Goal: Transaction & Acquisition: Purchase product/service

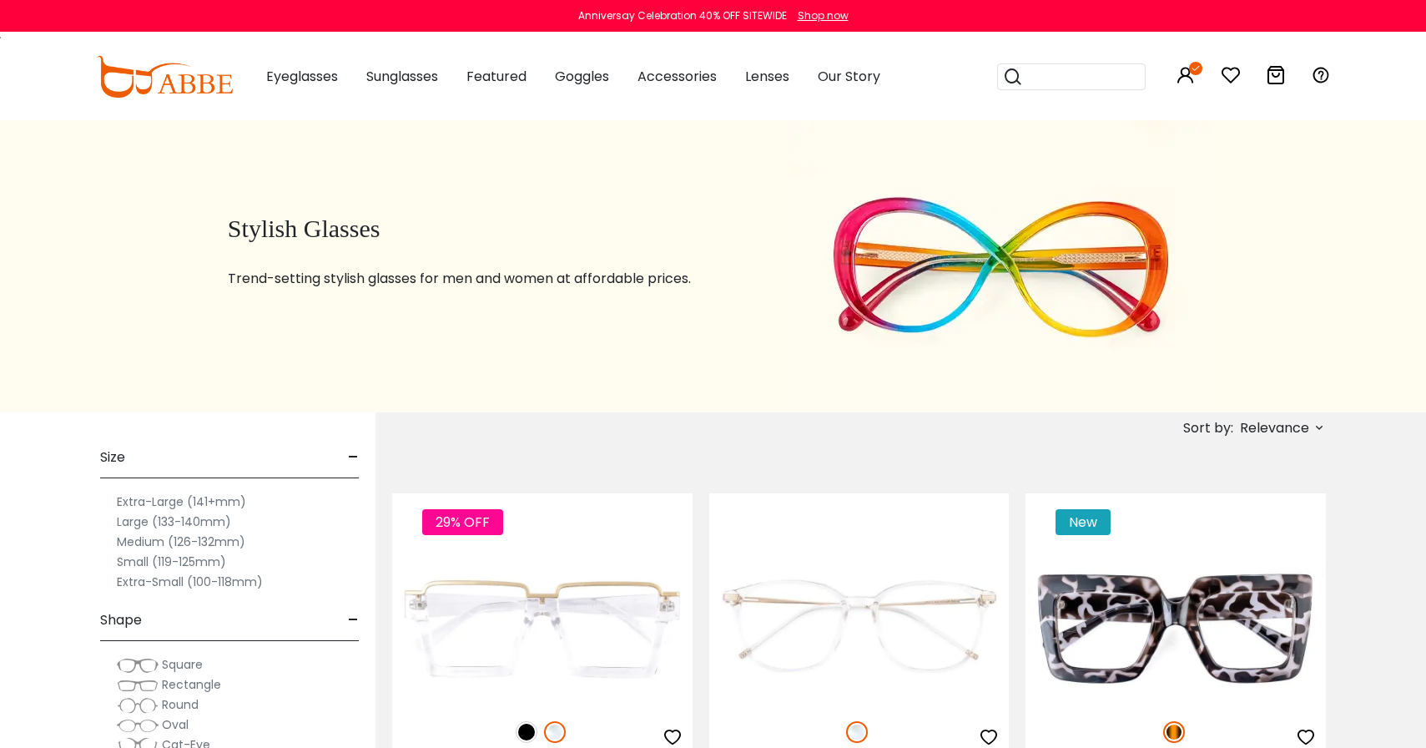
click at [1273, 76] on icon at bounding box center [1276, 75] width 20 height 20
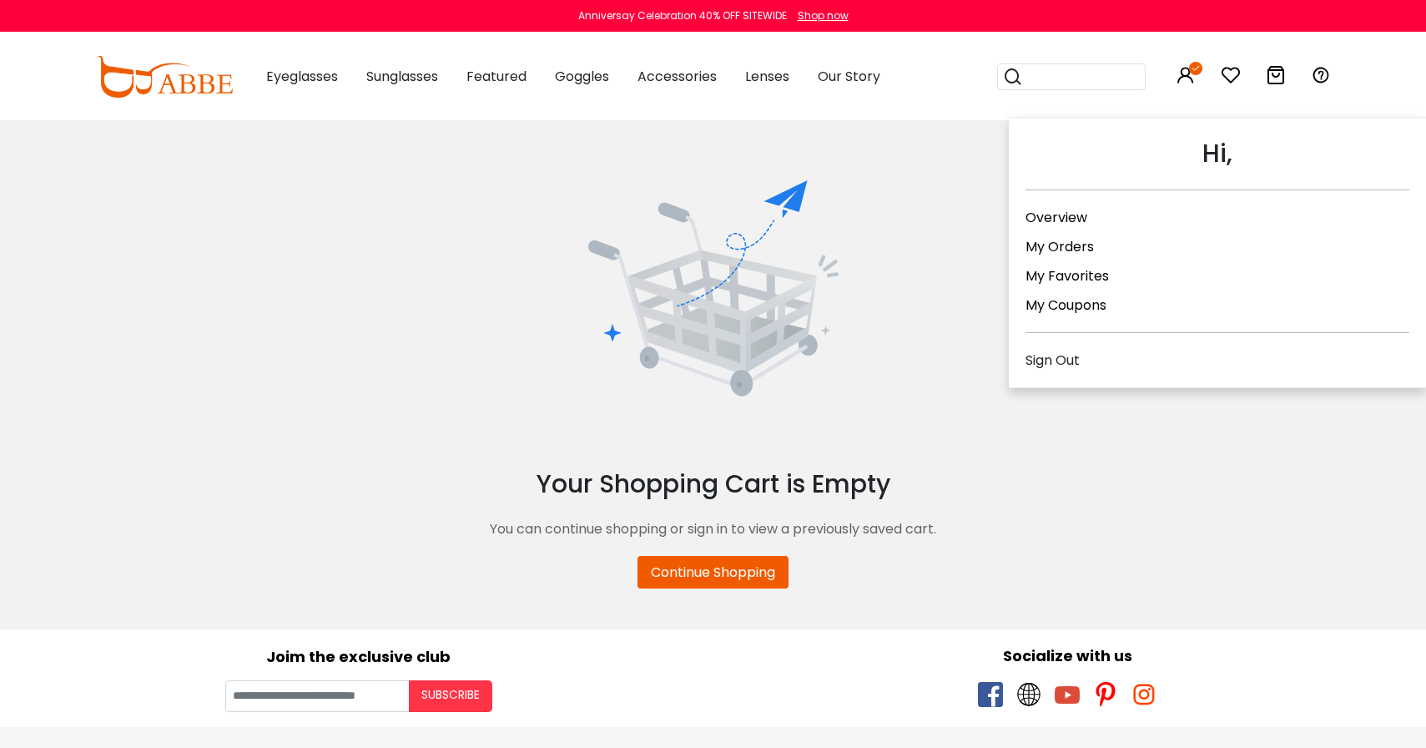
click at [1065, 241] on link "My Orders" at bounding box center [1060, 246] width 68 height 19
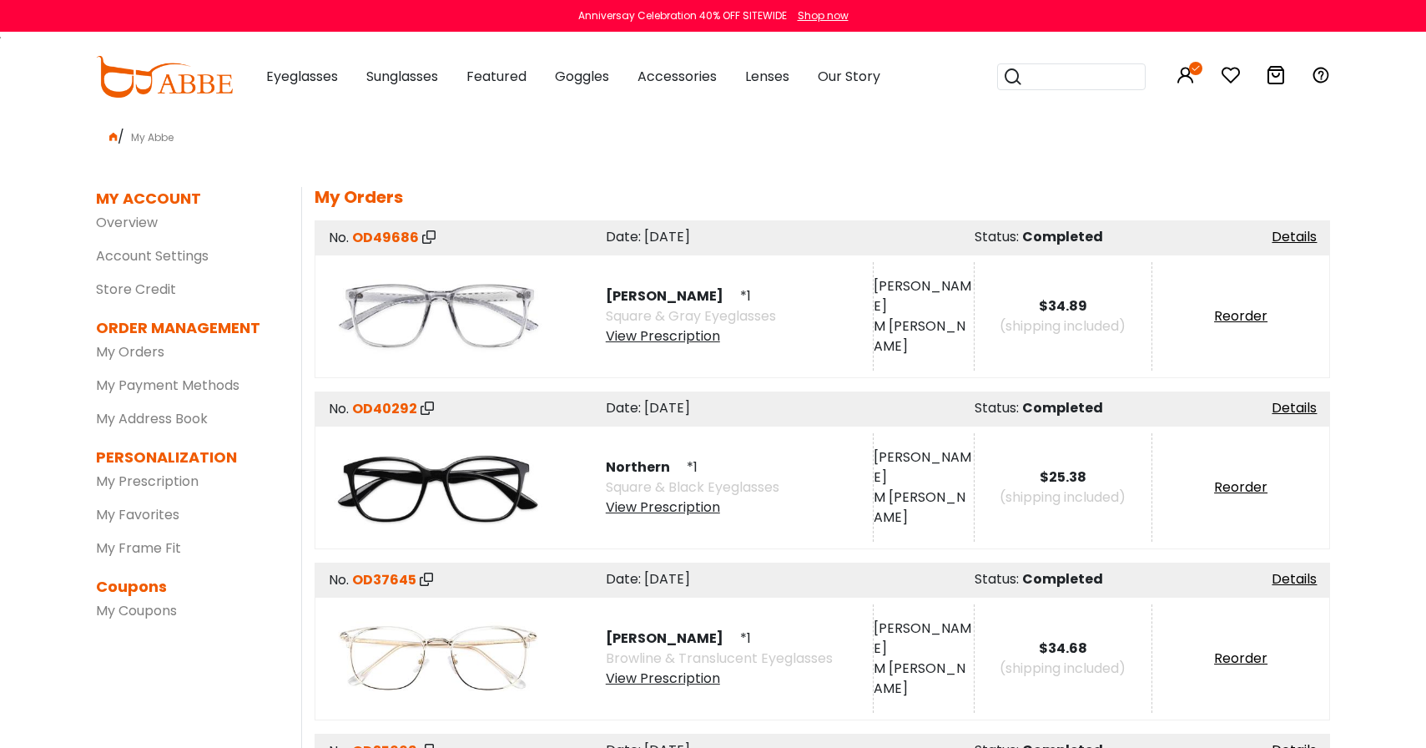
click at [628, 299] on span "[PERSON_NAME]" at bounding box center [671, 295] width 131 height 19
click at [508, 305] on img at bounding box center [438, 316] width 217 height 108
click at [1242, 320] on link "Reorder" at bounding box center [1240, 315] width 53 height 19
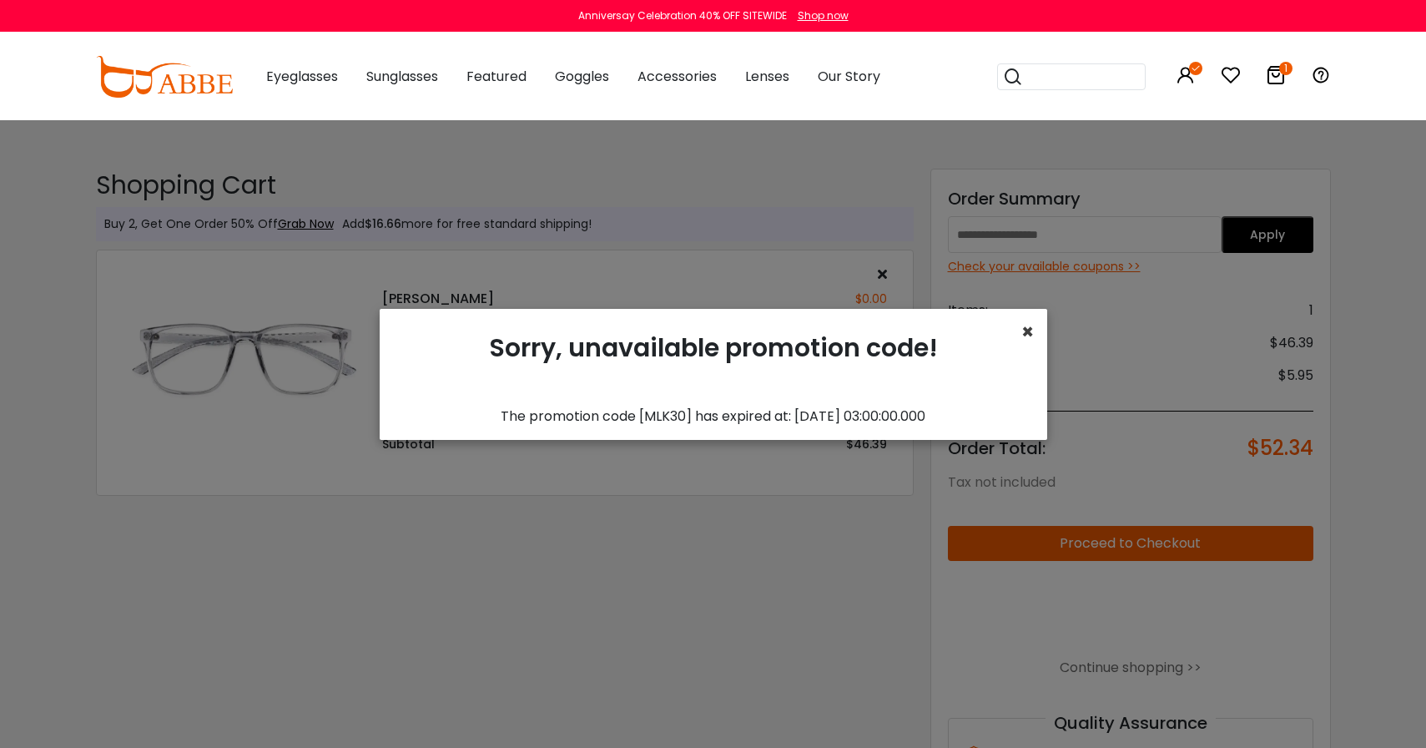
click at [1026, 329] on span "×" at bounding box center [1027, 332] width 13 height 28
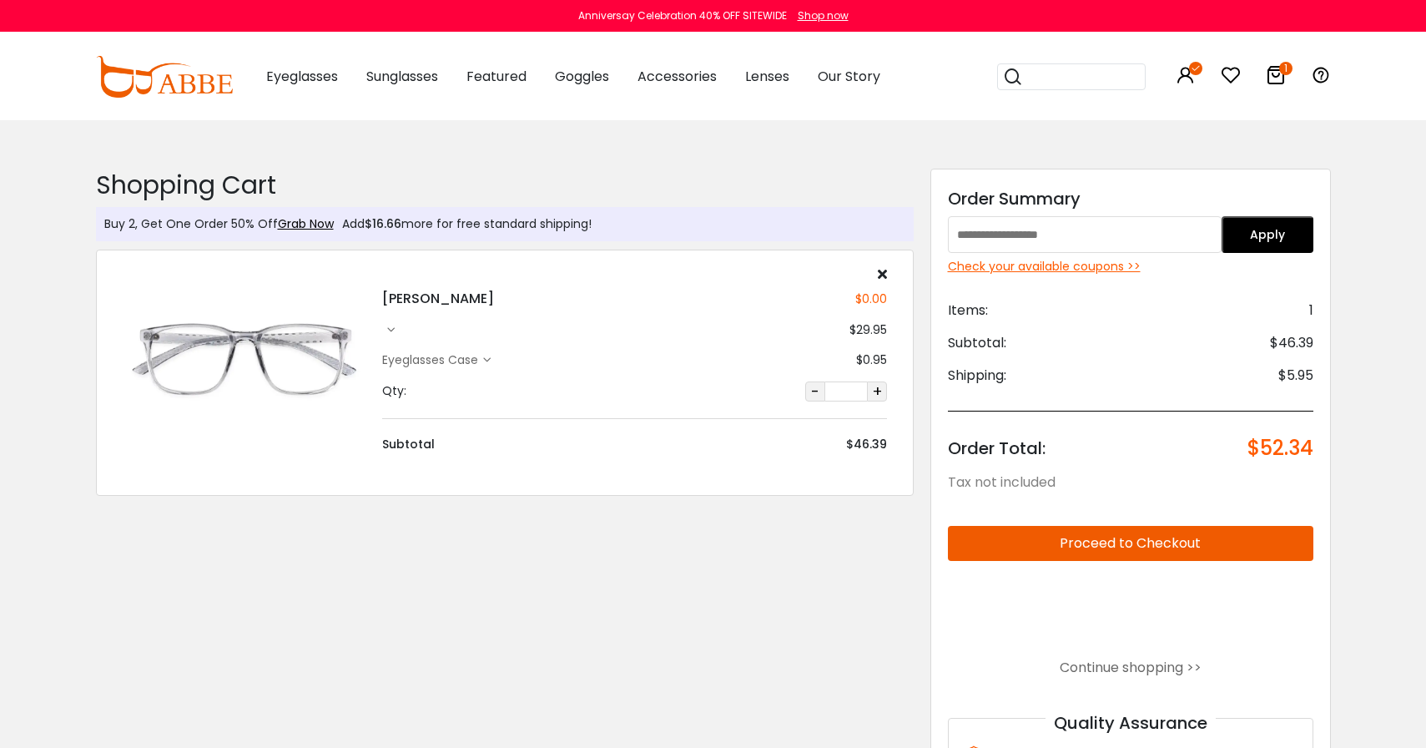
click at [280, 379] on img at bounding box center [244, 360] width 244 height 122
click at [878, 270] on icon at bounding box center [882, 273] width 9 height 13
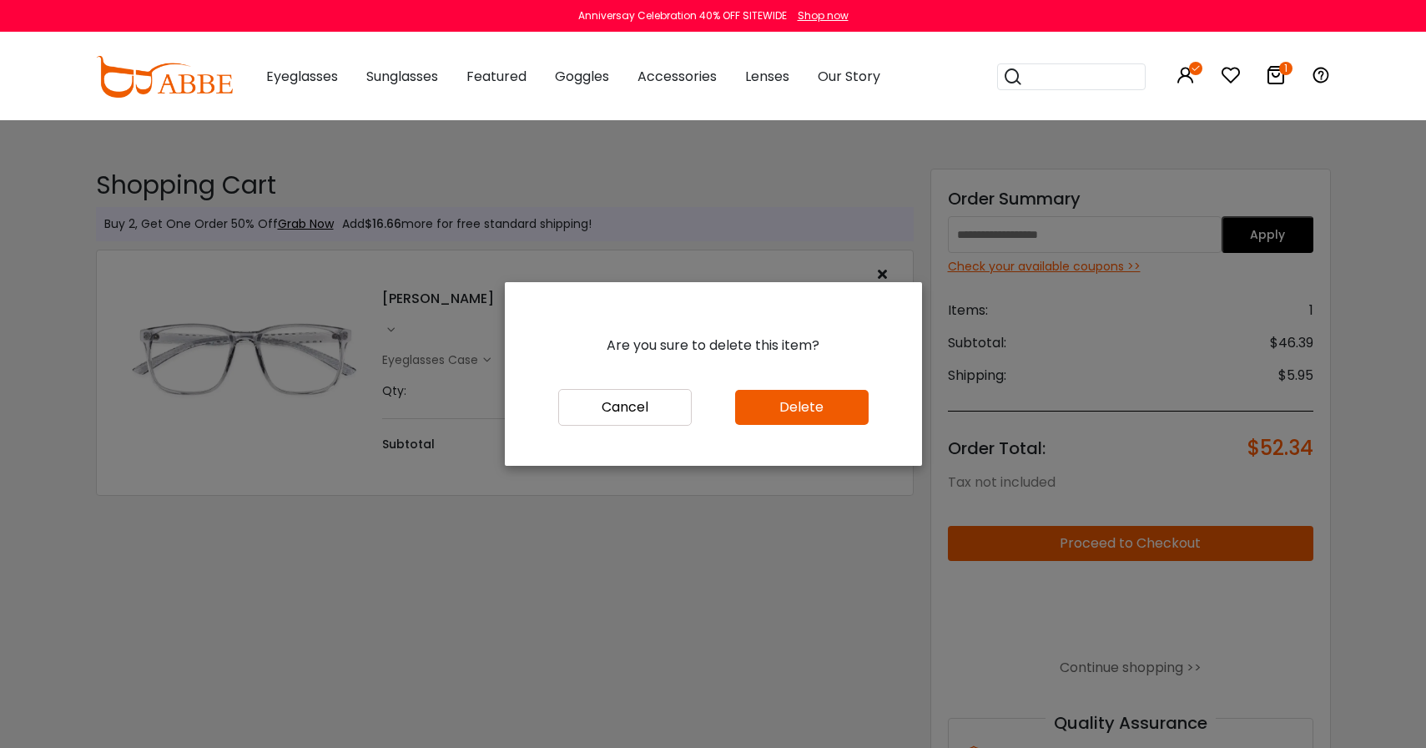
click at [766, 401] on button "Delete" at bounding box center [802, 407] width 134 height 35
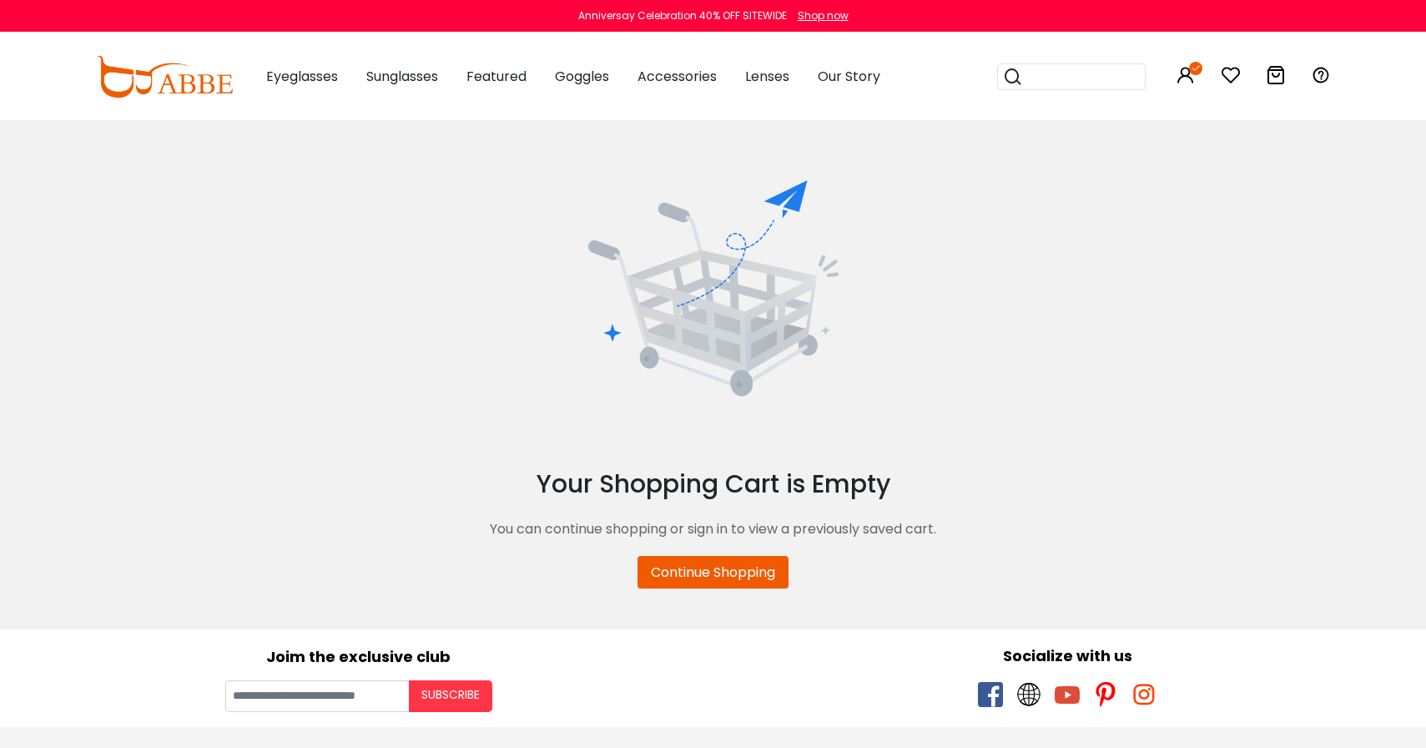
click at [1031, 73] on input "search" at bounding box center [1081, 76] width 117 height 25
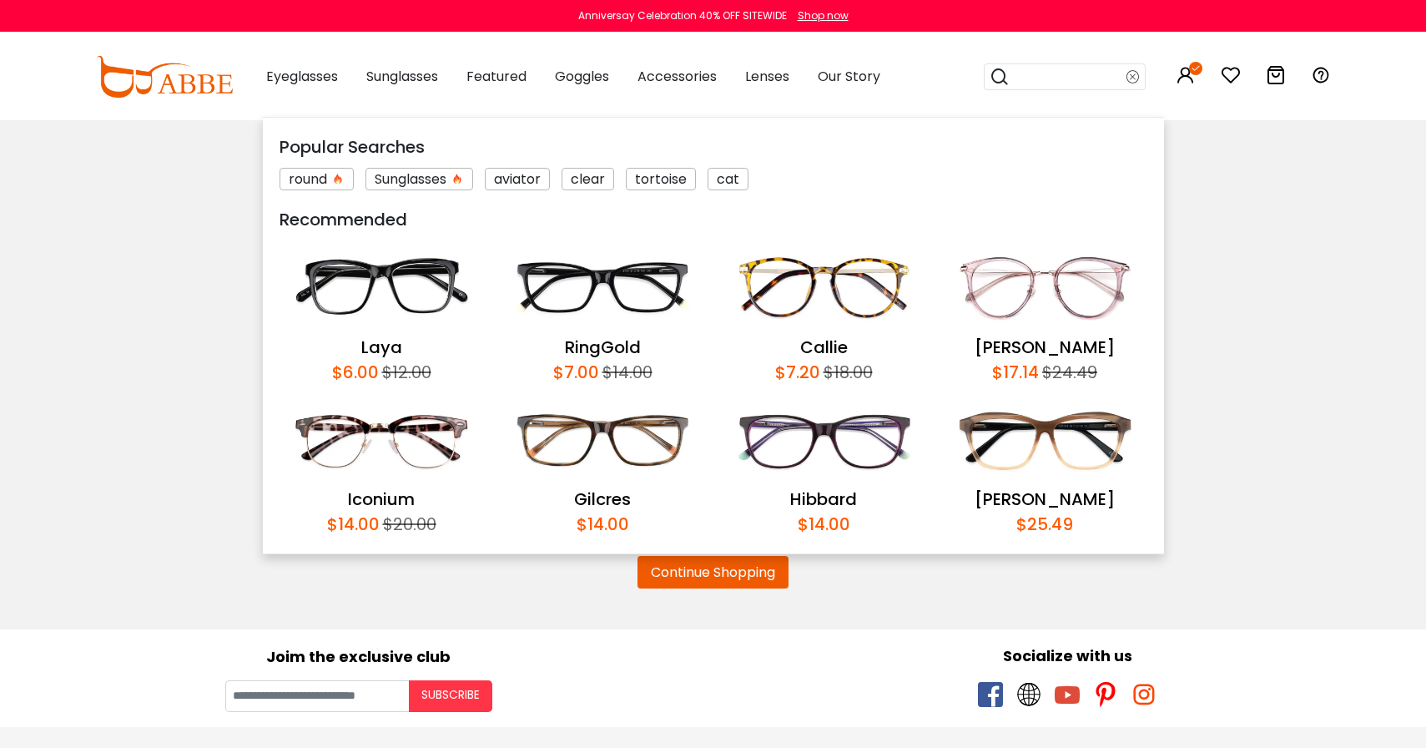
click at [1055, 81] on input "search" at bounding box center [1068, 76] width 117 height 25
type input "******"
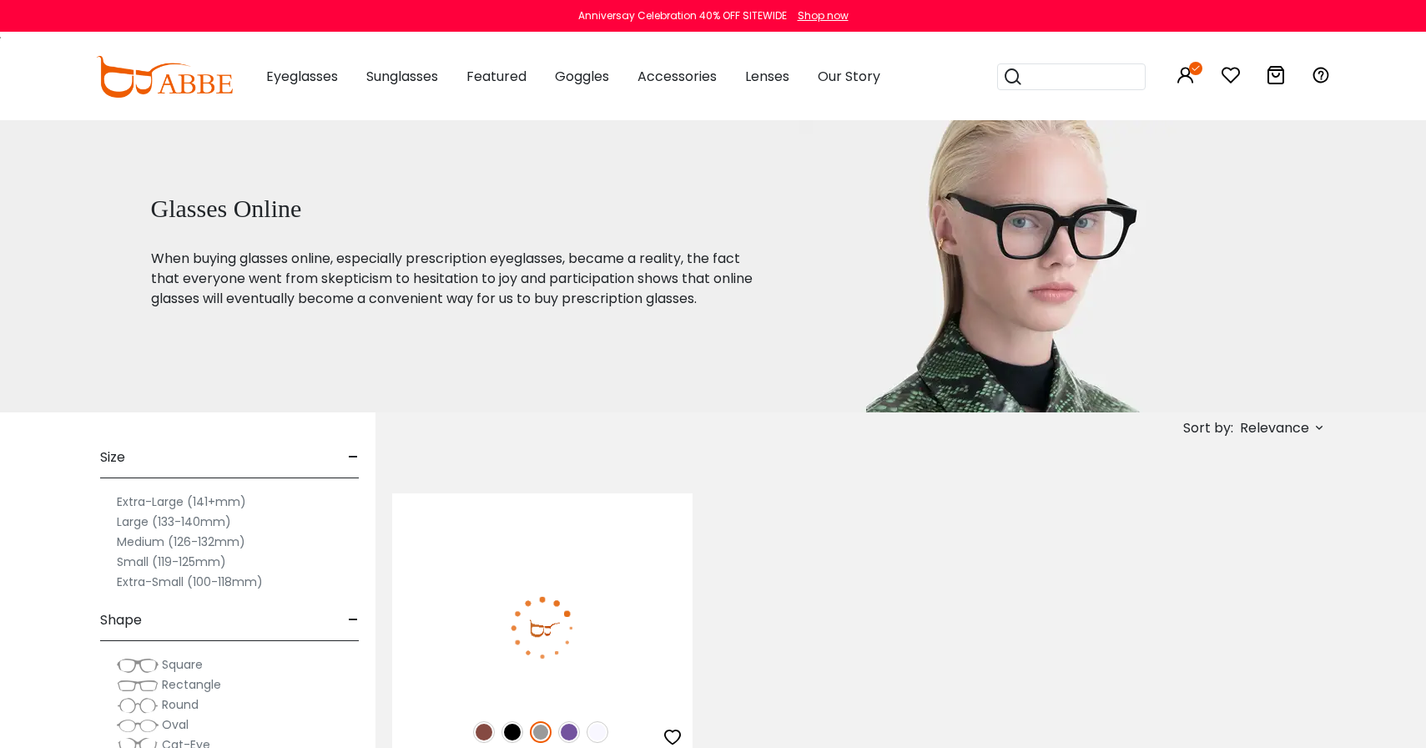
click at [544, 582] on img at bounding box center [542, 628] width 300 height 150
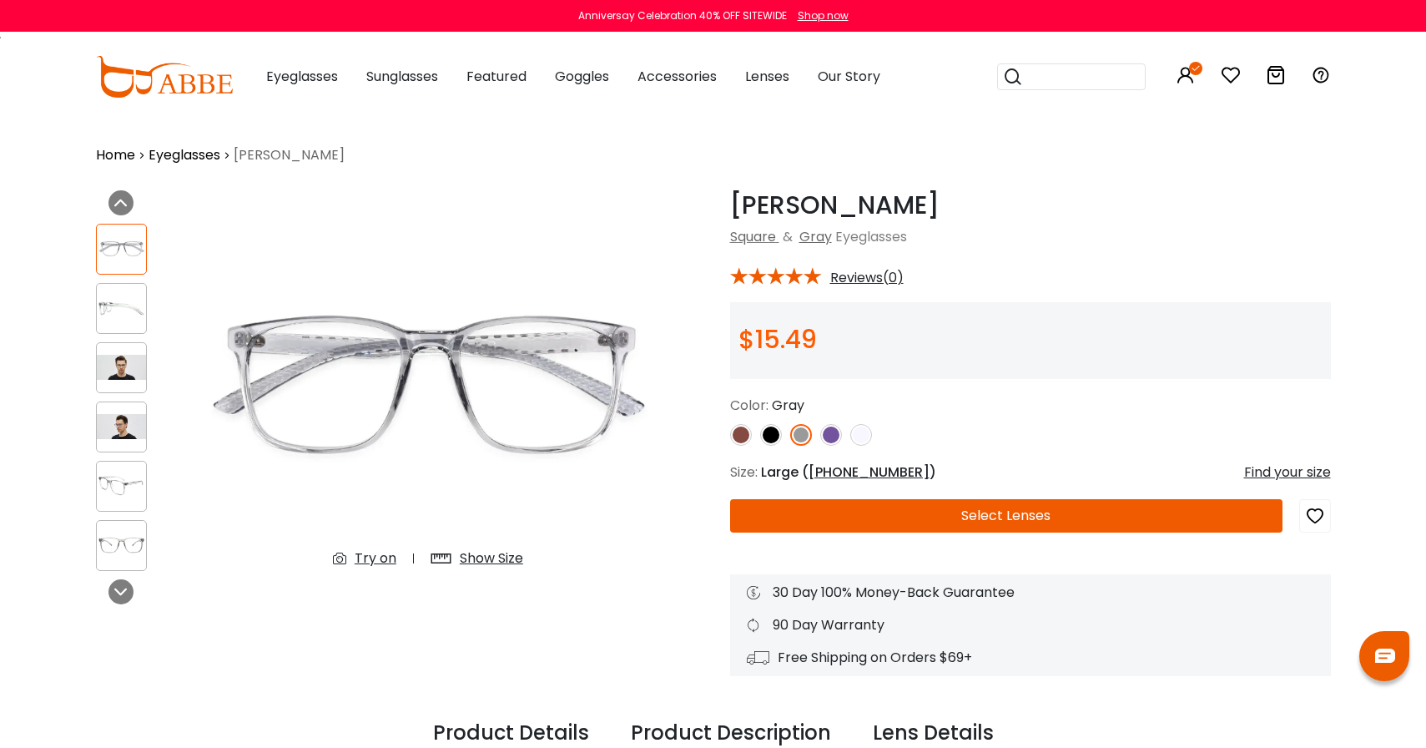
click at [738, 436] on img at bounding box center [741, 435] width 22 height 22
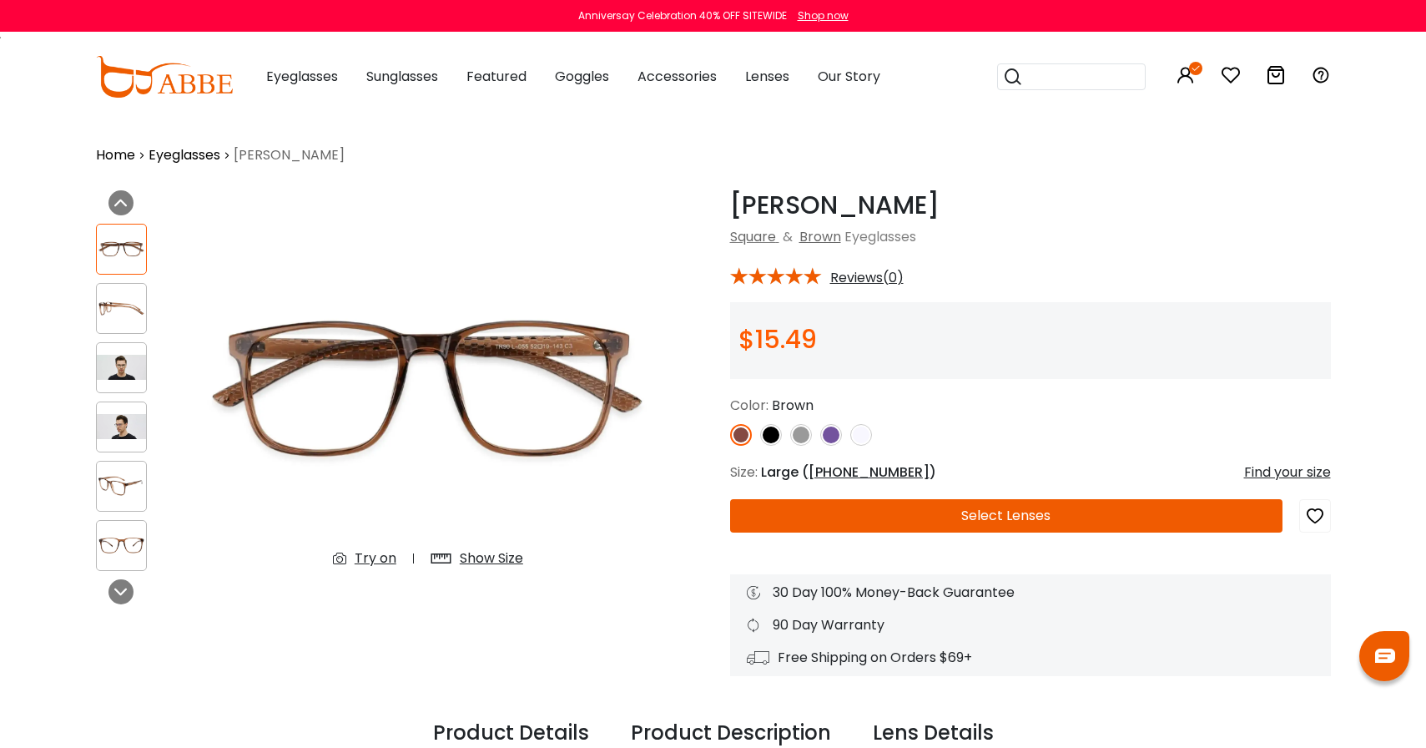
click at [946, 515] on button "Select Lenses" at bounding box center [1006, 515] width 552 height 33
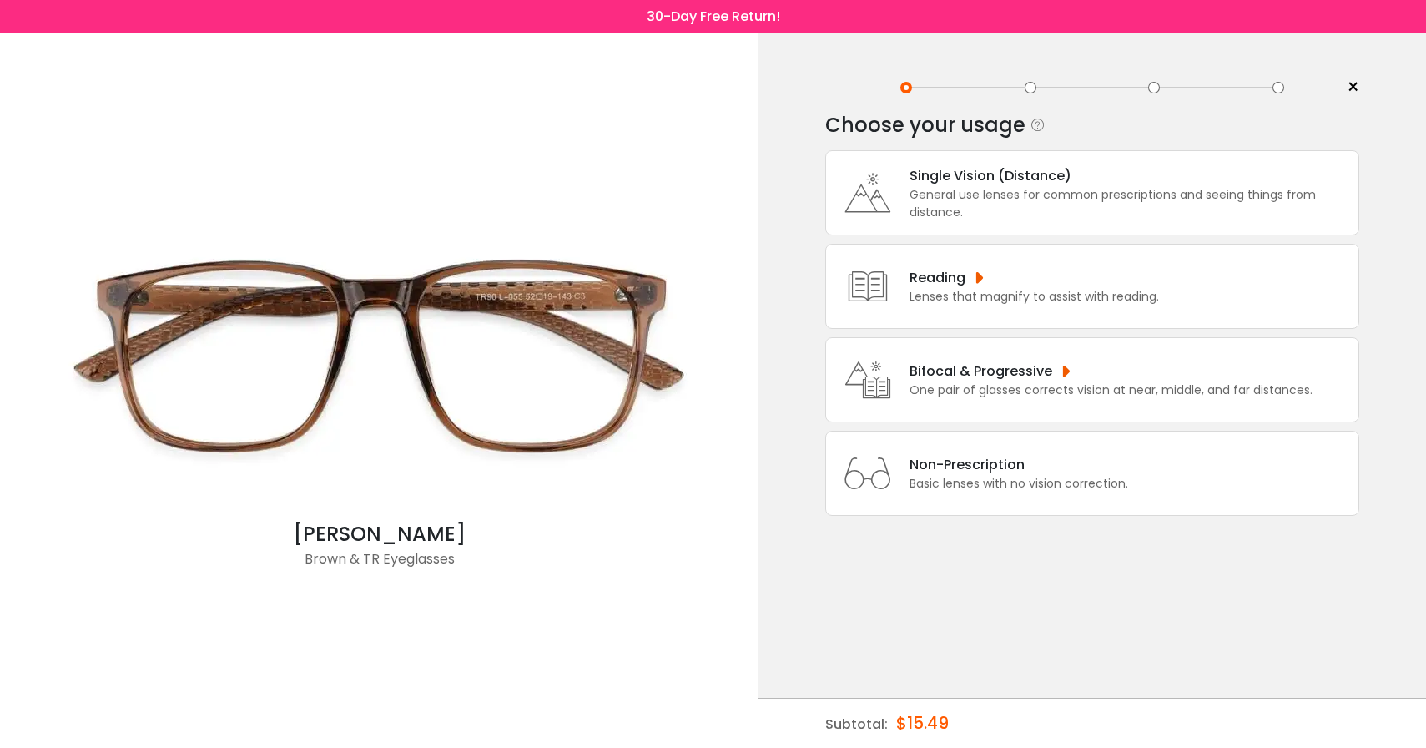
click at [991, 195] on div "General use lenses for common prescriptions and seeing things from distance." at bounding box center [1130, 203] width 441 height 35
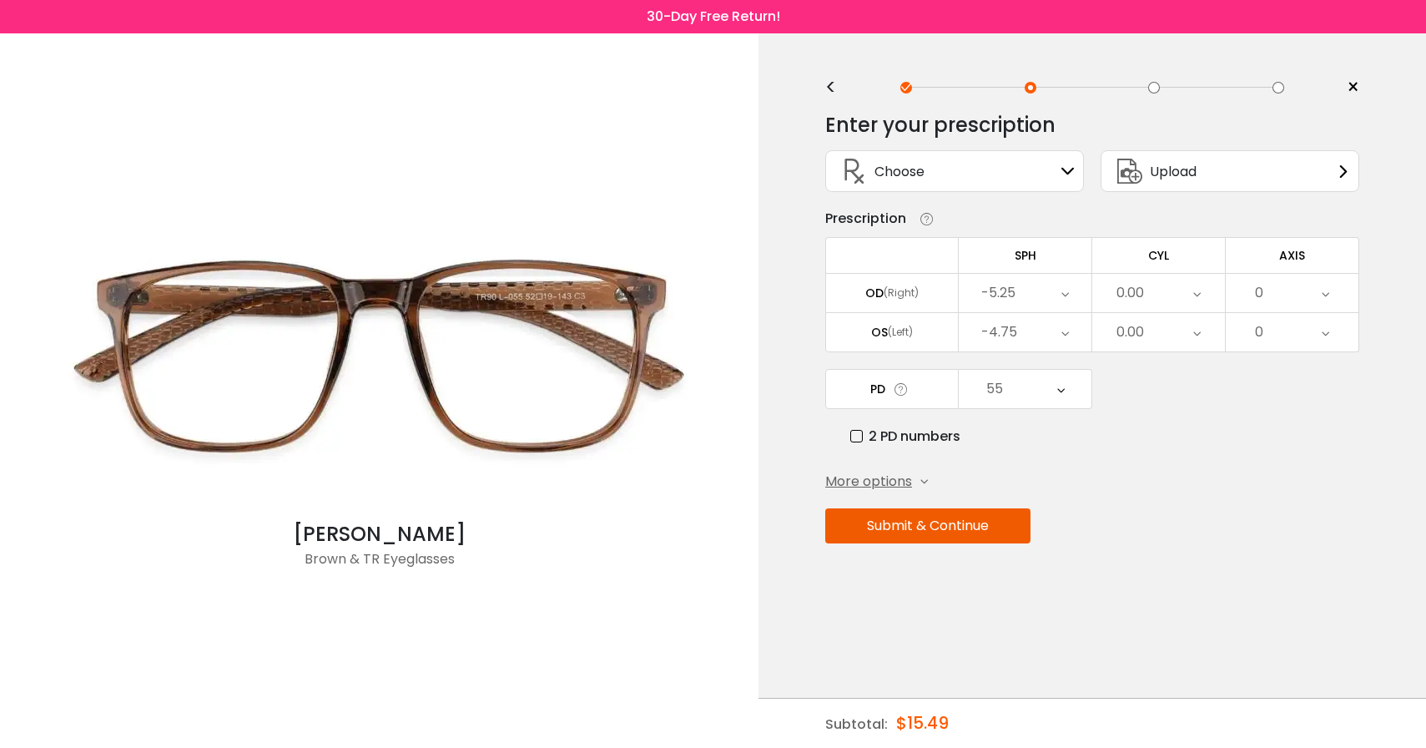
click at [1012, 176] on div "Choose Sign In" at bounding box center [954, 171] width 240 height 40
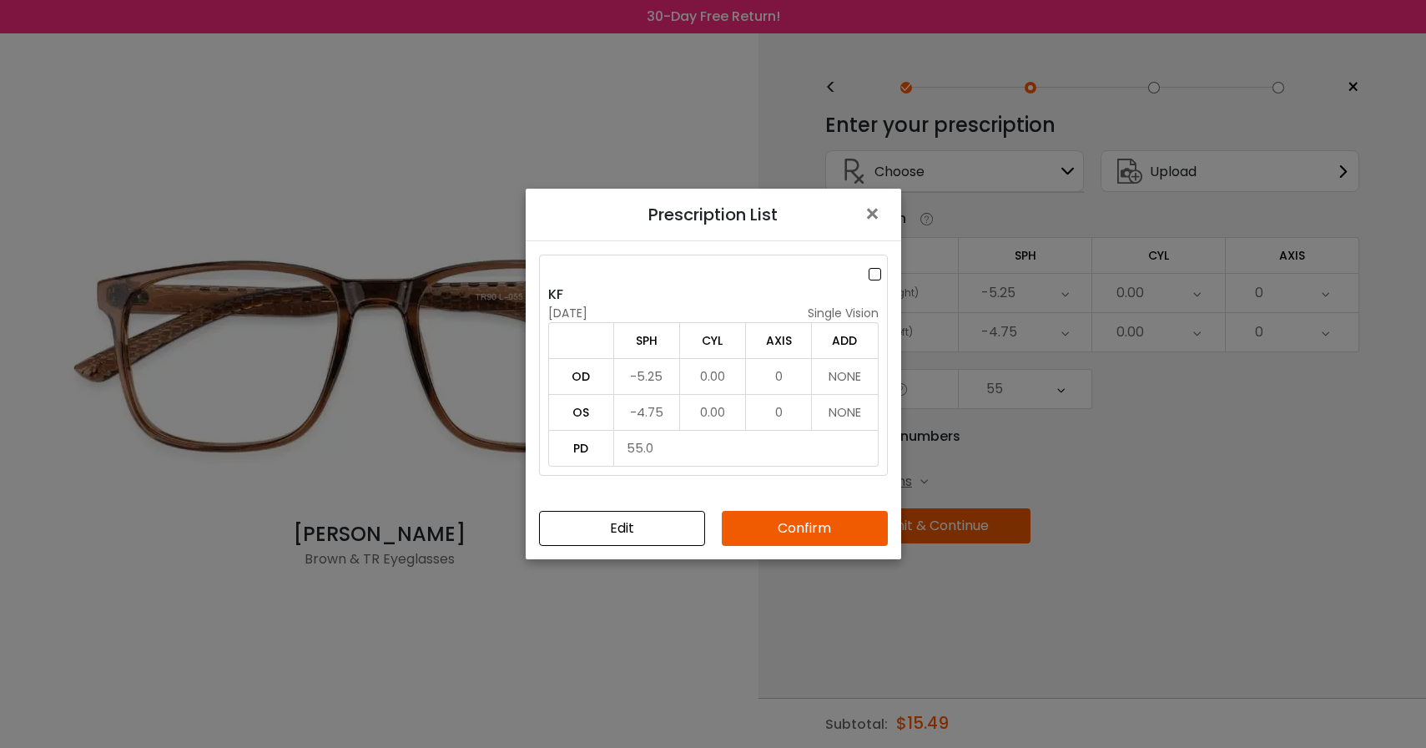
click at [873, 274] on label at bounding box center [878, 274] width 18 height 21
click at [805, 534] on button "Confirm" at bounding box center [805, 528] width 166 height 35
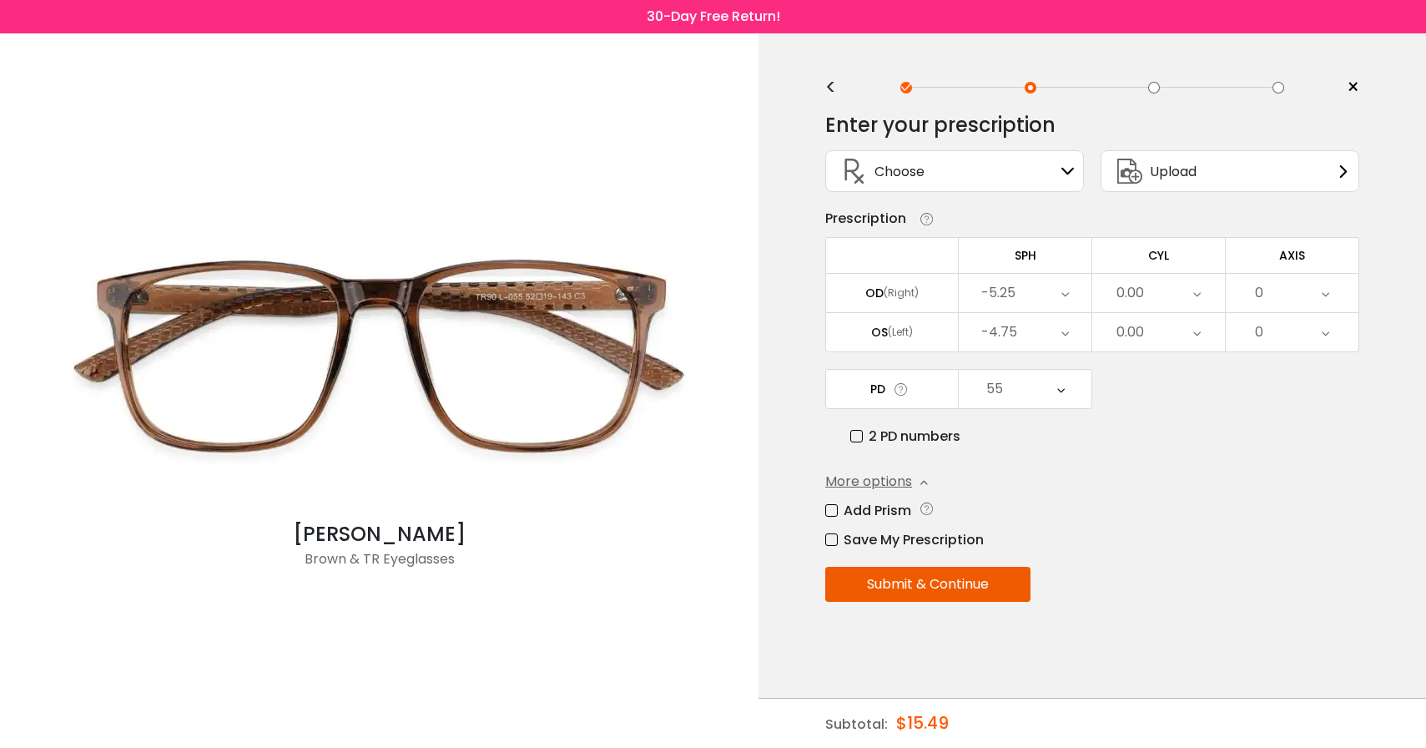
click at [936, 594] on button "Submit & Continue" at bounding box center [927, 584] width 205 height 35
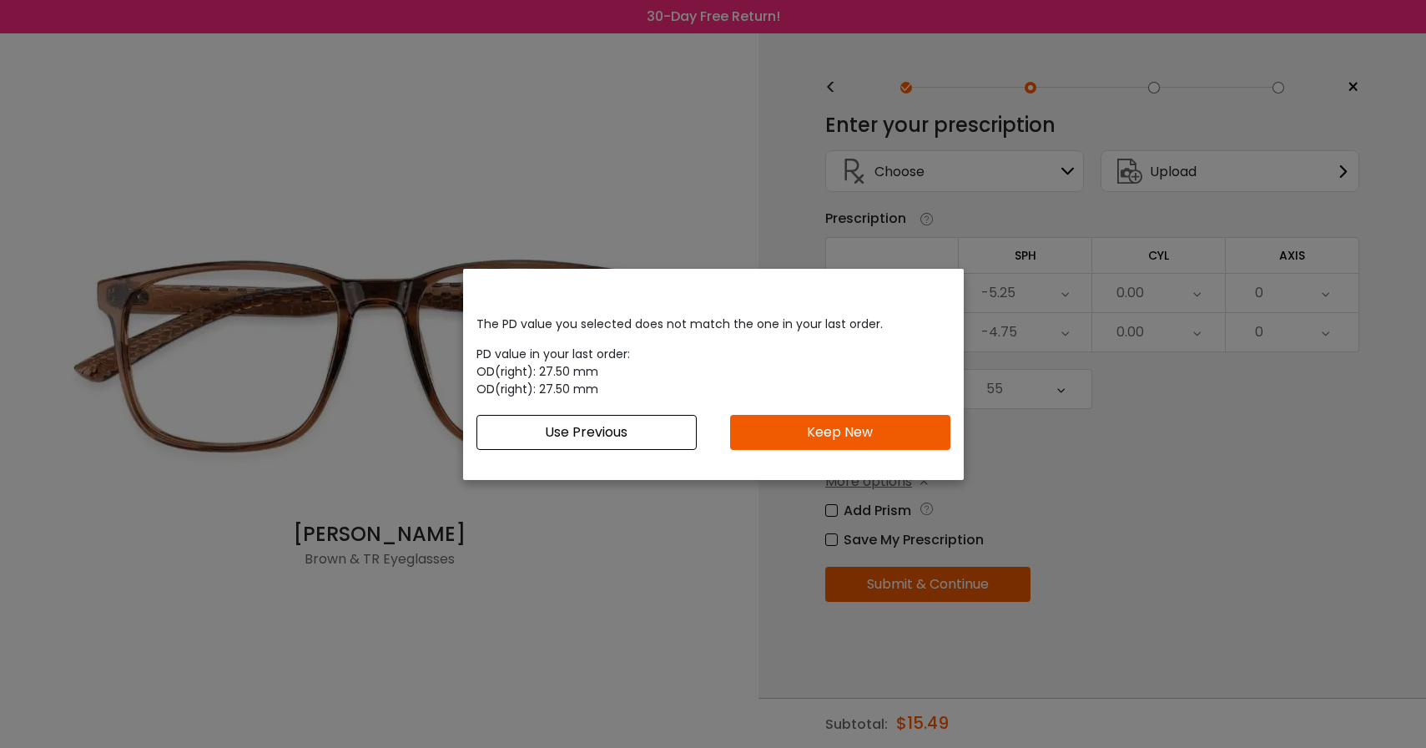
click at [834, 420] on button "Keep New" at bounding box center [840, 432] width 220 height 35
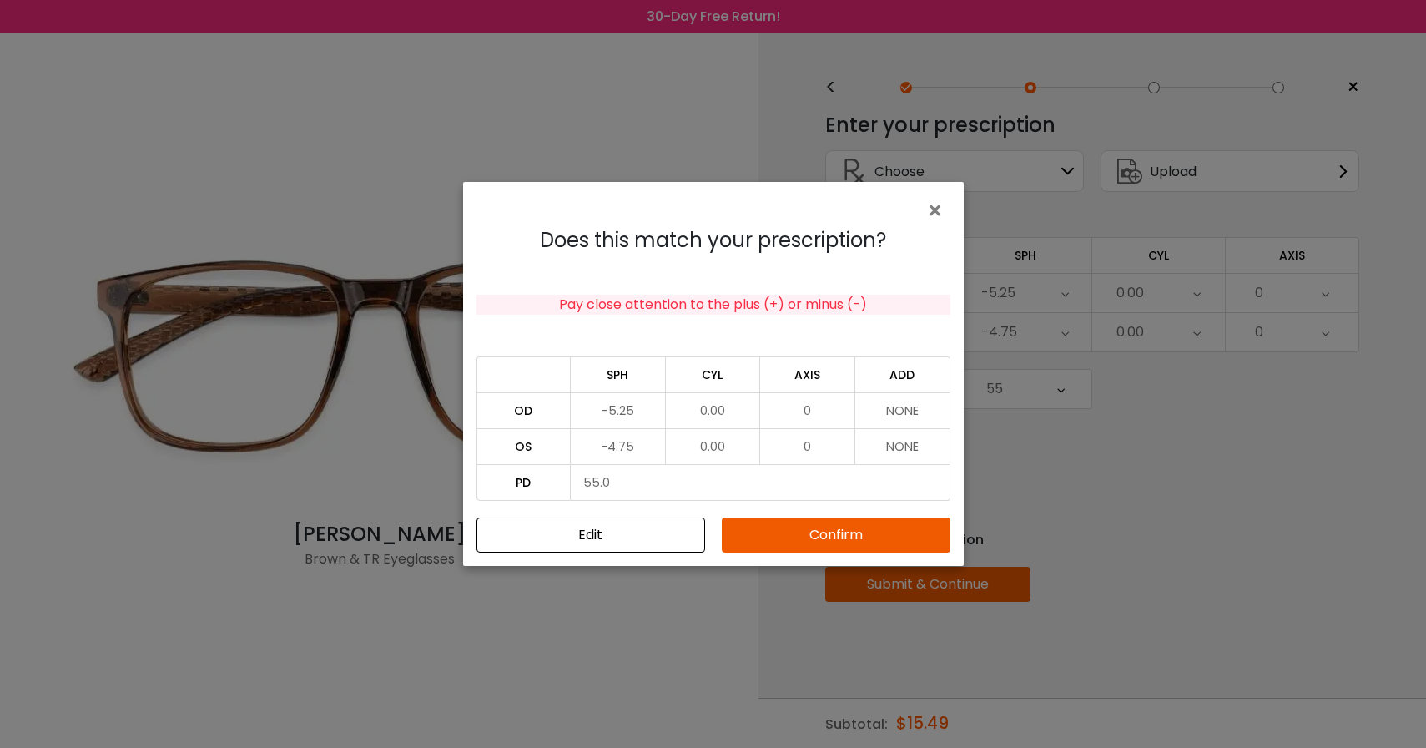
click at [818, 512] on div "Does this match your prescription? Pay close attention to the plus (+) or minus…" at bounding box center [713, 390] width 501 height 350
click at [818, 531] on button "Confirm" at bounding box center [836, 534] width 229 height 35
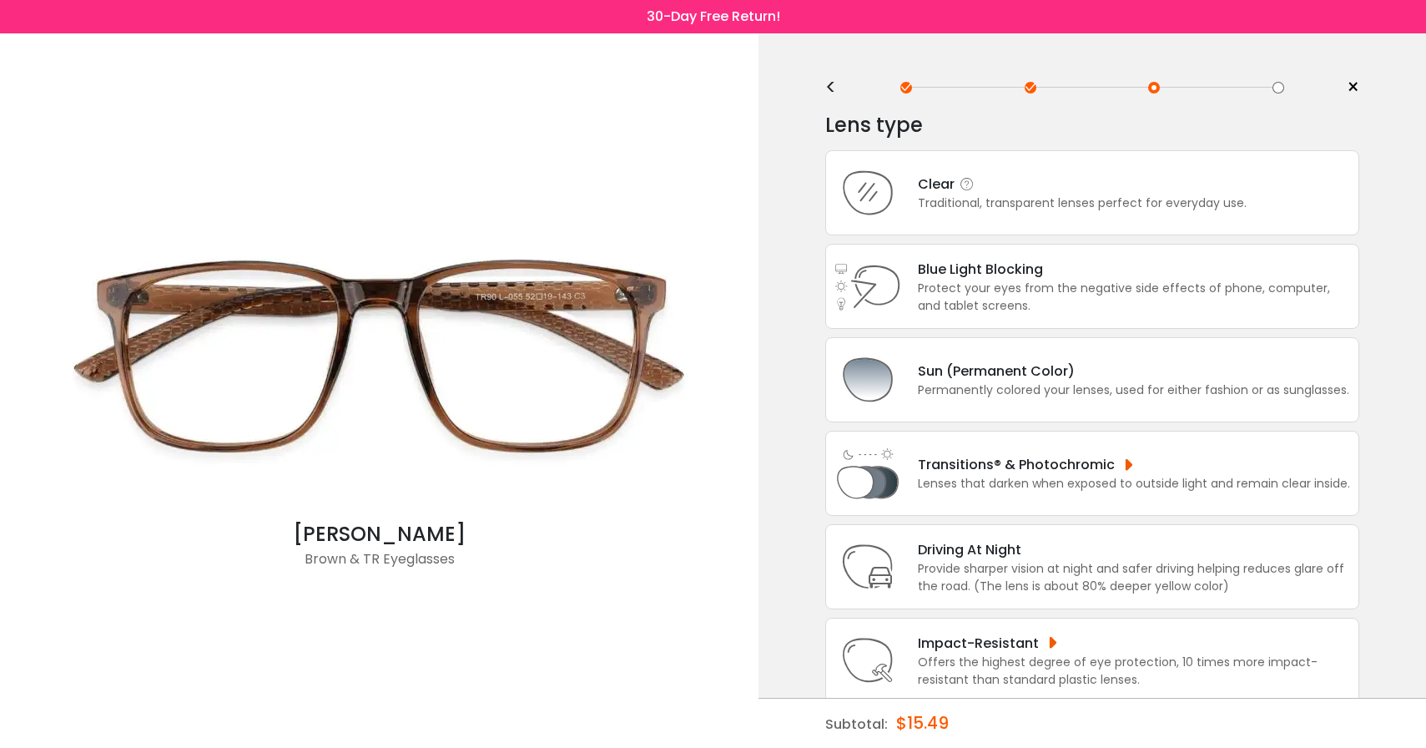
click at [1095, 210] on div "Traditional, transparent lenses perfect for everyday use." at bounding box center [1082, 203] width 329 height 18
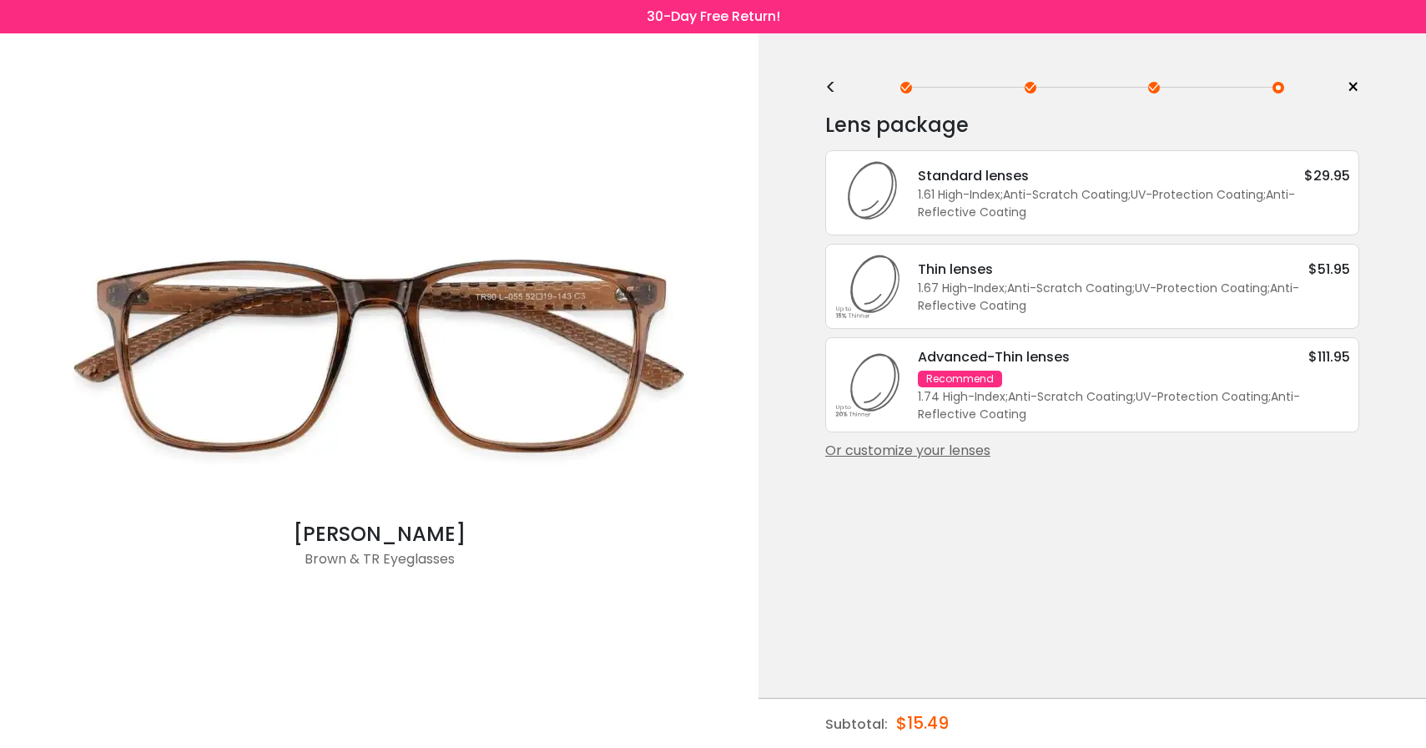
click at [1047, 204] on div "1.61 High-Index ; Anti-Scratch Coating ; UV-Protection Coating ; Anti-Reflectiv…" at bounding box center [1134, 203] width 432 height 35
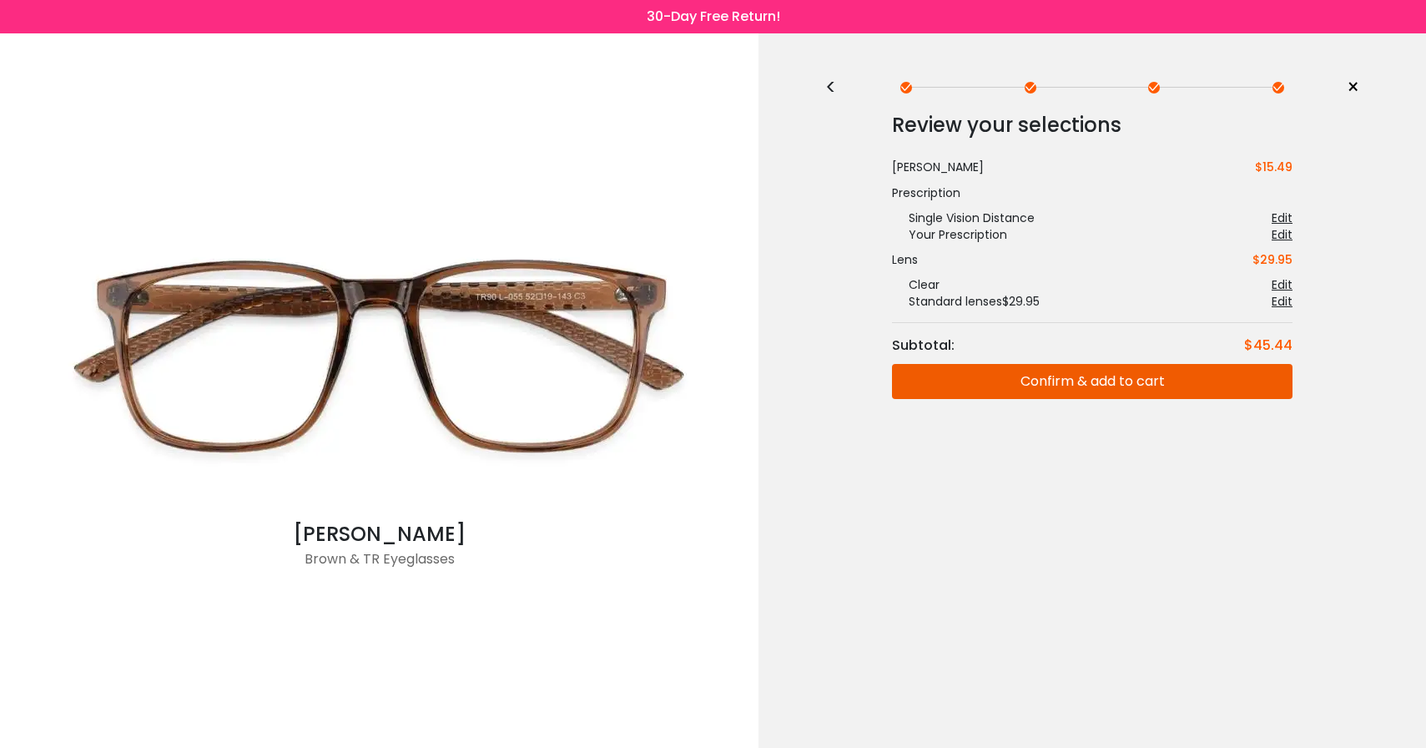
click at [827, 90] on div "<" at bounding box center [837, 87] width 25 height 13
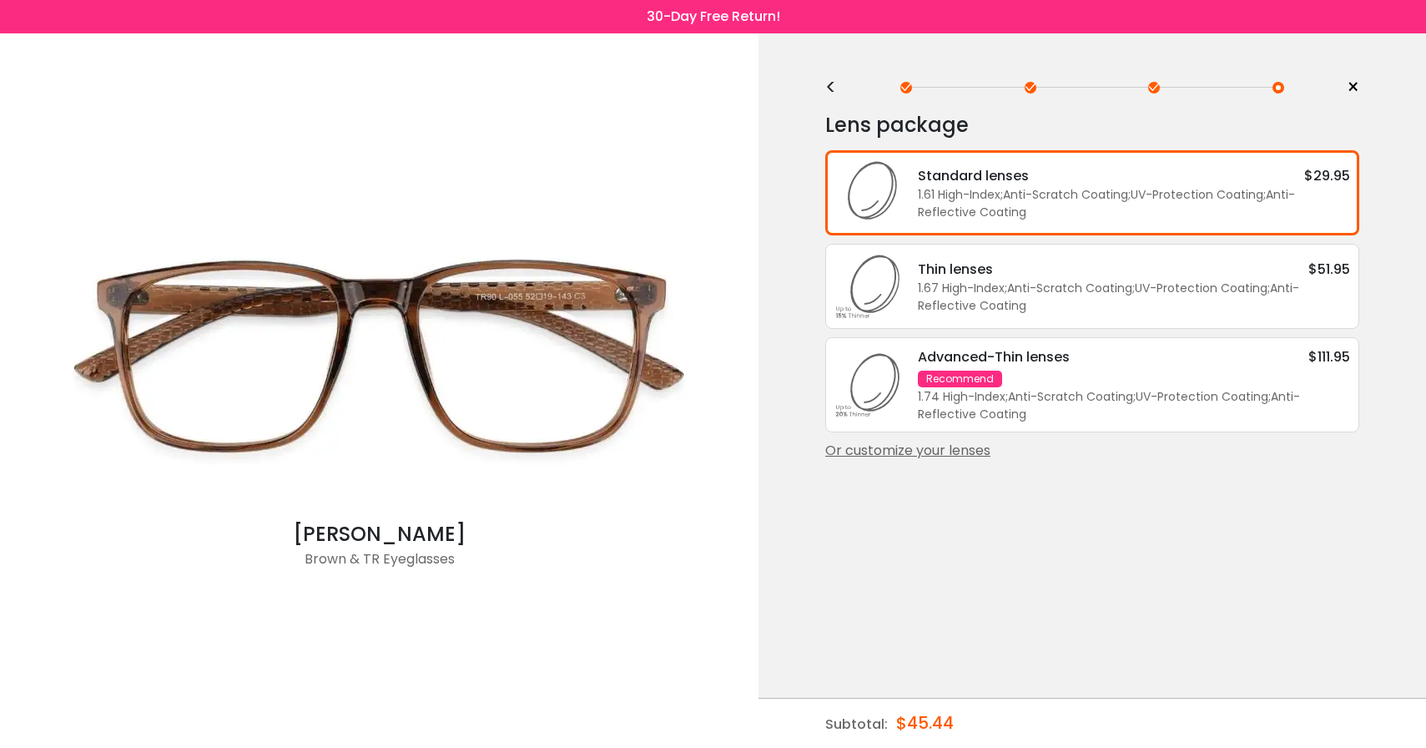
click at [893, 461] on div "Or customize your lenses" at bounding box center [1092, 451] width 534 height 20
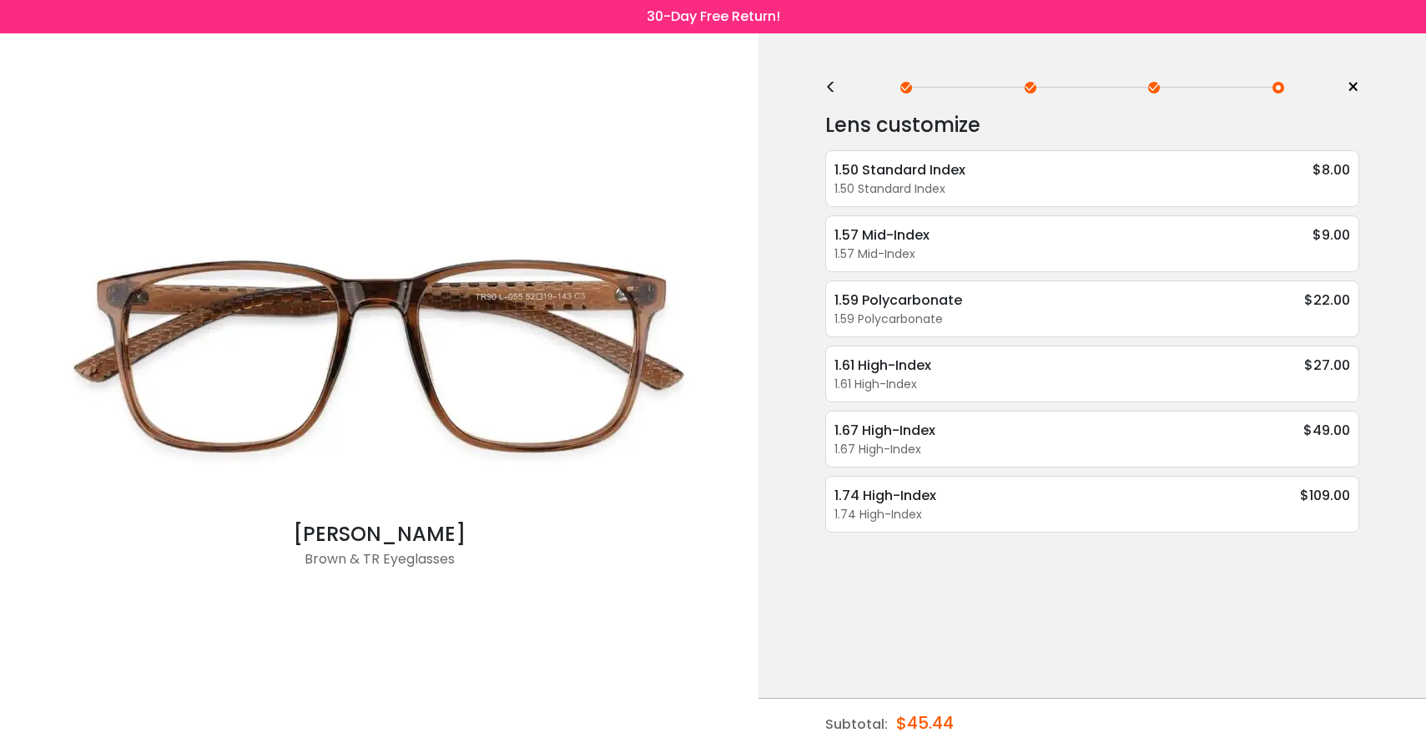
click at [829, 88] on div "<" at bounding box center [837, 87] width 25 height 13
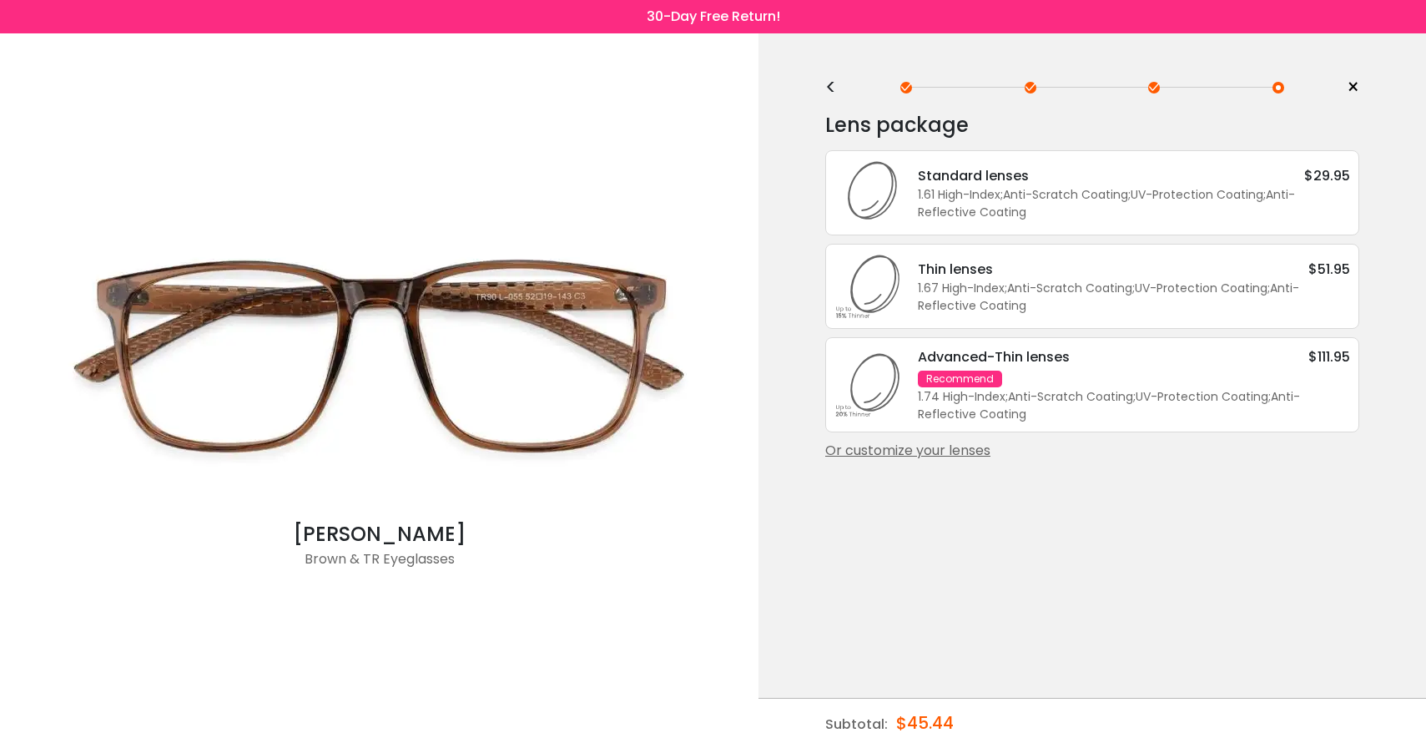
click at [904, 459] on div "Or customize your lenses" at bounding box center [1092, 451] width 534 height 20
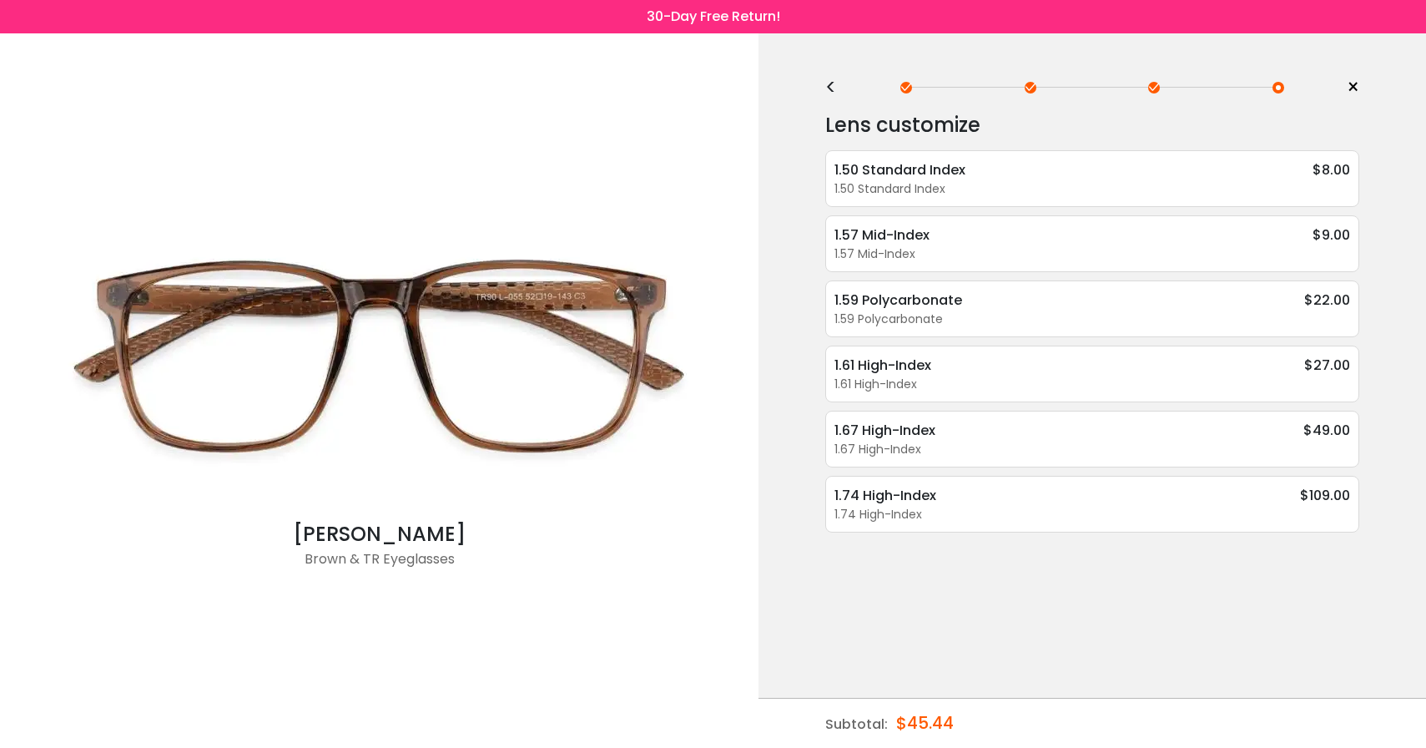
click at [837, 95] on div "< ×" at bounding box center [1092, 87] width 534 height 25
click at [834, 81] on div "<" at bounding box center [837, 87] width 25 height 13
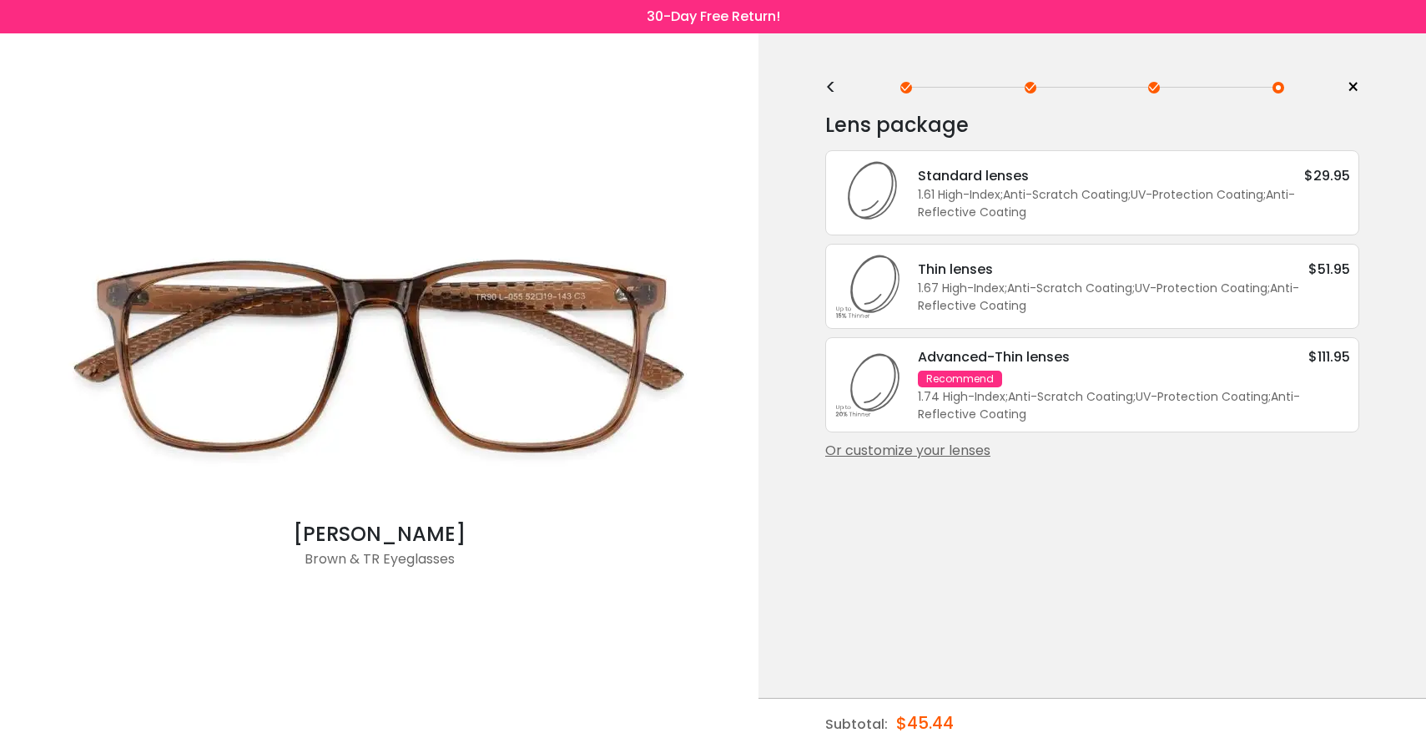
click at [934, 457] on div "Or customize your lenses" at bounding box center [1092, 451] width 534 height 20
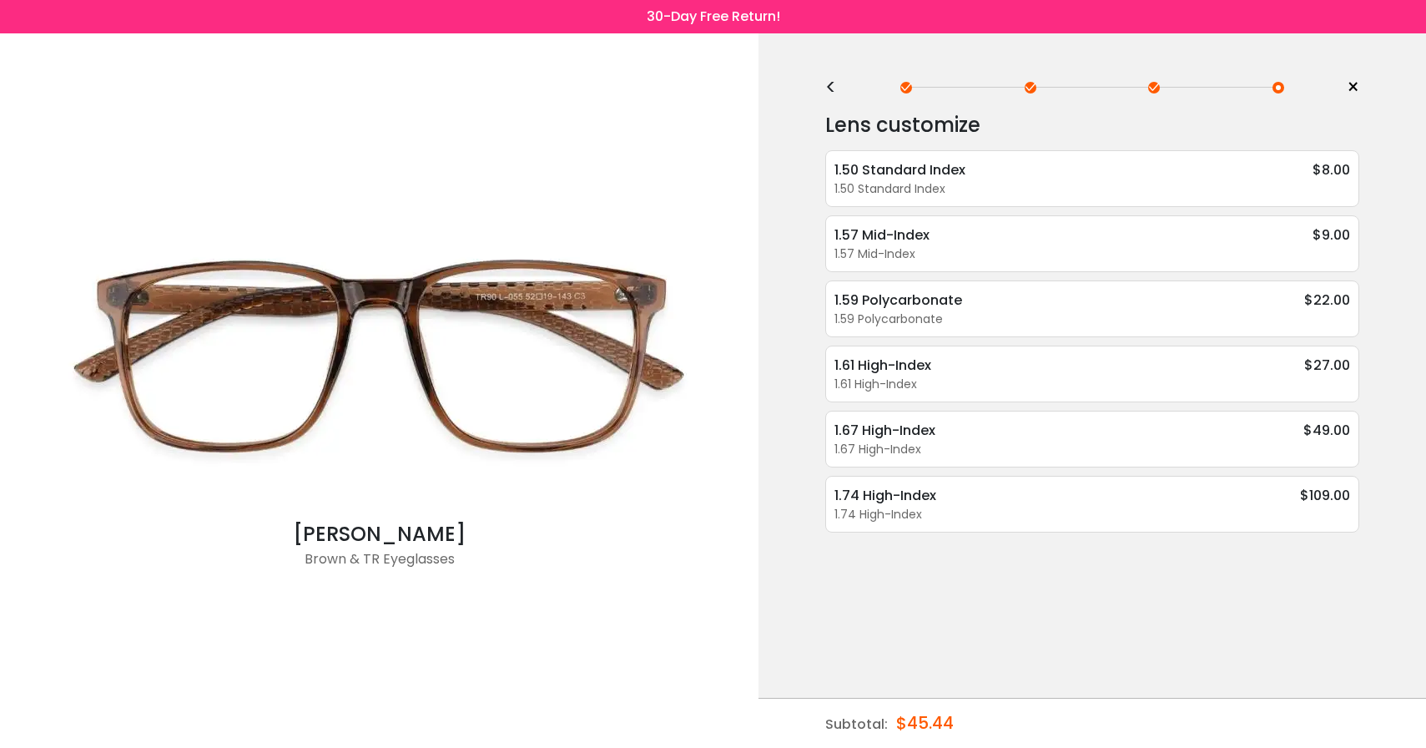
click at [829, 93] on div "<" at bounding box center [837, 87] width 25 height 13
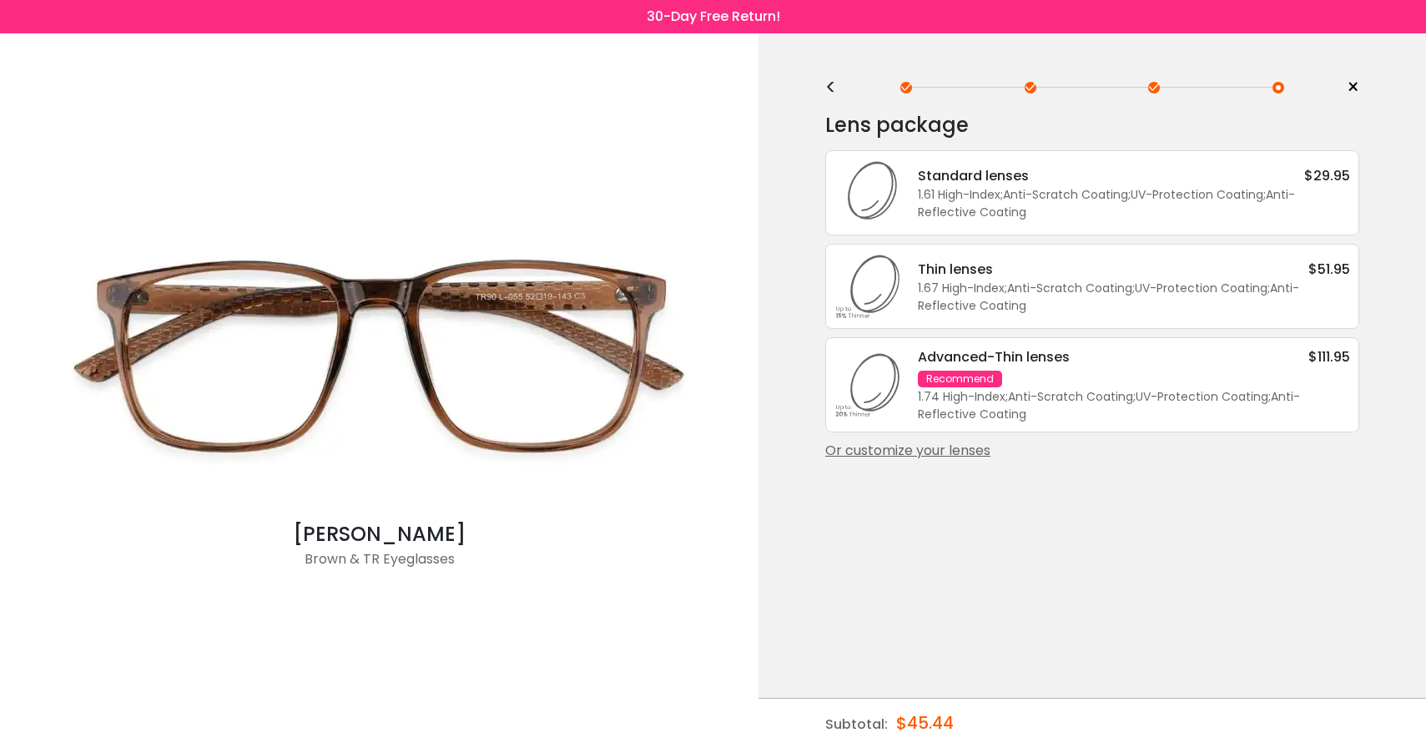
click at [899, 185] on icon at bounding box center [867, 192] width 67 height 67
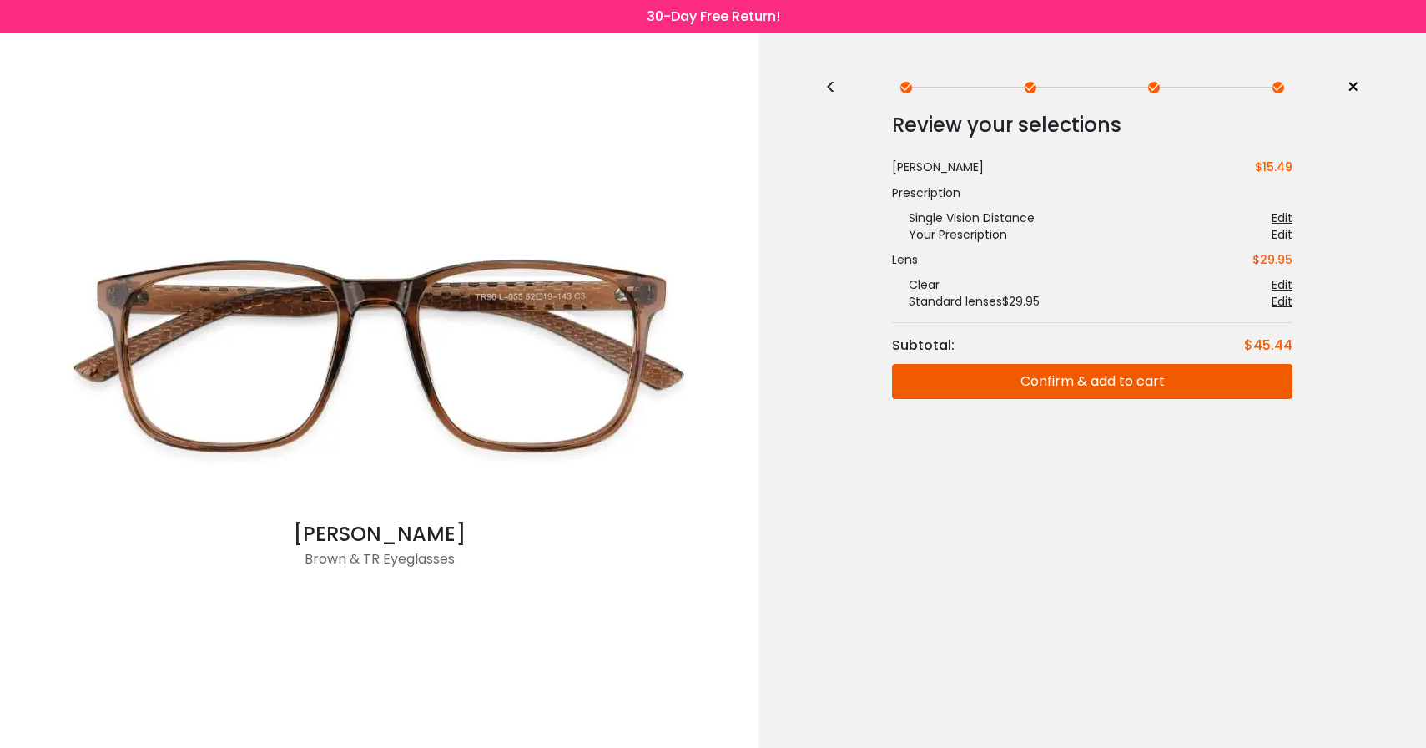
click at [1049, 384] on button "Confirm & add to cart" at bounding box center [1092, 381] width 401 height 35
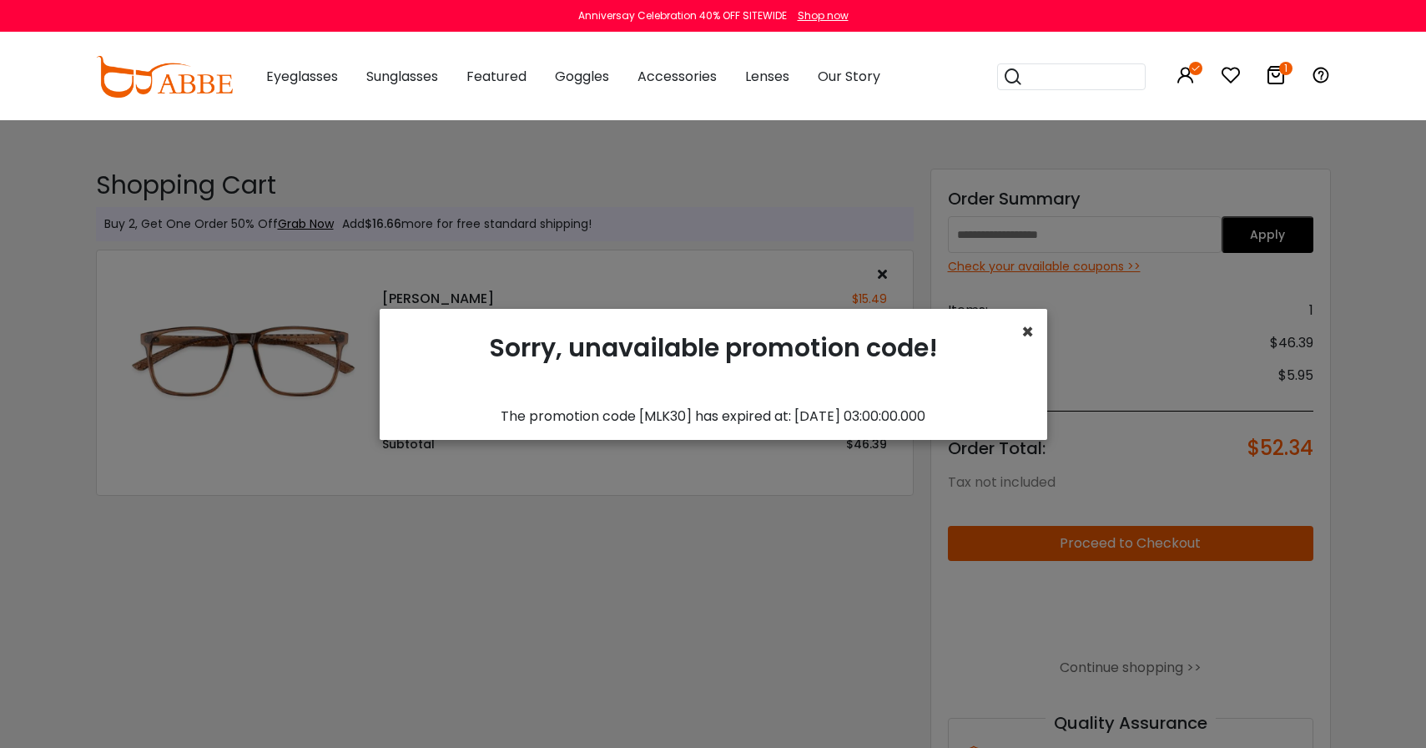
click at [1028, 329] on span "×" at bounding box center [1027, 332] width 13 height 28
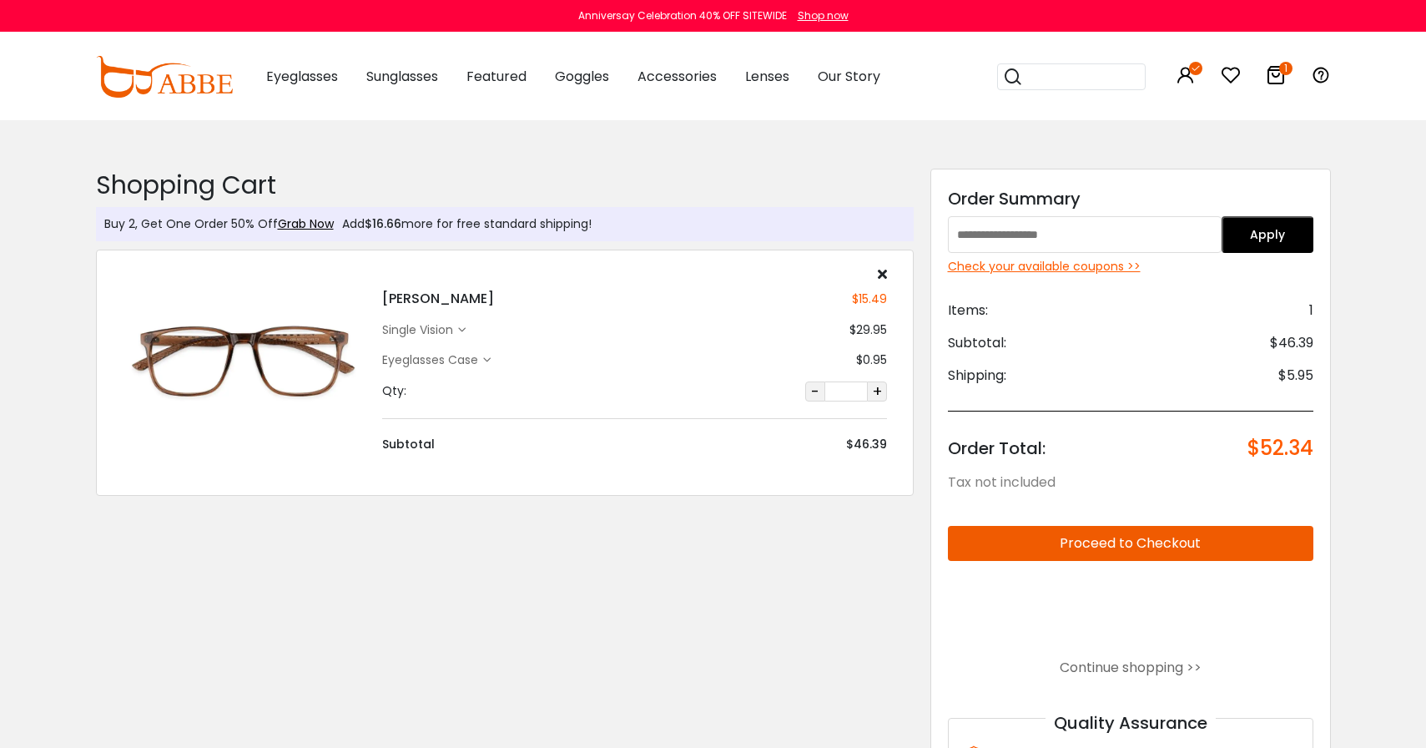
click at [771, 13] on div "Anniversay Celebration 40% OFF SITEWIDE" at bounding box center [682, 15] width 209 height 15
click at [809, 18] on div "Shop now" at bounding box center [823, 15] width 51 height 15
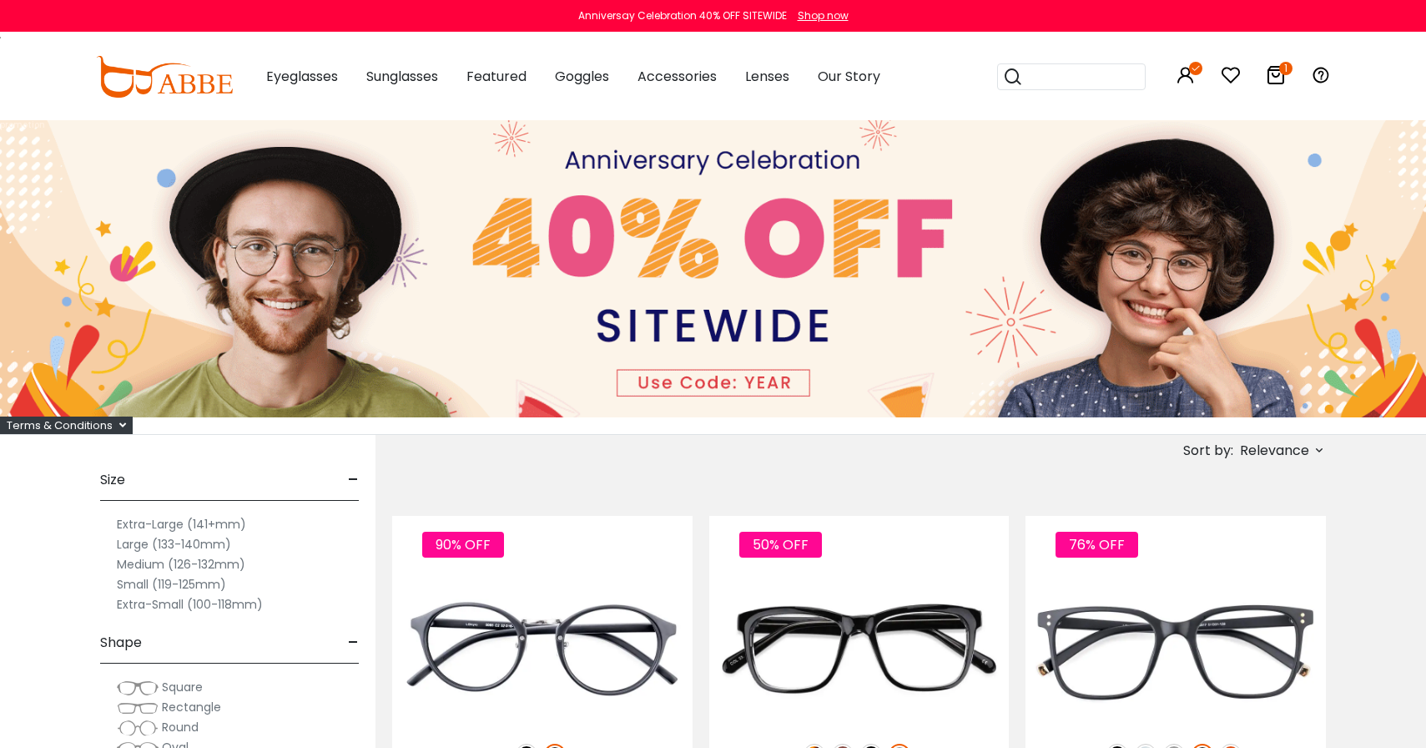
click at [193, 84] on img at bounding box center [164, 77] width 137 height 42
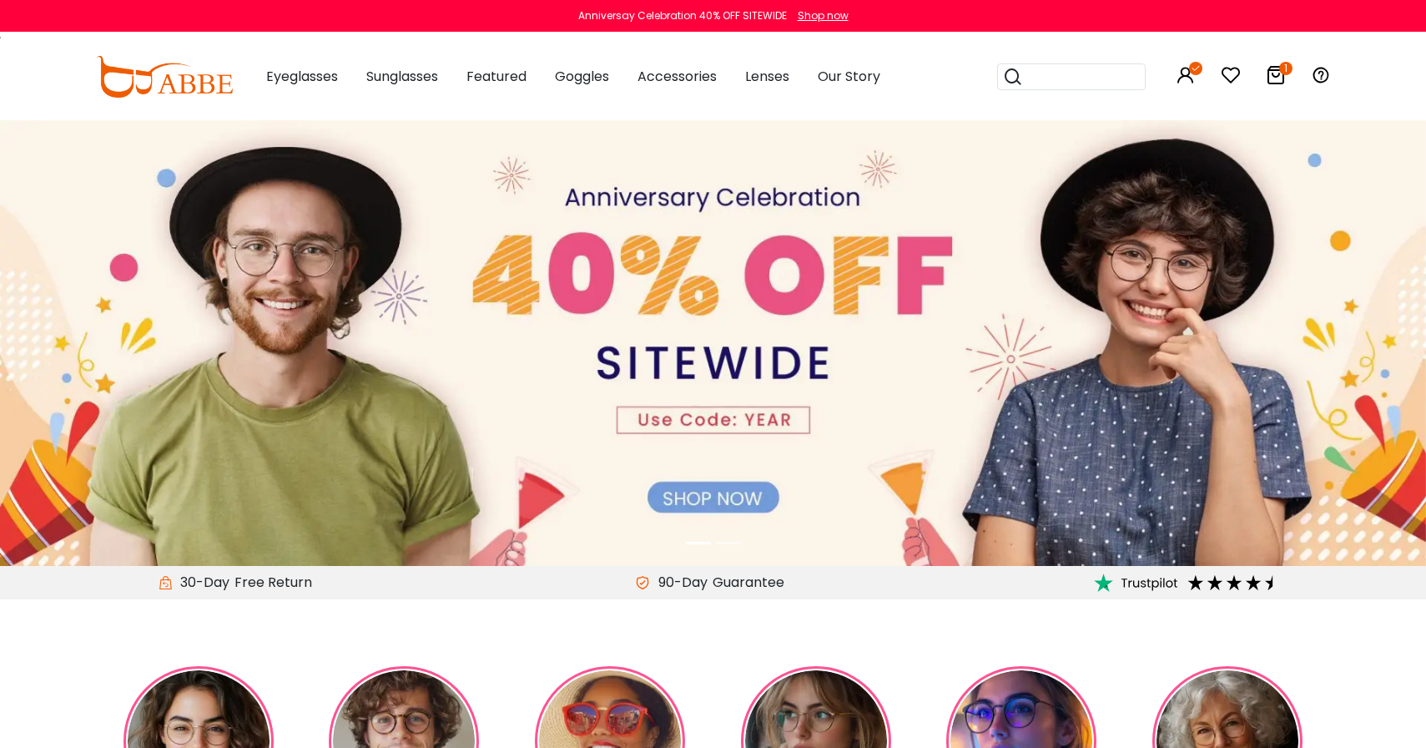
click at [1279, 77] on icon at bounding box center [1276, 75] width 20 height 20
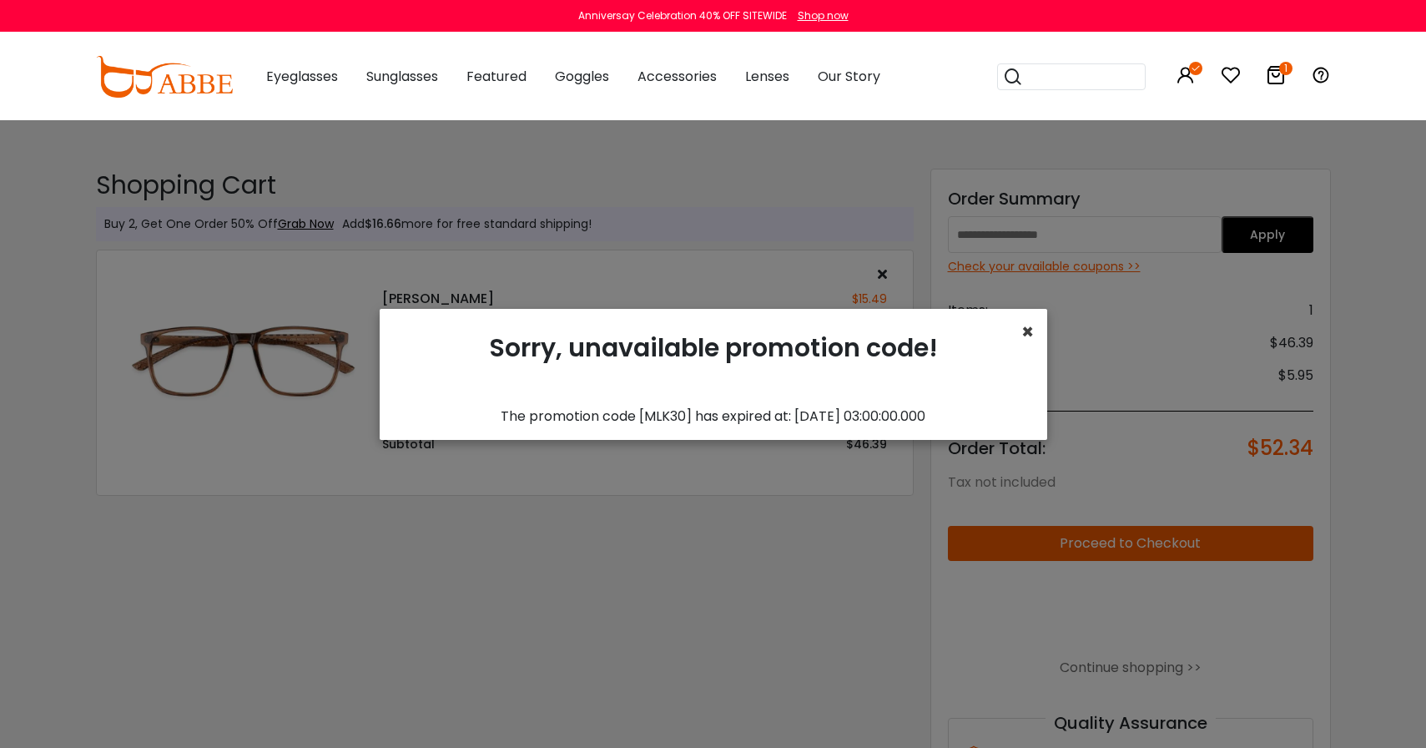
click at [1029, 331] on span "×" at bounding box center [1027, 332] width 13 height 28
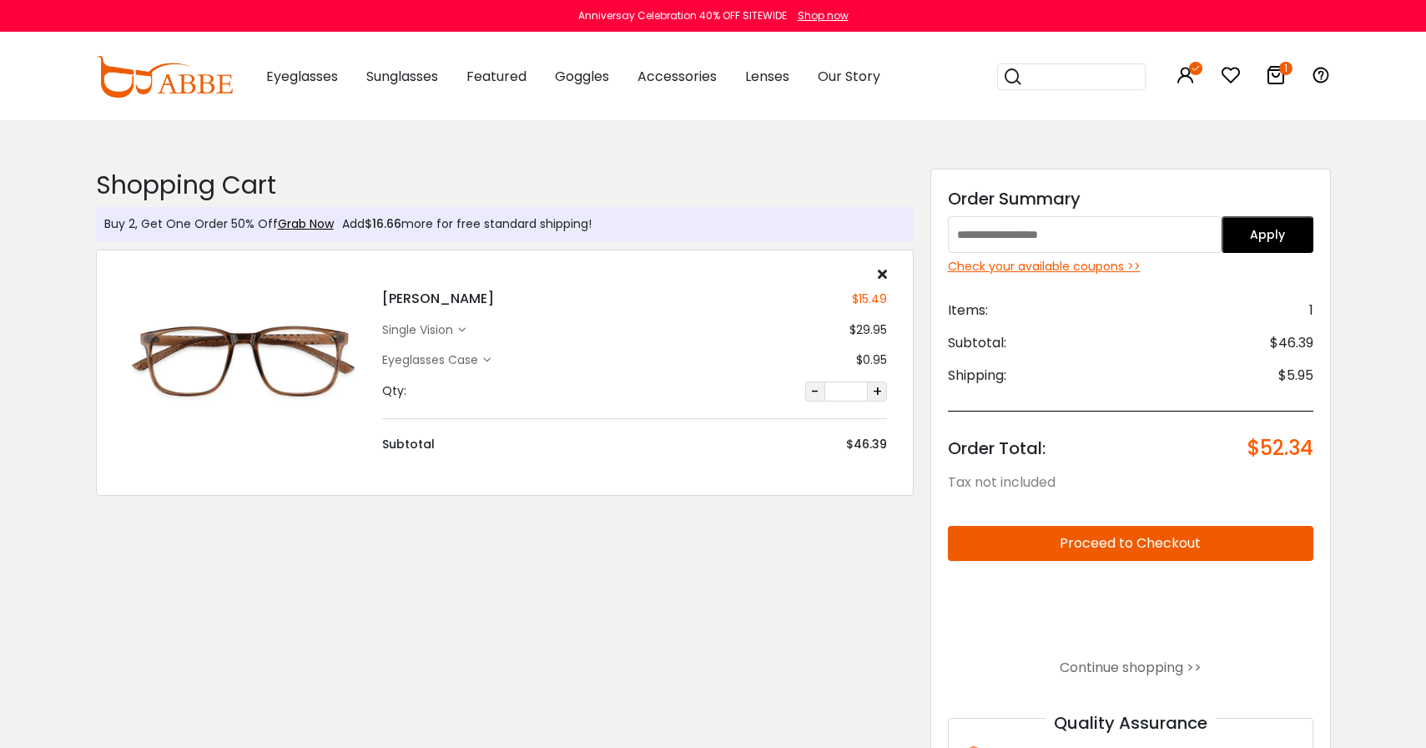
click at [1027, 240] on input "text" at bounding box center [1085, 234] width 275 height 37
type input "****"
click at [1270, 252] on button "Apply" at bounding box center [1268, 234] width 92 height 37
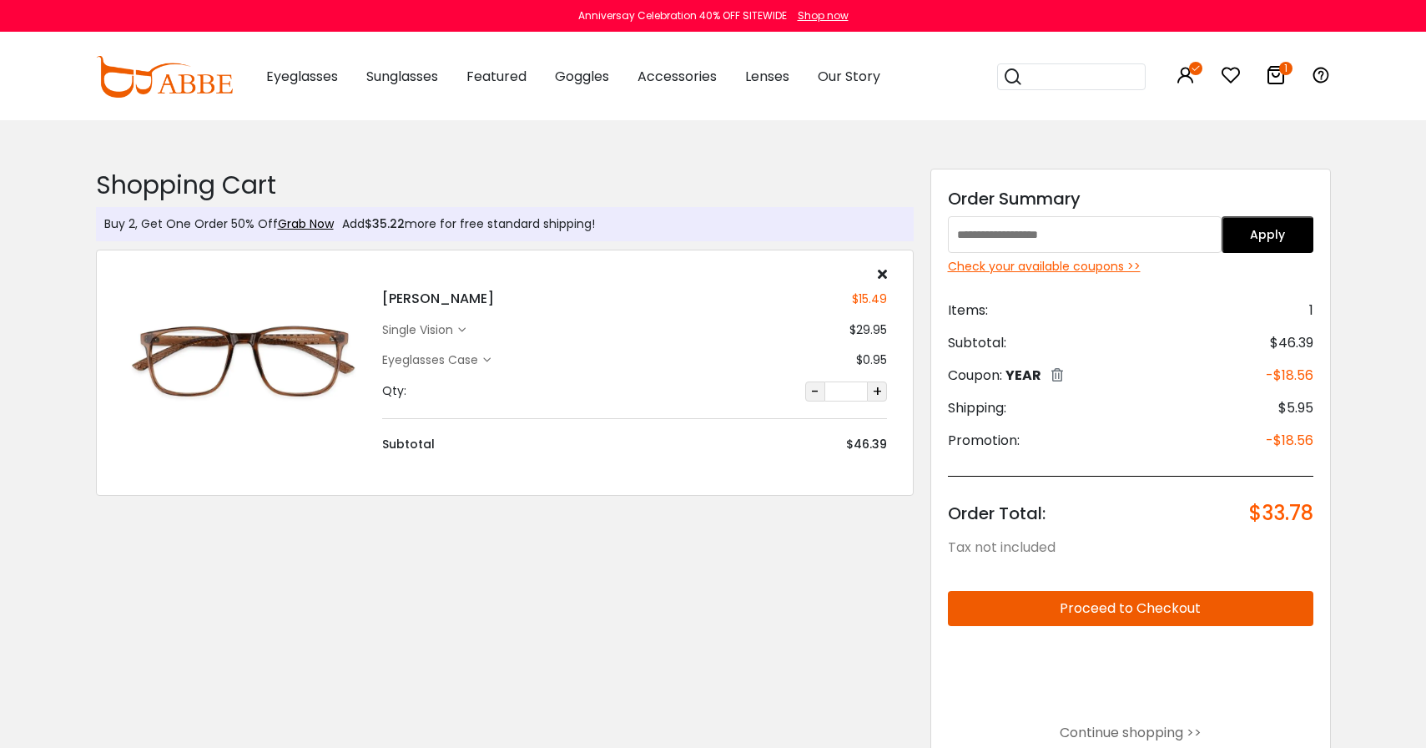
click at [1068, 235] on input "text" at bounding box center [1085, 234] width 275 height 37
paste input "*******"
type input "*******"
click at [1283, 227] on button "Apply" at bounding box center [1268, 234] width 92 height 37
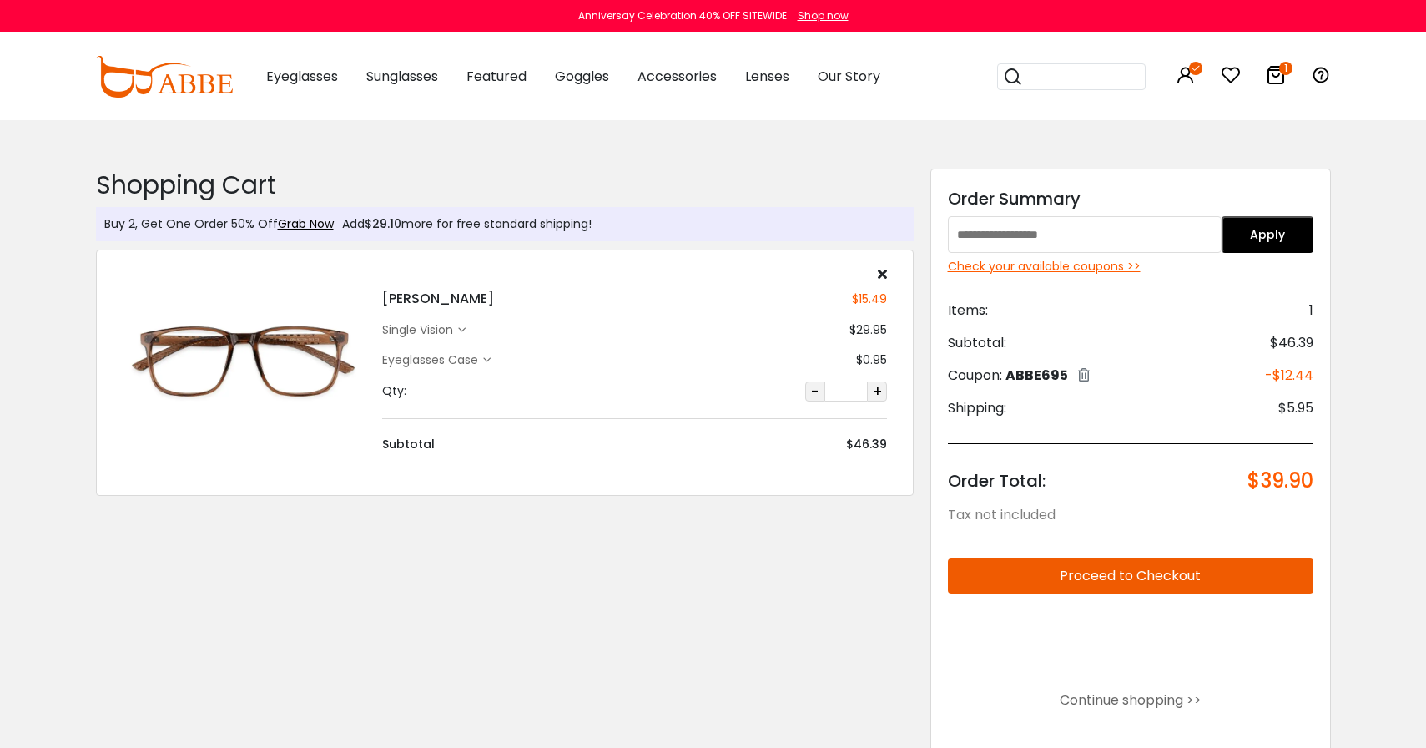
click at [1056, 239] on input "text" at bounding box center [1085, 234] width 275 height 37
paste input "********"
type input "********"
click at [1273, 234] on button "Apply" at bounding box center [1268, 234] width 92 height 37
click at [1127, 236] on input "text" at bounding box center [1085, 234] width 275 height 37
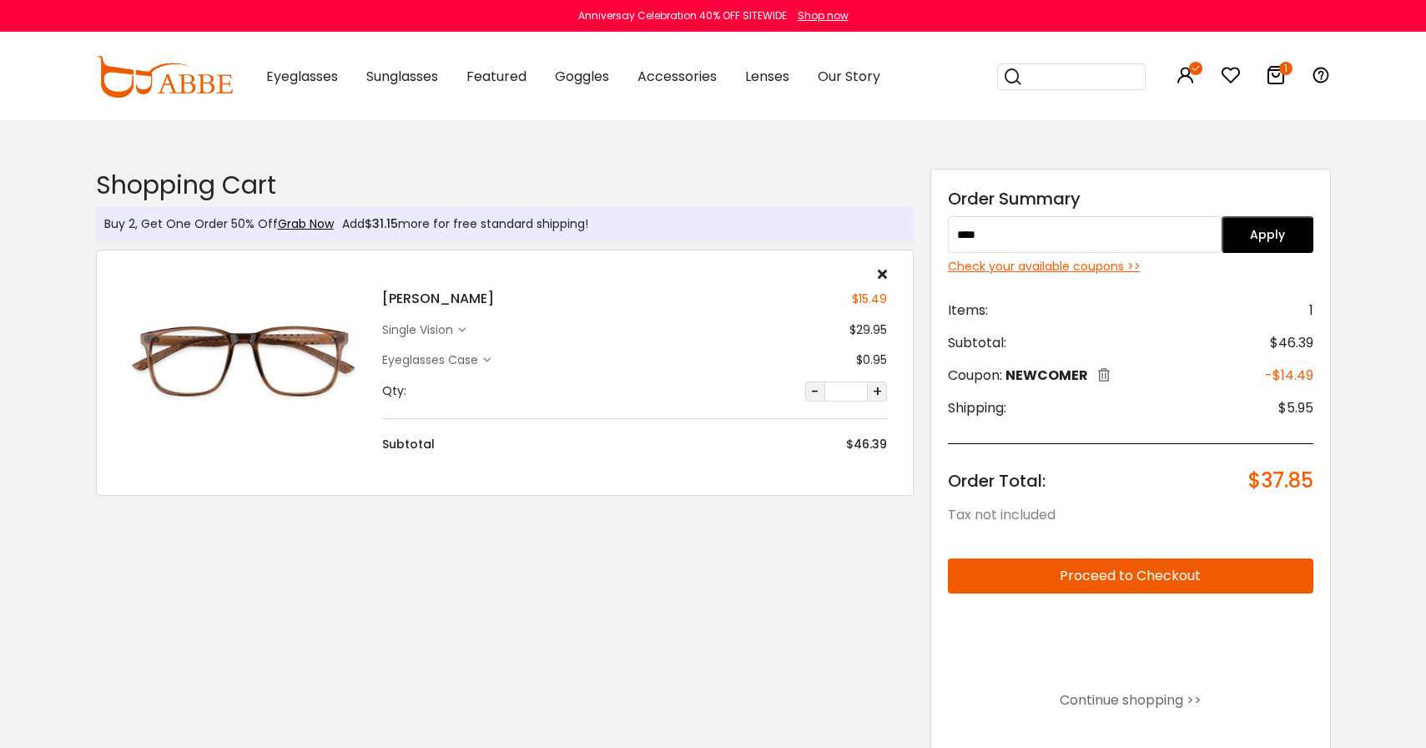
type input "****"
click at [1288, 227] on button "Apply" at bounding box center [1268, 234] width 92 height 37
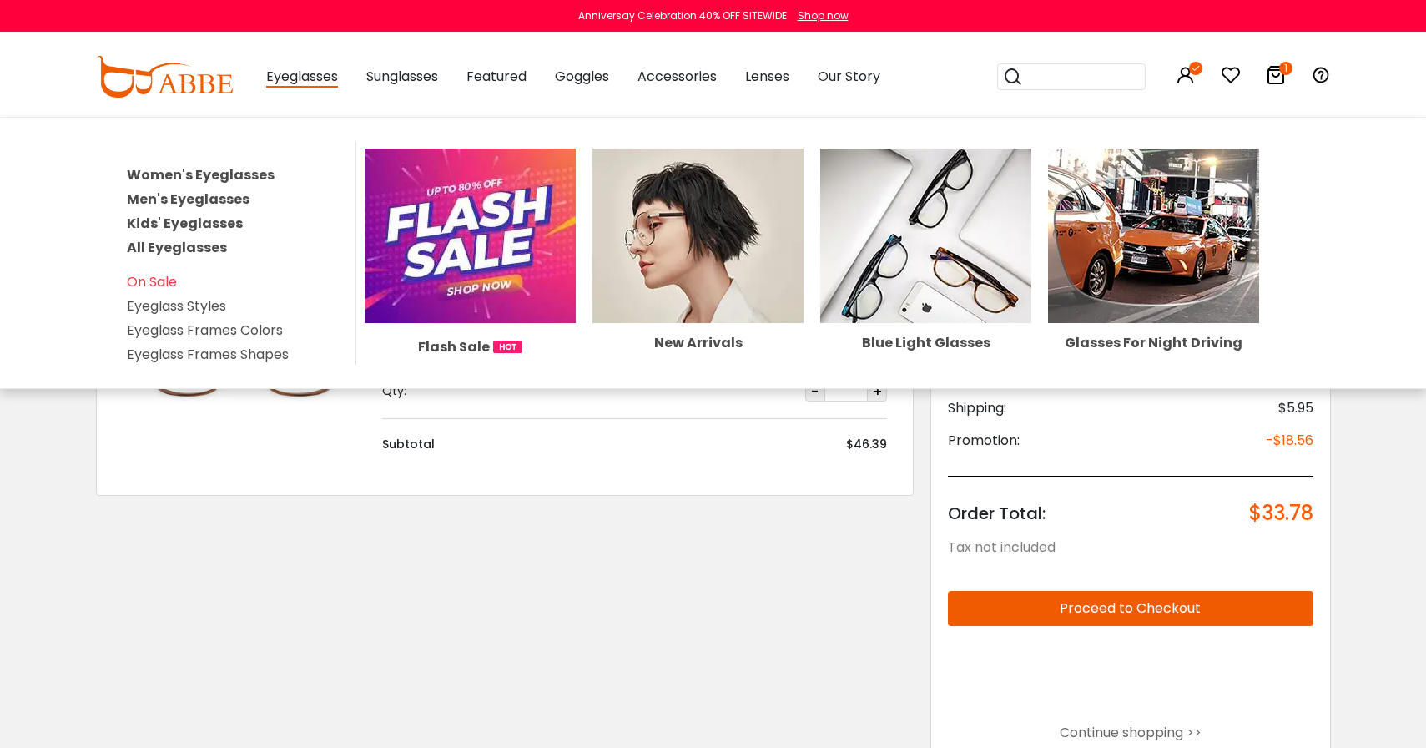
click at [211, 177] on link "Women's Eyeglasses" at bounding box center [201, 174] width 148 height 19
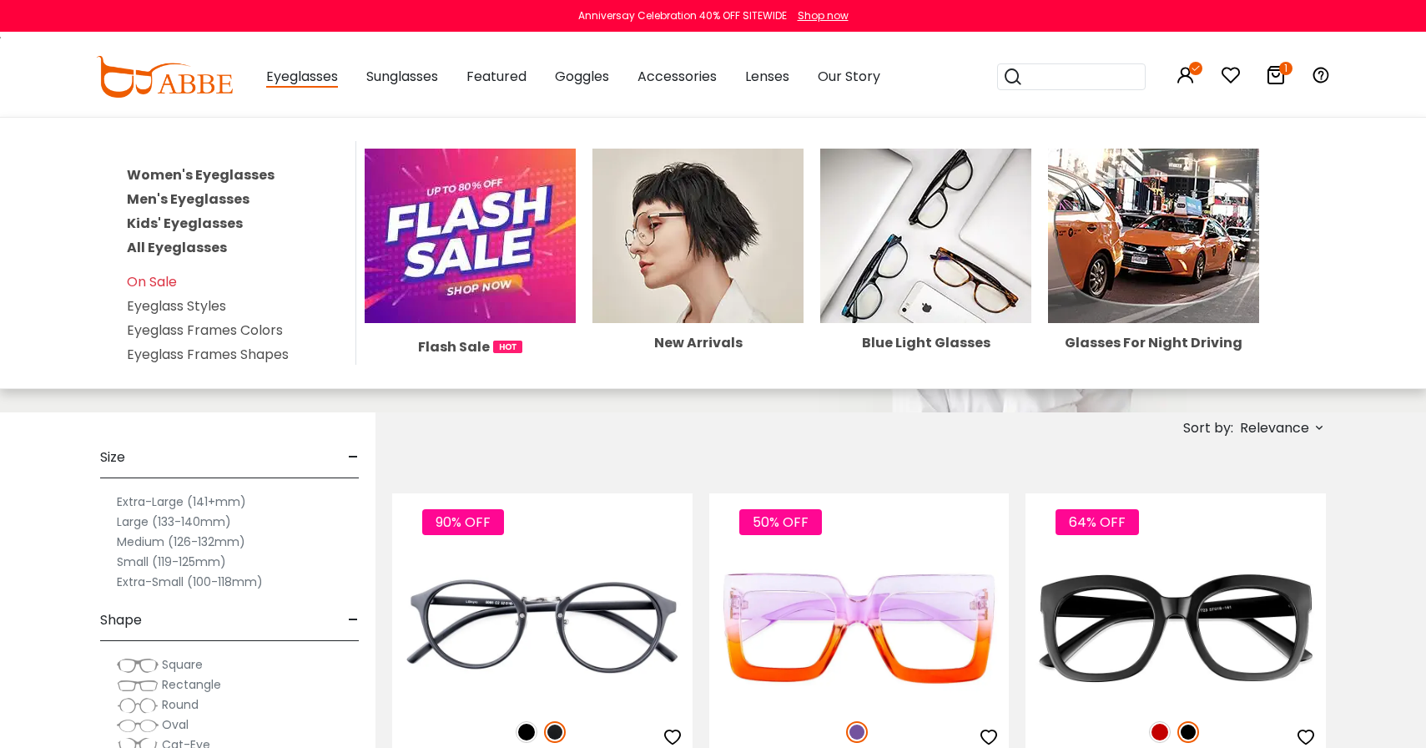
click at [445, 265] on img at bounding box center [470, 236] width 211 height 174
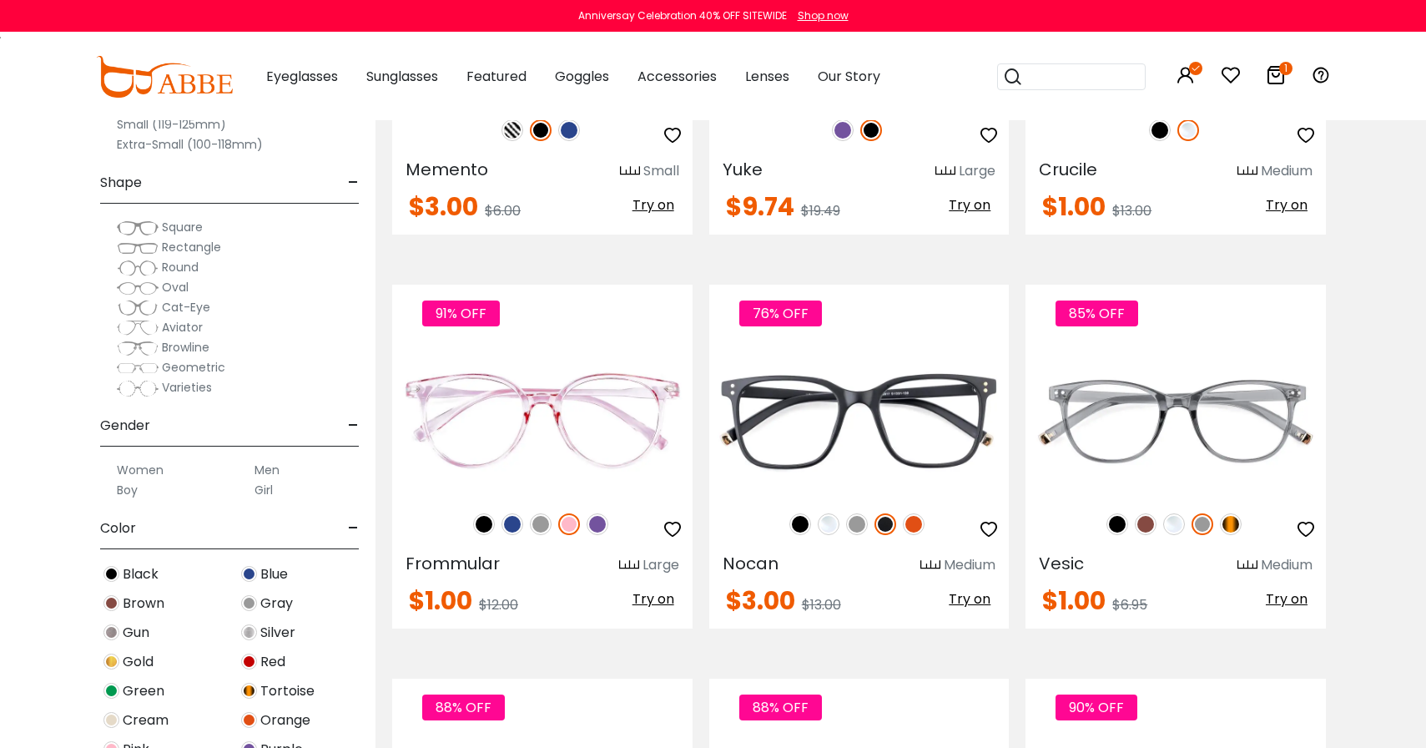
scroll to position [3456, 0]
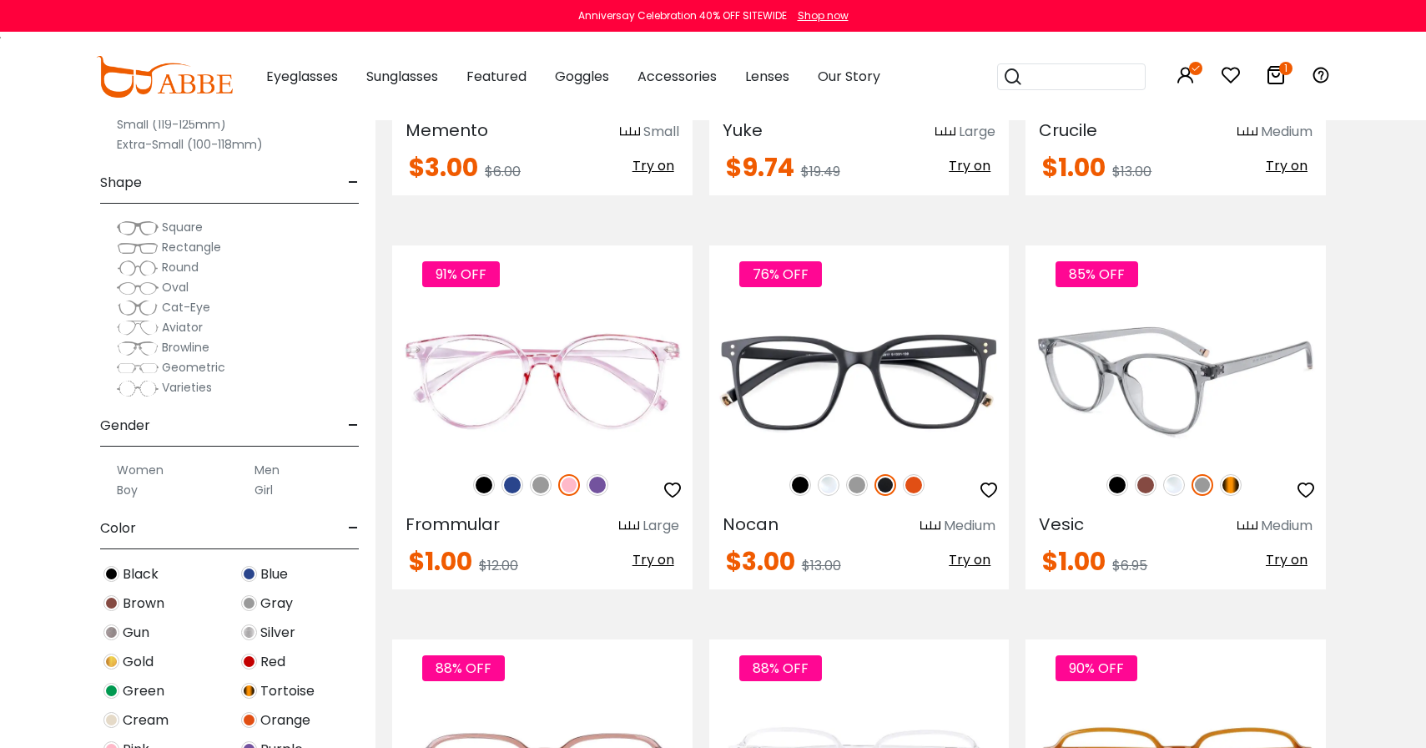
click at [1150, 486] on img at bounding box center [1146, 485] width 22 height 22
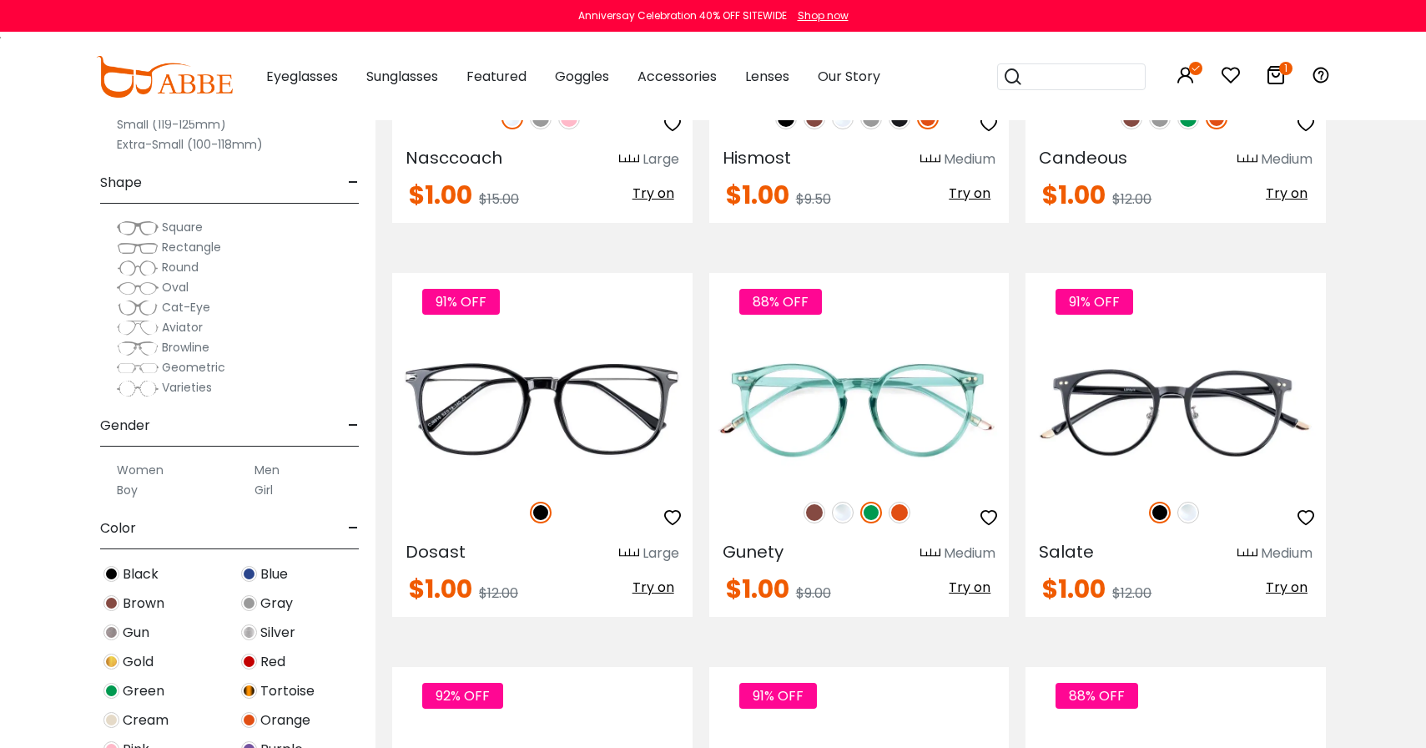
scroll to position [5017, 0]
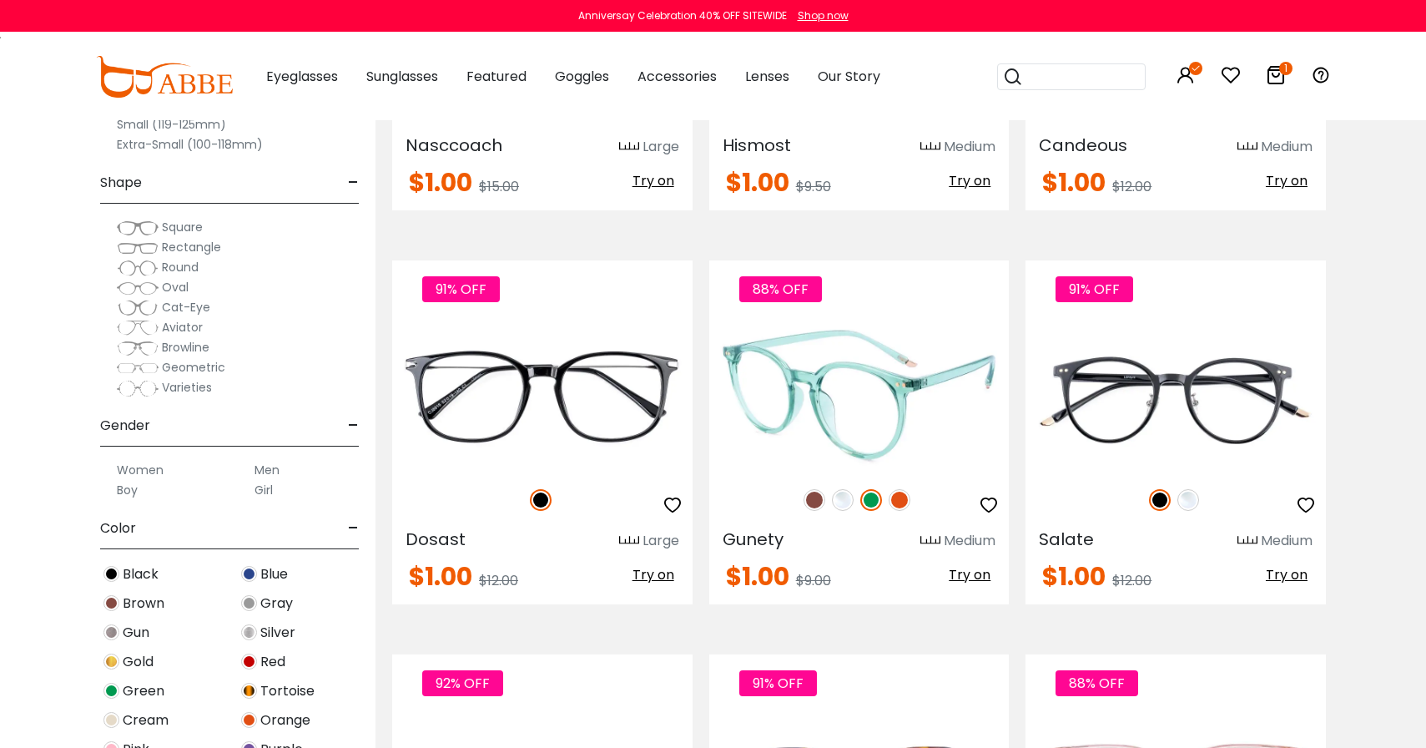
click at [816, 501] on img at bounding box center [815, 500] width 22 height 22
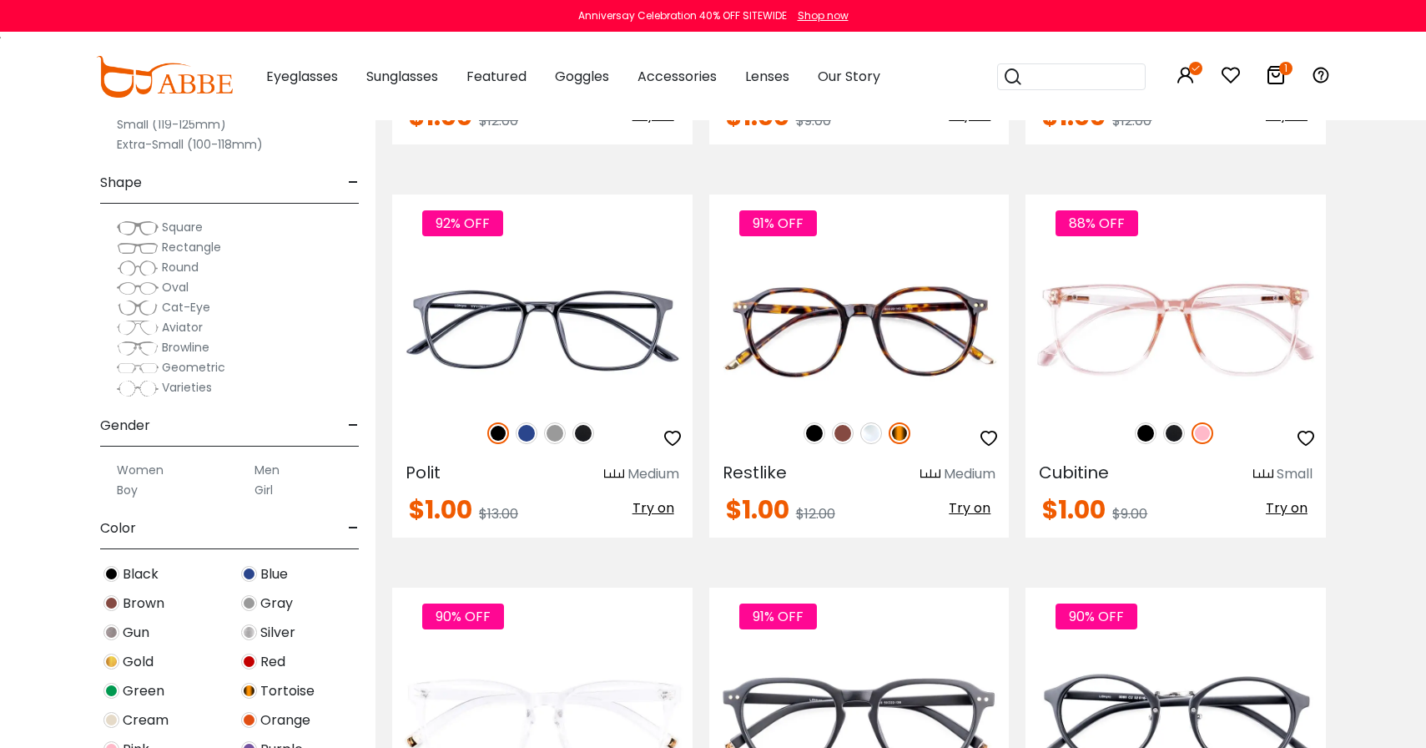
scroll to position [5505, 0]
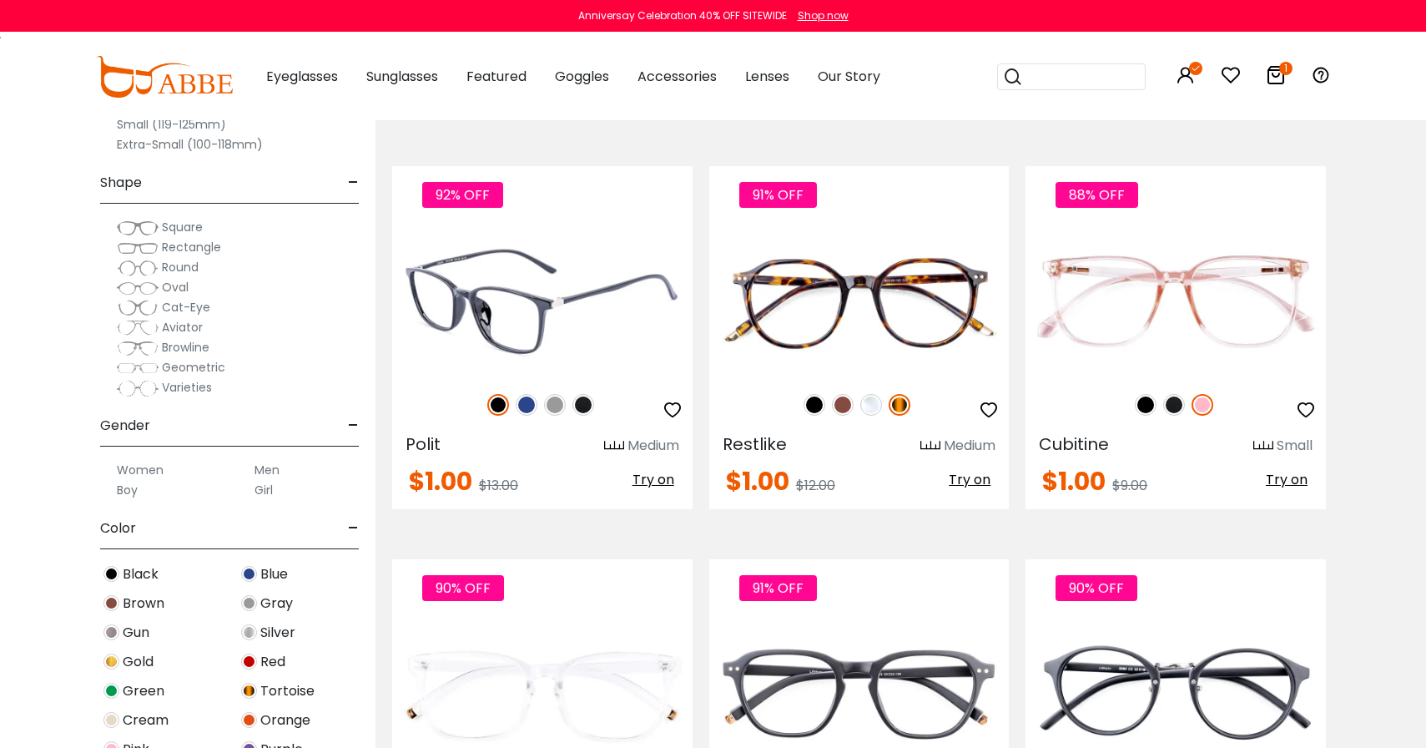
click at [557, 411] on img at bounding box center [555, 405] width 22 height 22
click at [528, 405] on img at bounding box center [527, 405] width 22 height 22
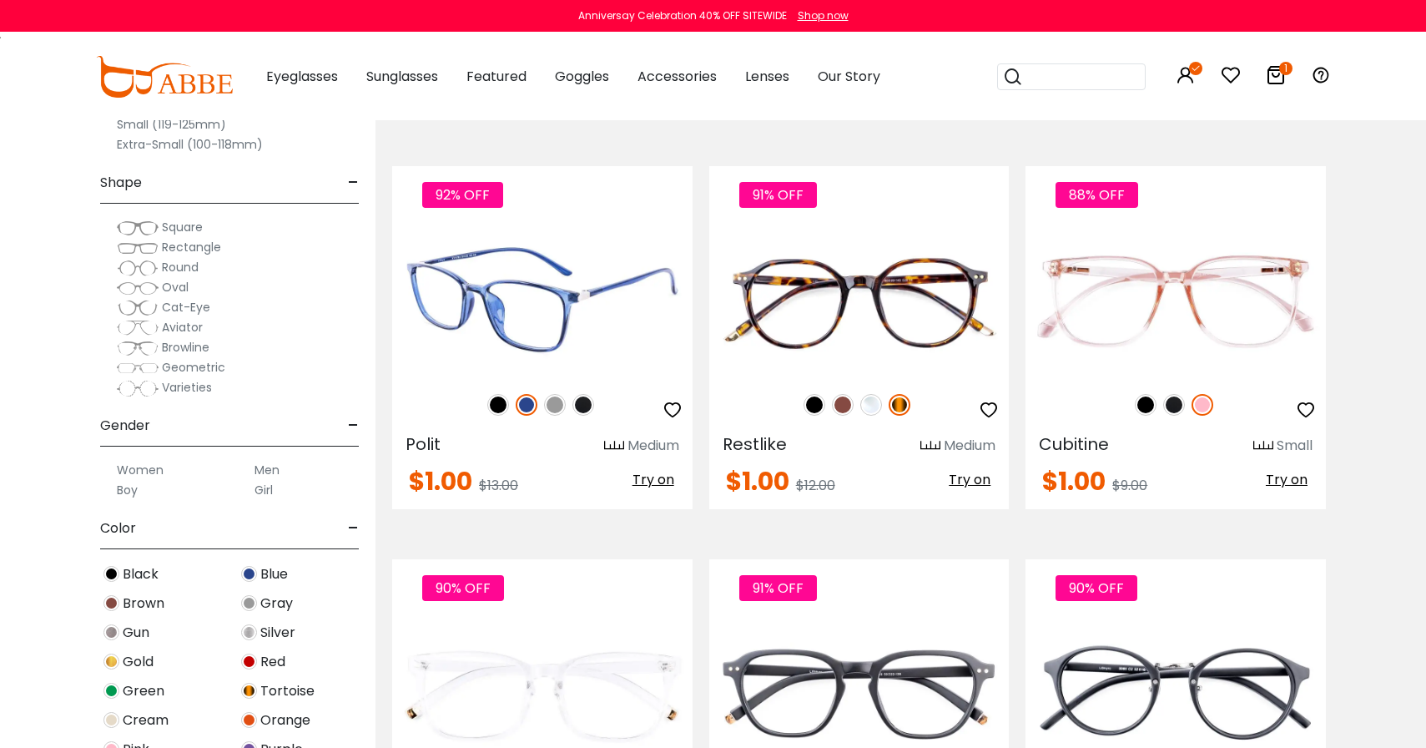
click at [599, 404] on div "92% OFF" at bounding box center [542, 404] width 300 height 35
click at [594, 404] on div "92% OFF" at bounding box center [542, 404] width 300 height 35
click at [584, 404] on img at bounding box center [583, 405] width 22 height 22
click at [503, 410] on img at bounding box center [498, 405] width 22 height 22
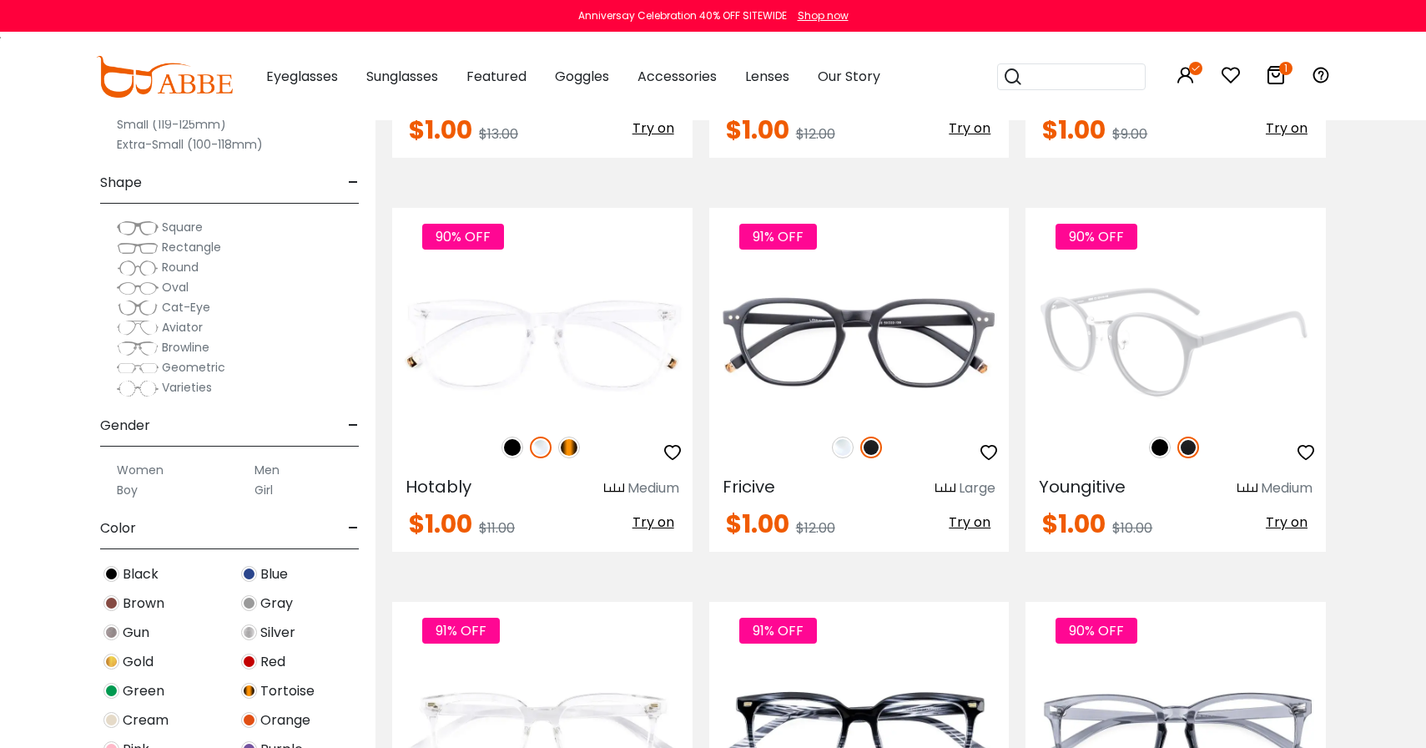
scroll to position [5864, 0]
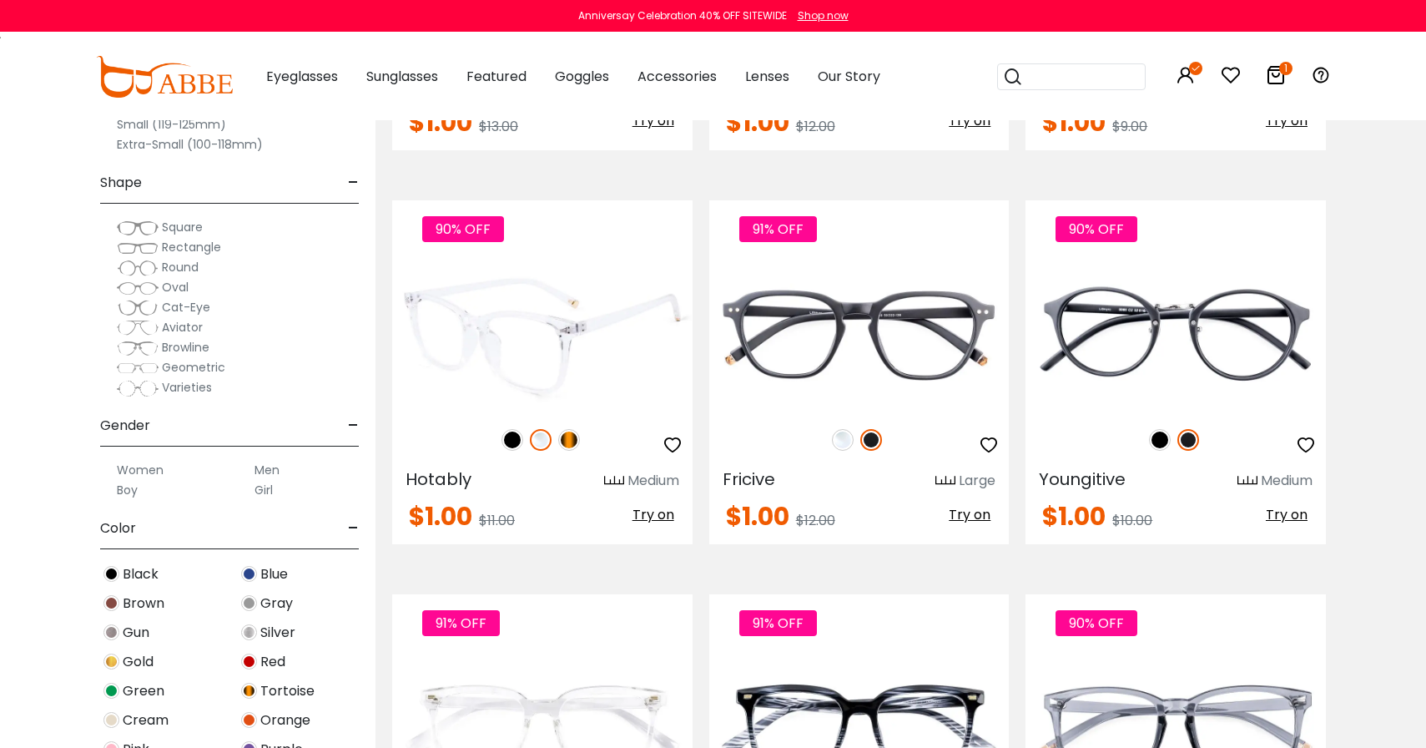
click at [577, 439] on img at bounding box center [569, 440] width 22 height 22
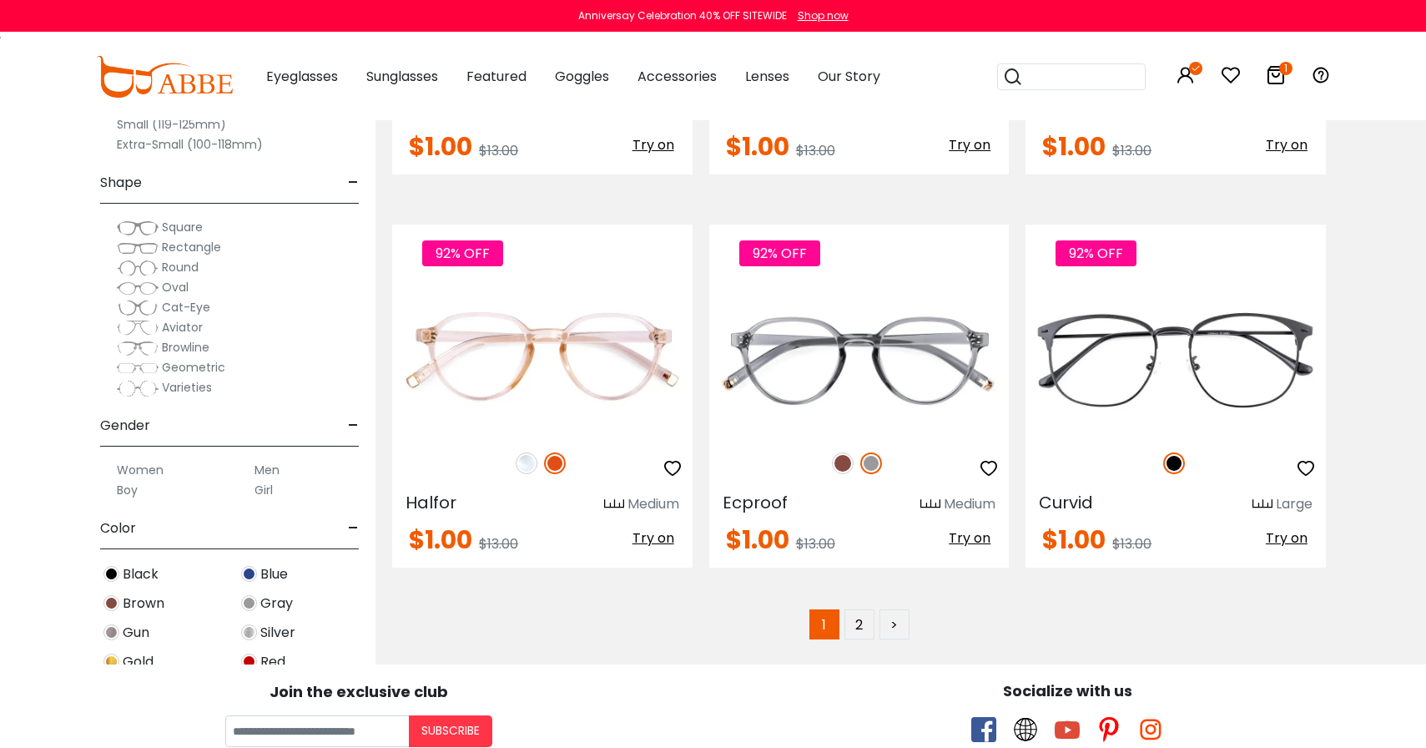
scroll to position [7816, 0]
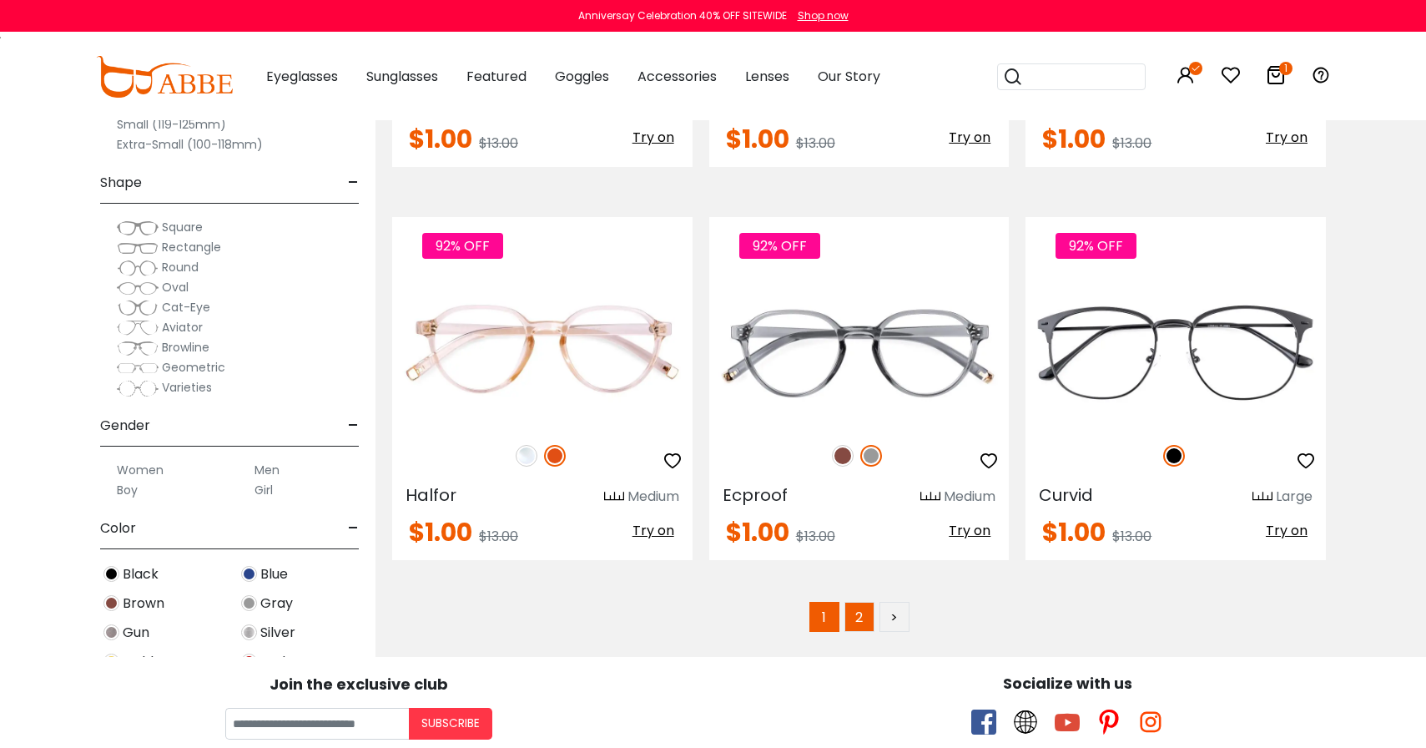
click at [869, 614] on link "2" at bounding box center [859, 617] width 30 height 30
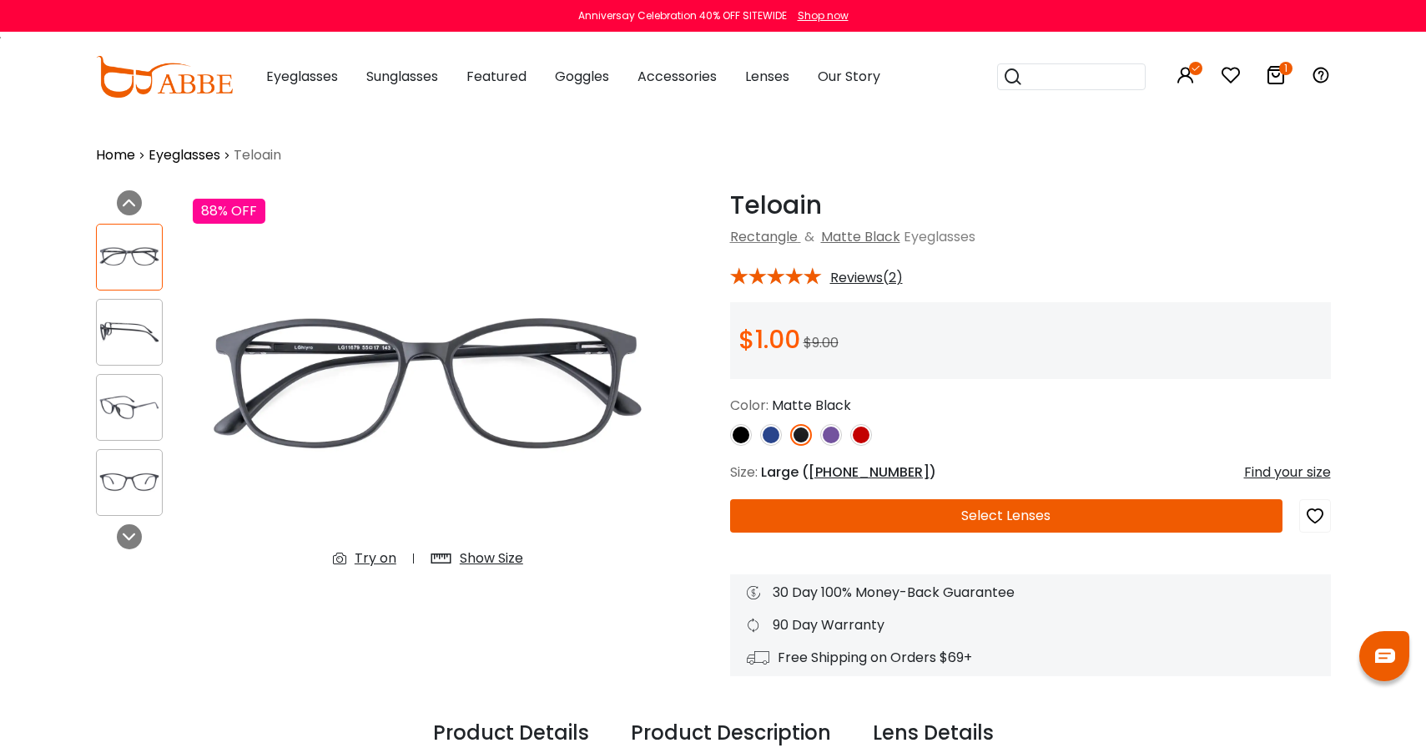
click at [376, 553] on div "Try on" at bounding box center [376, 558] width 42 height 20
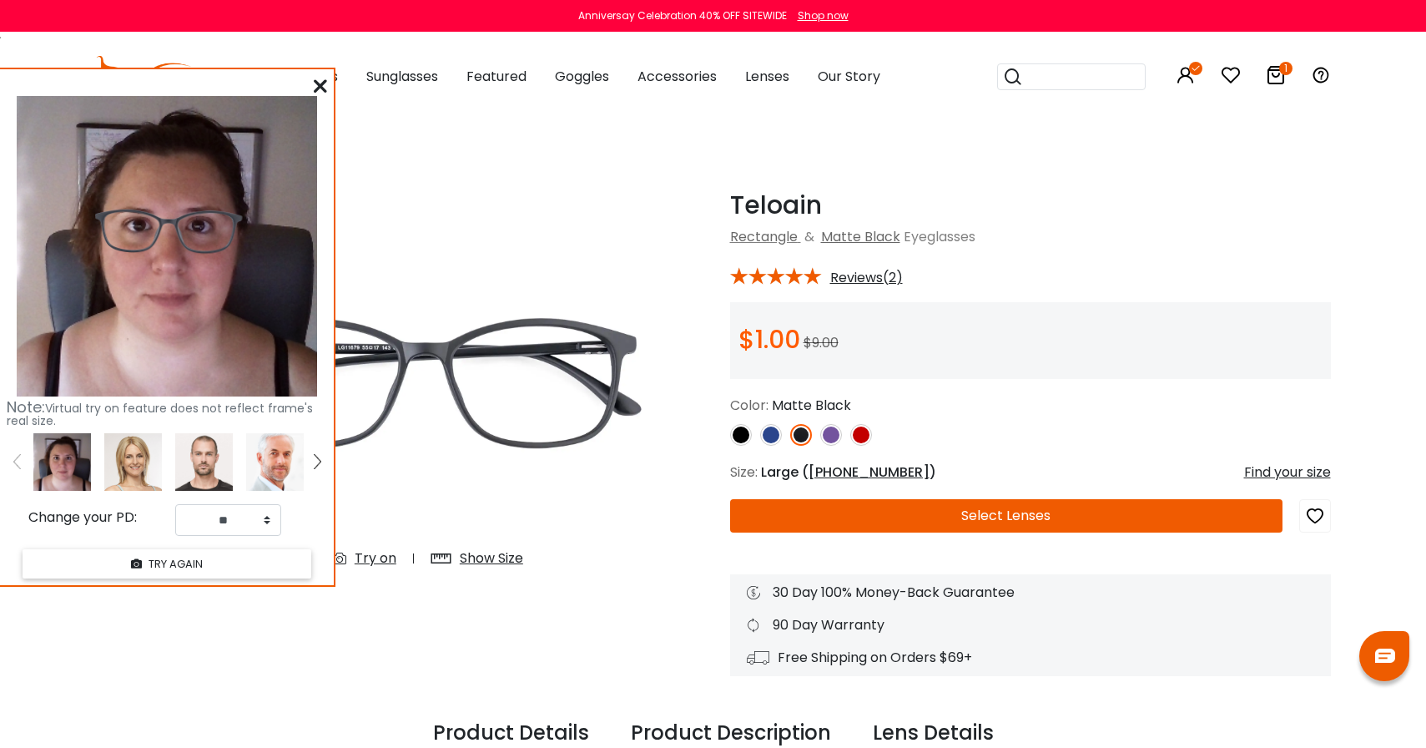
click at [315, 79] on icon at bounding box center [320, 85] width 13 height 13
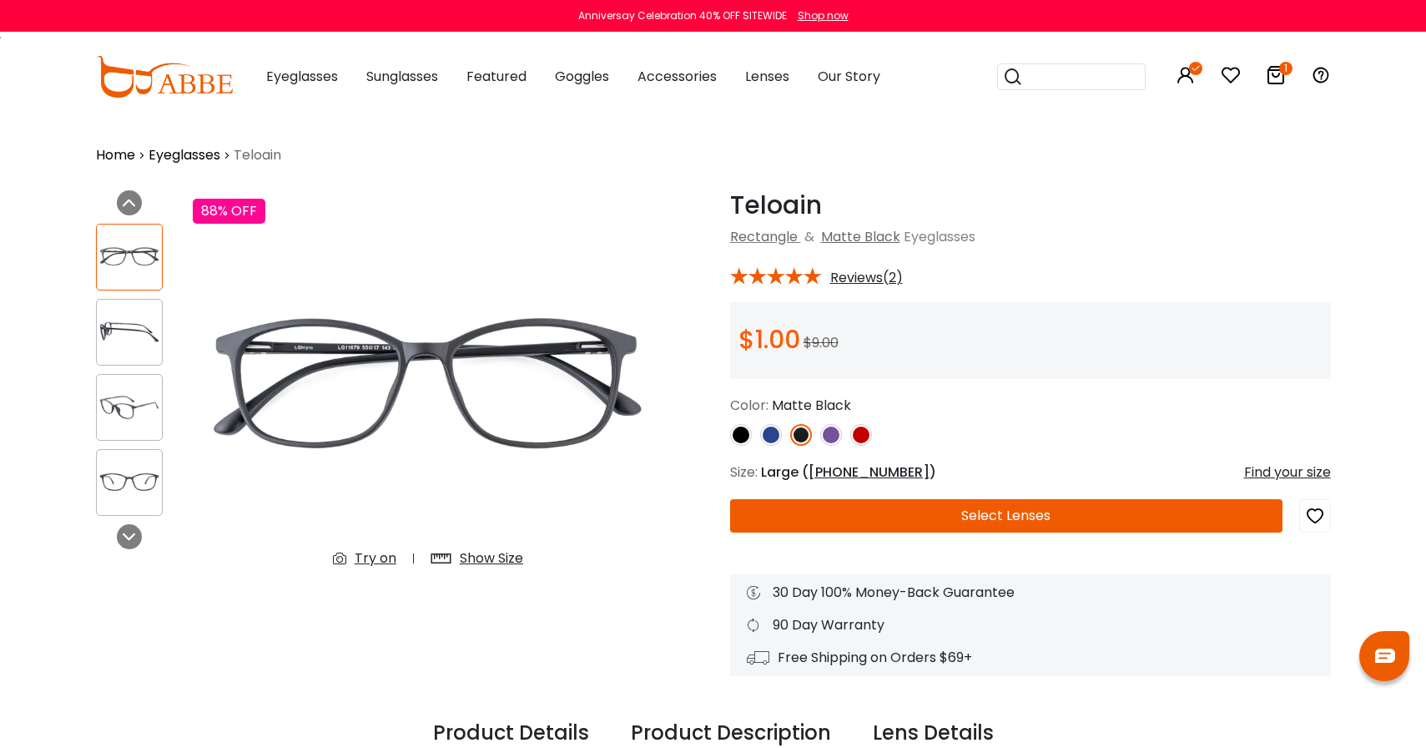
click at [833, 463] on span "[PHONE_NUMBER]" at bounding box center [869, 471] width 121 height 19
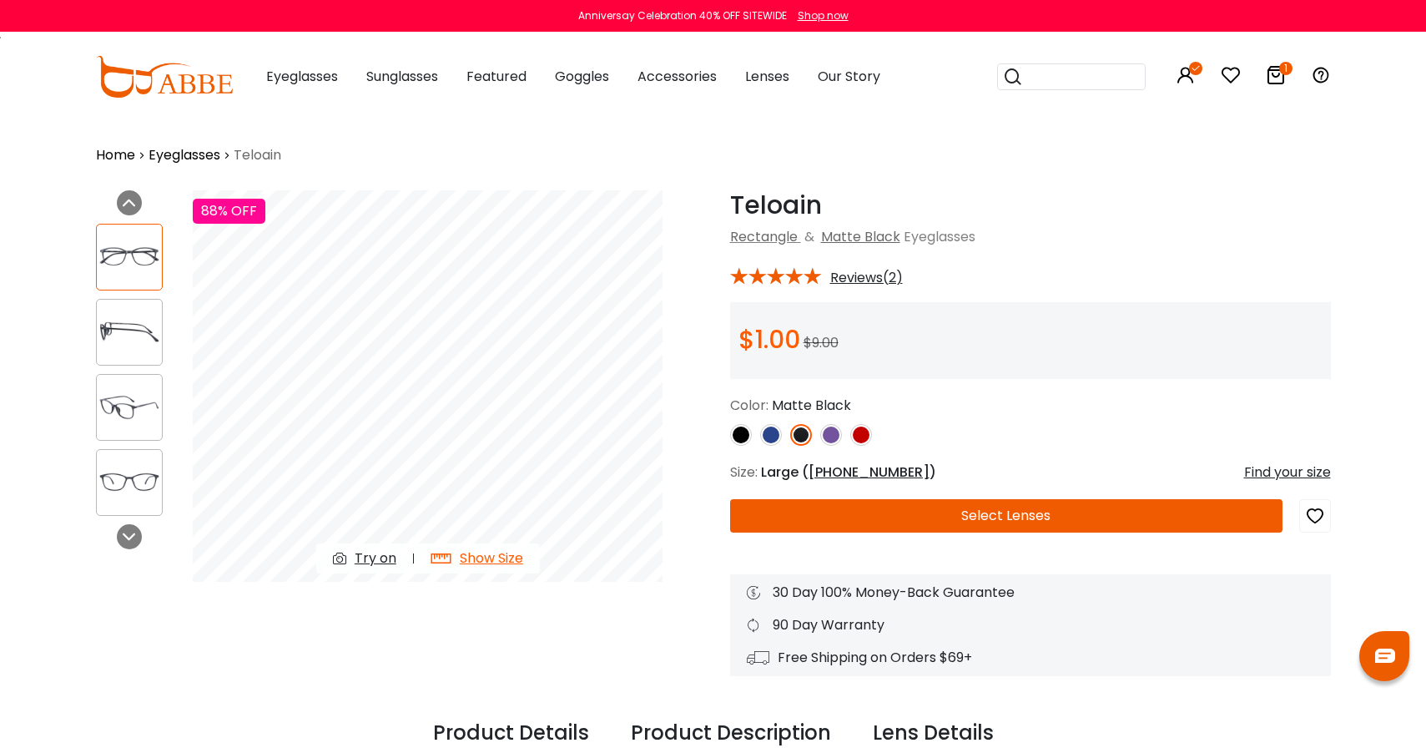
click at [361, 552] on div "Try on" at bounding box center [376, 558] width 42 height 20
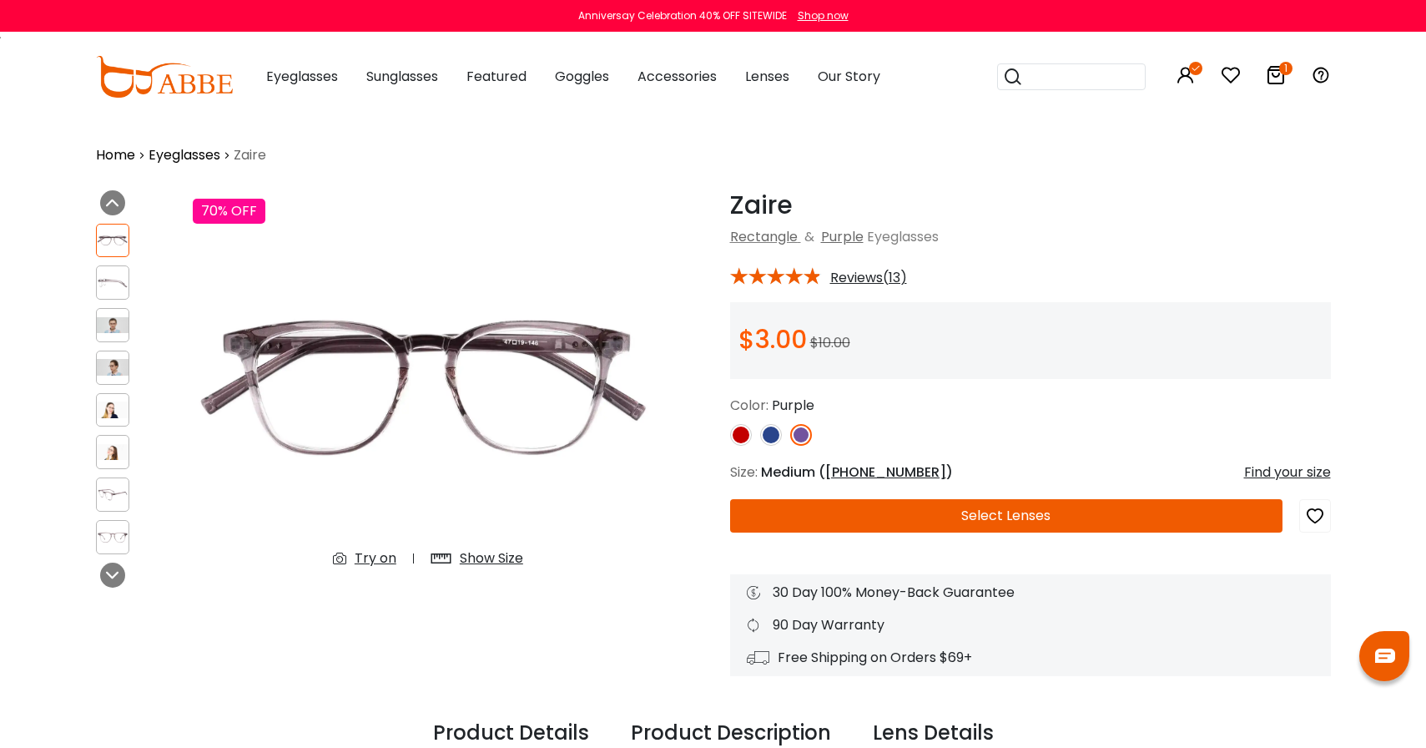
click at [388, 553] on div "Try on" at bounding box center [376, 558] width 42 height 20
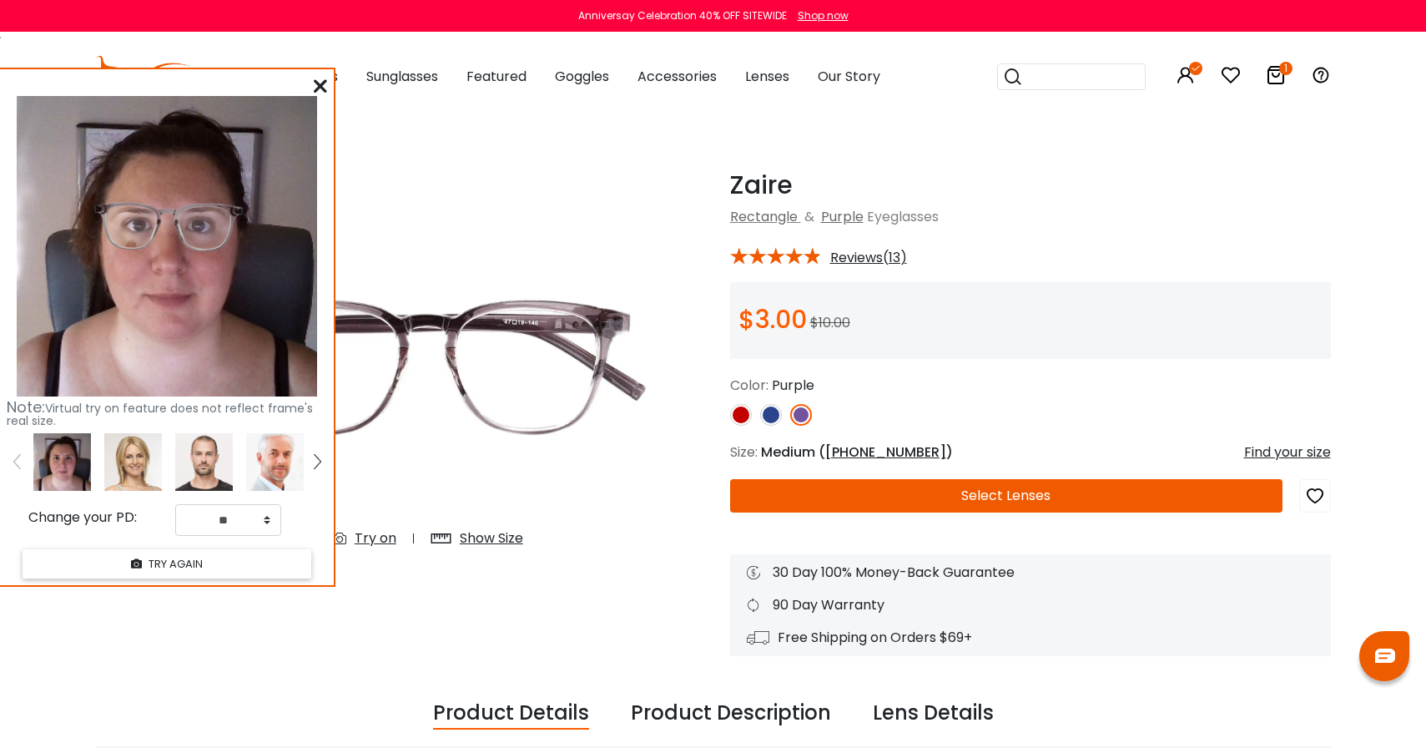
scroll to position [22, 0]
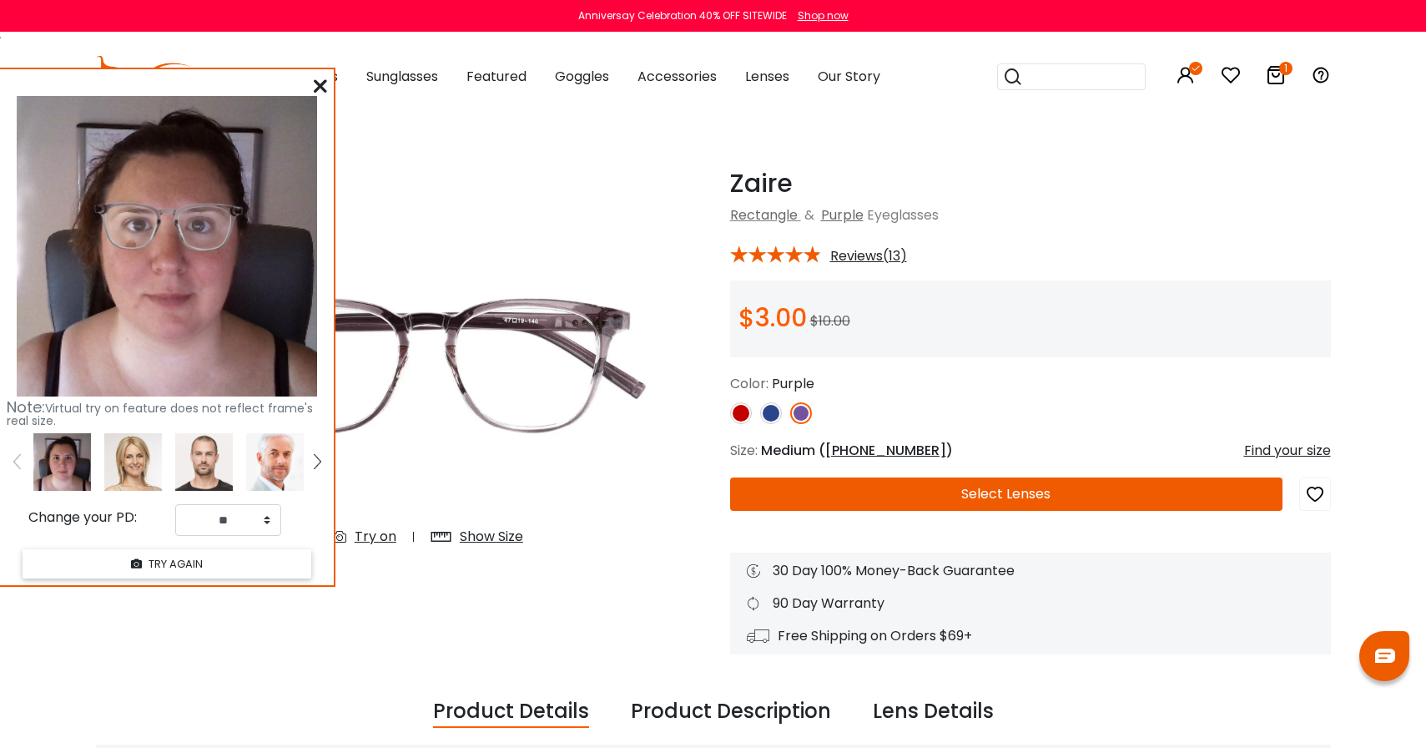
click at [849, 448] on span "[PHONE_NUMBER]" at bounding box center [885, 450] width 121 height 19
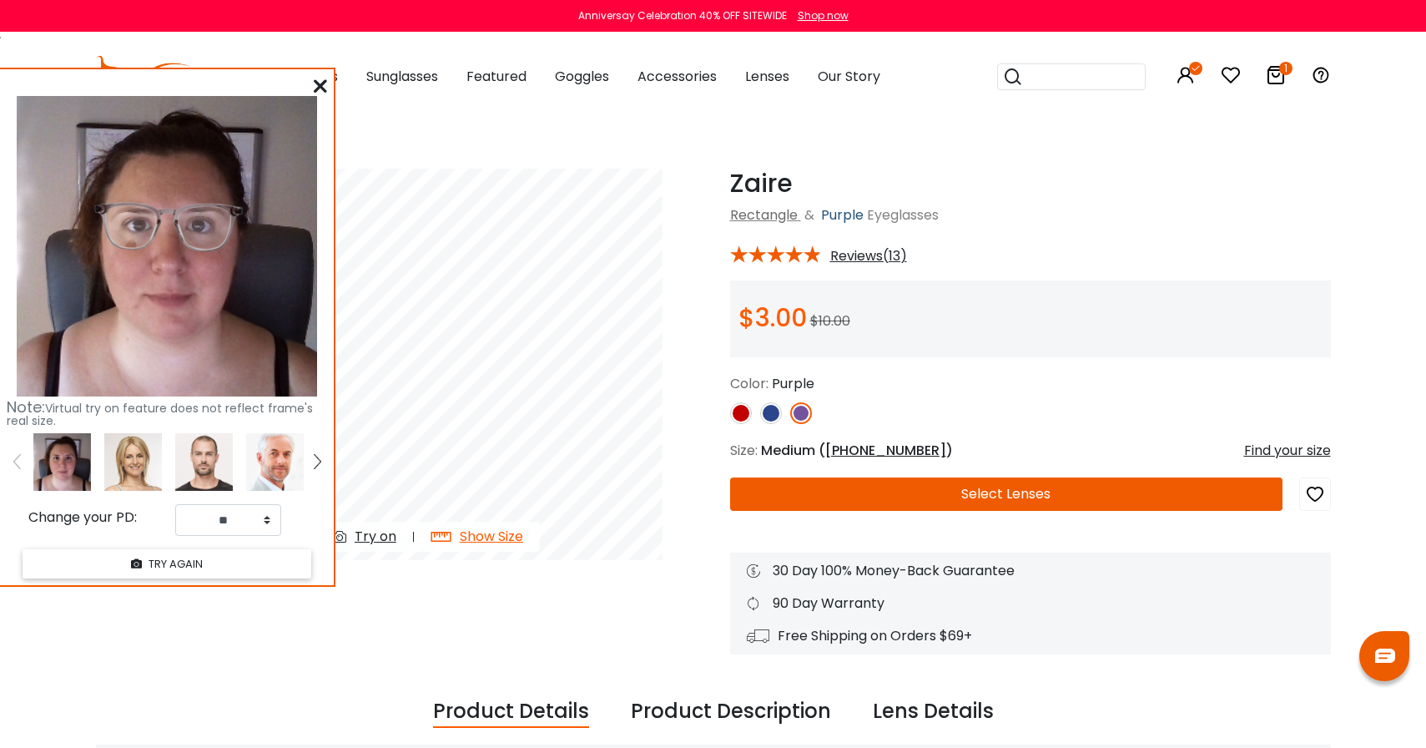
click at [846, 213] on link "Purple" at bounding box center [842, 214] width 43 height 19
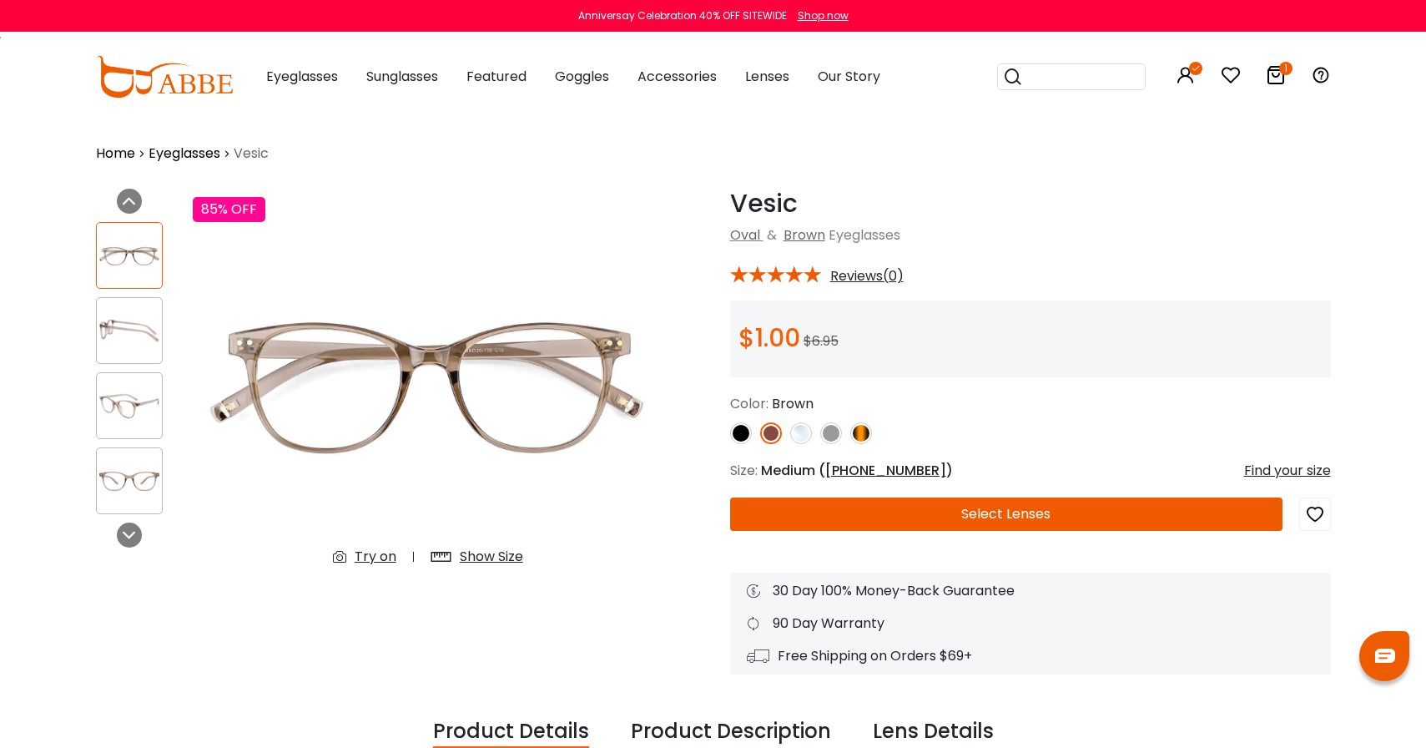
click at [360, 552] on div "Try on" at bounding box center [376, 557] width 42 height 20
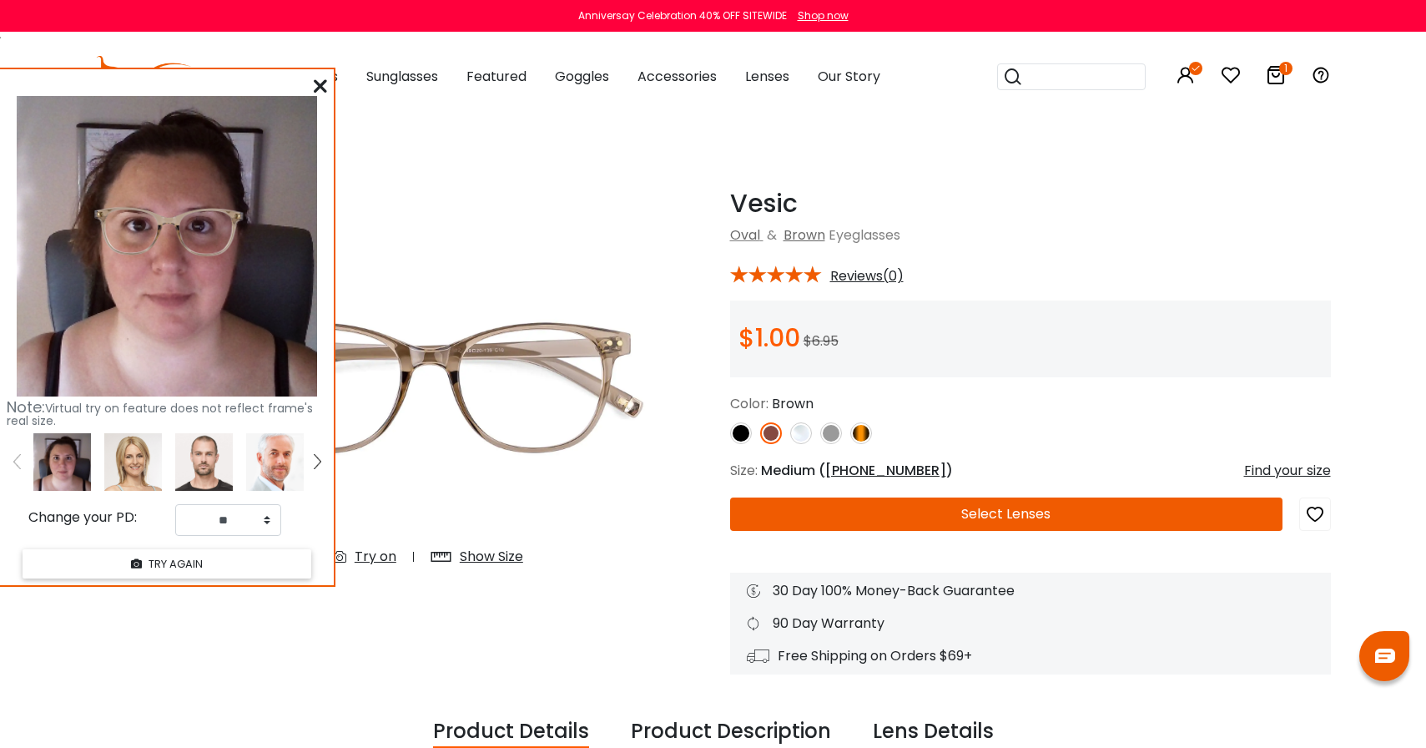
click at [858, 434] on img at bounding box center [861, 433] width 22 height 22
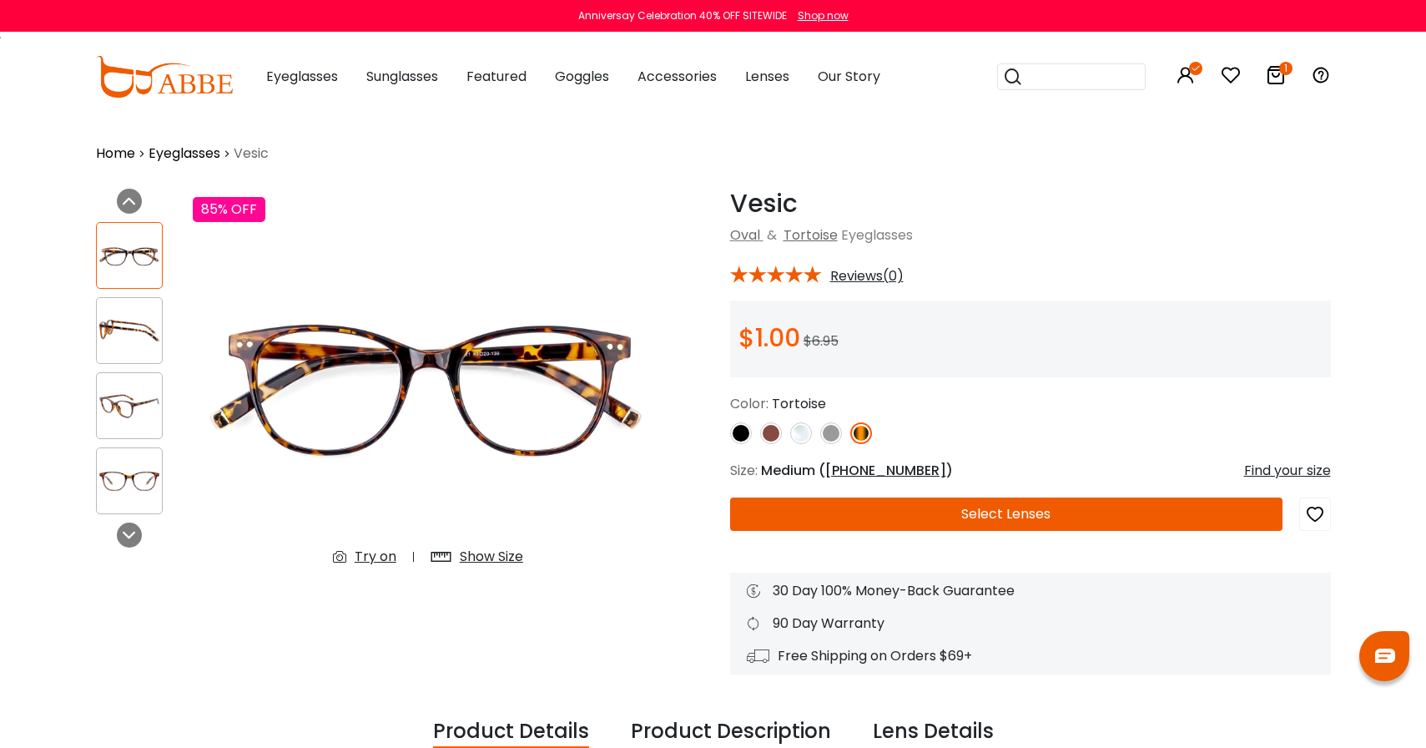
click at [369, 555] on div "Try on" at bounding box center [376, 557] width 42 height 20
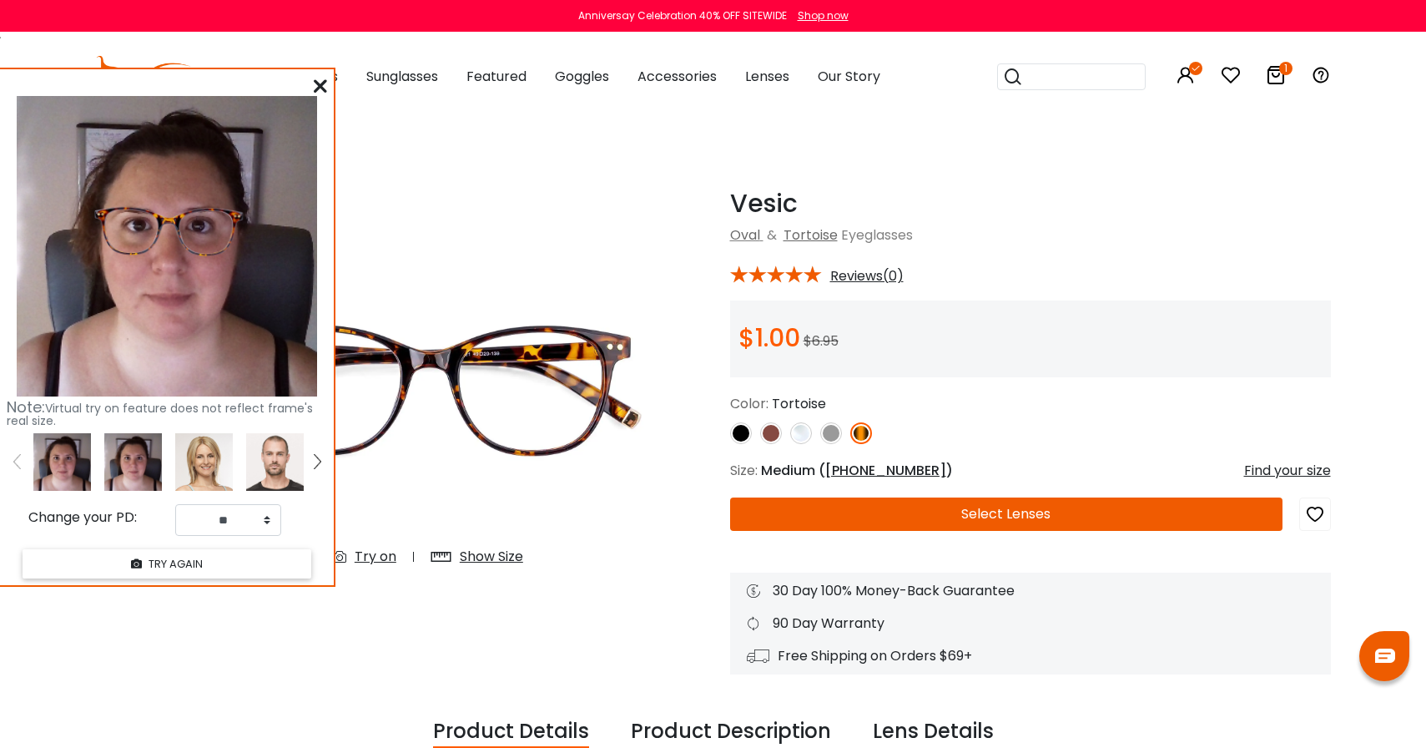
click at [738, 431] on img at bounding box center [741, 433] width 22 height 22
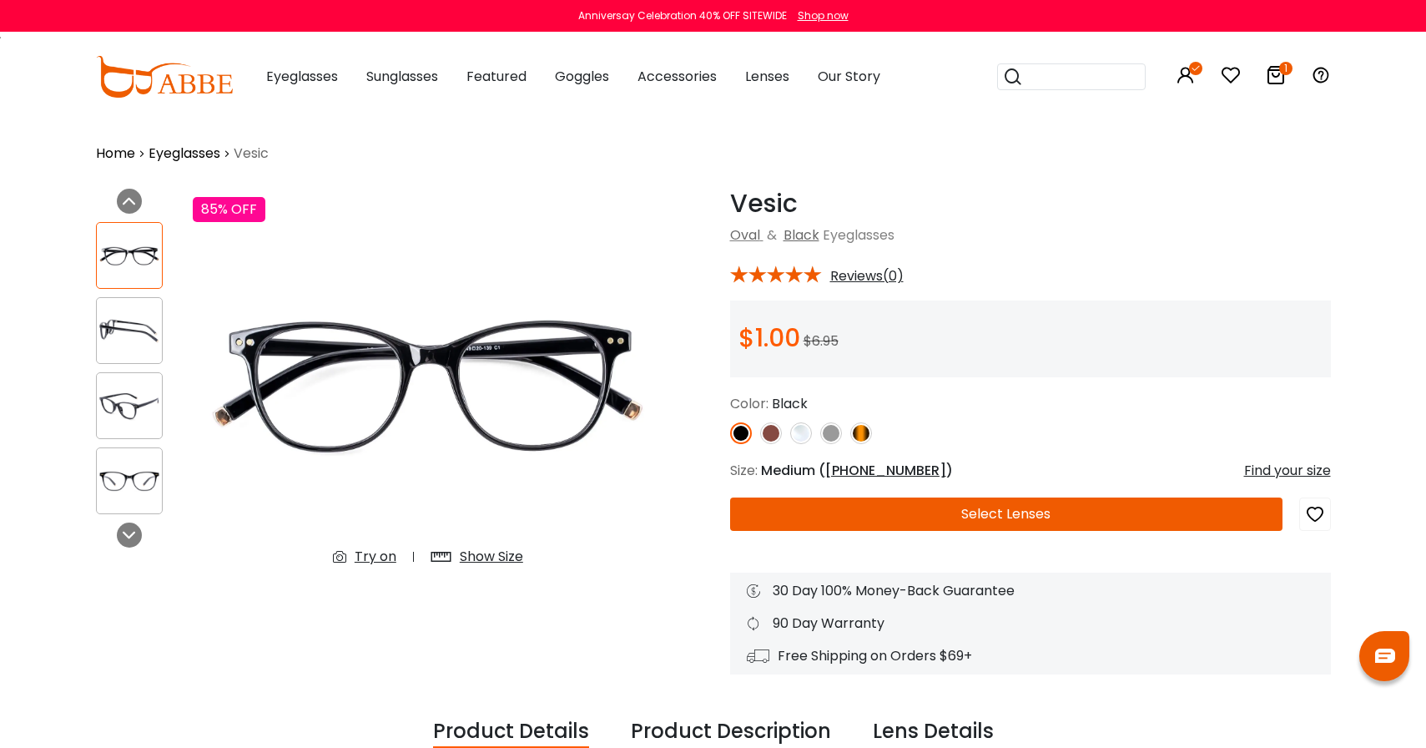
click at [352, 551] on icon at bounding box center [344, 557] width 22 height 20
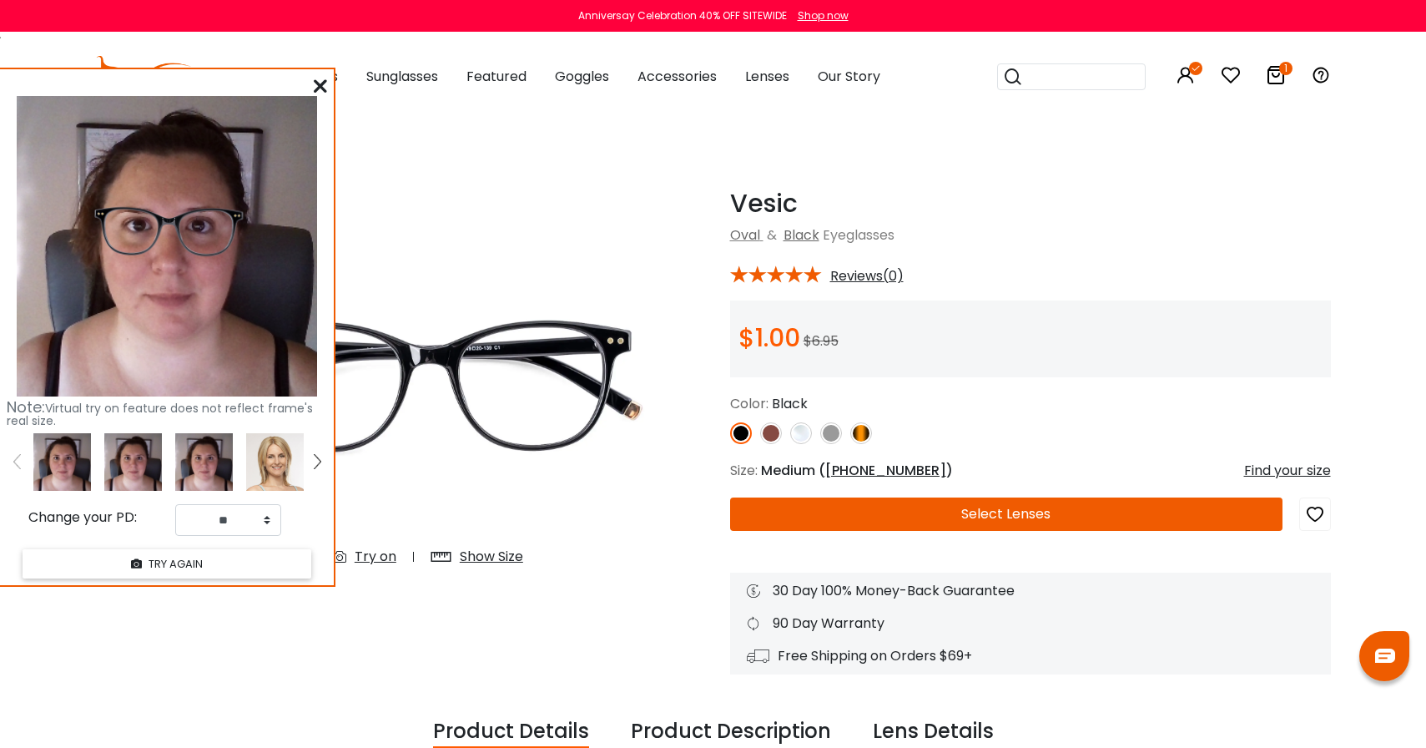
click at [763, 431] on img at bounding box center [771, 433] width 22 height 22
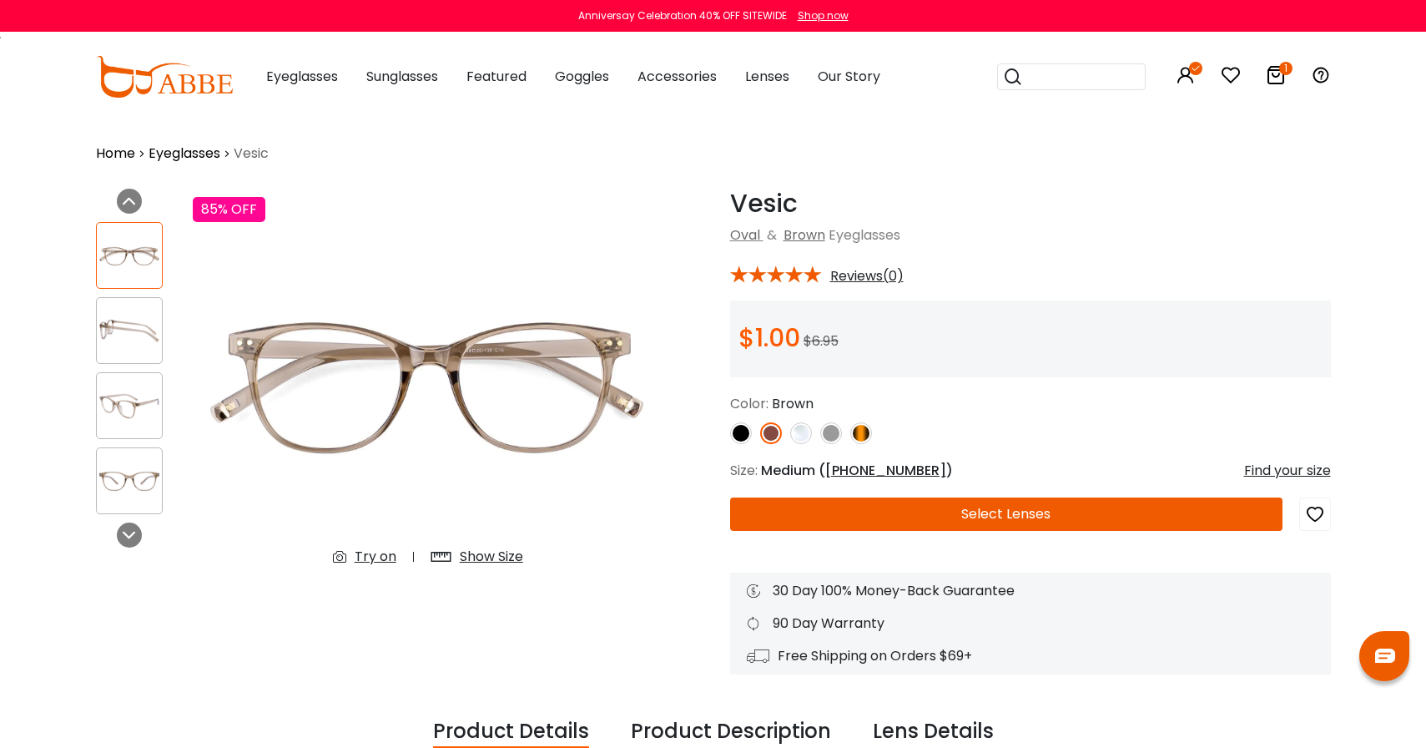
click at [373, 562] on div "Try on" at bounding box center [376, 557] width 42 height 20
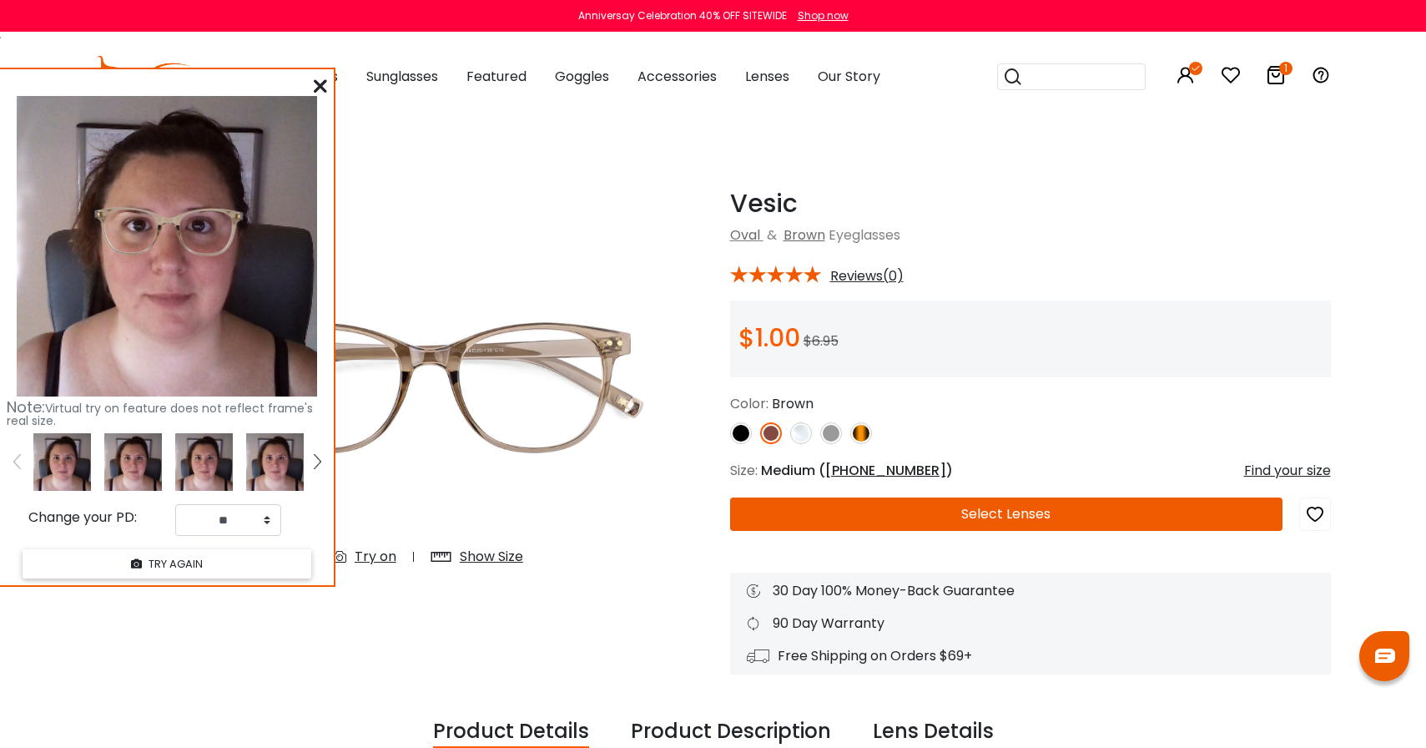
click at [862, 464] on span "49-20-139" at bounding box center [885, 470] width 121 height 19
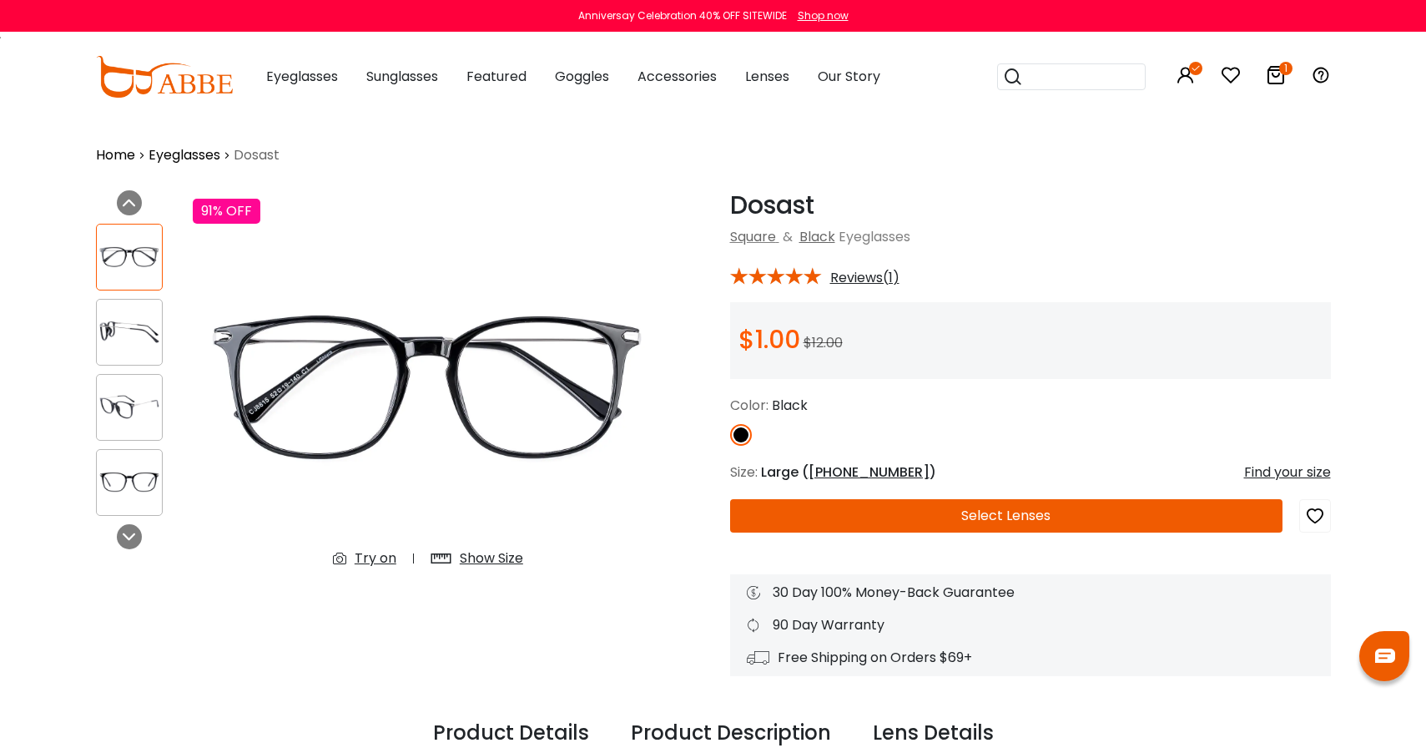
click at [374, 553] on div "Try on" at bounding box center [376, 558] width 42 height 20
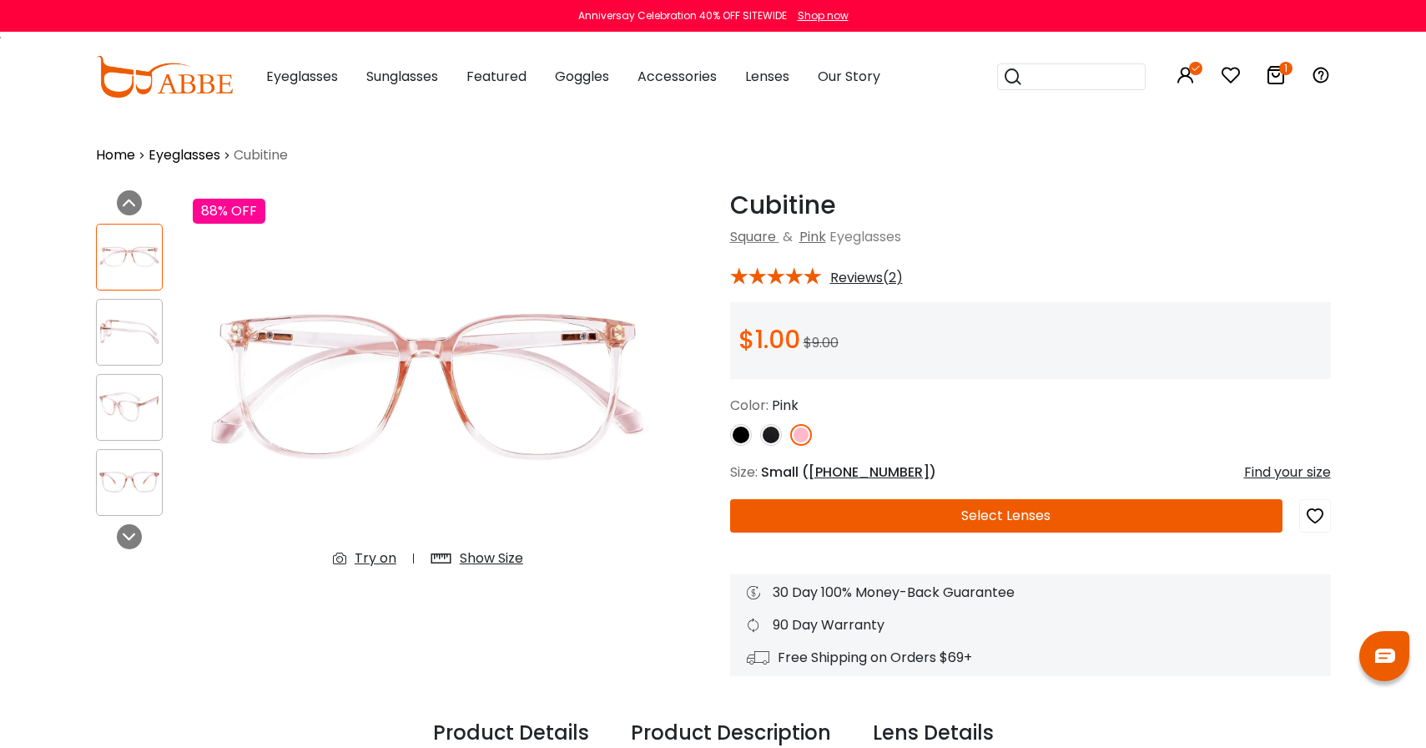
click at [370, 563] on div "Try on" at bounding box center [376, 558] width 42 height 20
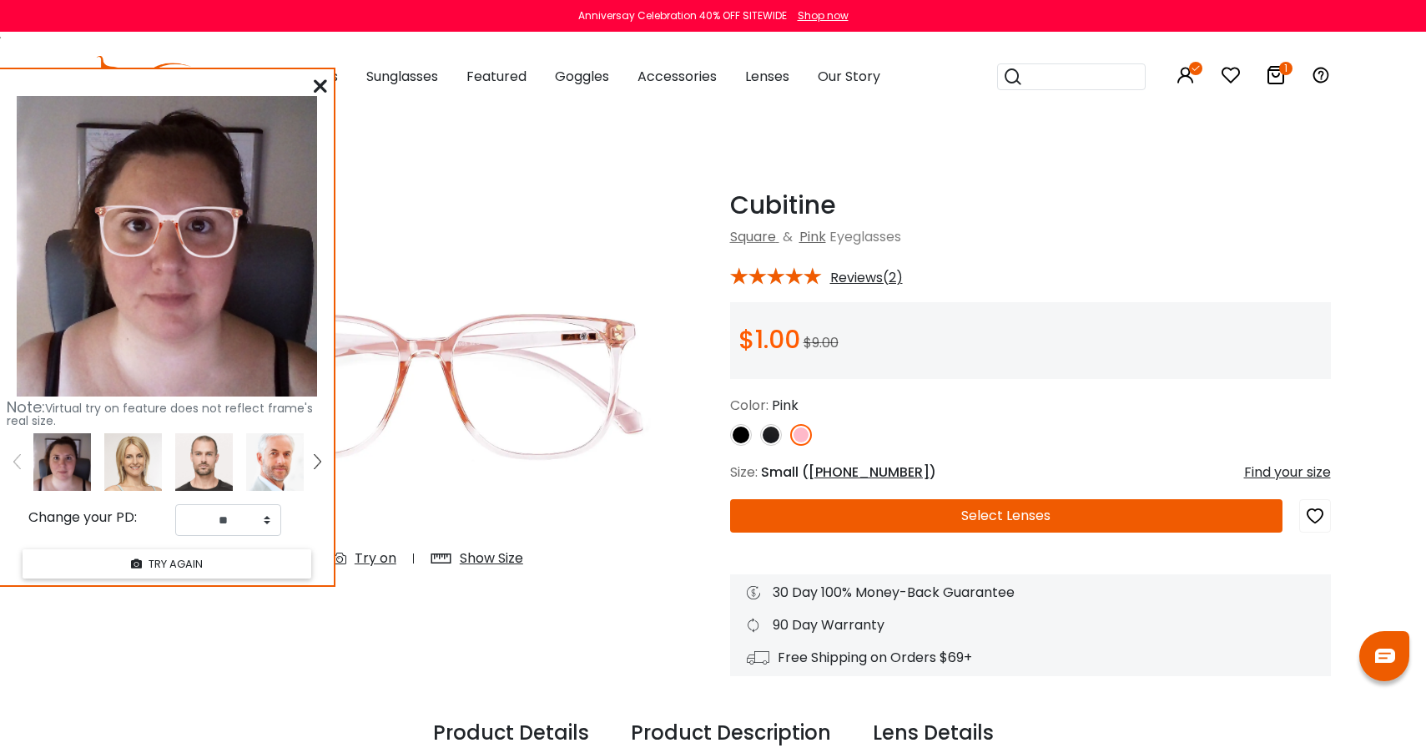
click at [748, 430] on img at bounding box center [741, 435] width 22 height 22
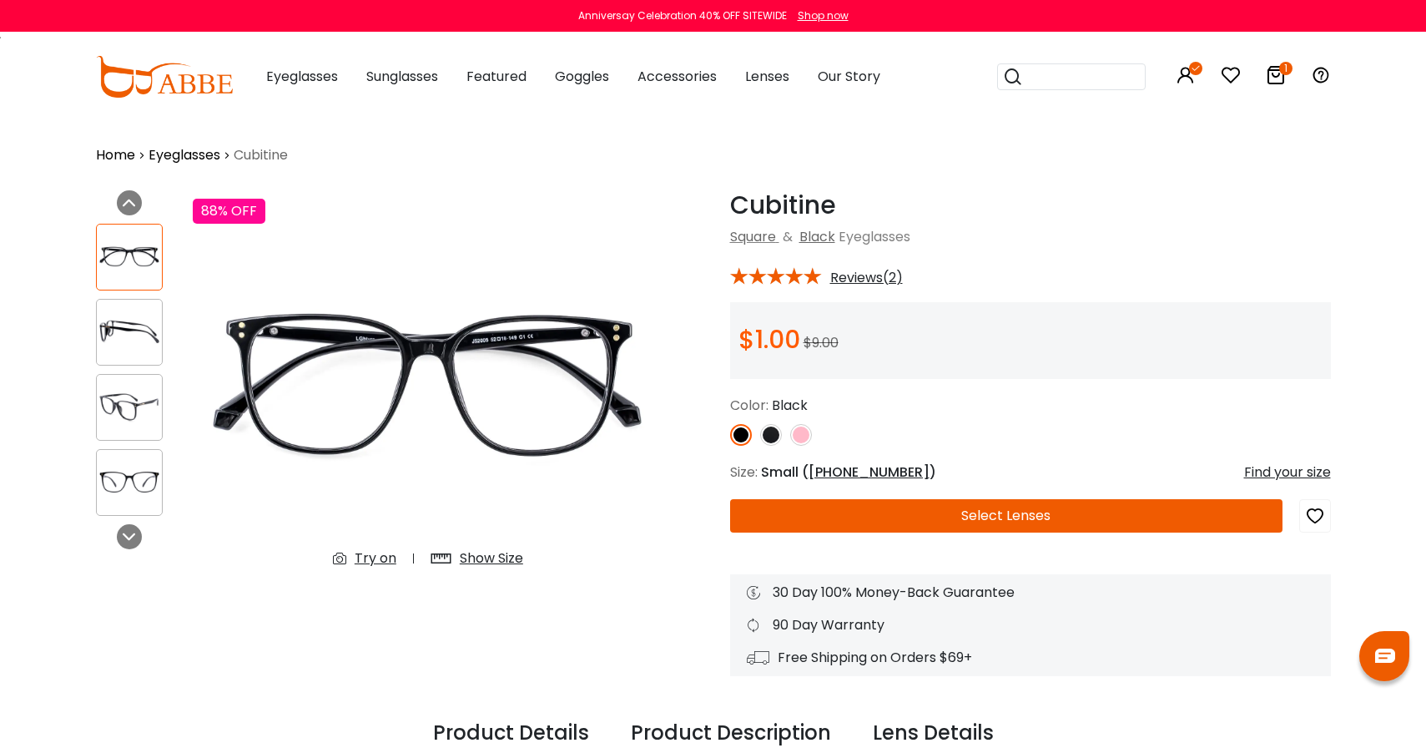
click at [769, 434] on img at bounding box center [771, 435] width 22 height 22
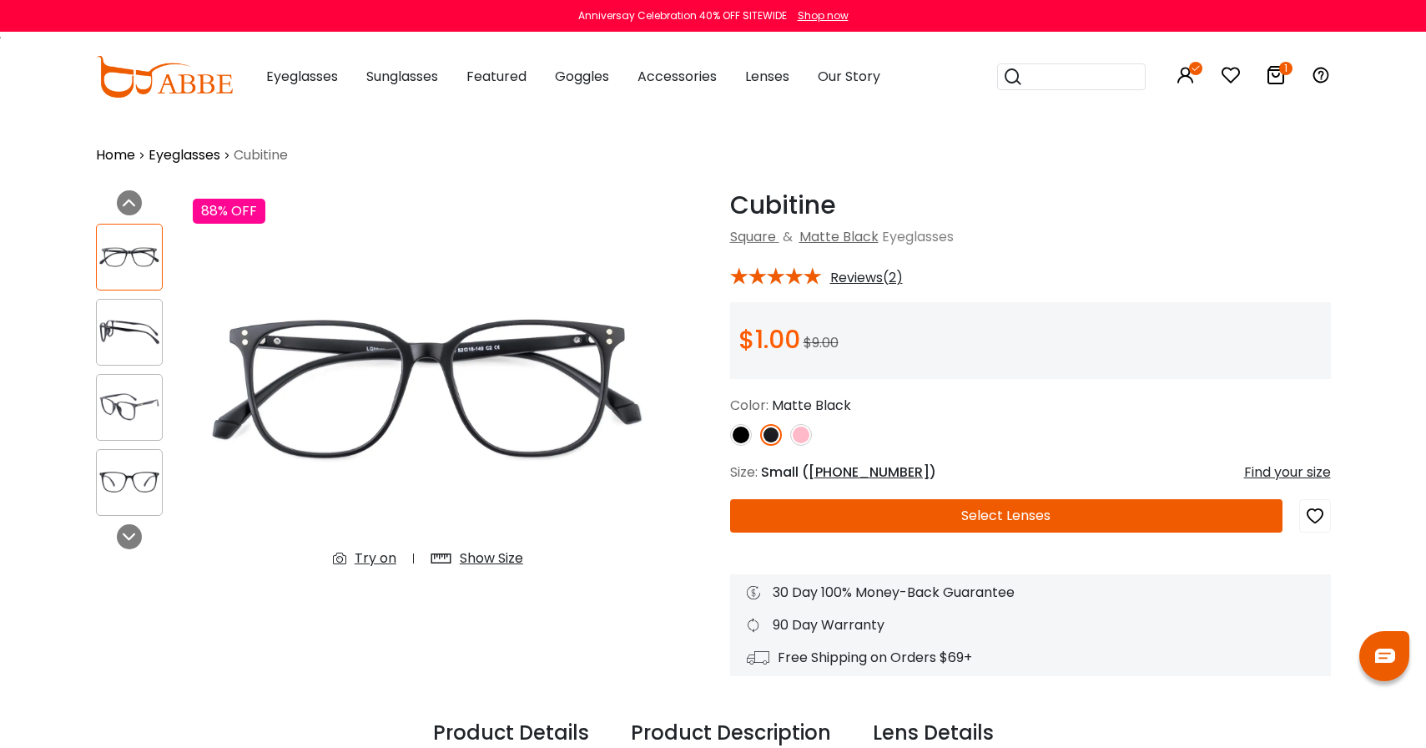
click at [371, 560] on div "Try on" at bounding box center [376, 558] width 42 height 20
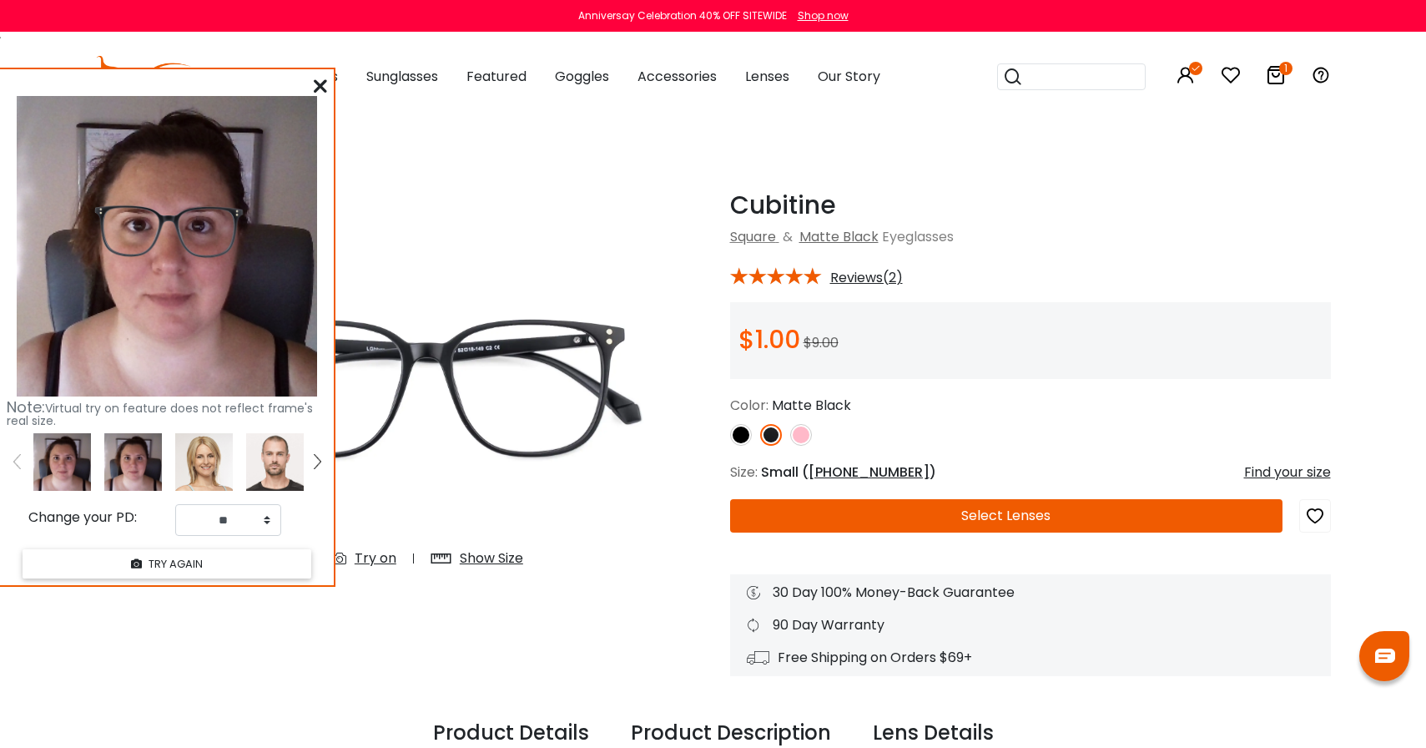
click at [860, 471] on span "52-18-149" at bounding box center [869, 471] width 121 height 19
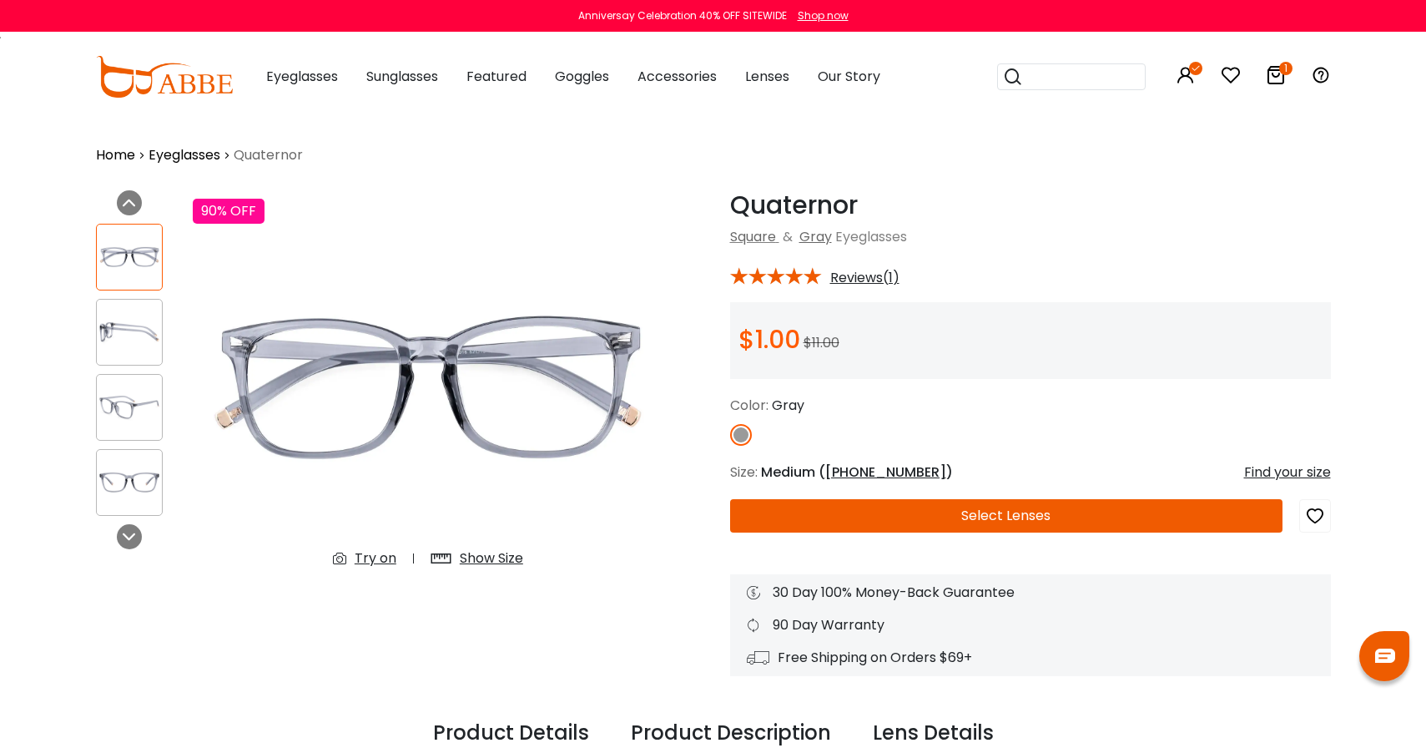
click at [360, 560] on div "Try on" at bounding box center [376, 558] width 42 height 20
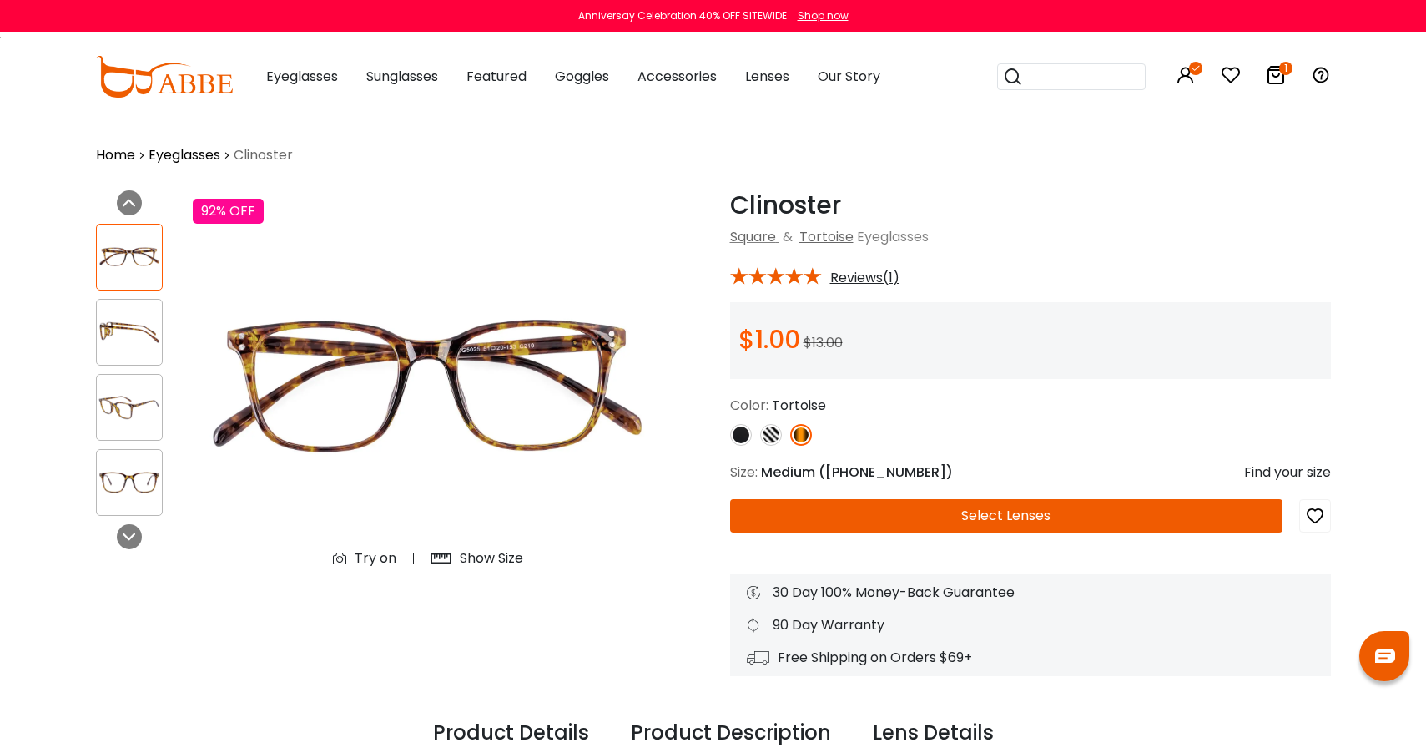
click at [373, 557] on div "Try on" at bounding box center [376, 558] width 42 height 20
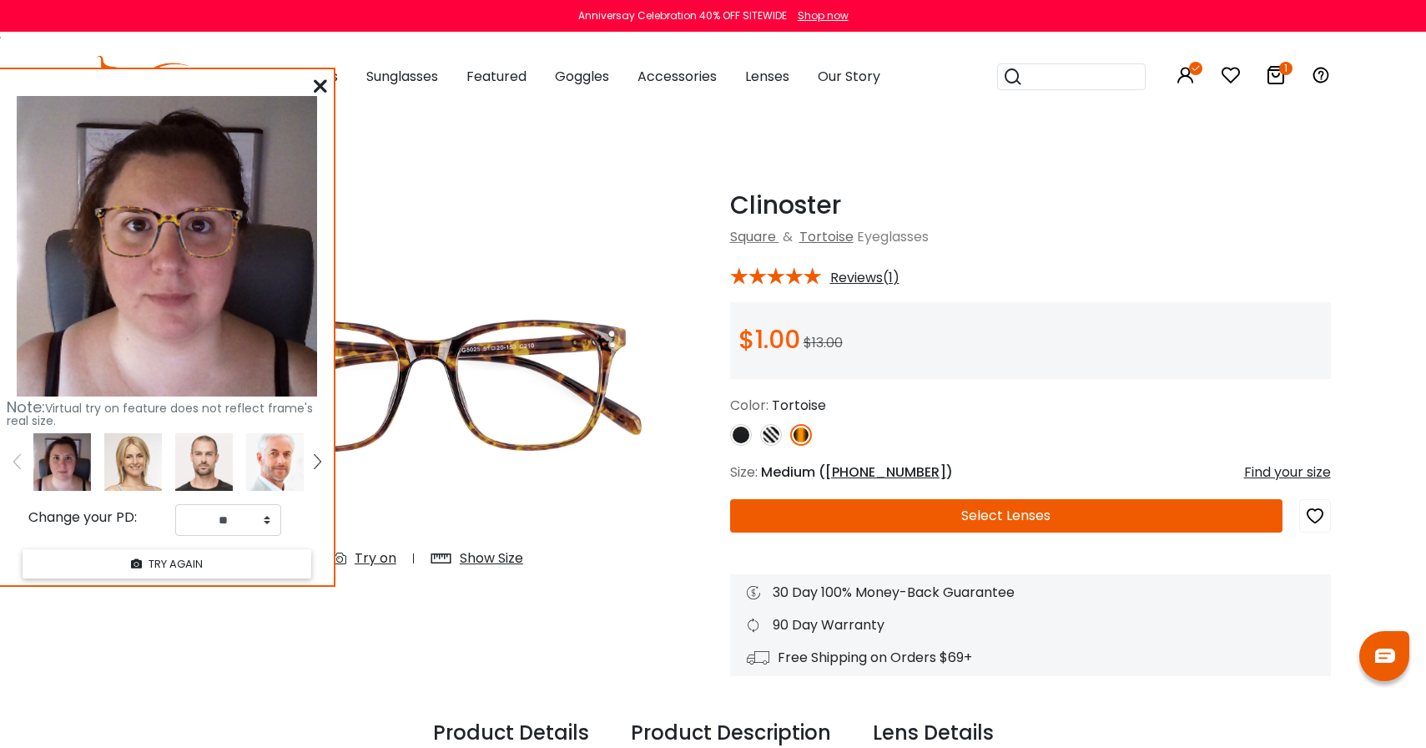
click at [768, 433] on img at bounding box center [771, 435] width 22 height 22
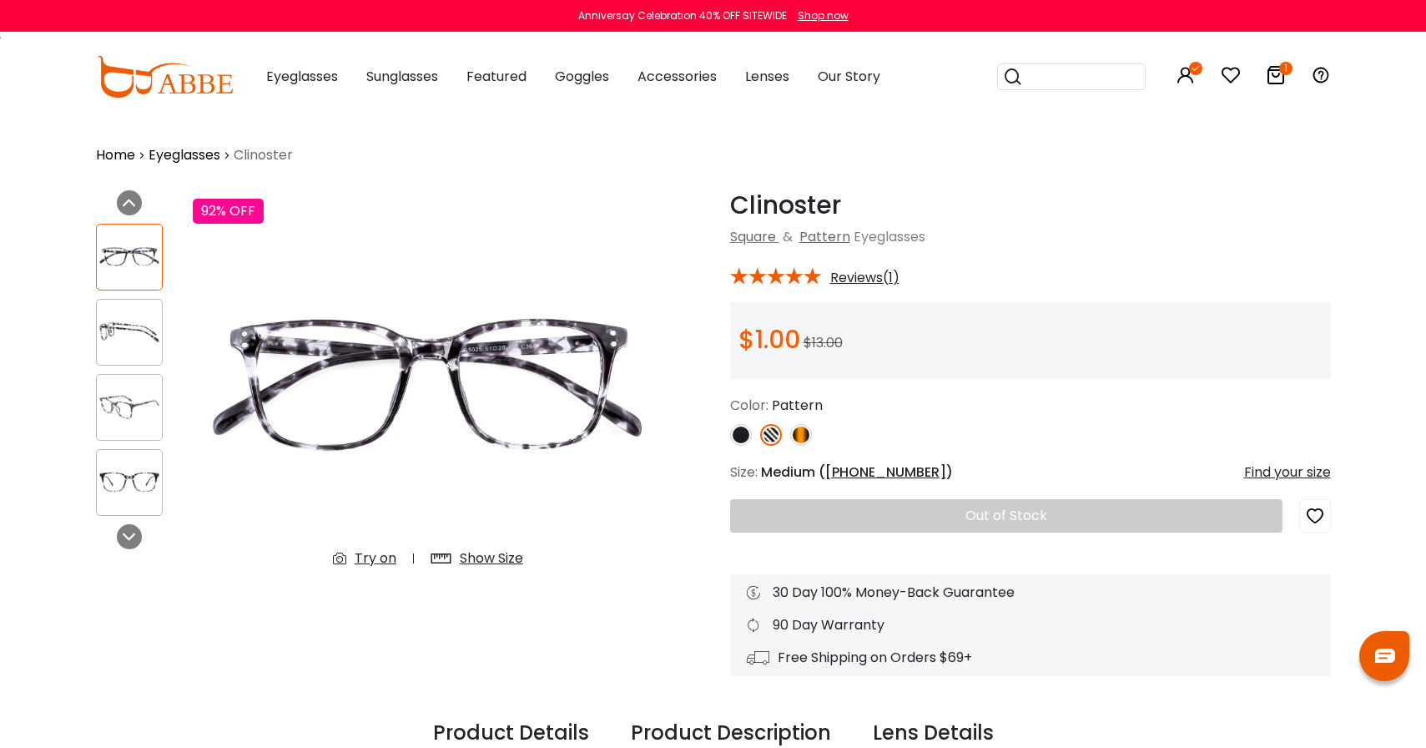
click at [379, 556] on div "Try on" at bounding box center [376, 558] width 42 height 20
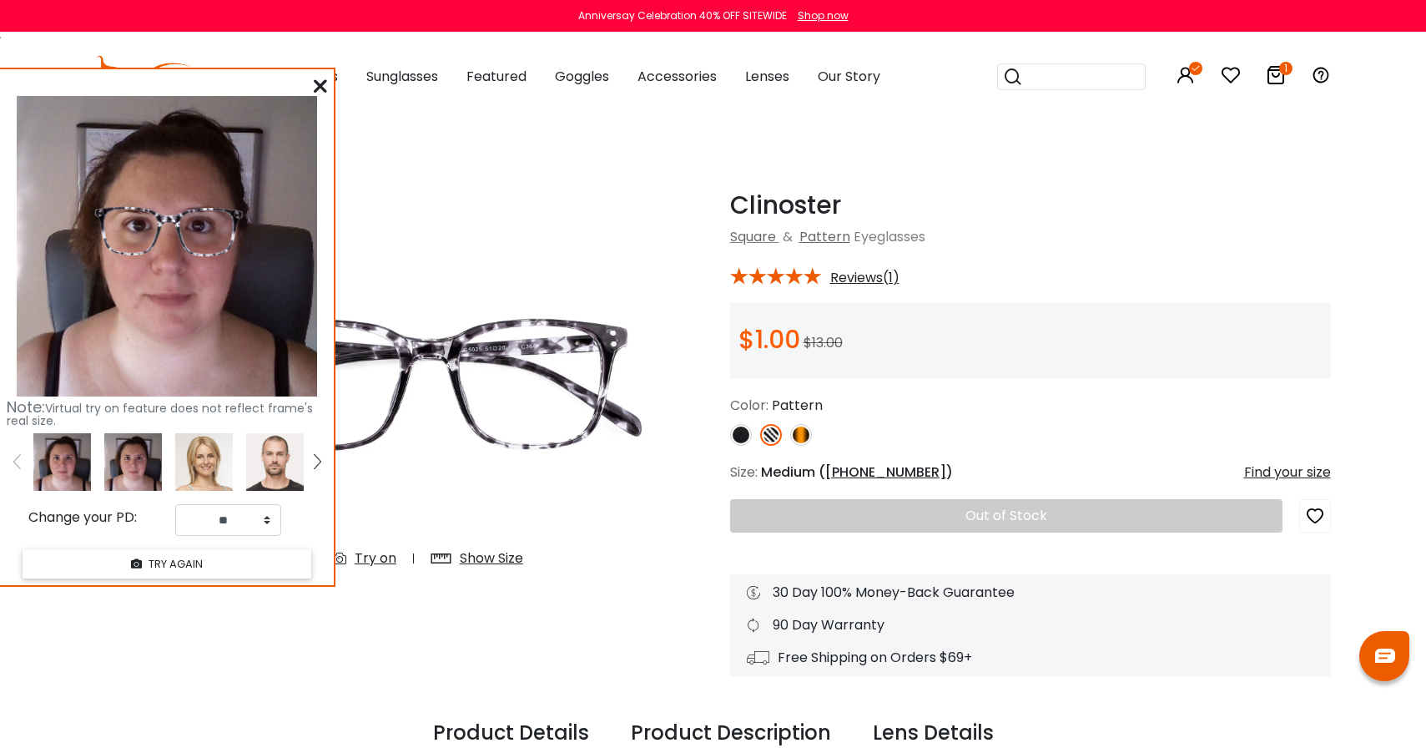
click at [736, 437] on img at bounding box center [741, 435] width 22 height 22
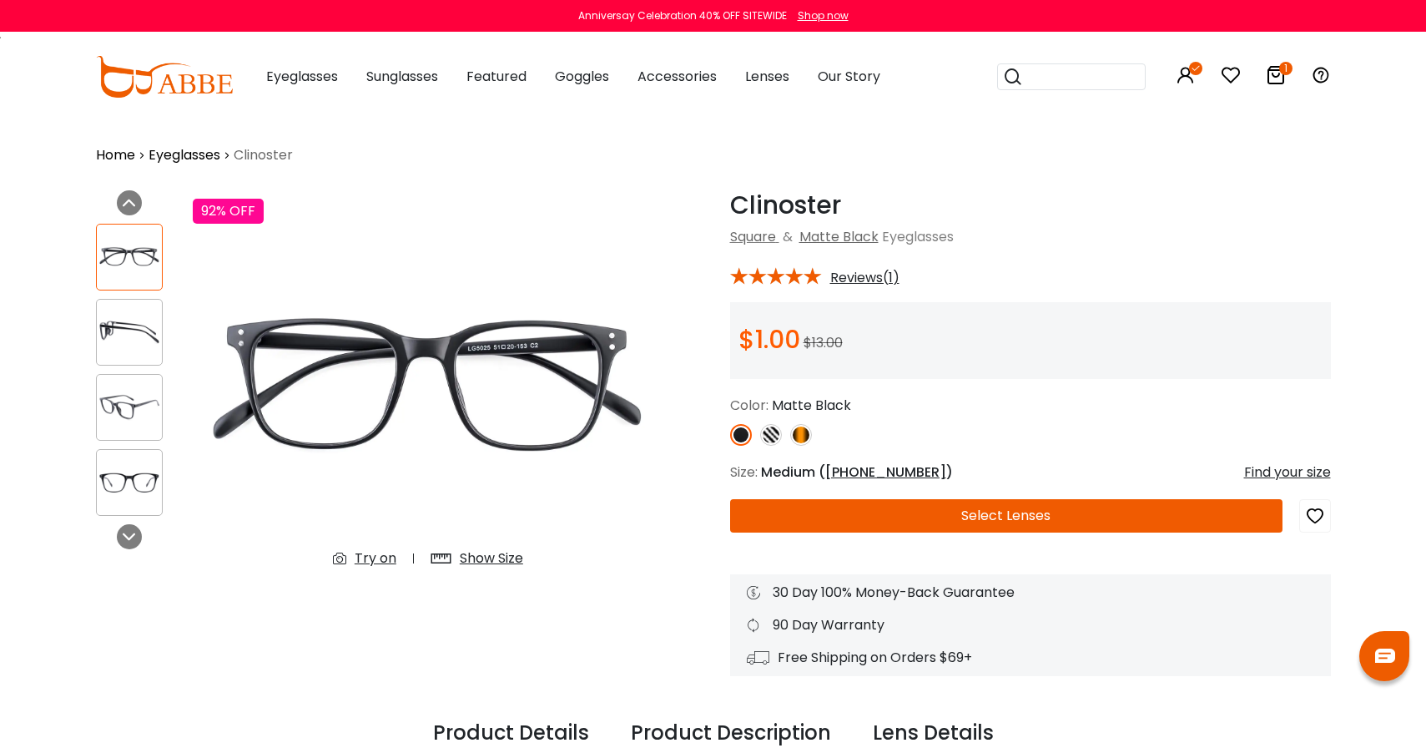
click at [379, 552] on div "Try on" at bounding box center [376, 558] width 42 height 20
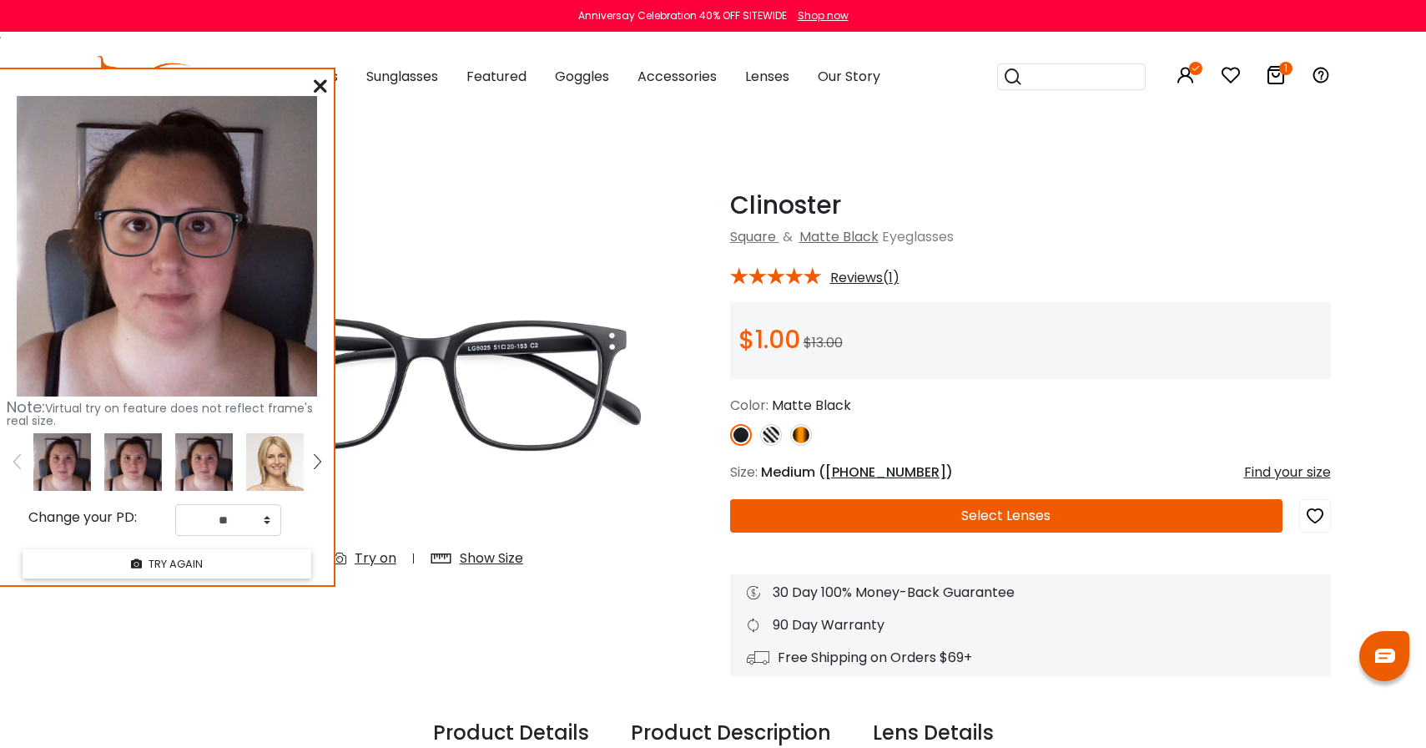
click at [851, 462] on span "51-20-153" at bounding box center [885, 471] width 121 height 19
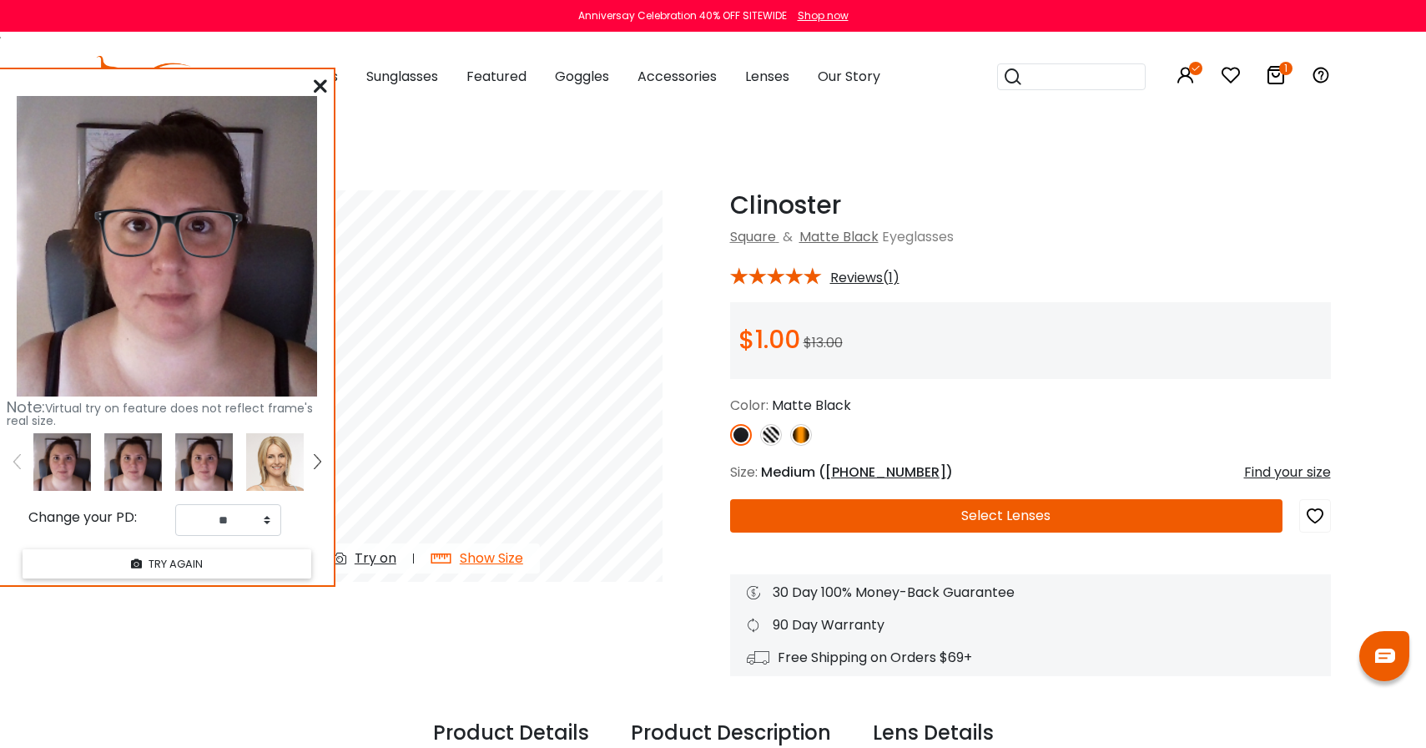
click at [797, 431] on img at bounding box center [801, 435] width 22 height 22
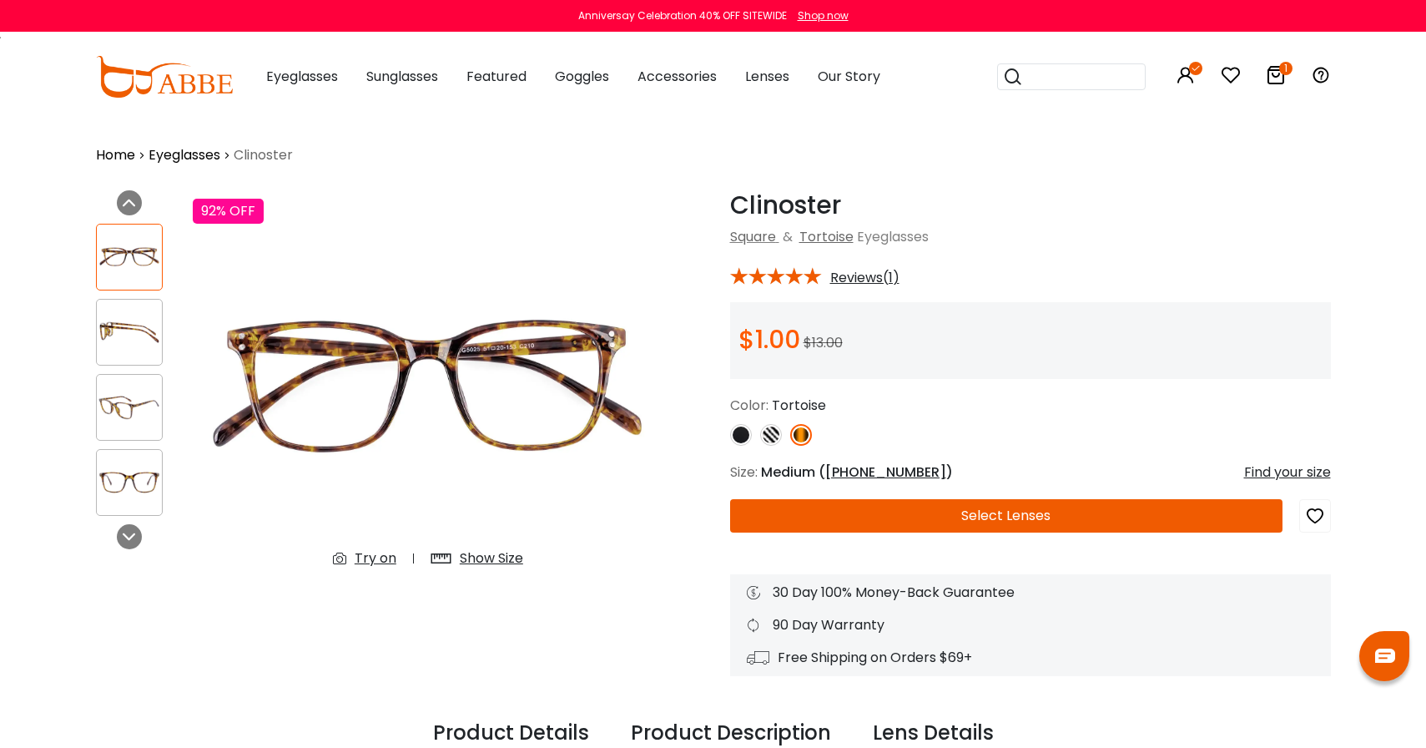
click at [856, 473] on span "51-20-153" at bounding box center [885, 471] width 121 height 19
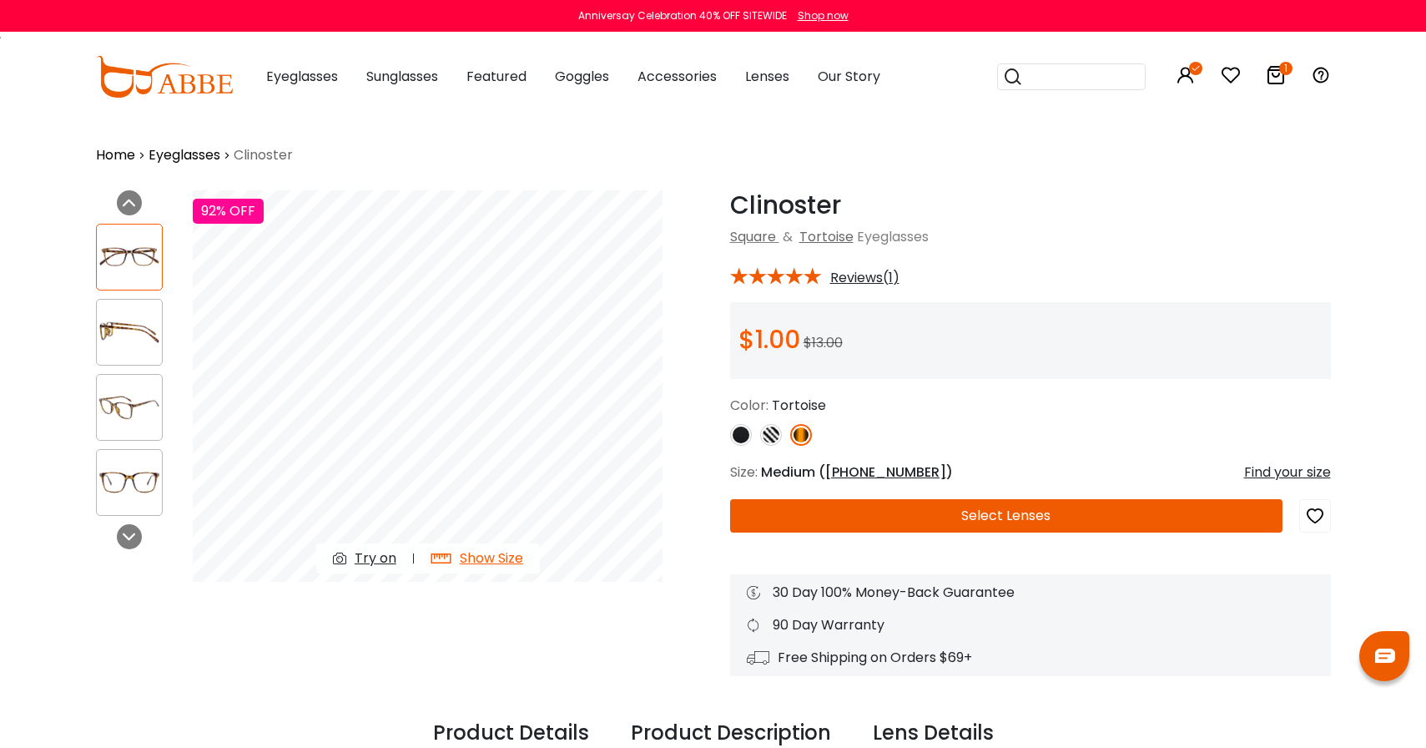
click at [375, 565] on div "Try on" at bounding box center [376, 558] width 42 height 20
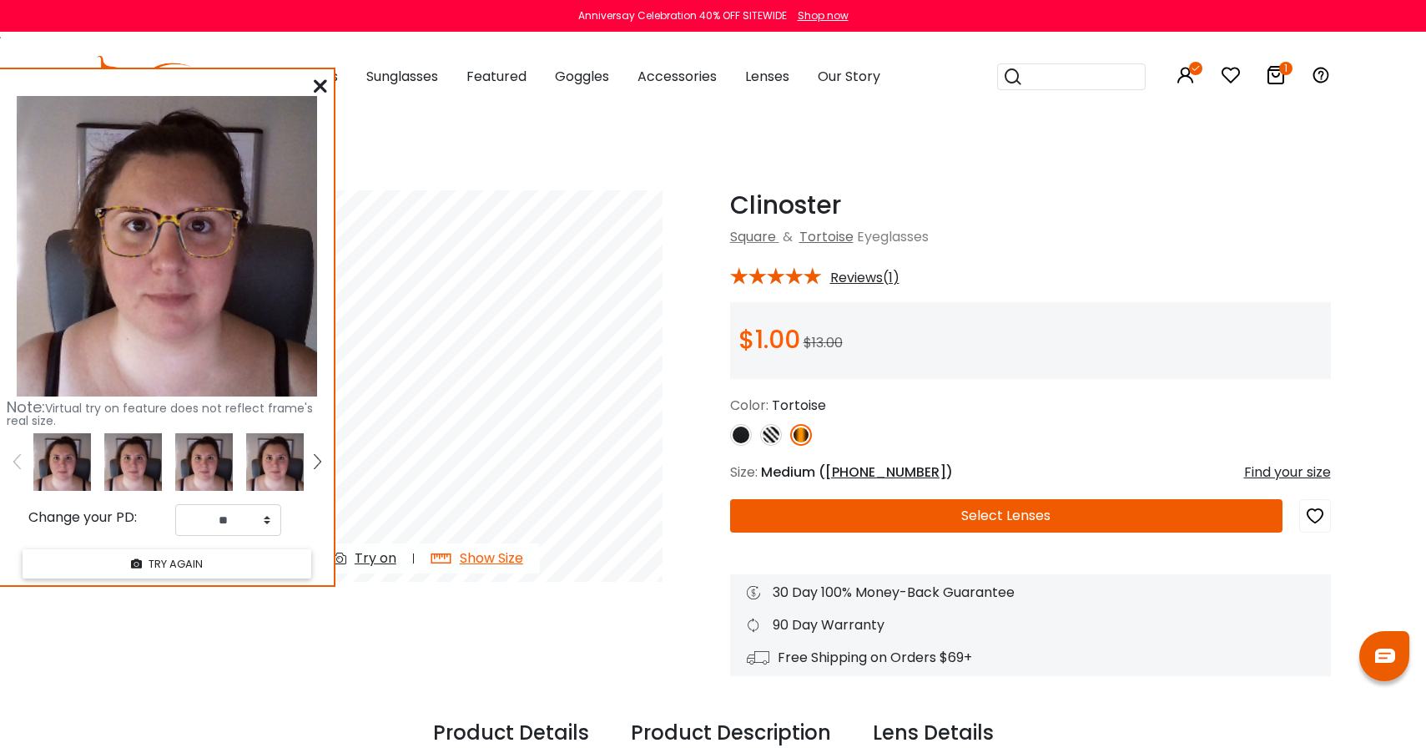
click at [744, 431] on img at bounding box center [741, 435] width 22 height 22
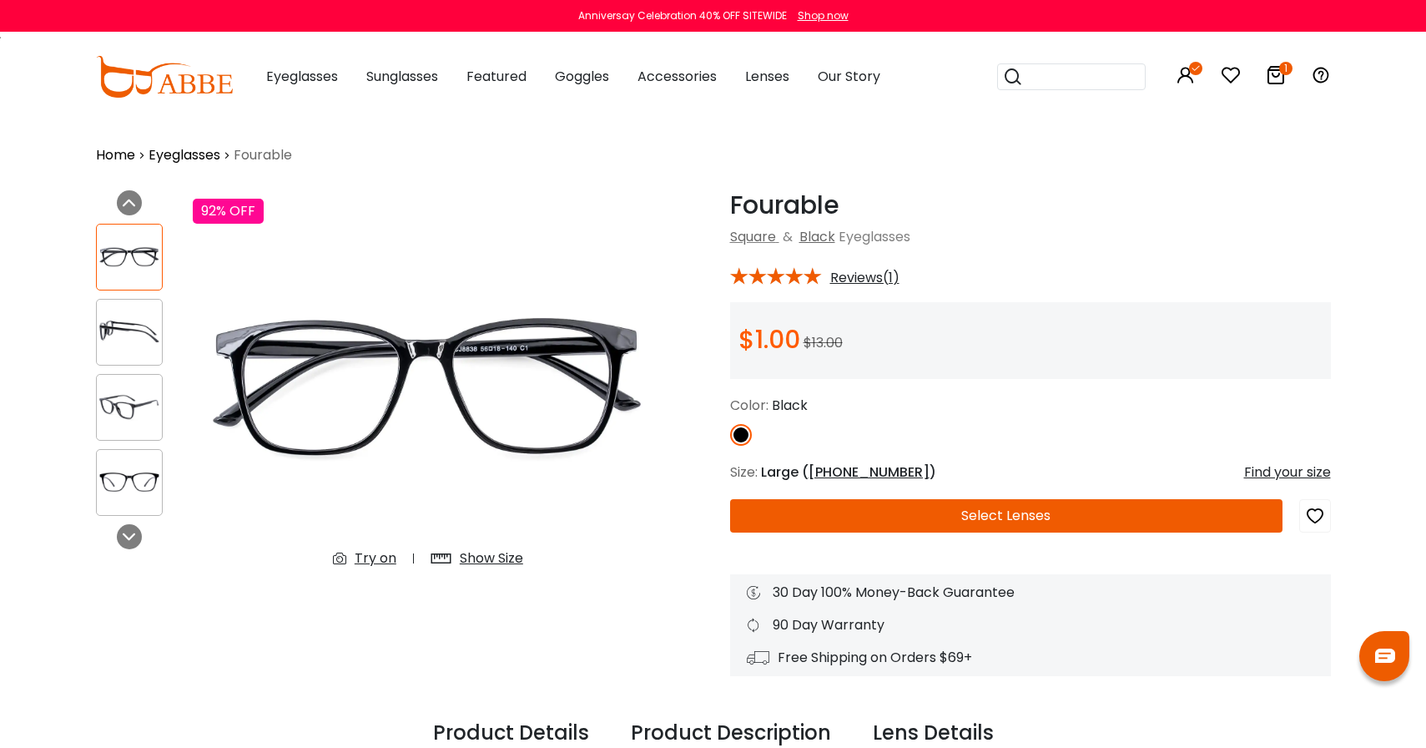
click at [376, 557] on div "Try on" at bounding box center [376, 558] width 42 height 20
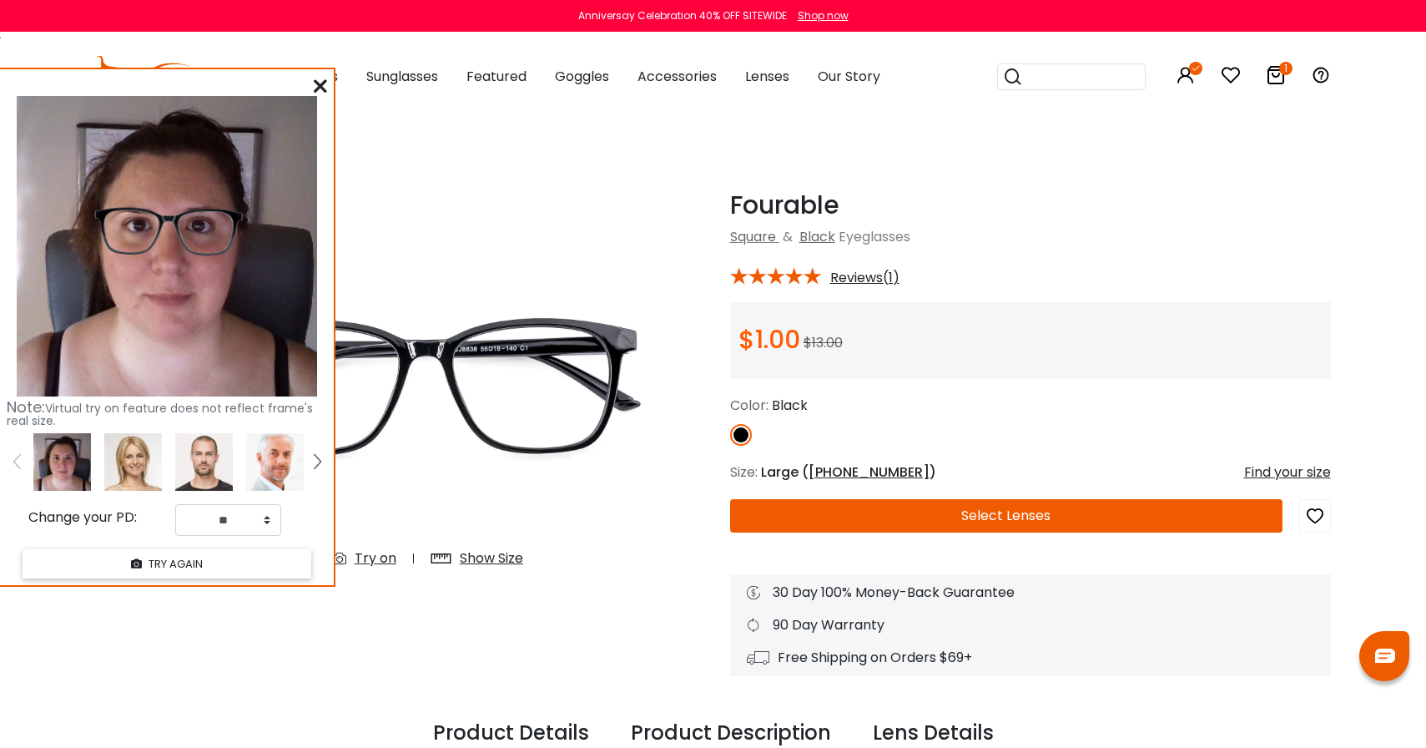
click at [836, 461] on div "Fourable Black Square & Black Eyeglasses * Reviews(1) $1.00 $13.00 Color: Black" at bounding box center [1030, 433] width 601 height 486
click at [849, 472] on span "52-18-140" at bounding box center [869, 471] width 121 height 19
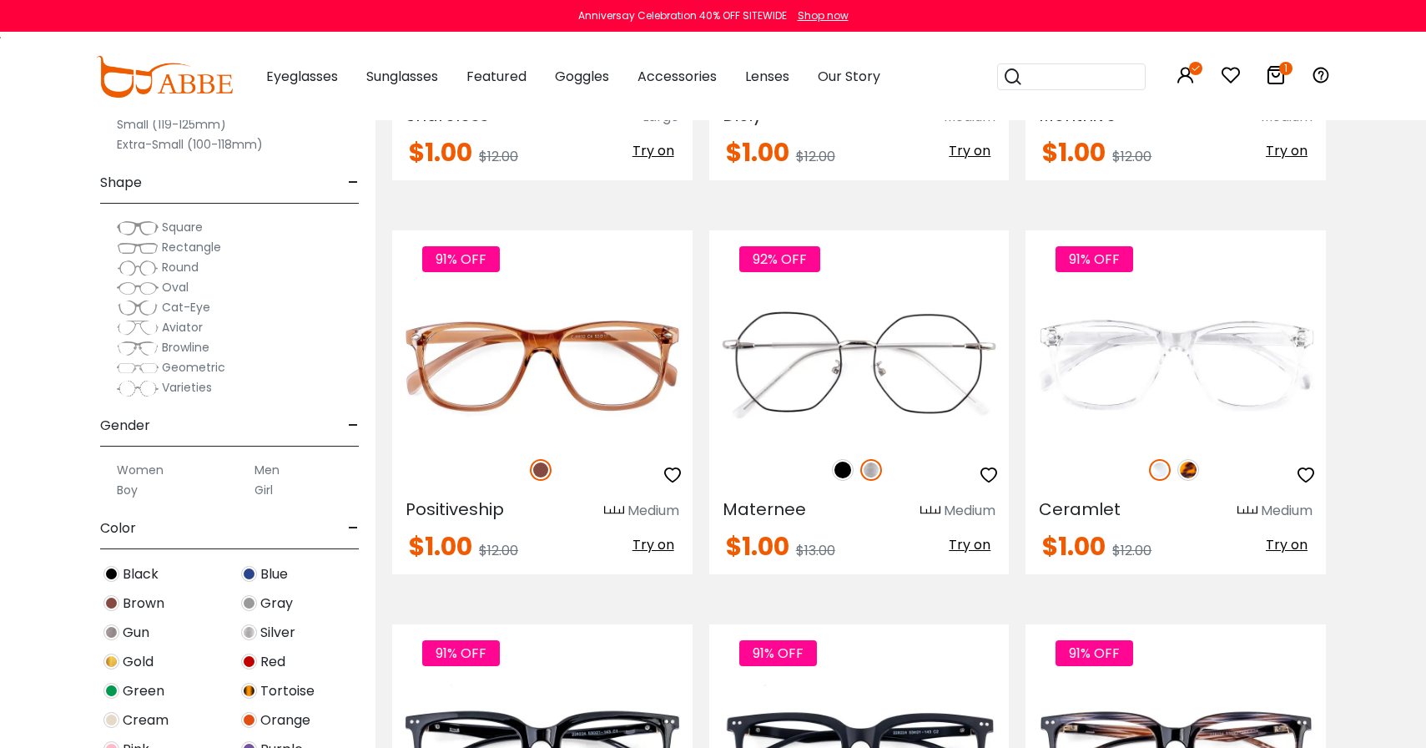
scroll to position [1445, 0]
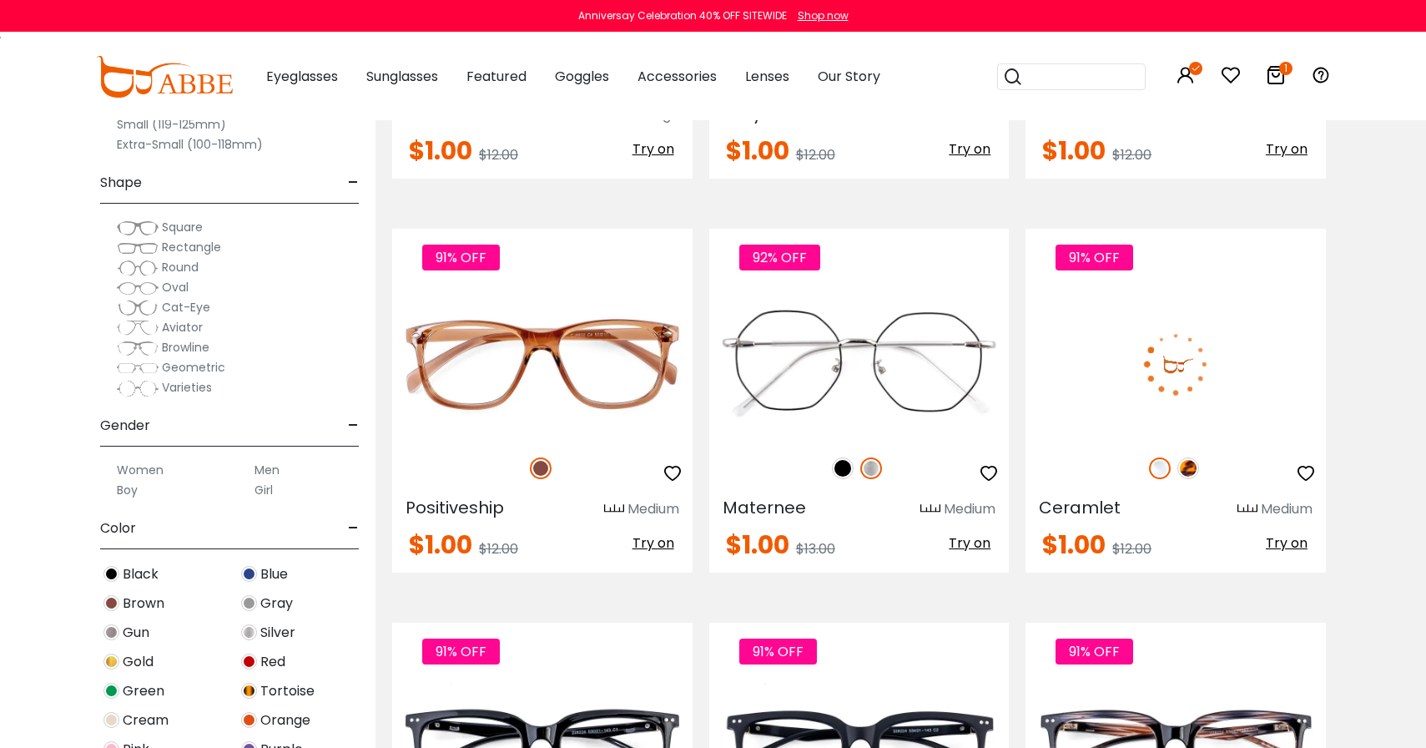
click at [1188, 466] on img at bounding box center [1188, 468] width 22 height 22
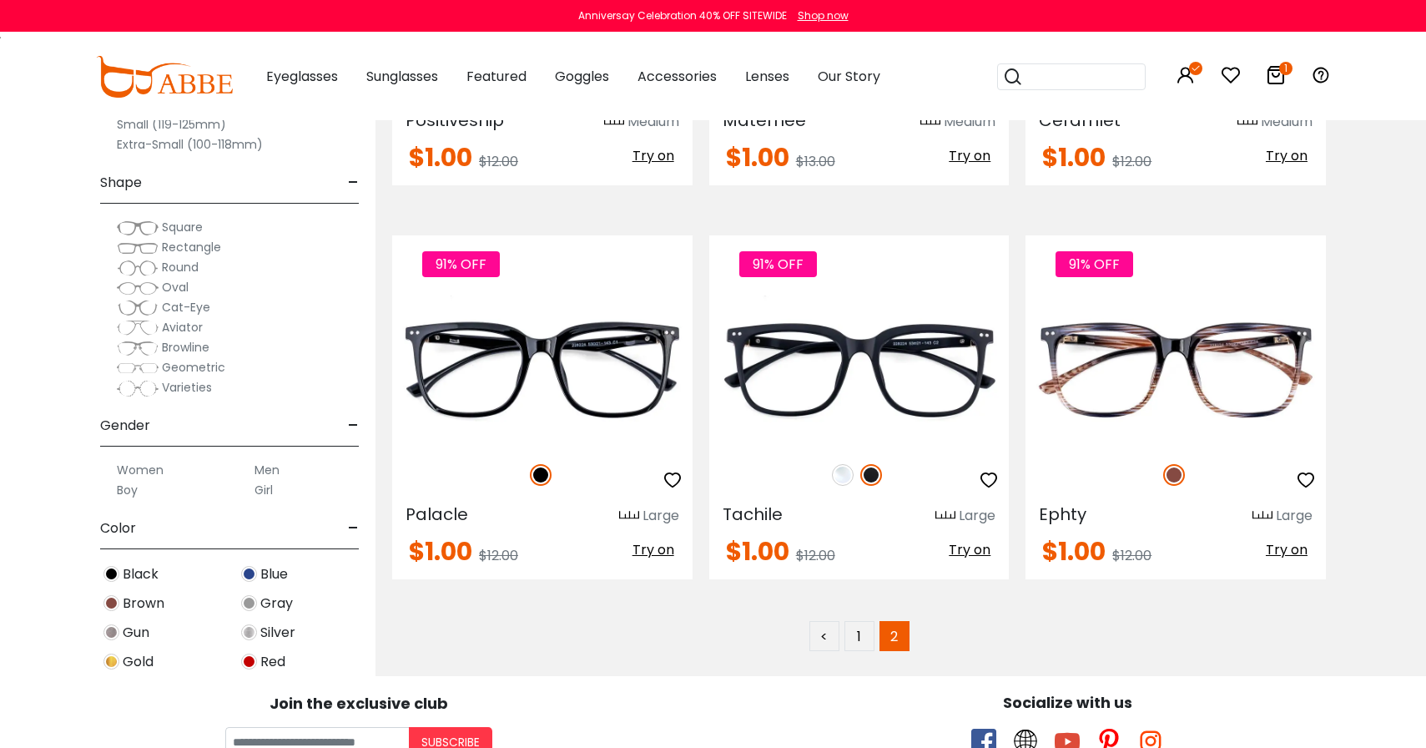
scroll to position [1834, 0]
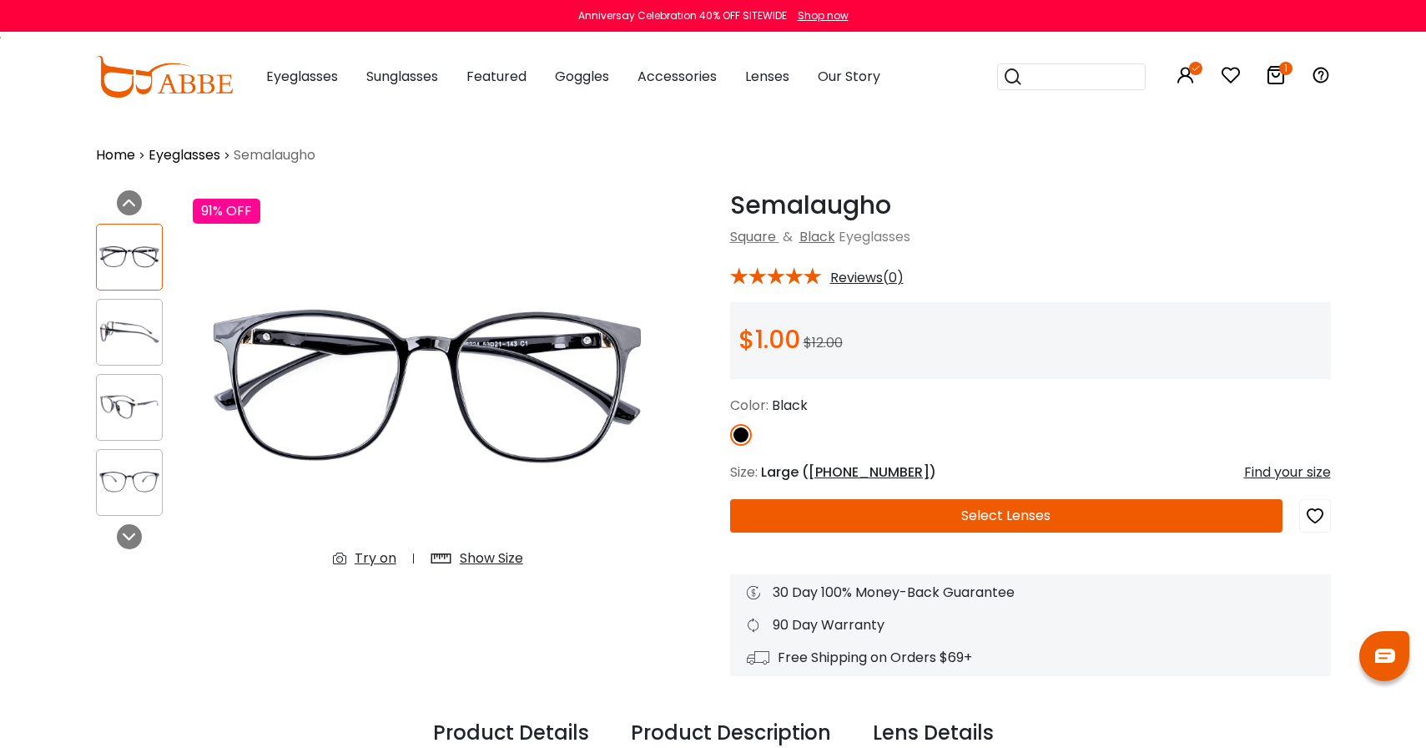
click at [384, 550] on div "Try on" at bounding box center [376, 558] width 42 height 20
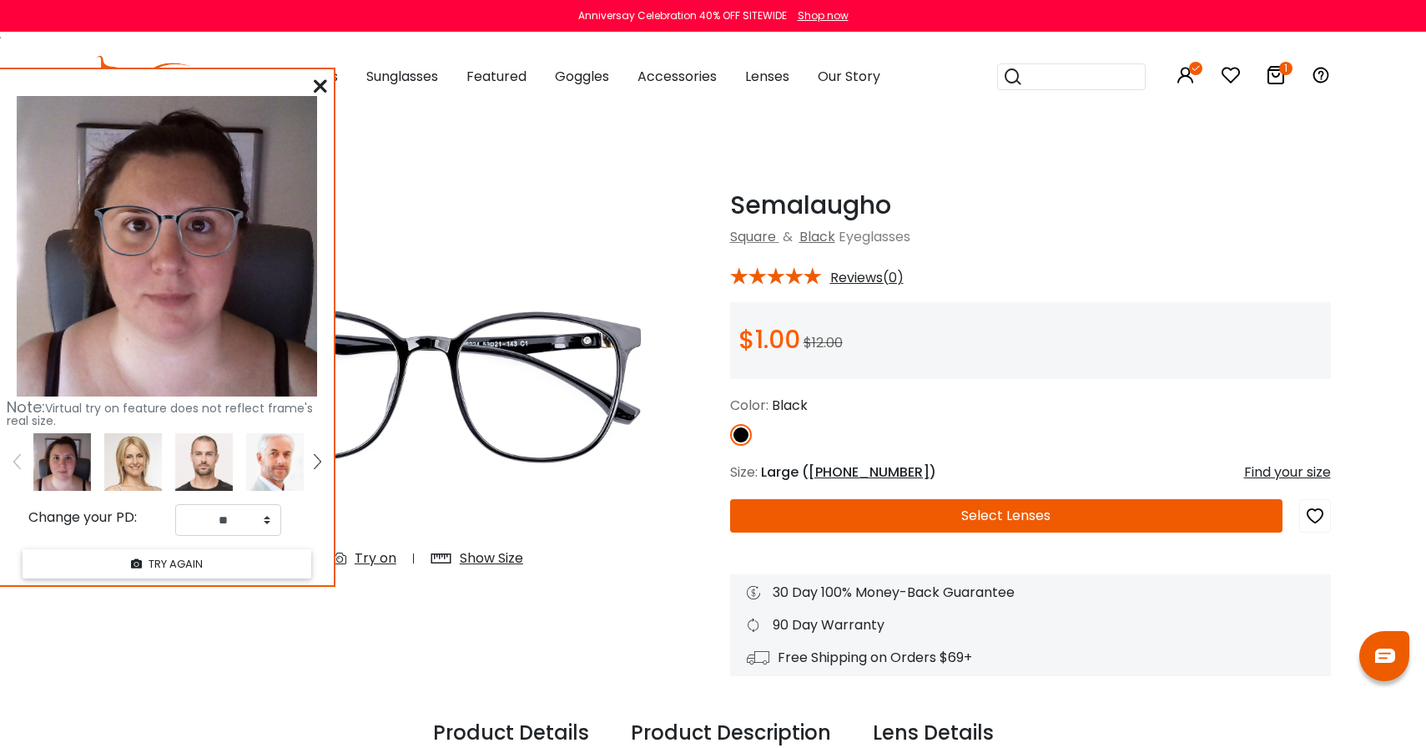
click at [834, 471] on span "[PHONE_NUMBER]" at bounding box center [869, 471] width 121 height 19
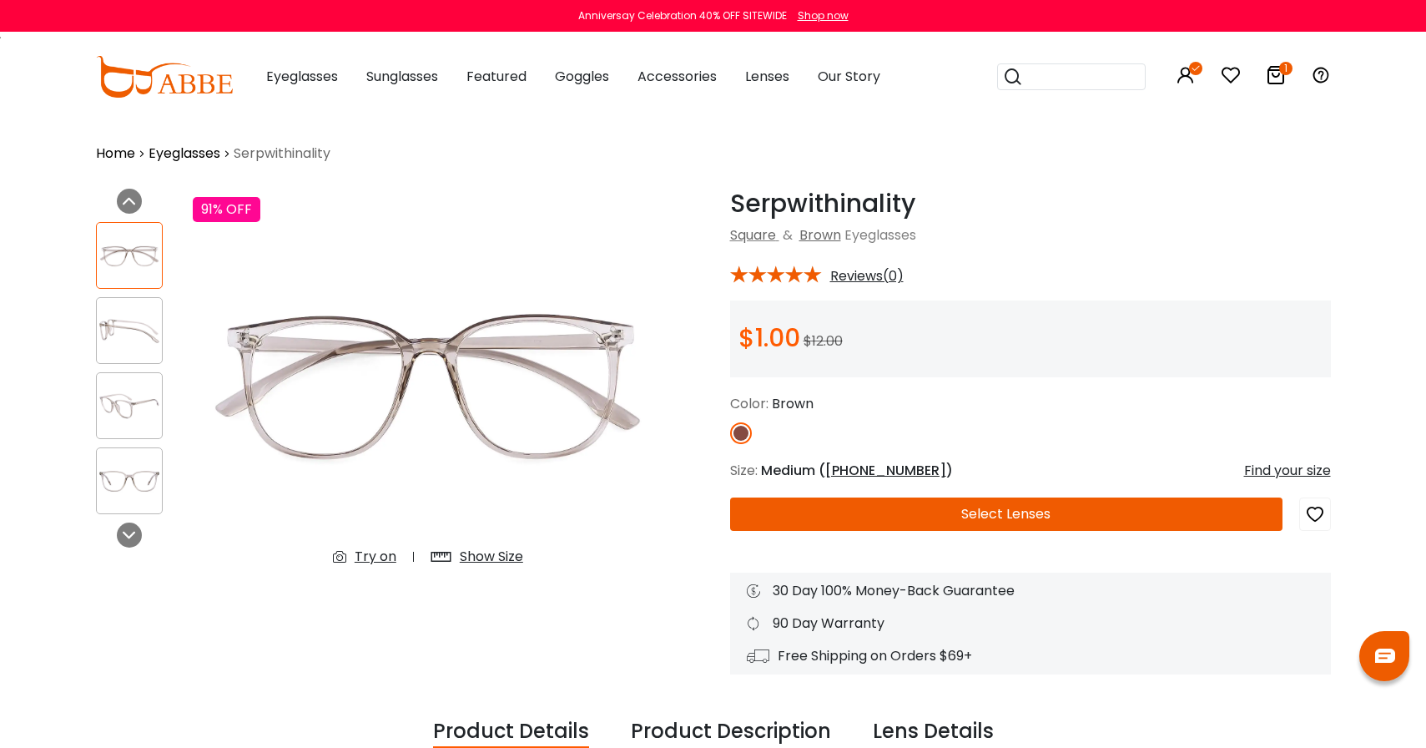
click at [370, 557] on div "Try on" at bounding box center [376, 557] width 42 height 20
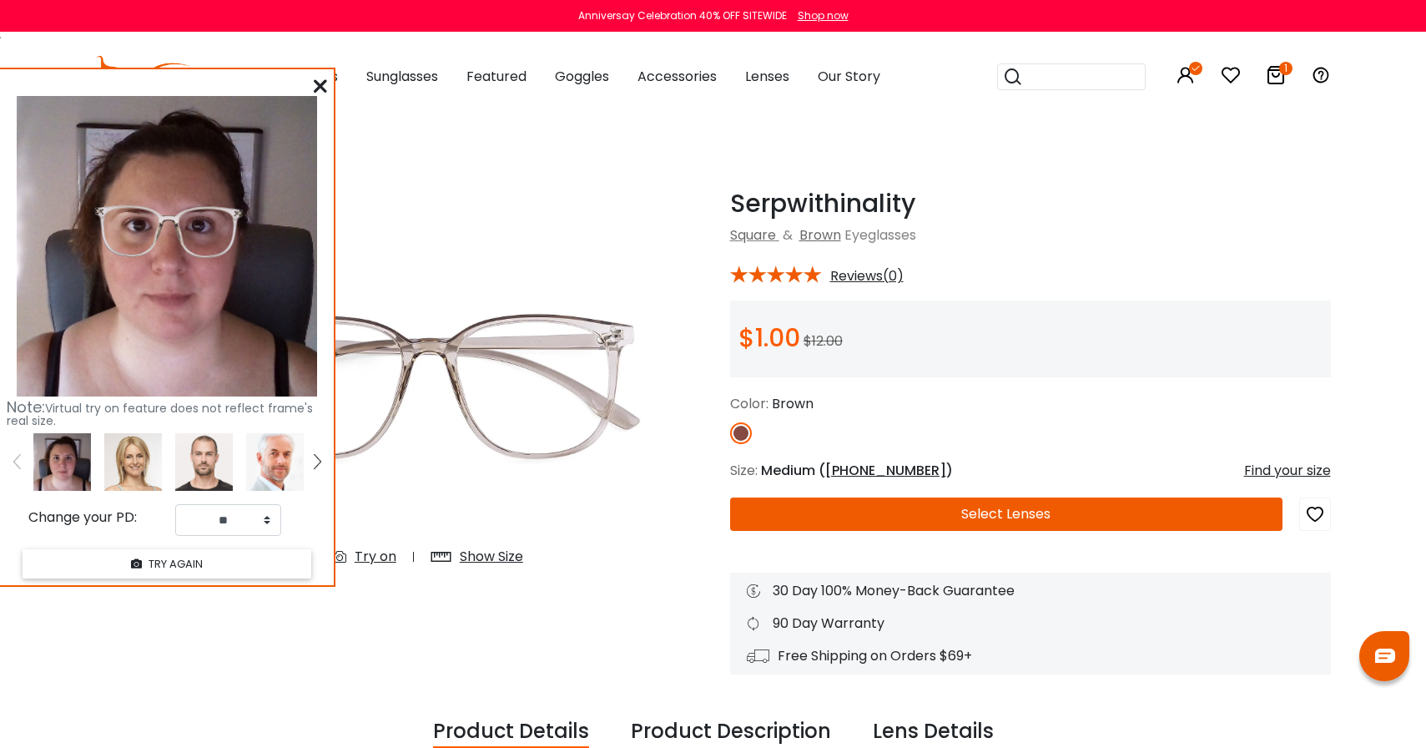
click at [841, 471] on span "[PHONE_NUMBER]" at bounding box center [885, 470] width 121 height 19
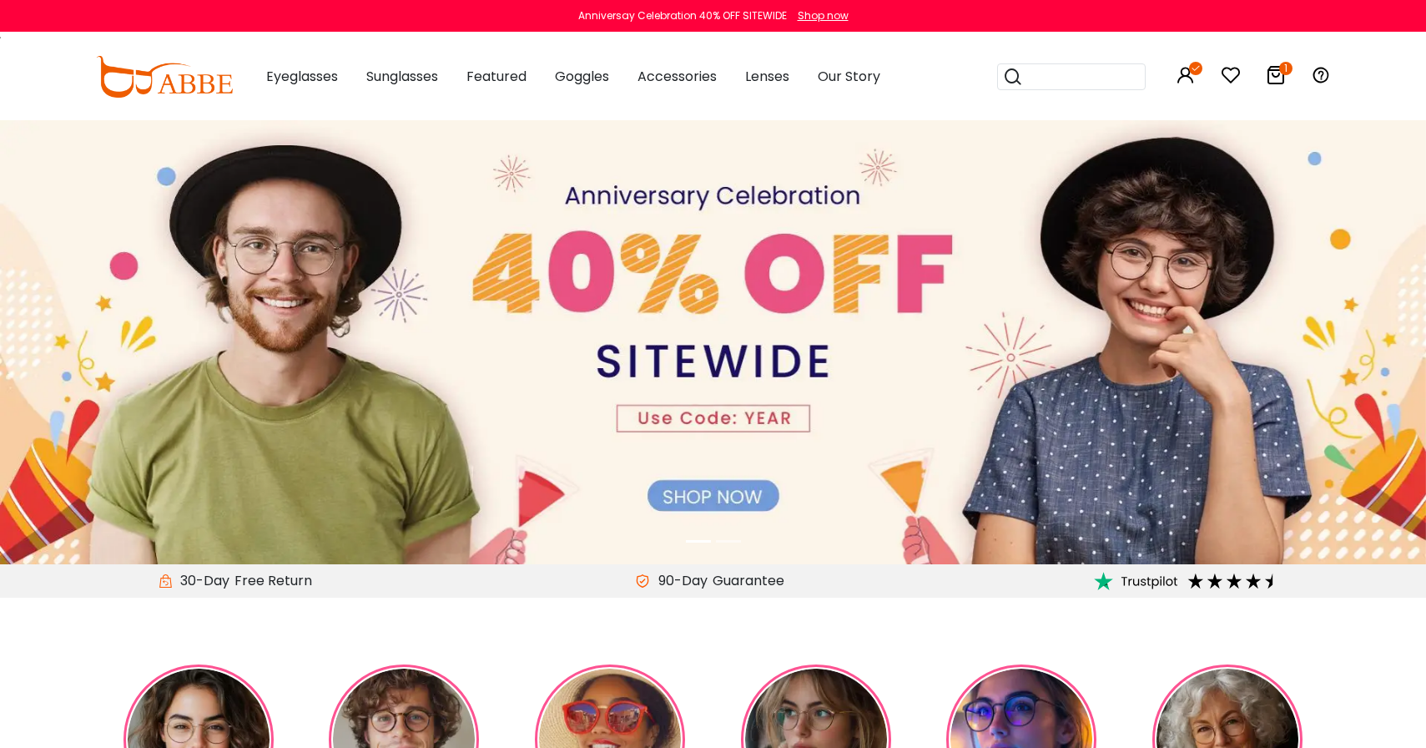
click at [1090, 82] on input "search" at bounding box center [1081, 76] width 117 height 25
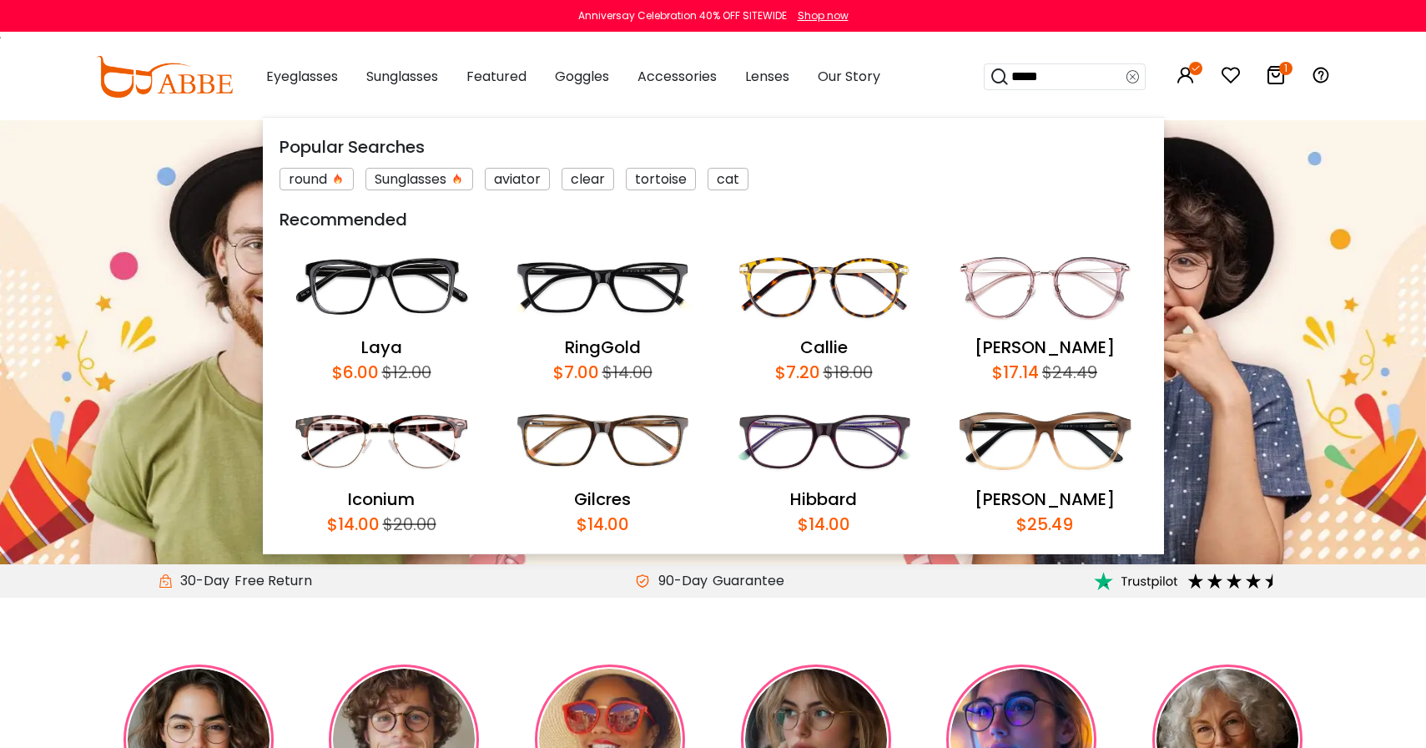
type input "******"
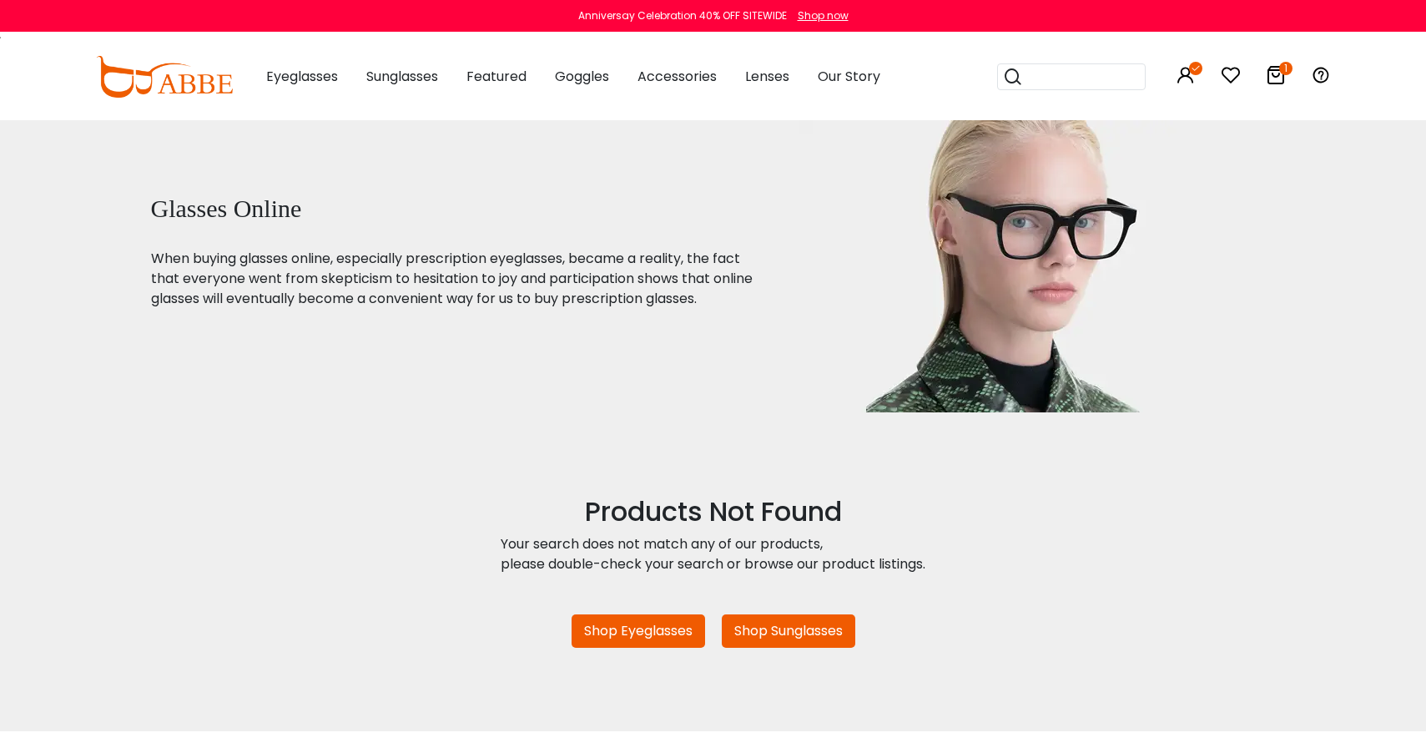
click at [1066, 77] on input "search" at bounding box center [1081, 76] width 117 height 25
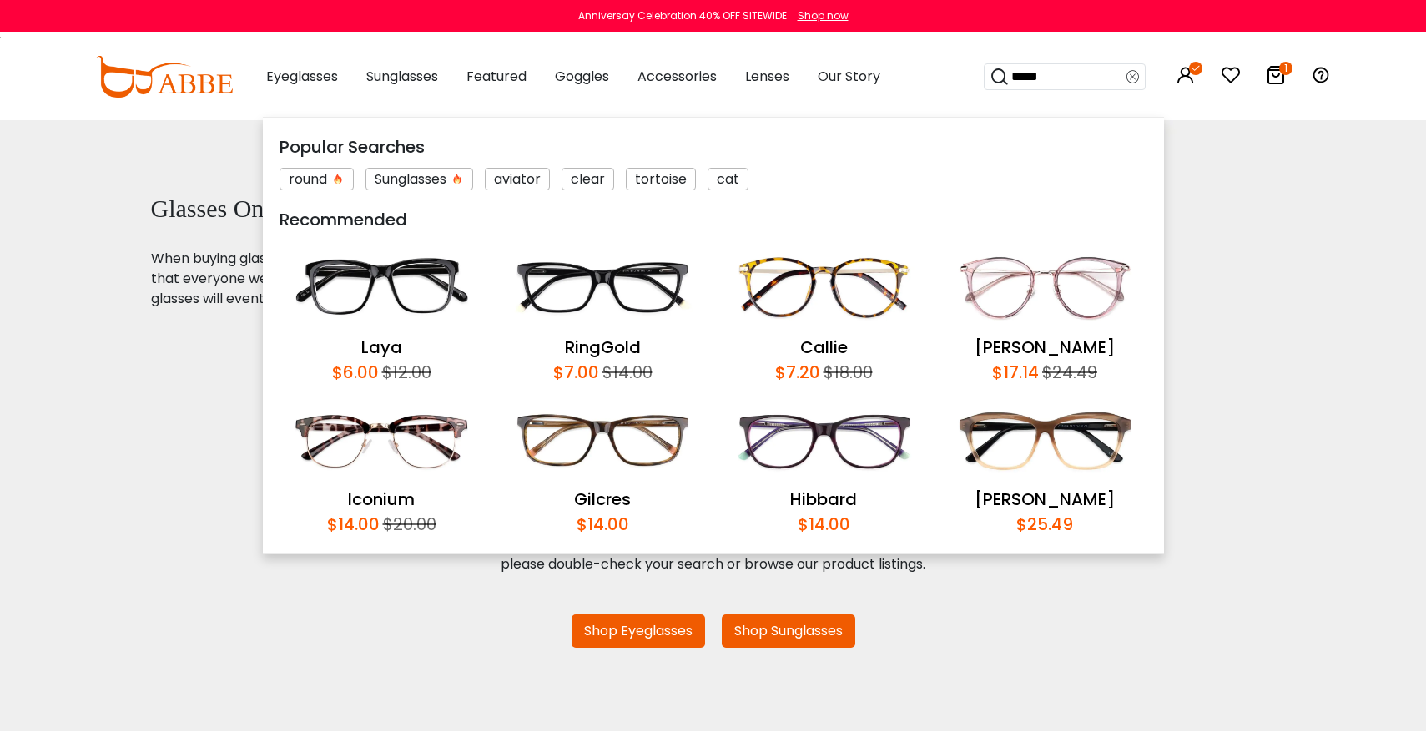
type input "******"
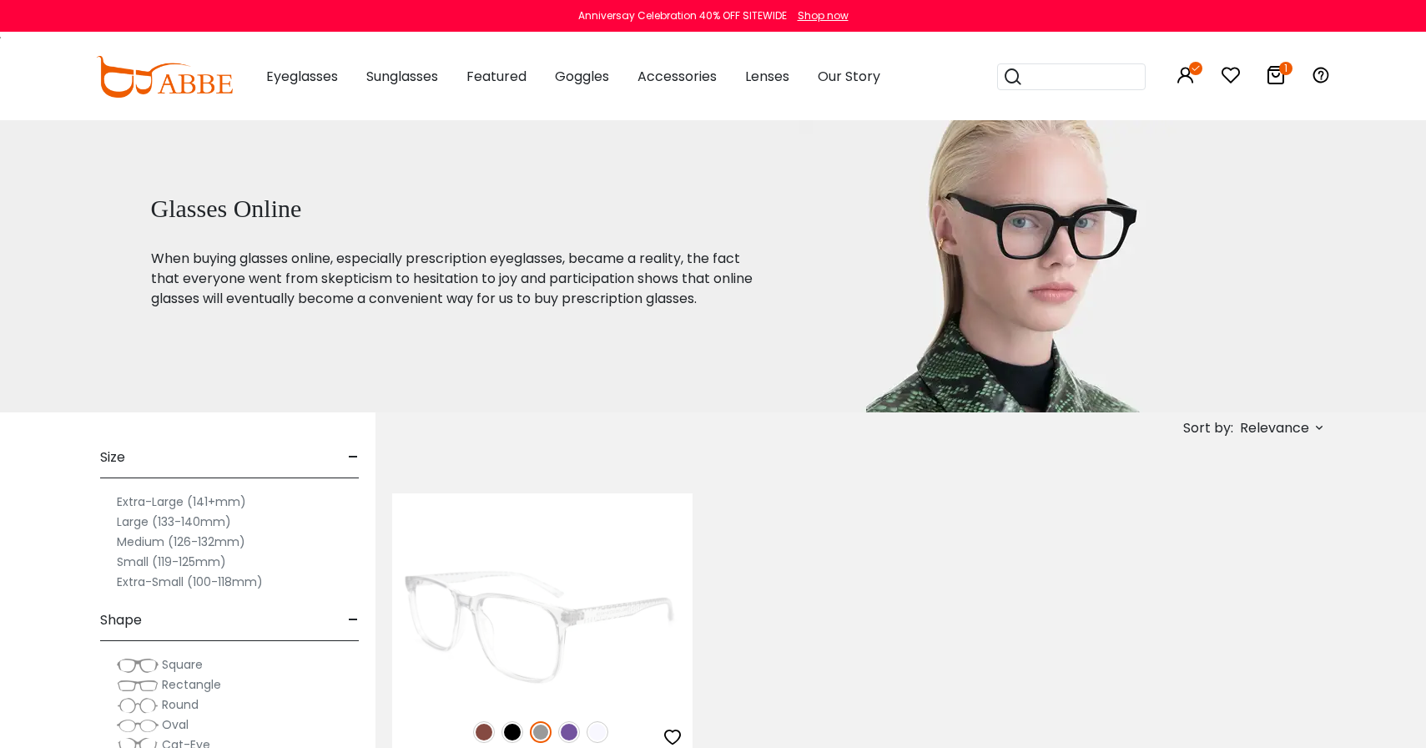
click at [602, 598] on img at bounding box center [542, 628] width 300 height 150
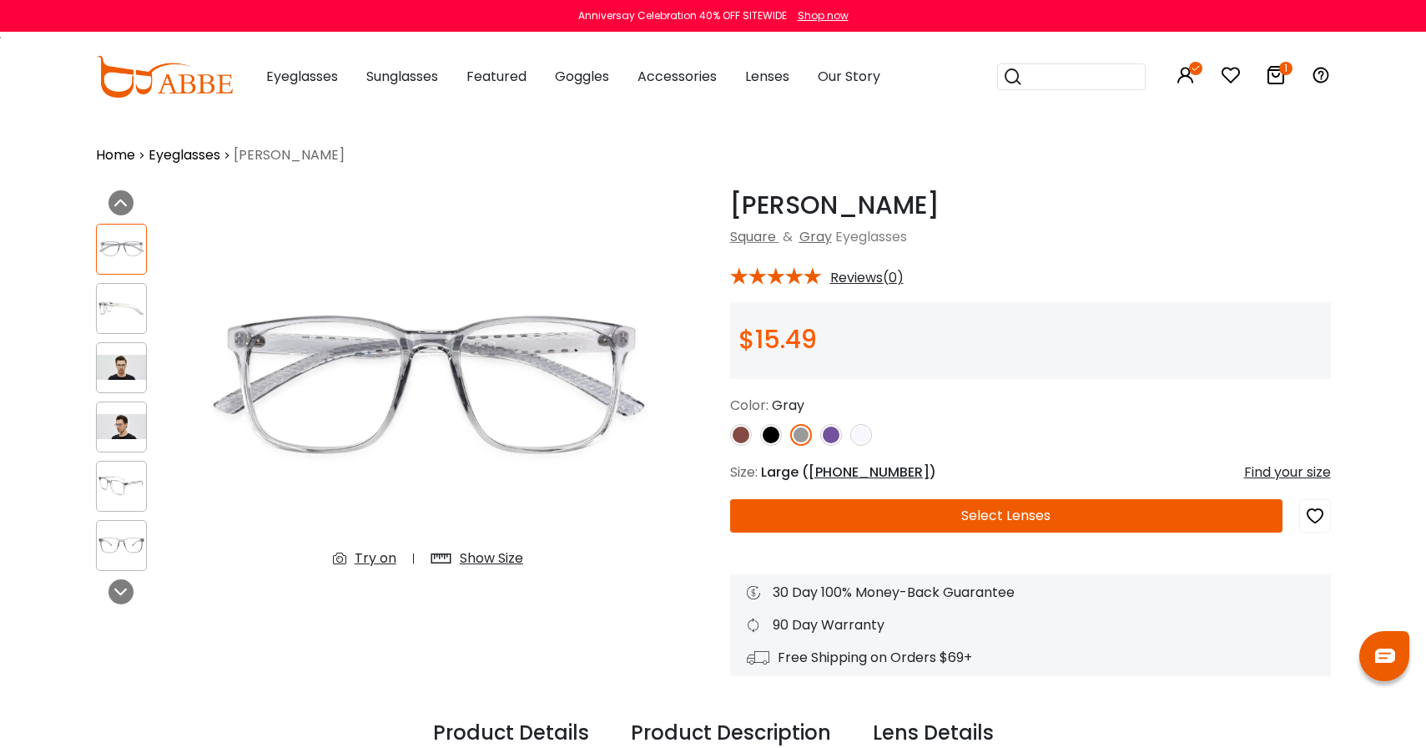
click at [819, 477] on span "[PHONE_NUMBER]" at bounding box center [869, 471] width 121 height 19
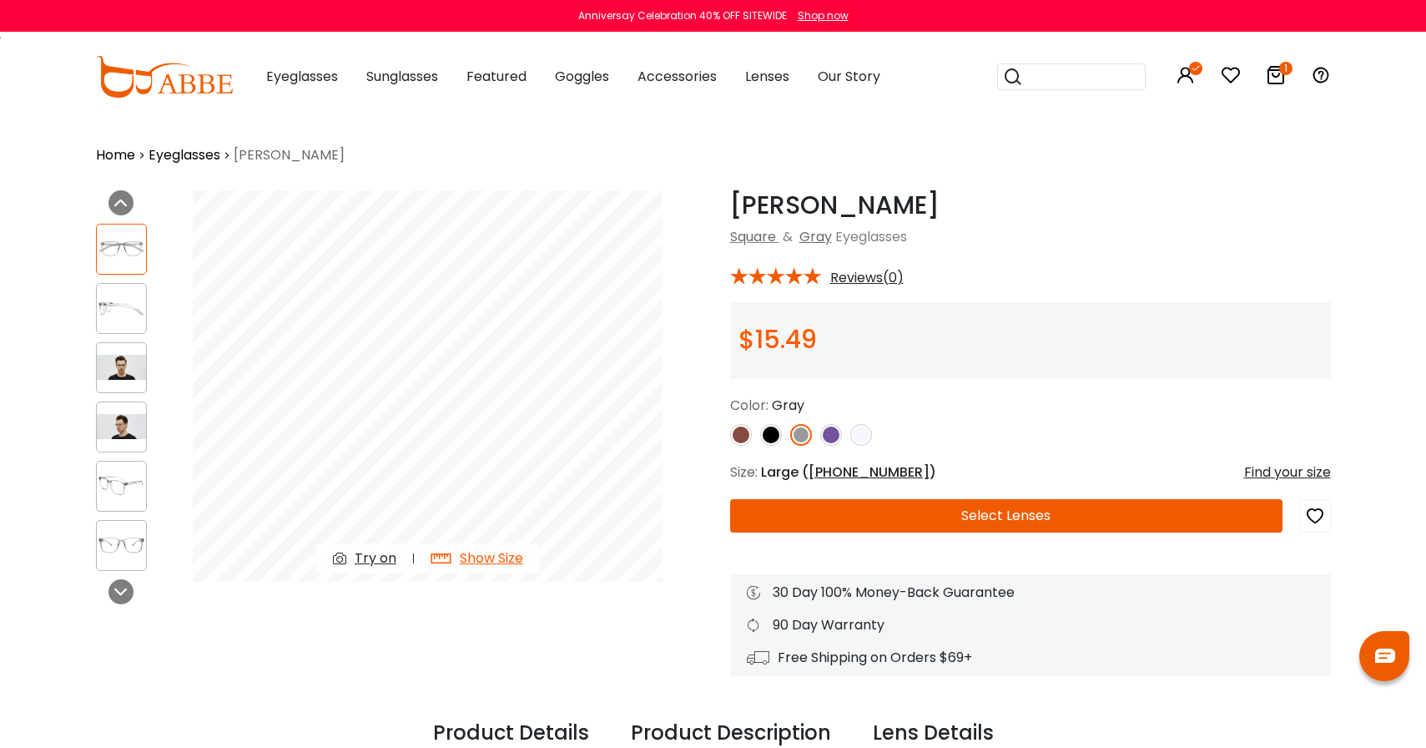
click at [388, 552] on div "Try on" at bounding box center [376, 558] width 42 height 20
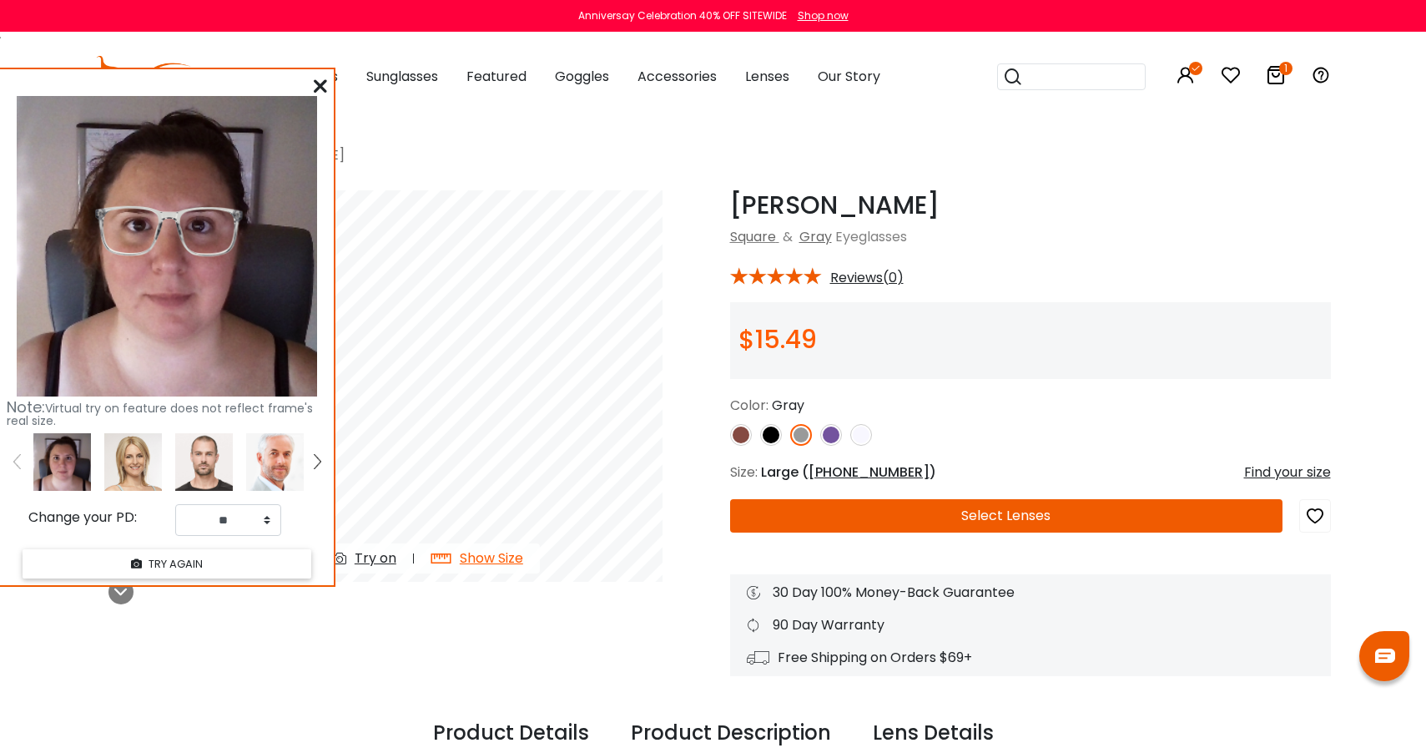
click at [316, 84] on icon at bounding box center [320, 85] width 13 height 13
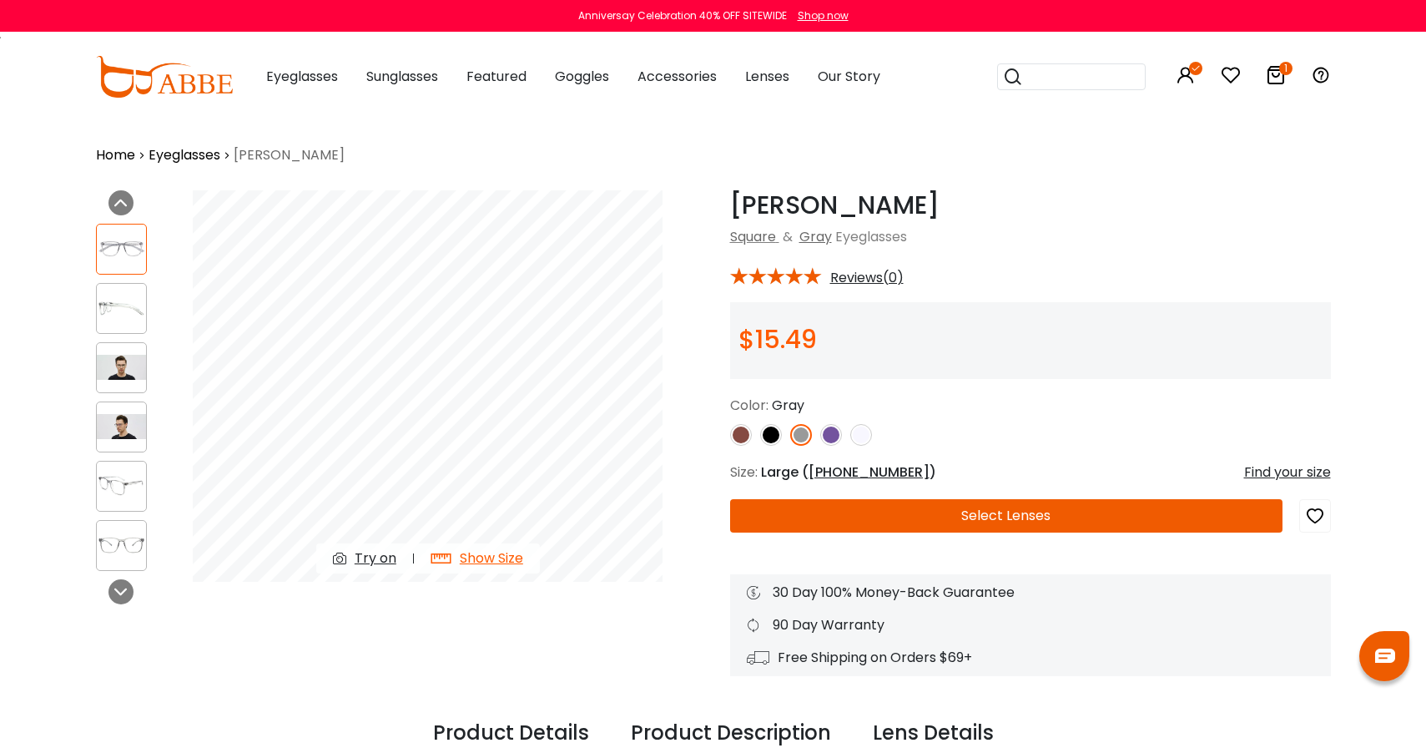
click at [824, 441] on img at bounding box center [831, 435] width 22 height 22
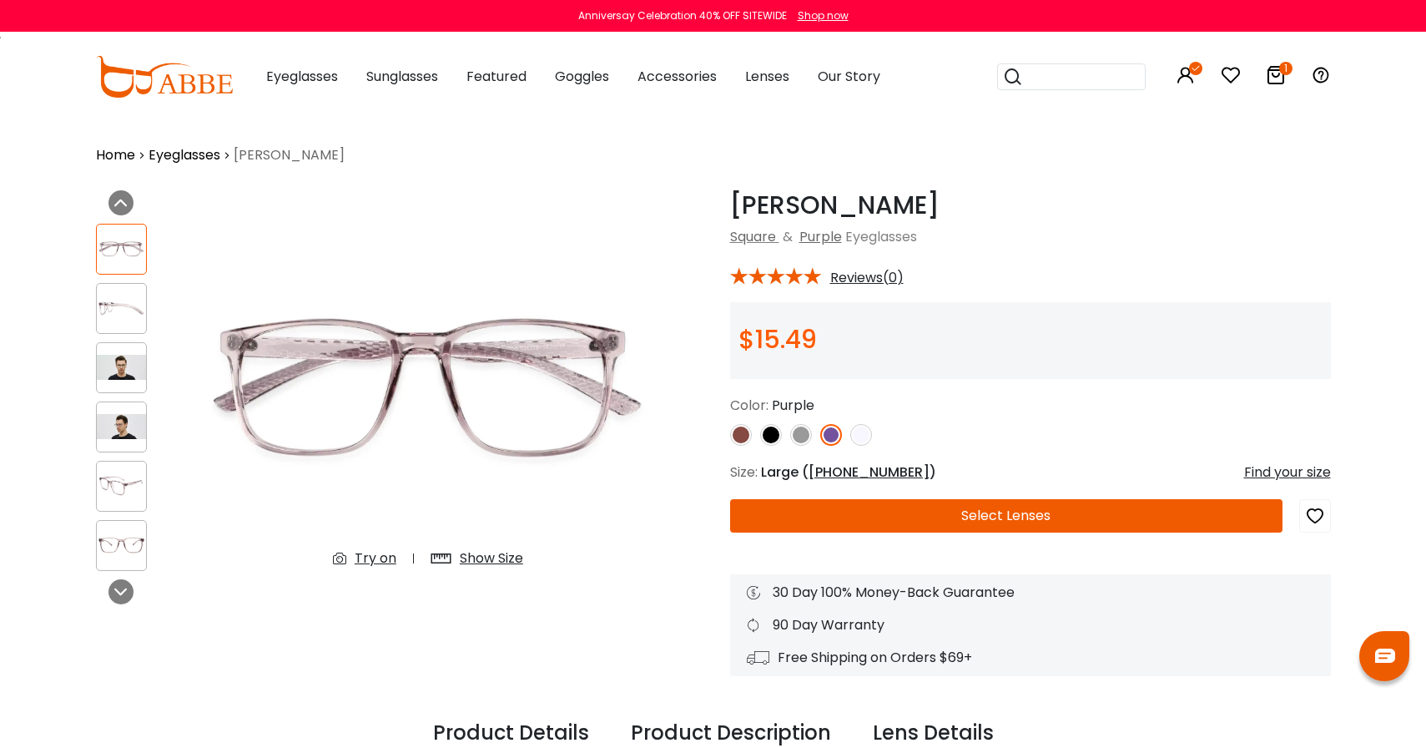
click at [381, 556] on div "Try on" at bounding box center [376, 558] width 42 height 20
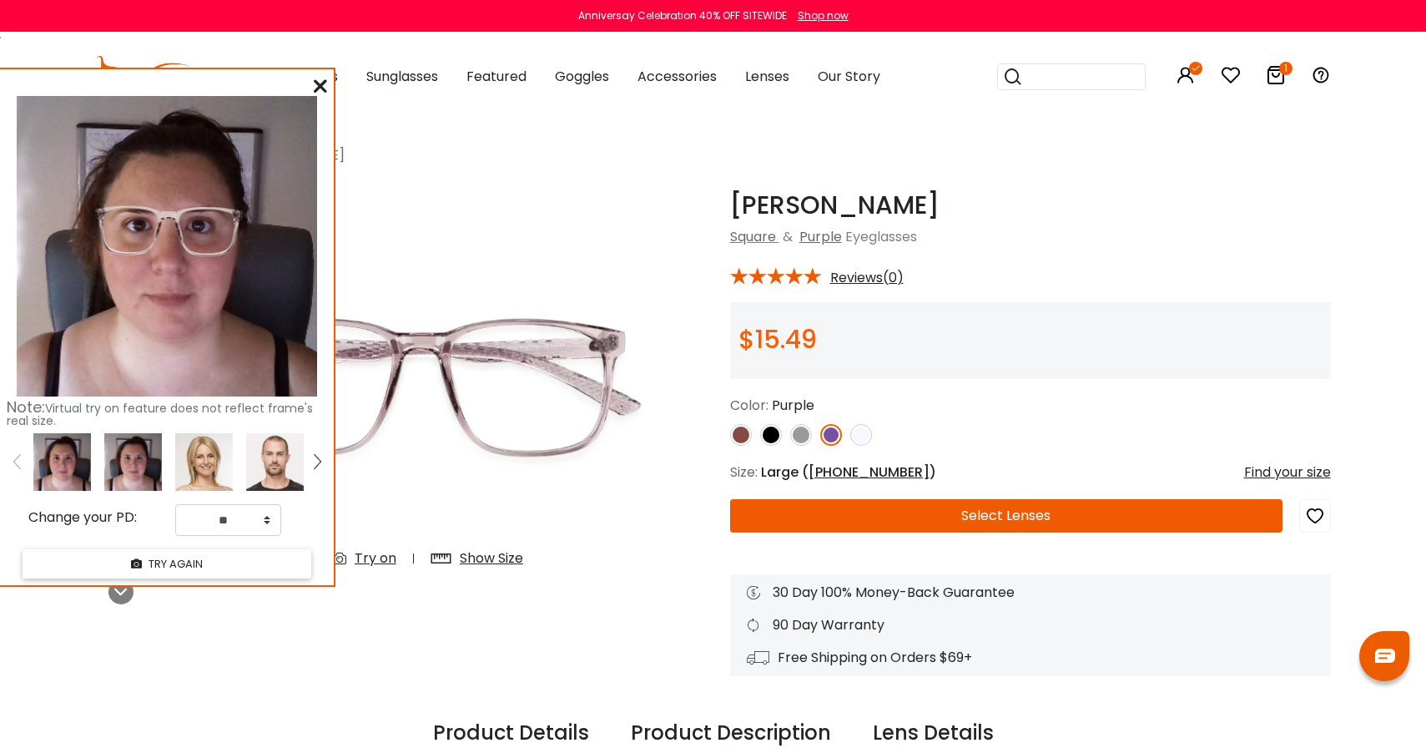
click at [849, 471] on span "52-19-143" at bounding box center [869, 471] width 121 height 19
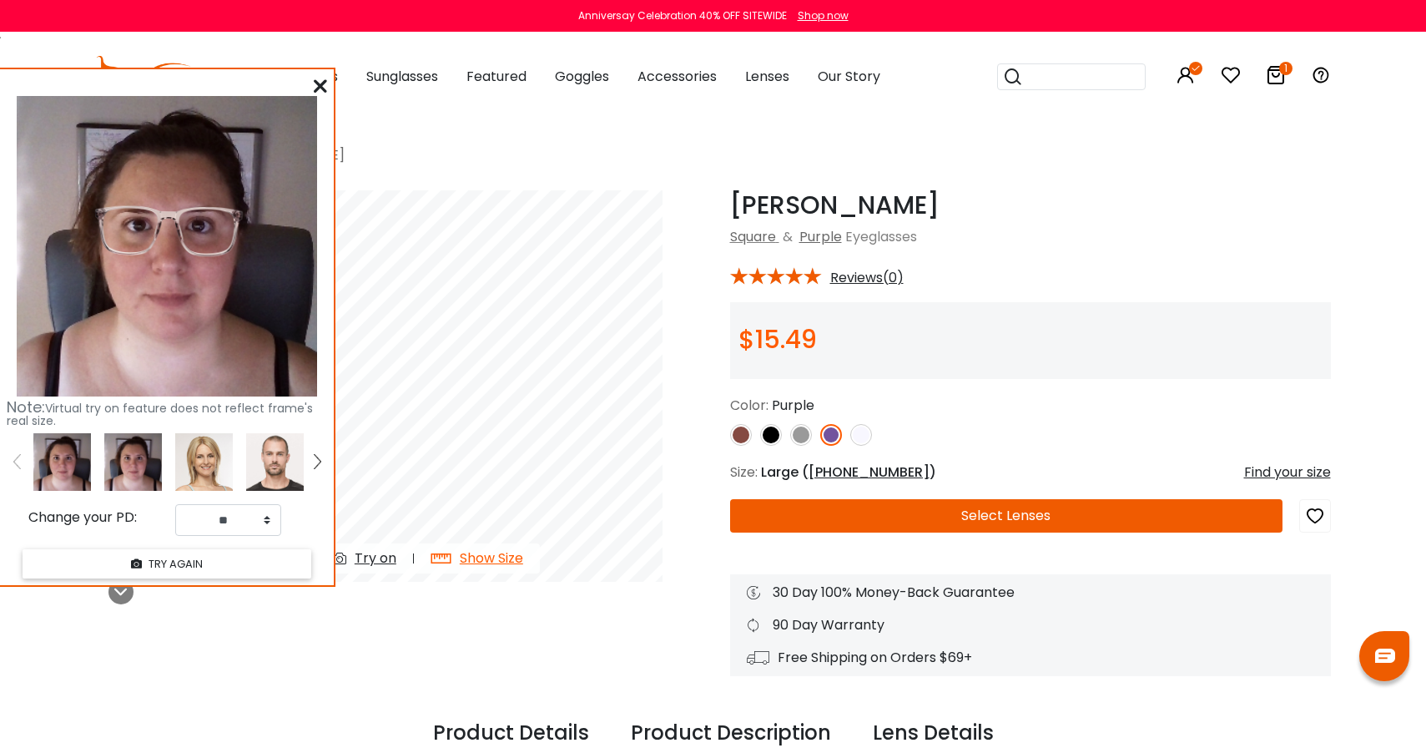
click at [771, 433] on img at bounding box center [771, 435] width 22 height 22
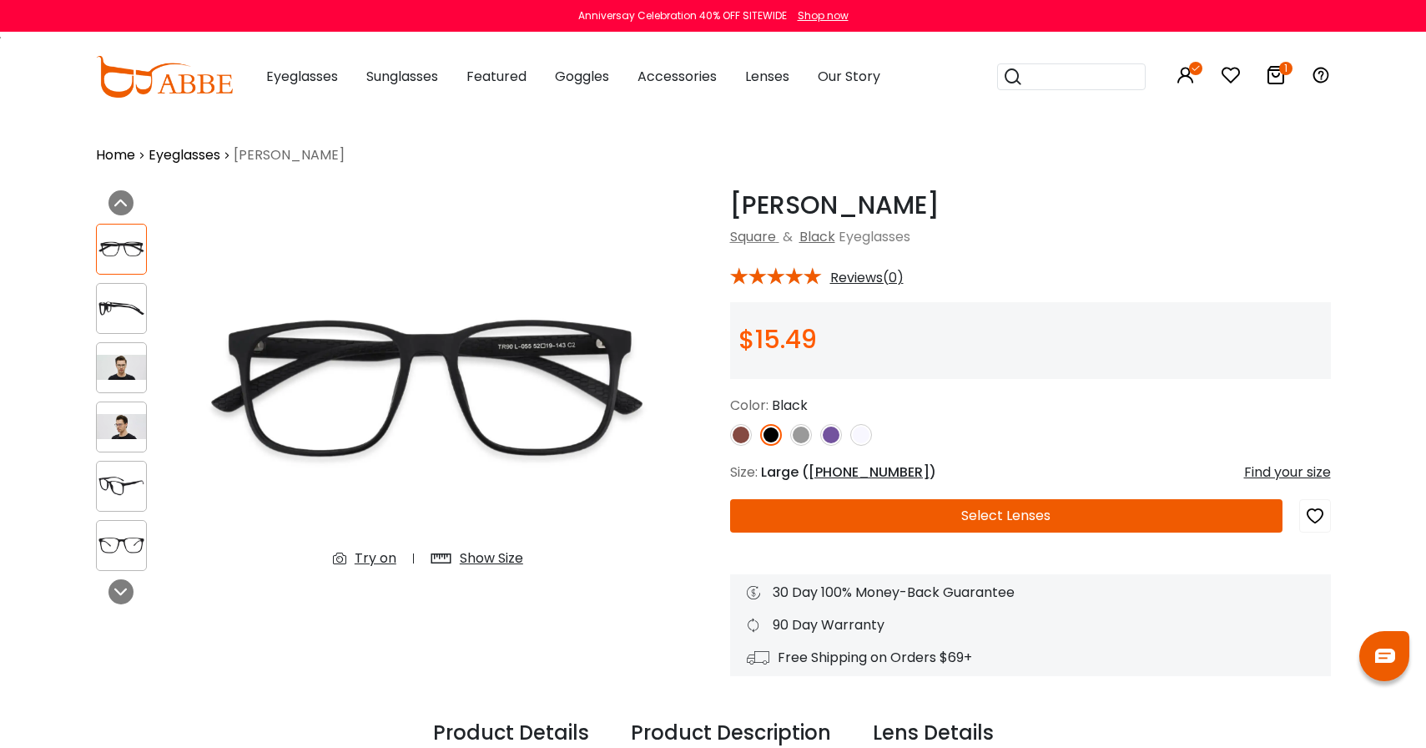
click at [801, 431] on img at bounding box center [801, 435] width 22 height 22
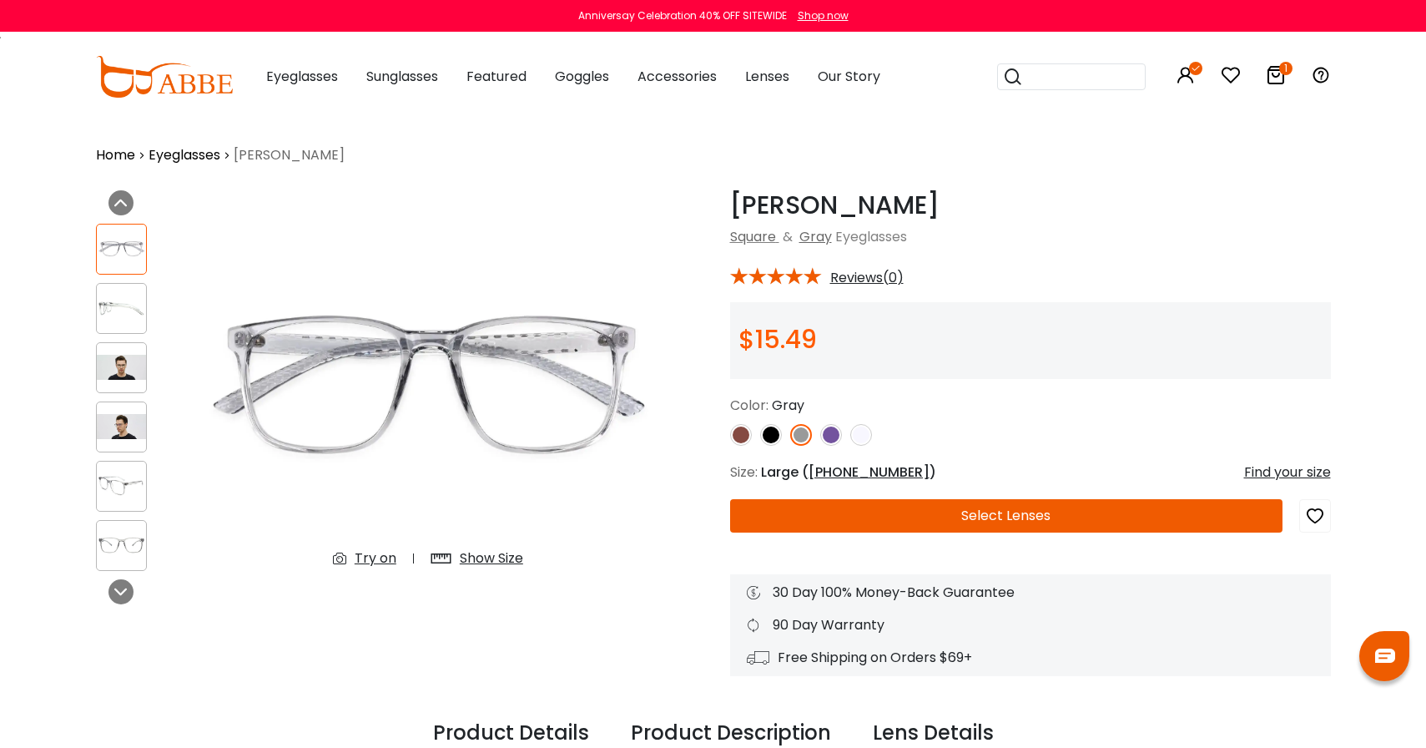
click at [829, 431] on img at bounding box center [831, 435] width 22 height 22
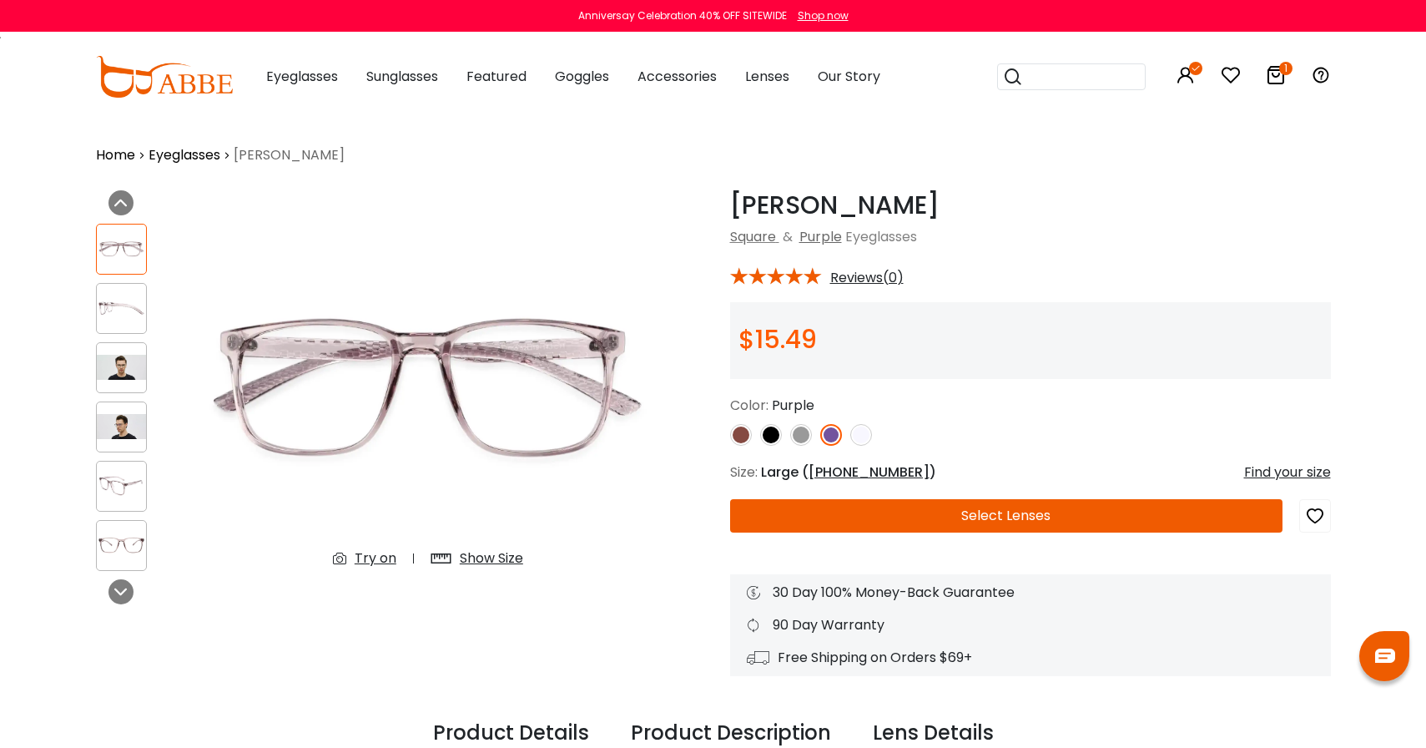
click at [740, 431] on img at bounding box center [741, 435] width 22 height 22
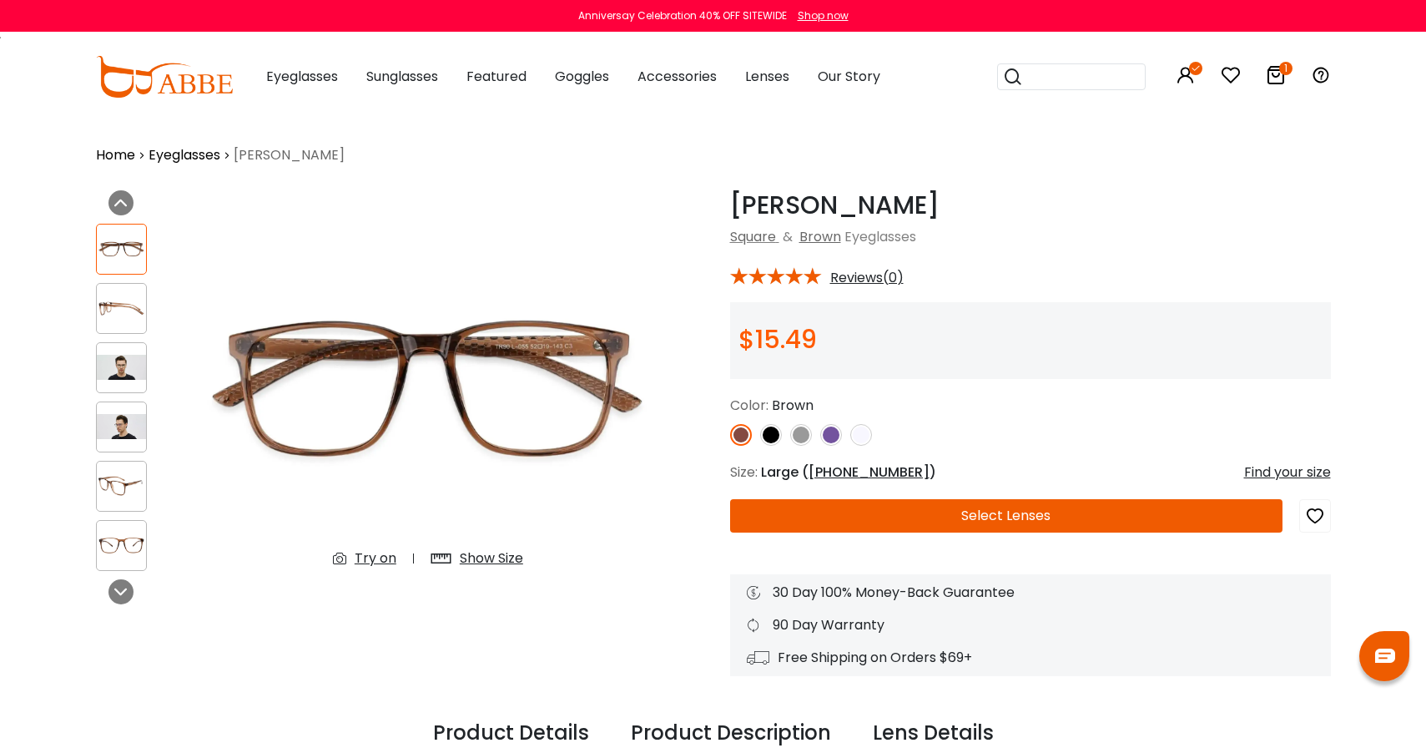
click at [1282, 68] on icon "1" at bounding box center [1285, 68] width 13 height 13
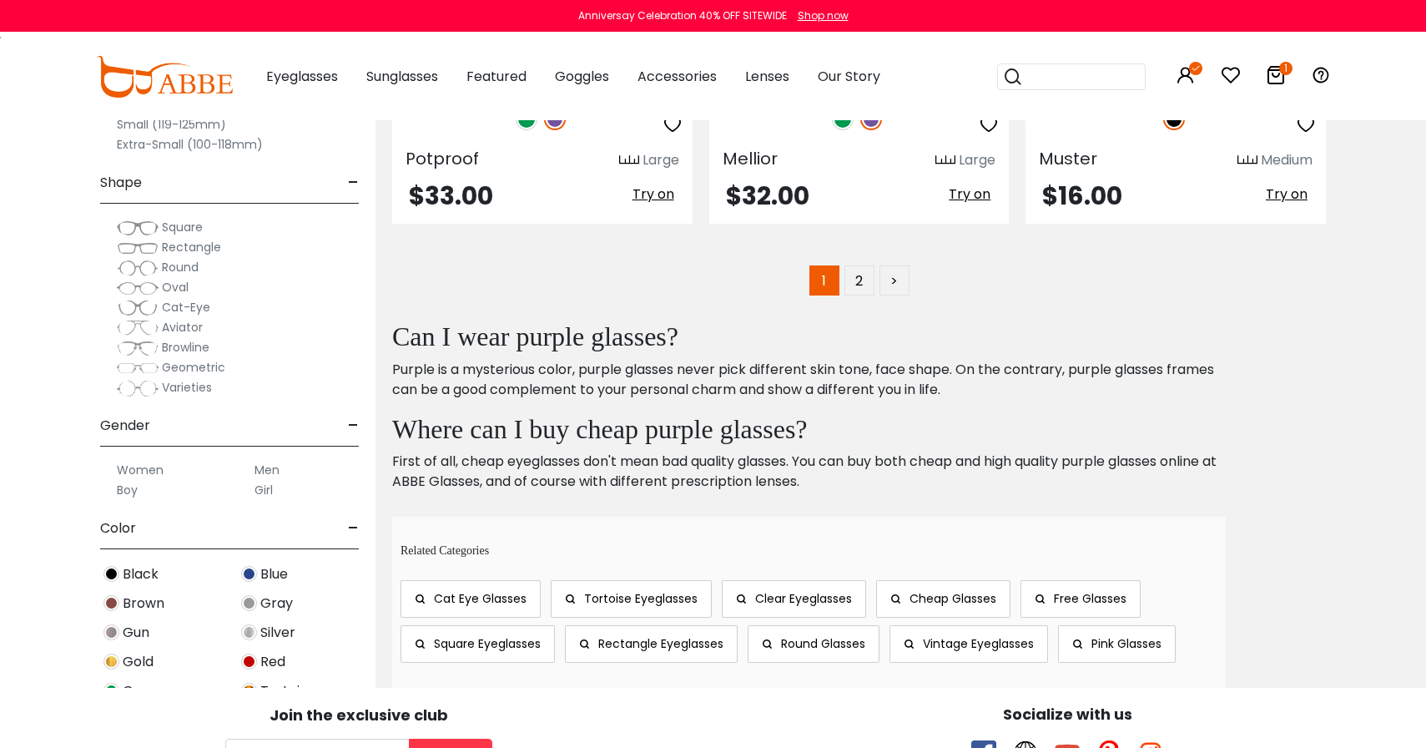
scroll to position [8277, 0]
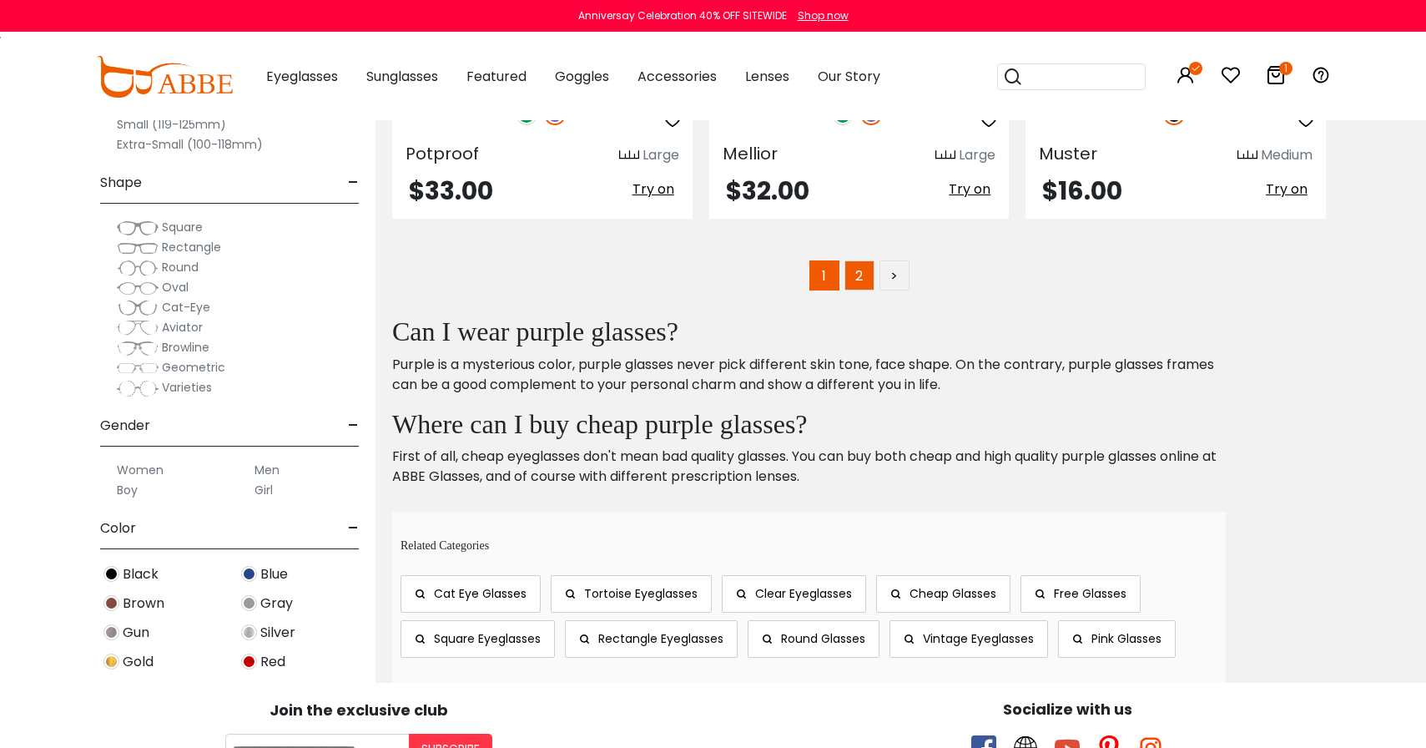
click at [864, 275] on link "2" at bounding box center [859, 275] width 30 height 30
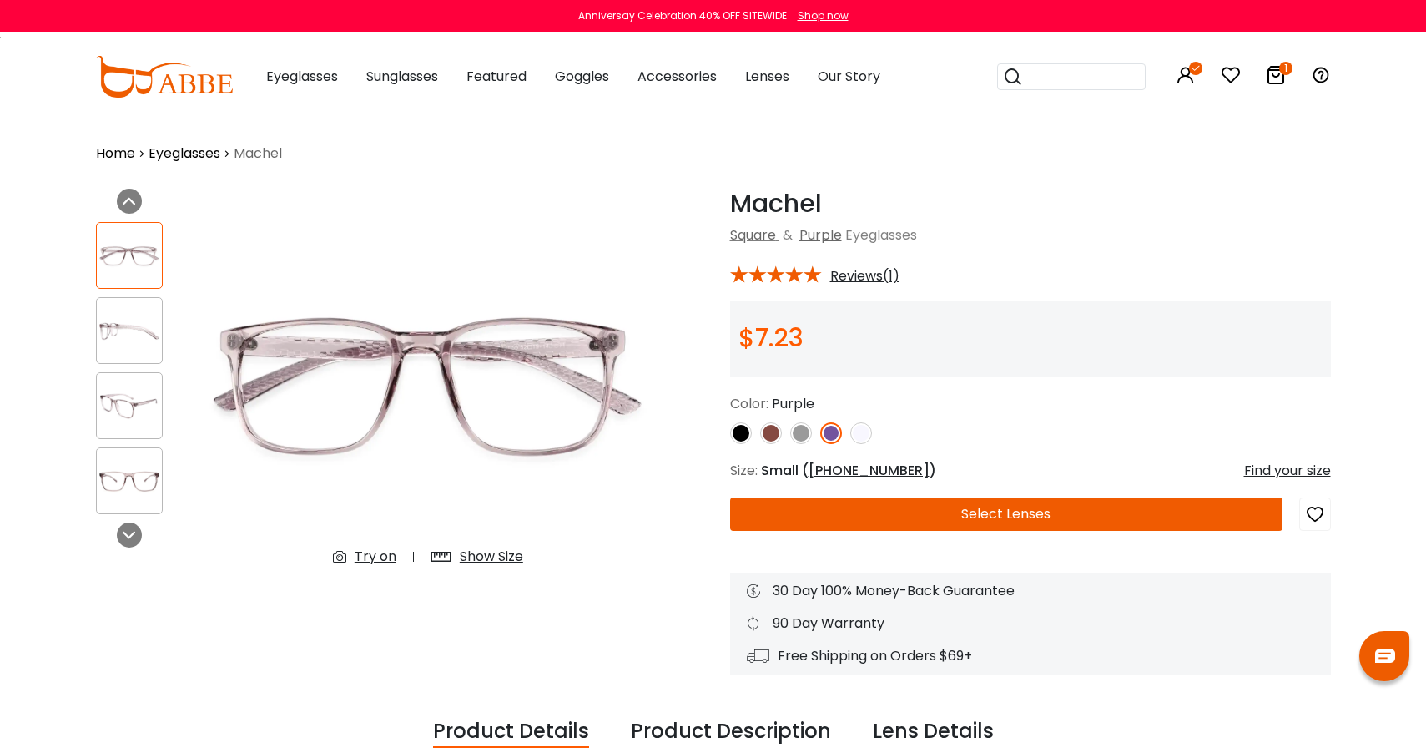
click at [382, 559] on div "Try on" at bounding box center [376, 557] width 42 height 20
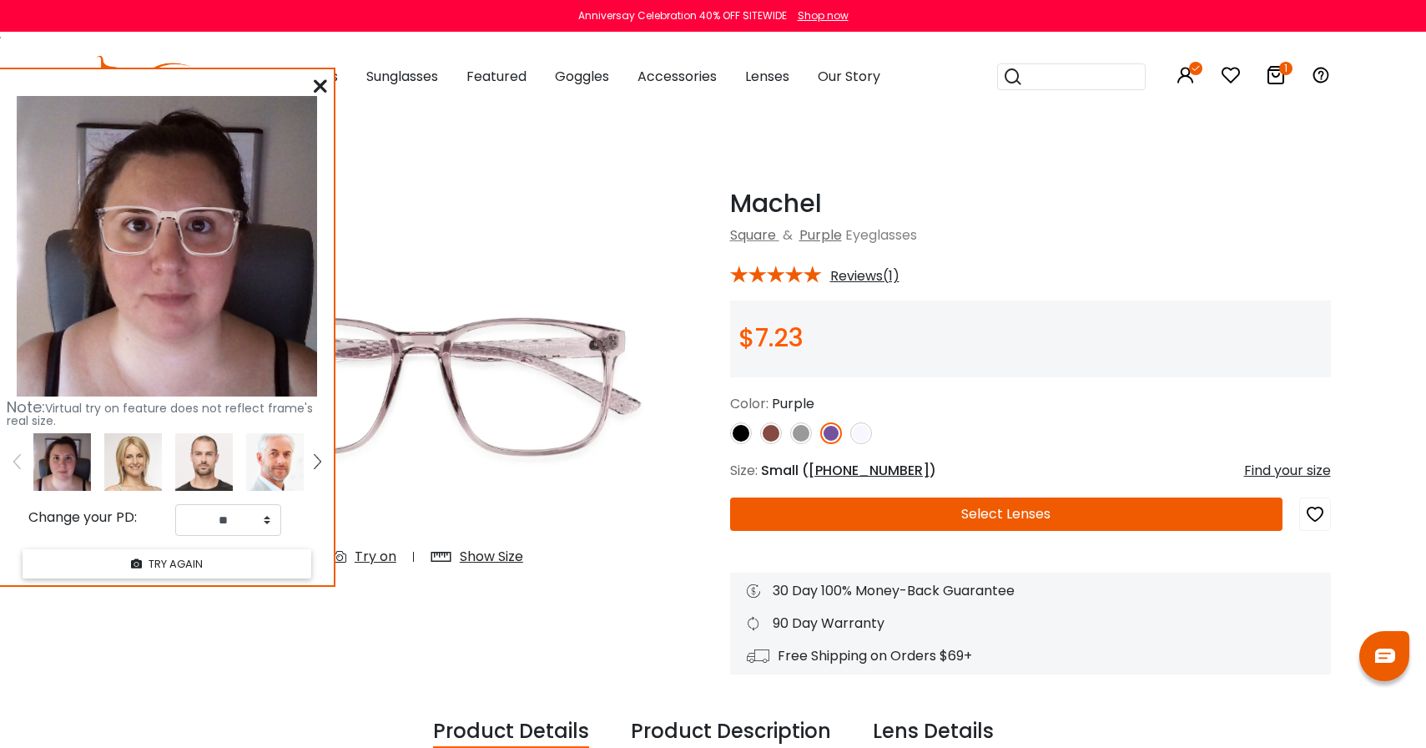
click at [774, 436] on img at bounding box center [771, 433] width 22 height 22
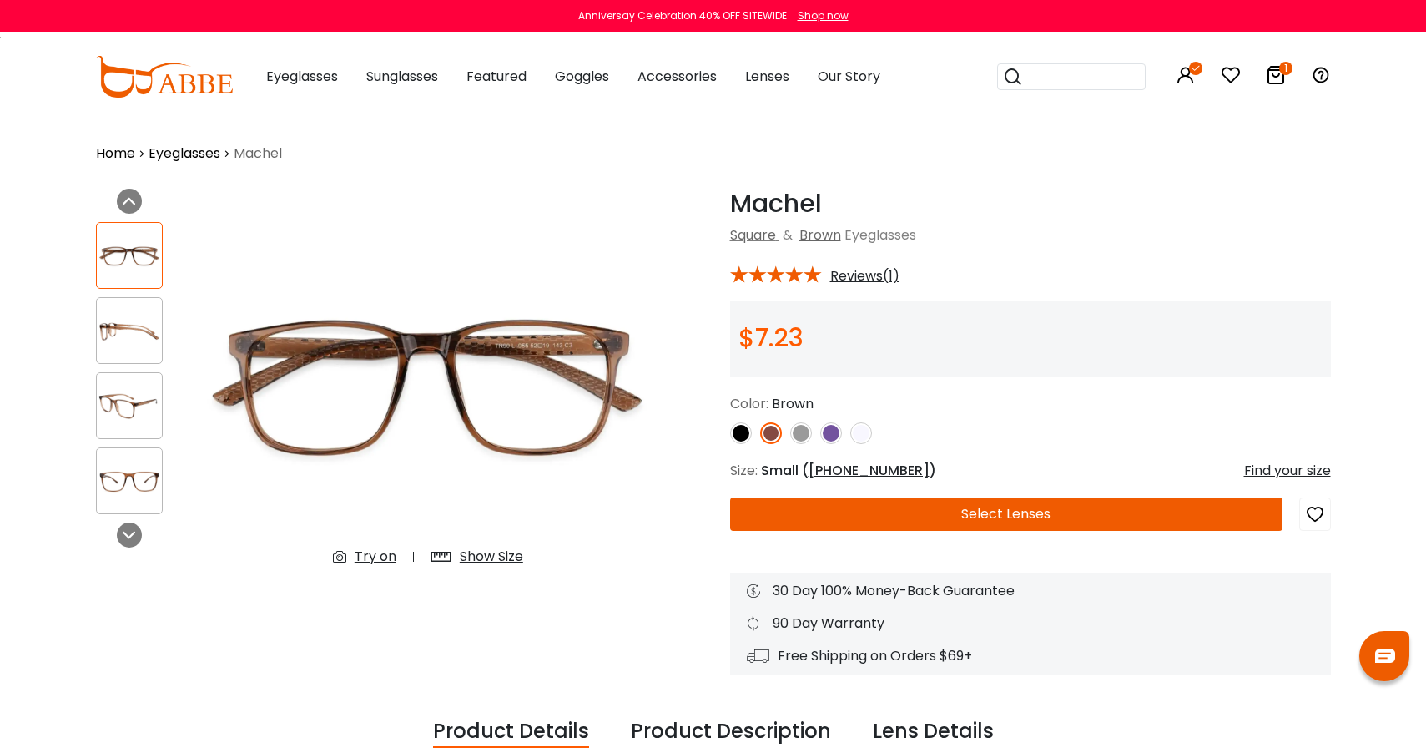
click at [838, 466] on span "[PHONE_NUMBER]" at bounding box center [869, 470] width 121 height 19
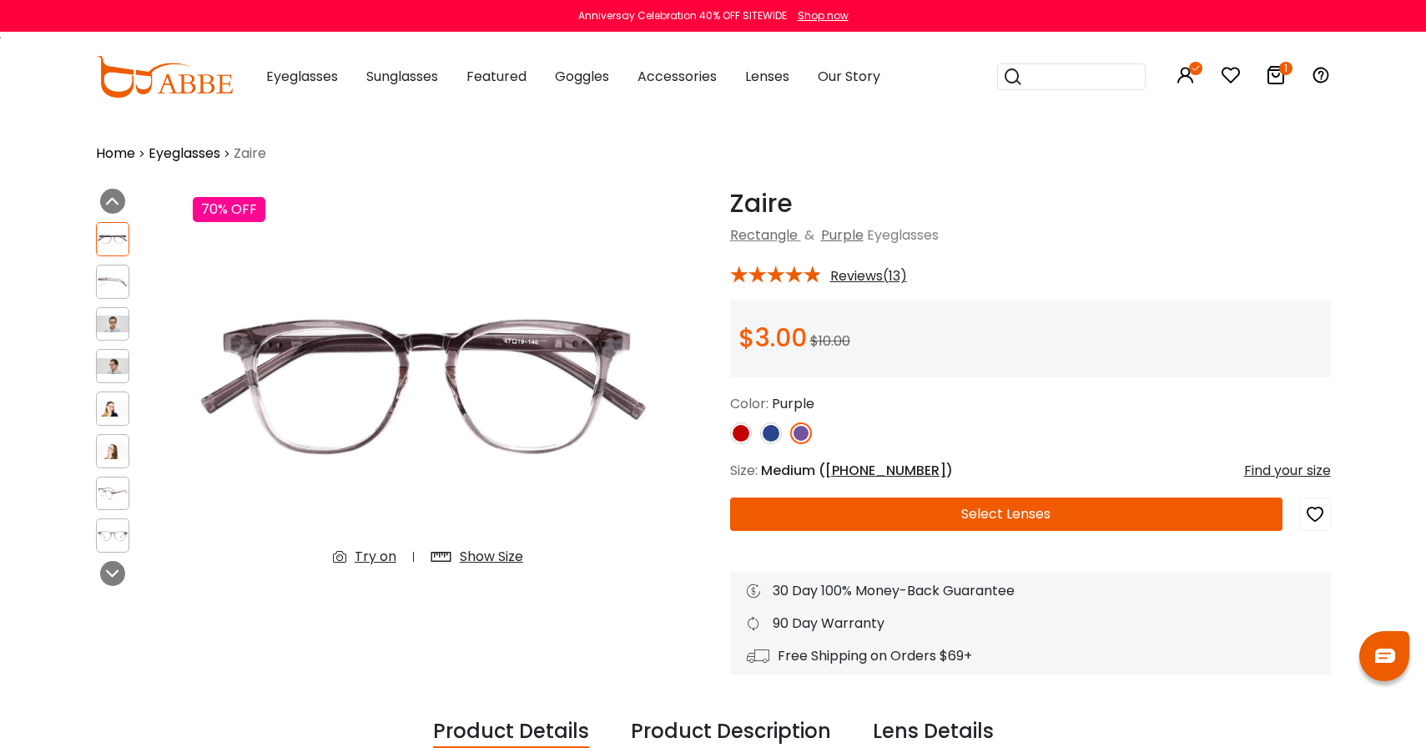
click at [866, 469] on span "47-19-146" at bounding box center [885, 470] width 121 height 19
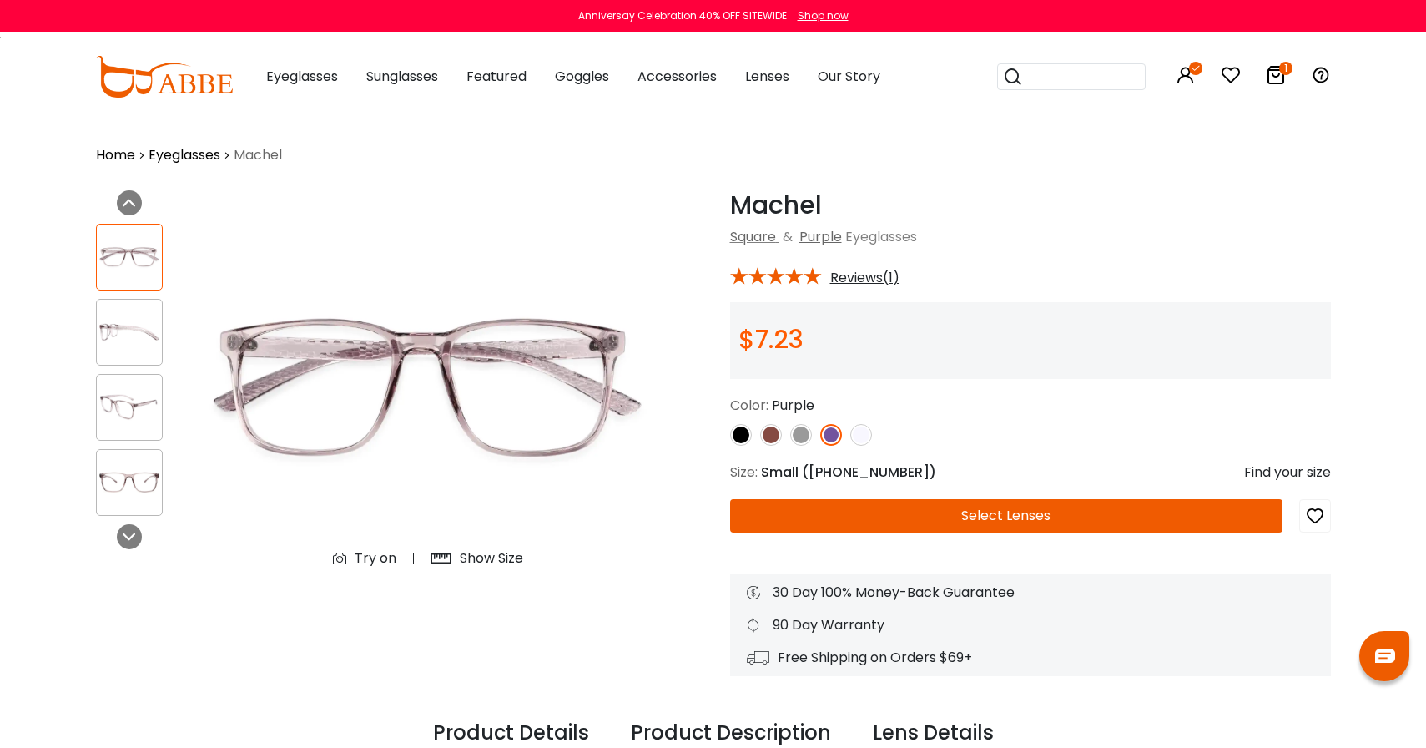
click at [848, 471] on span "52-19-143" at bounding box center [869, 471] width 121 height 19
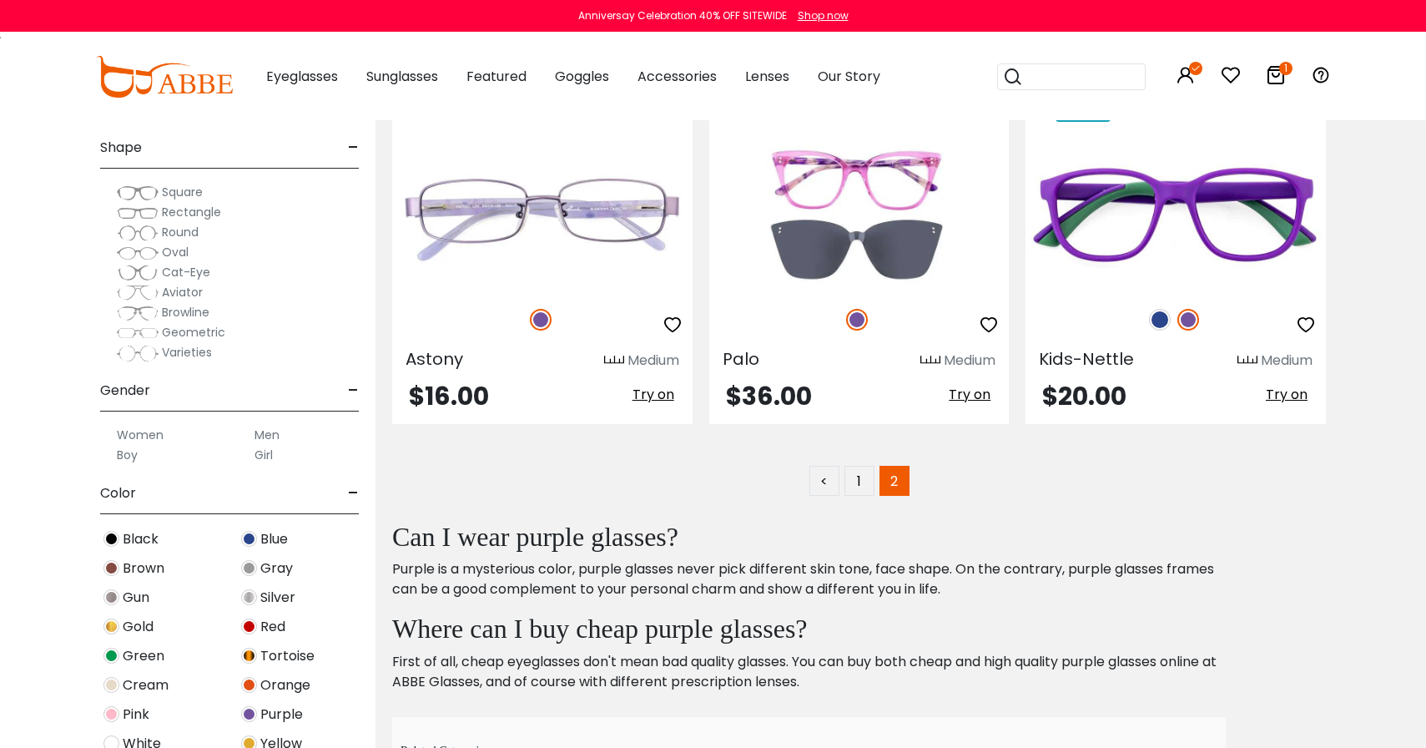
scroll to position [37, 0]
click at [129, 656] on span "Green" at bounding box center [144, 654] width 42 height 20
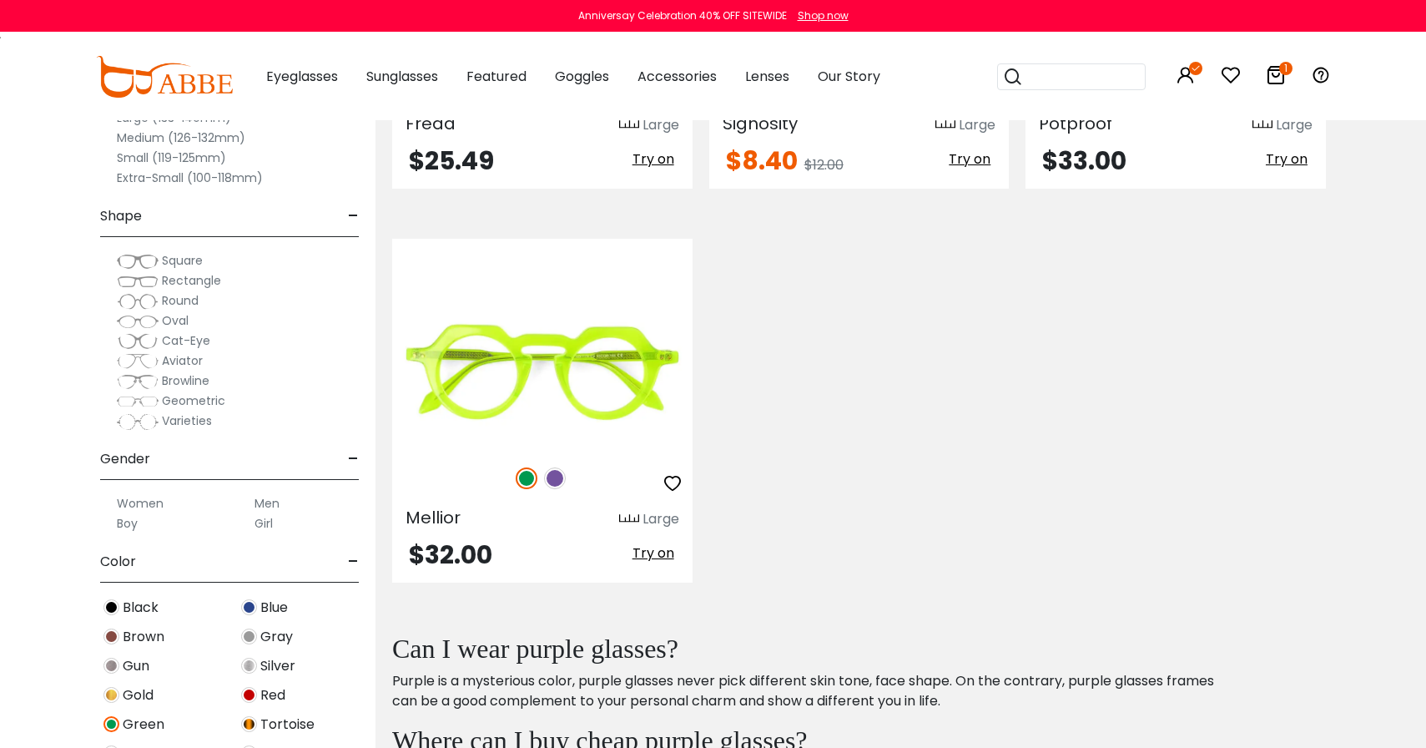
scroll to position [1199, 0]
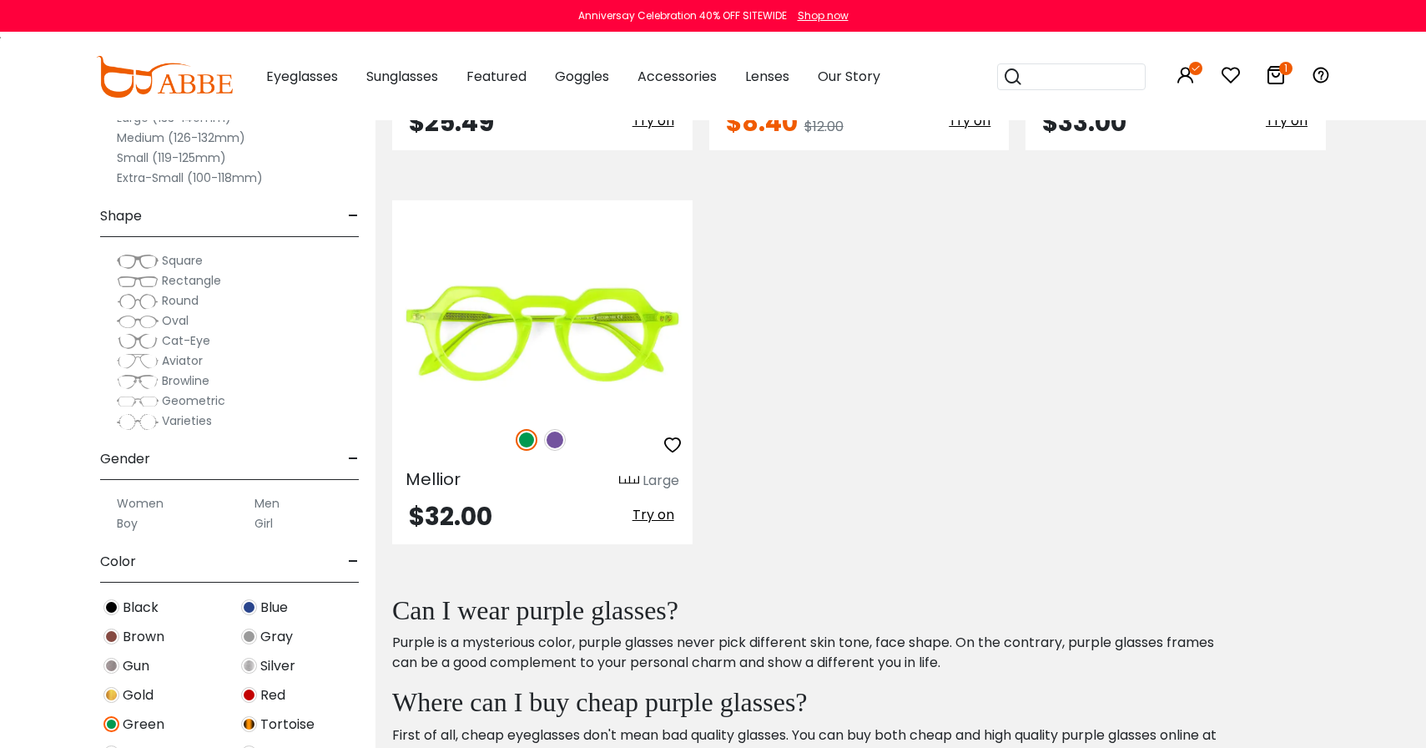
click at [265, 609] on span "Blue" at bounding box center [274, 607] width 28 height 20
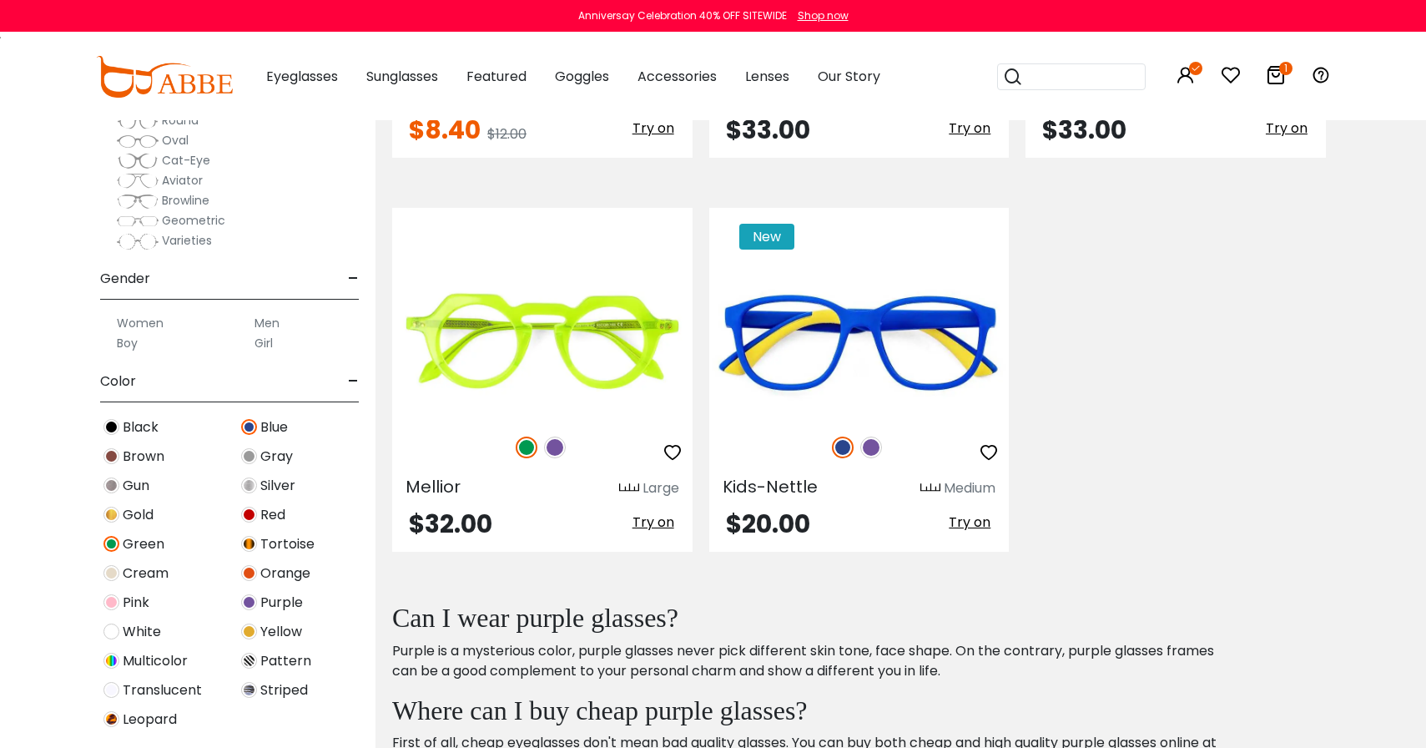
scroll to position [185, 0]
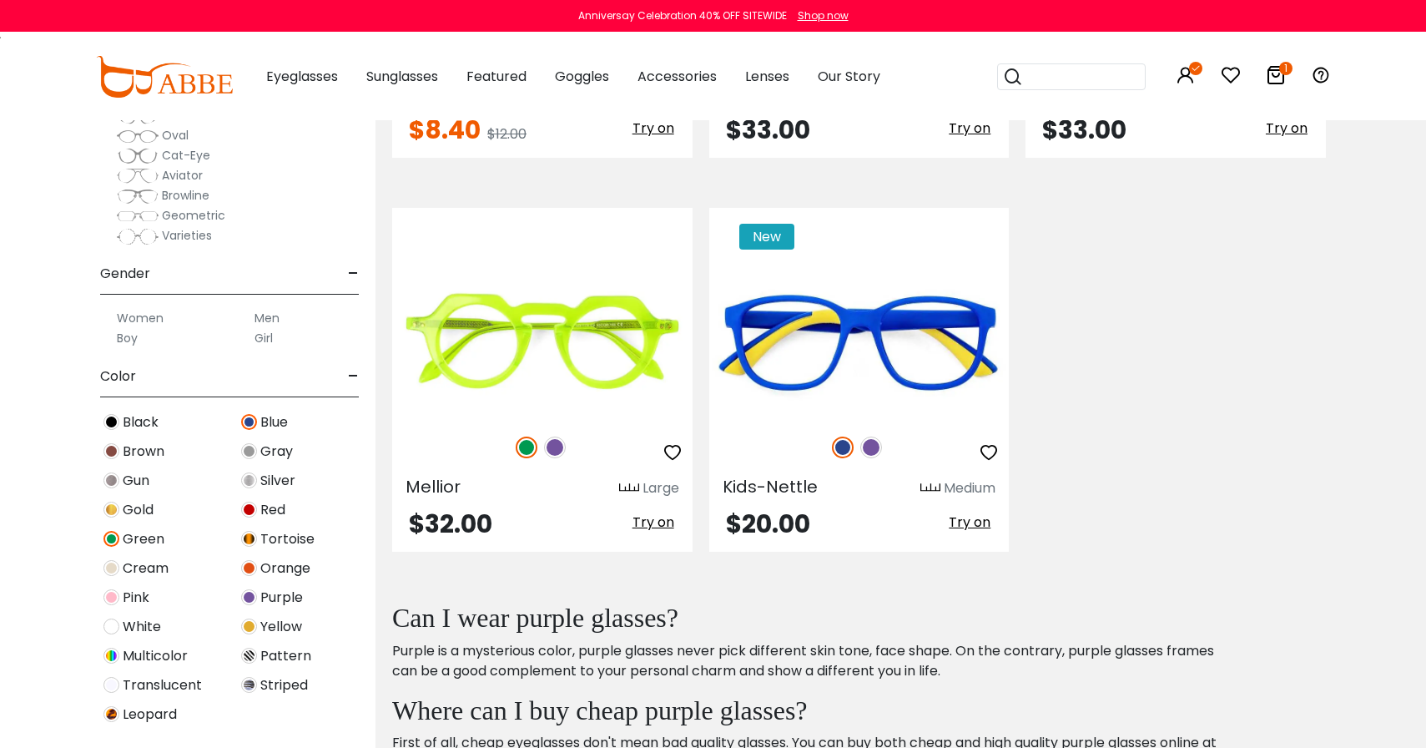
click at [118, 597] on img at bounding box center [111, 597] width 16 height 16
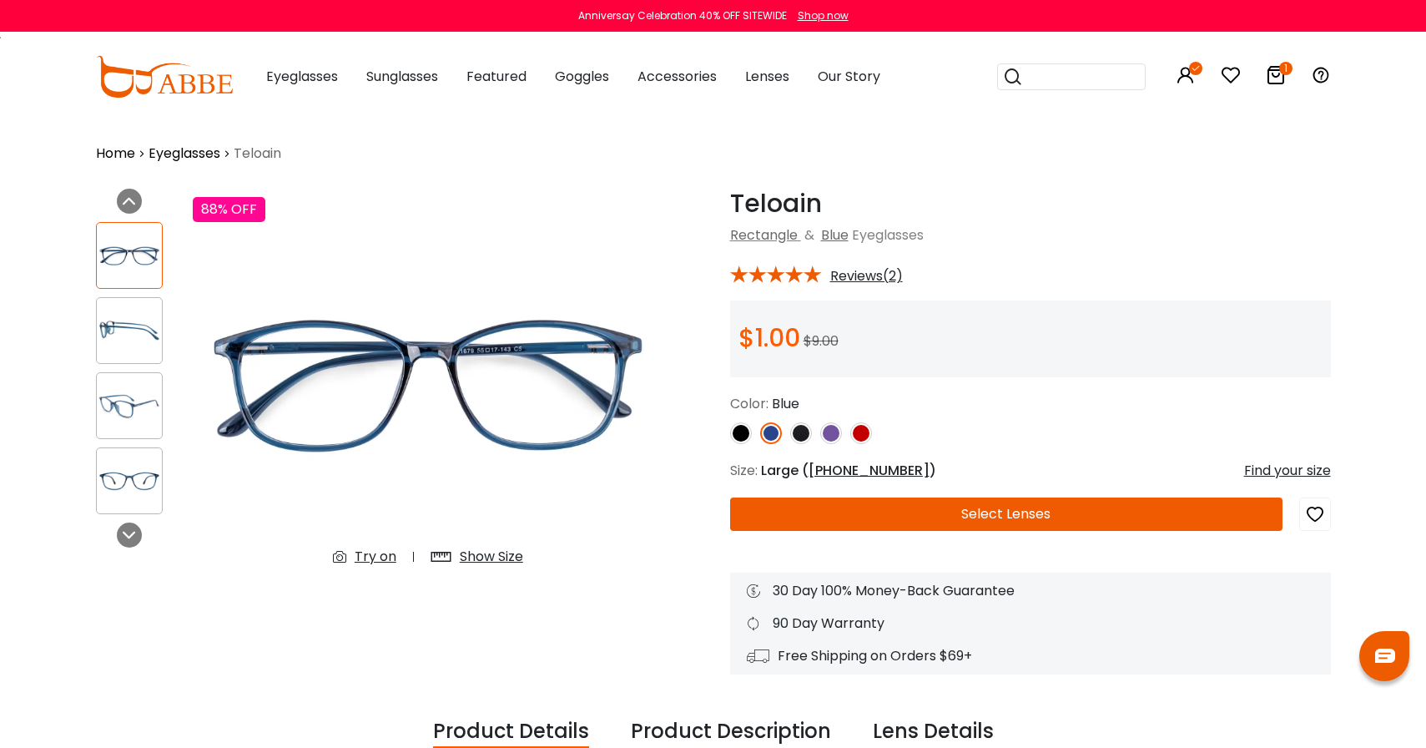
click at [372, 554] on div "Try on" at bounding box center [376, 557] width 42 height 20
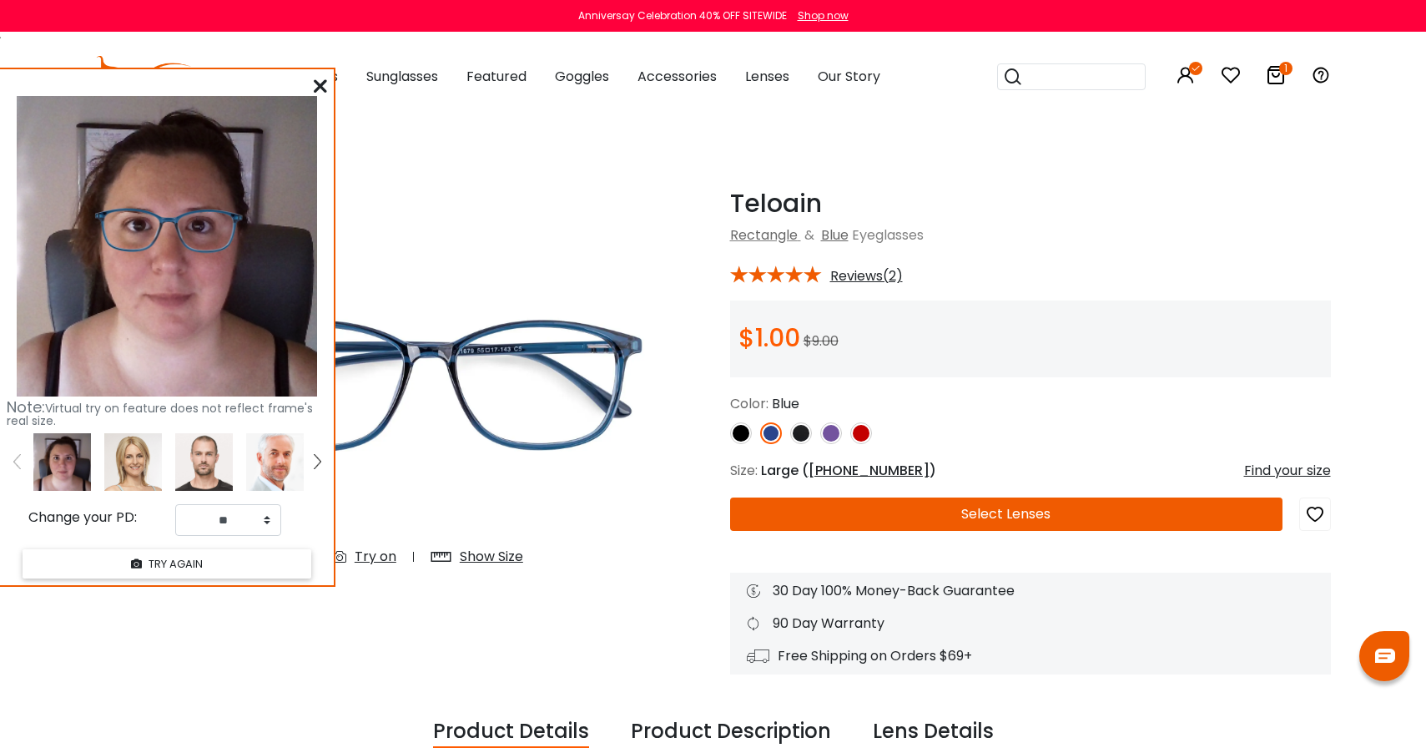
click at [834, 435] on img at bounding box center [831, 433] width 22 height 22
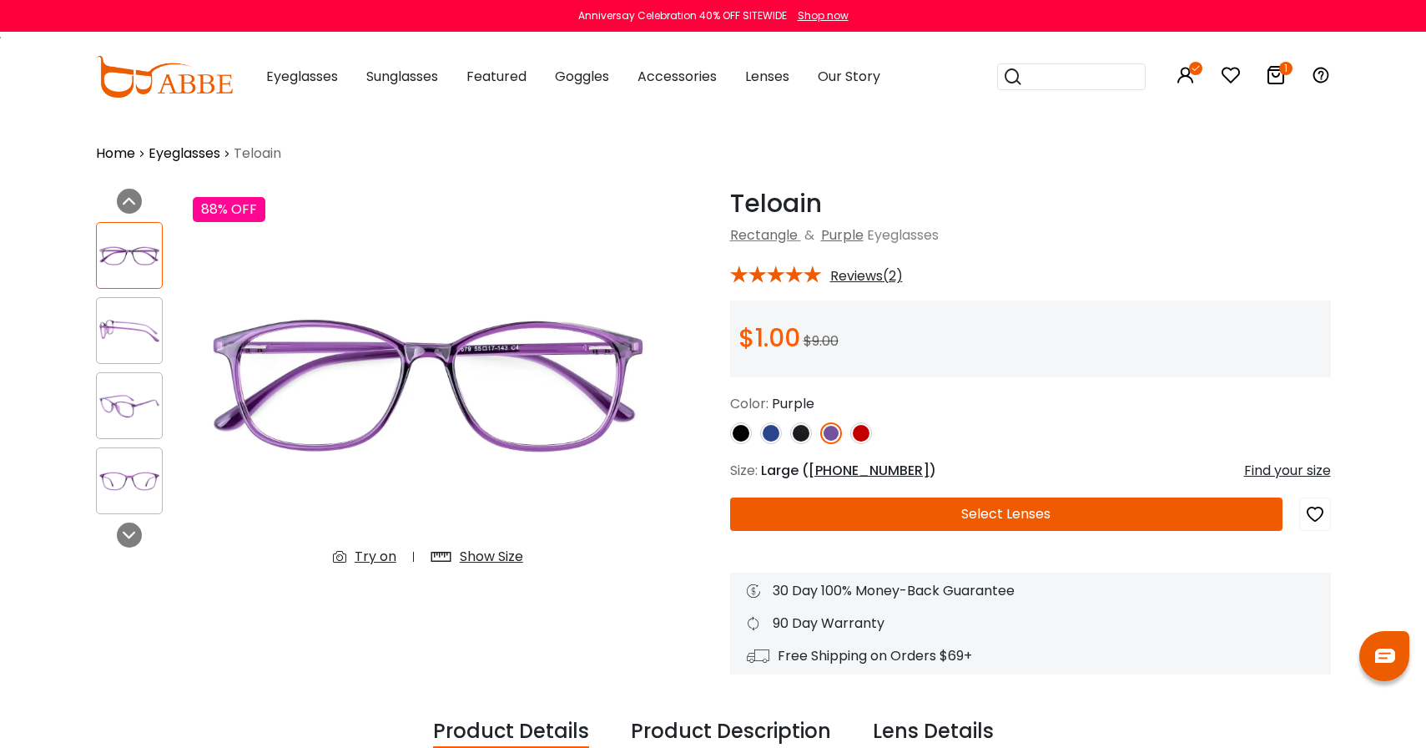
click at [732, 437] on img at bounding box center [741, 433] width 22 height 22
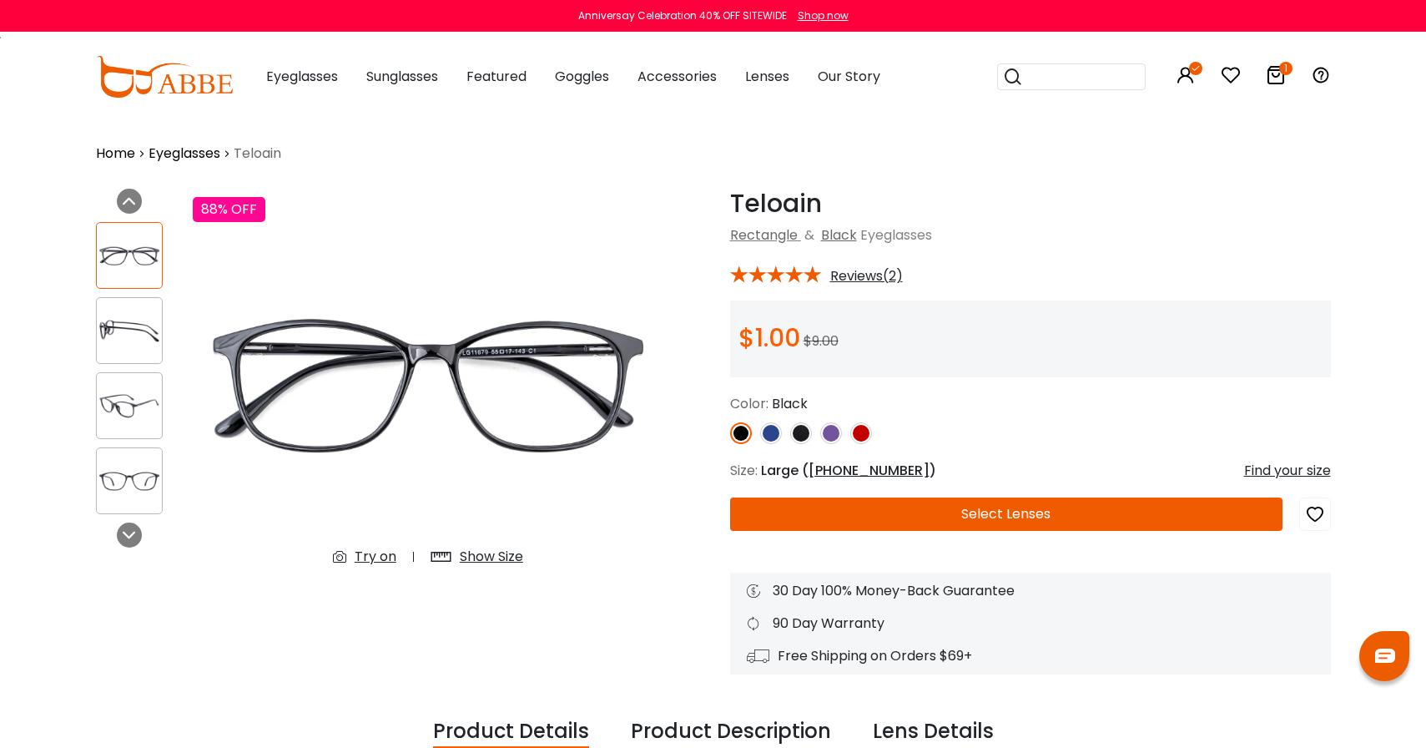
click at [771, 436] on img at bounding box center [771, 433] width 22 height 22
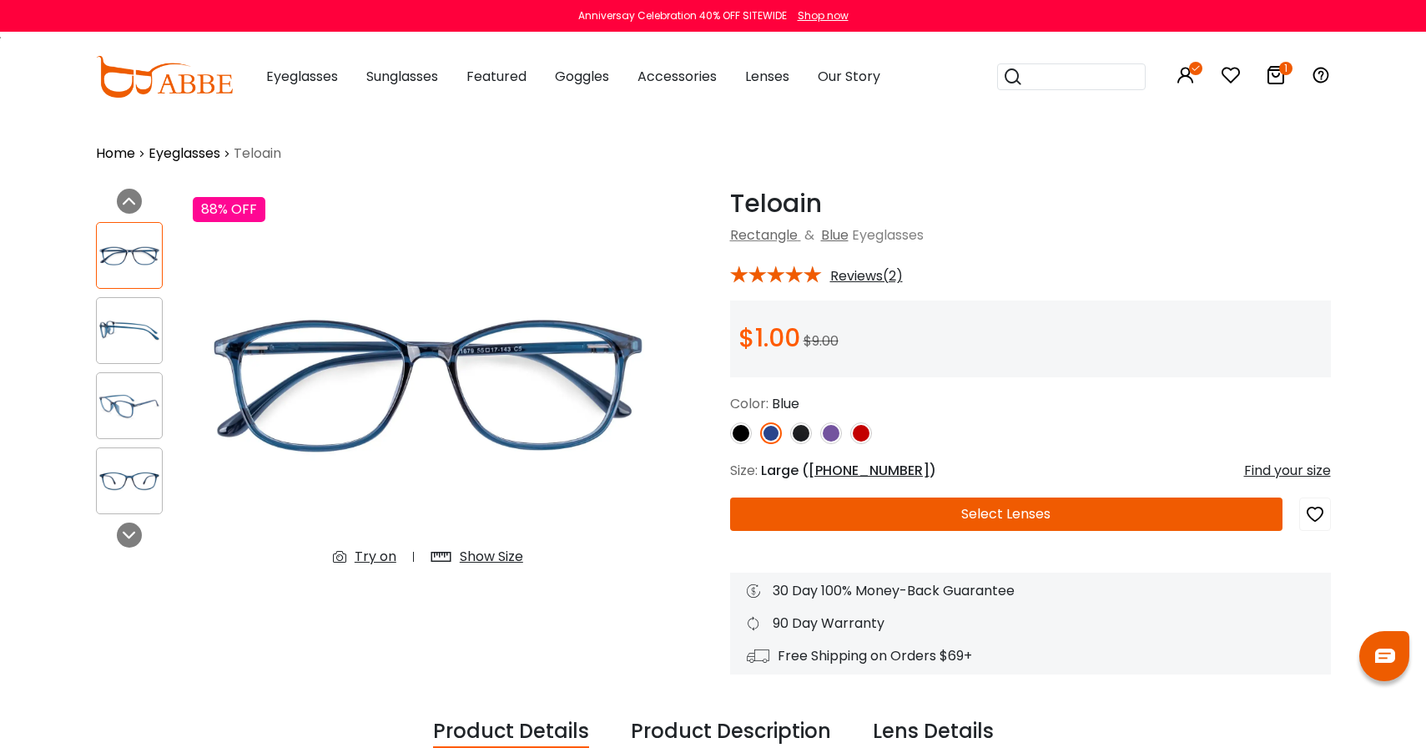
click at [376, 552] on div "Try on" at bounding box center [376, 557] width 42 height 20
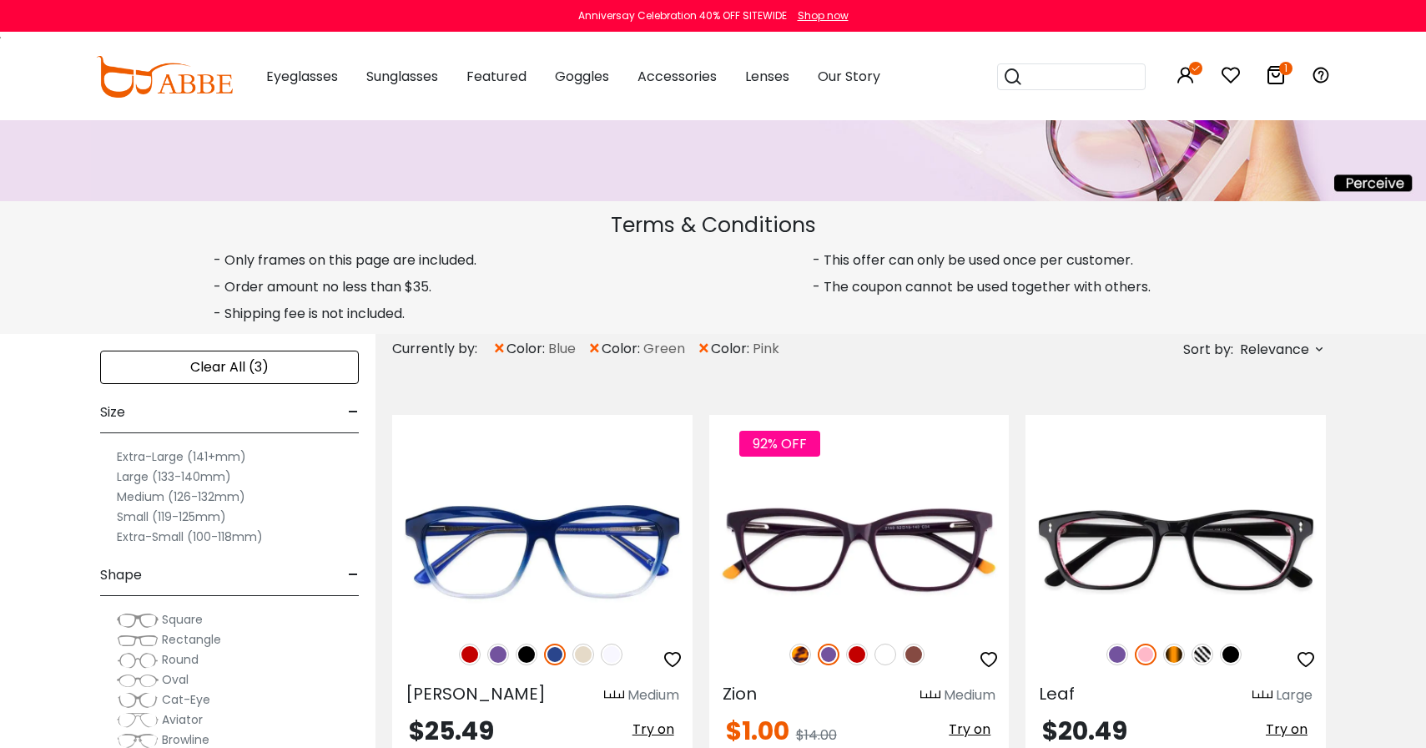
scroll to position [195, 0]
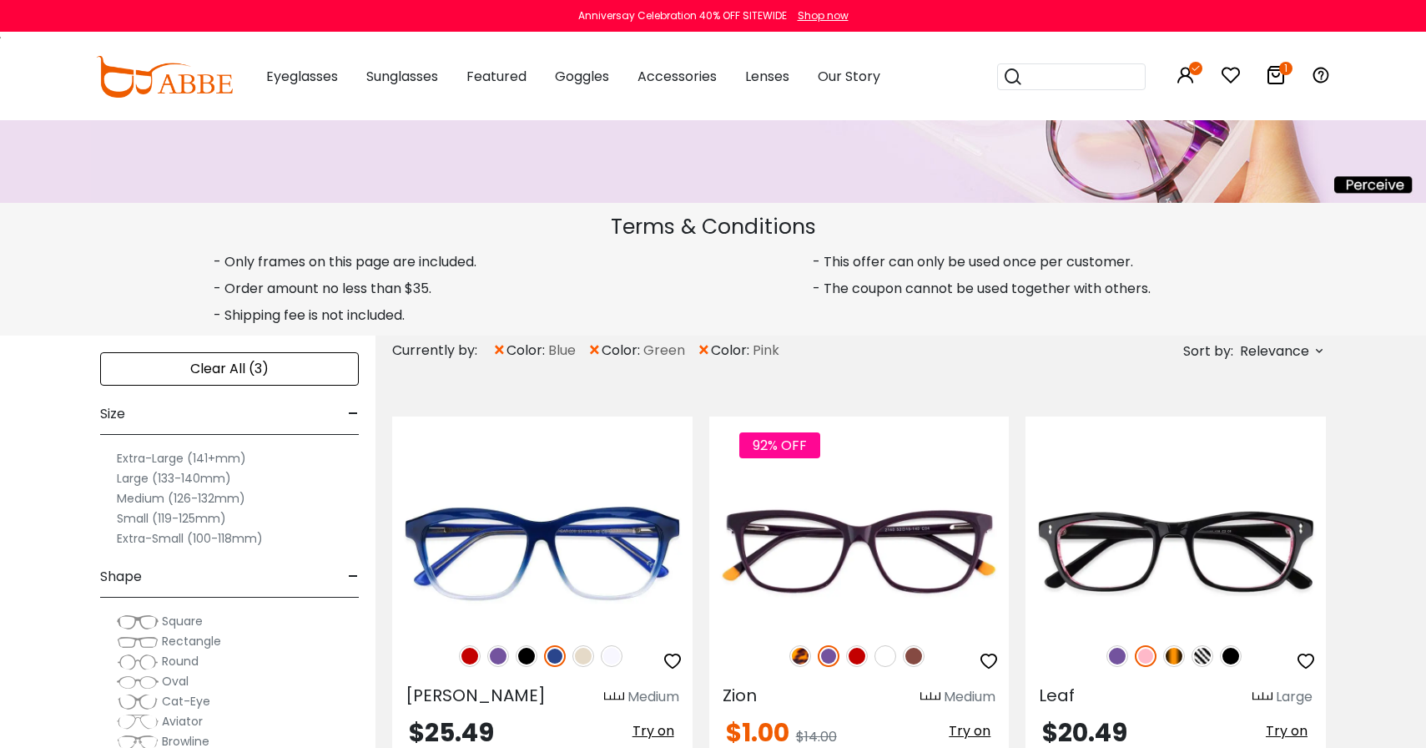
click at [597, 350] on span "×" at bounding box center [594, 350] width 14 height 30
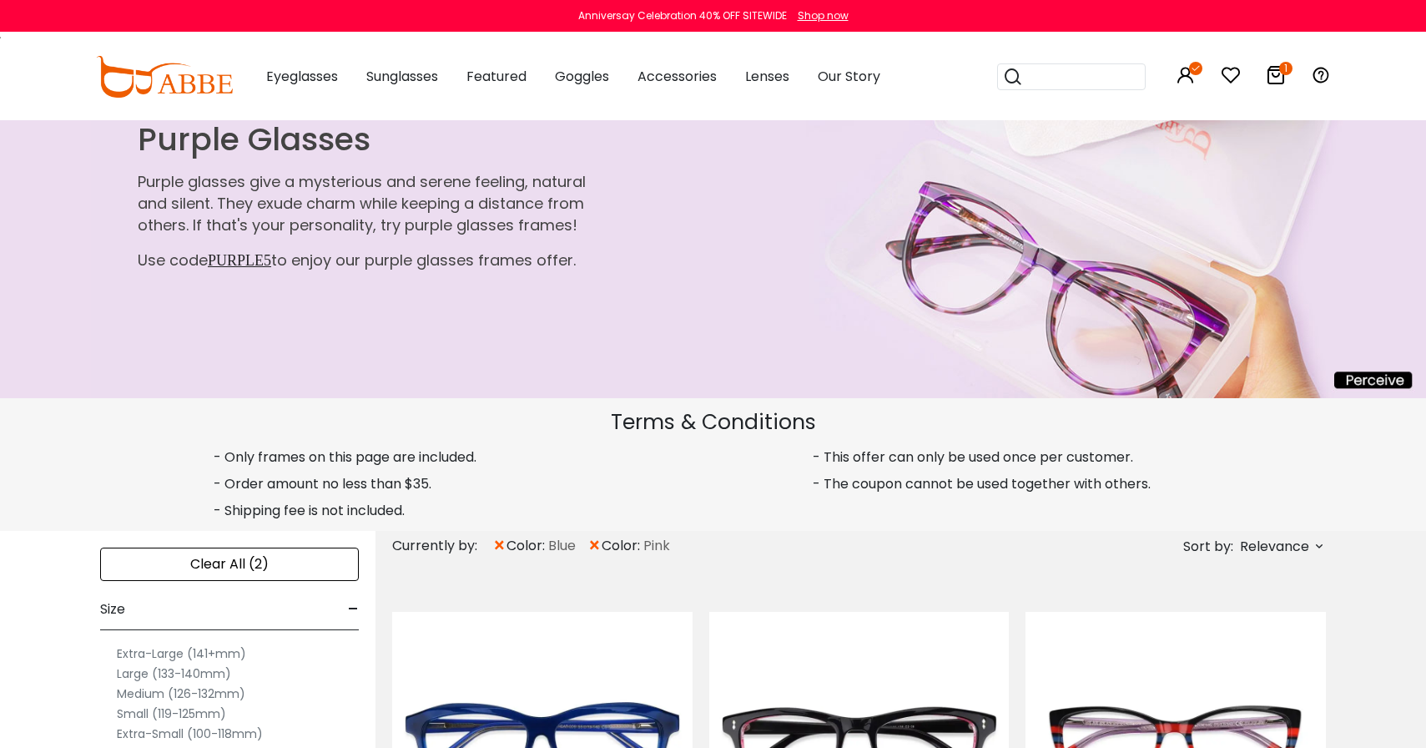
click at [501, 551] on span "×" at bounding box center [499, 546] width 14 height 30
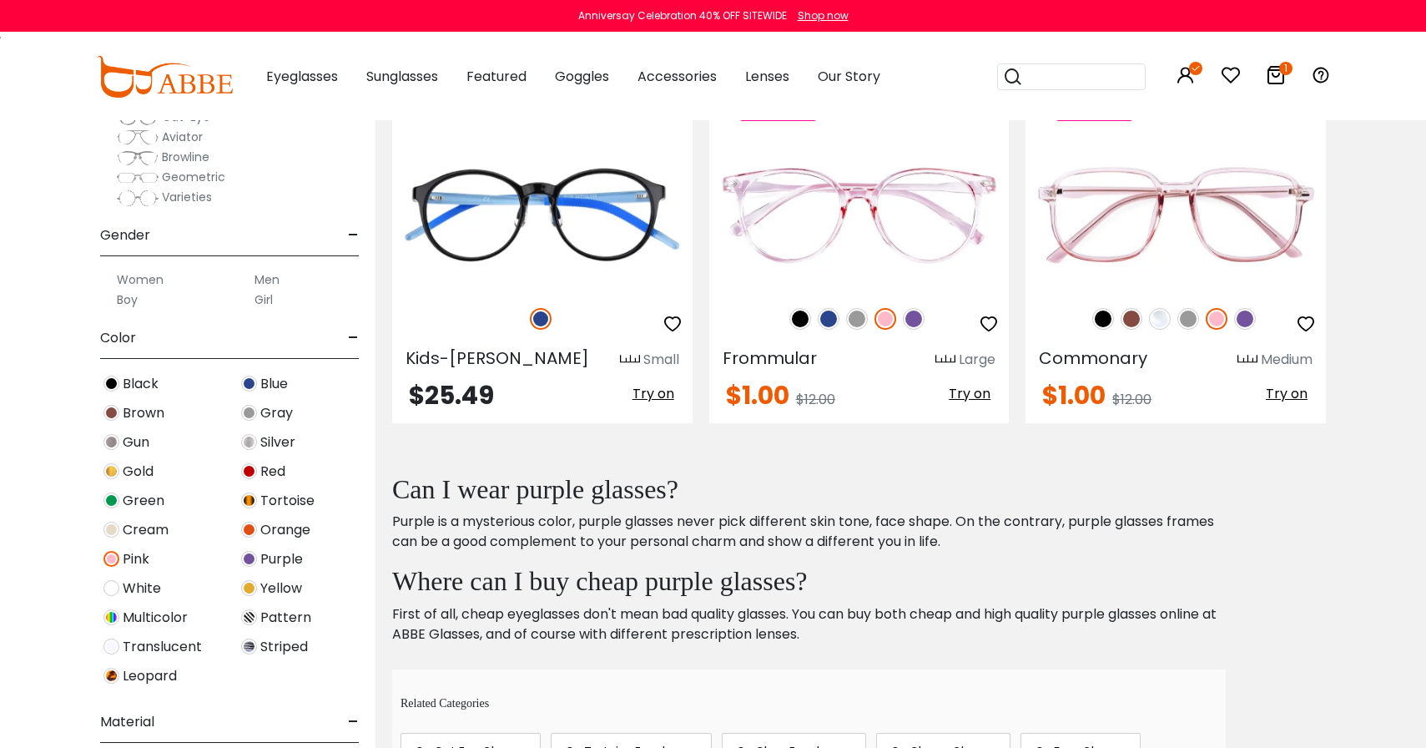
scroll to position [228, 0]
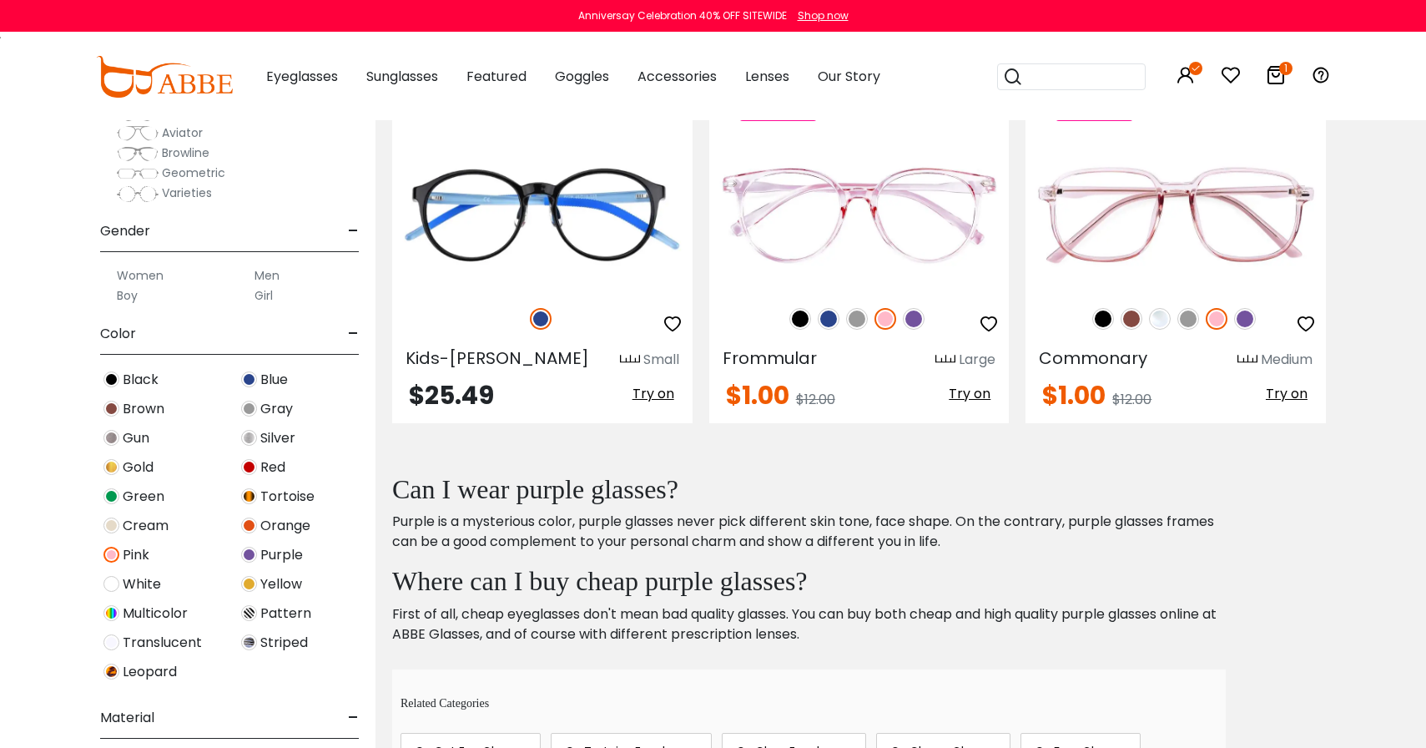
click at [107, 522] on img at bounding box center [111, 525] width 16 height 16
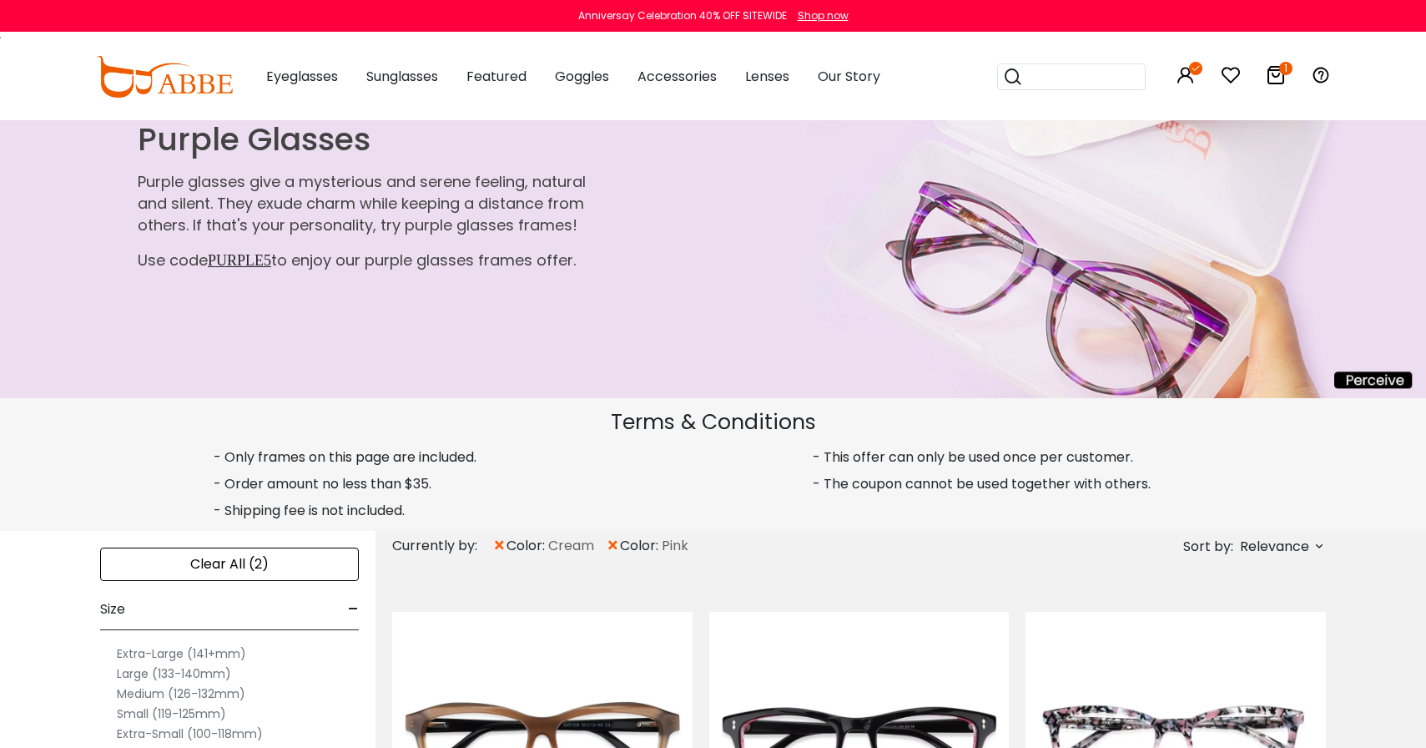
click at [615, 548] on span "×" at bounding box center [613, 546] width 14 height 30
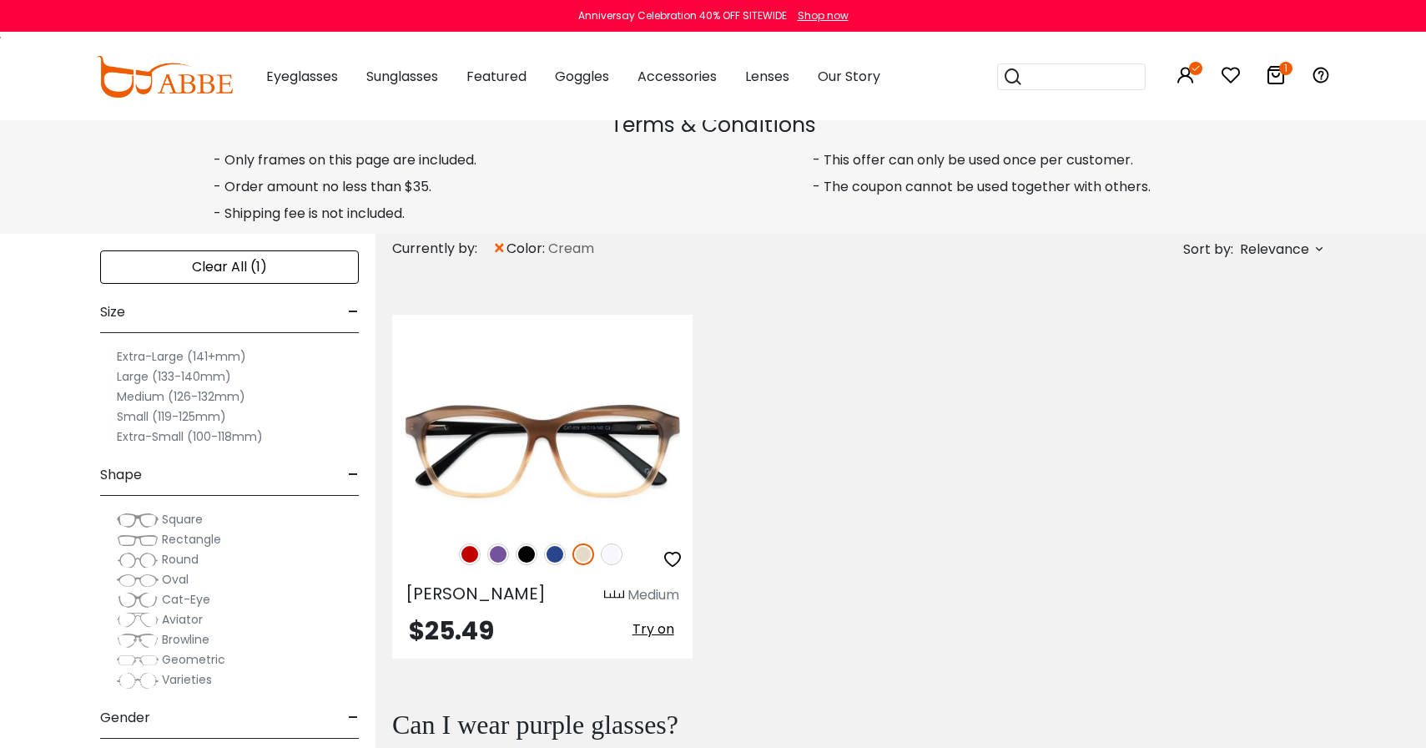
scroll to position [299, 0]
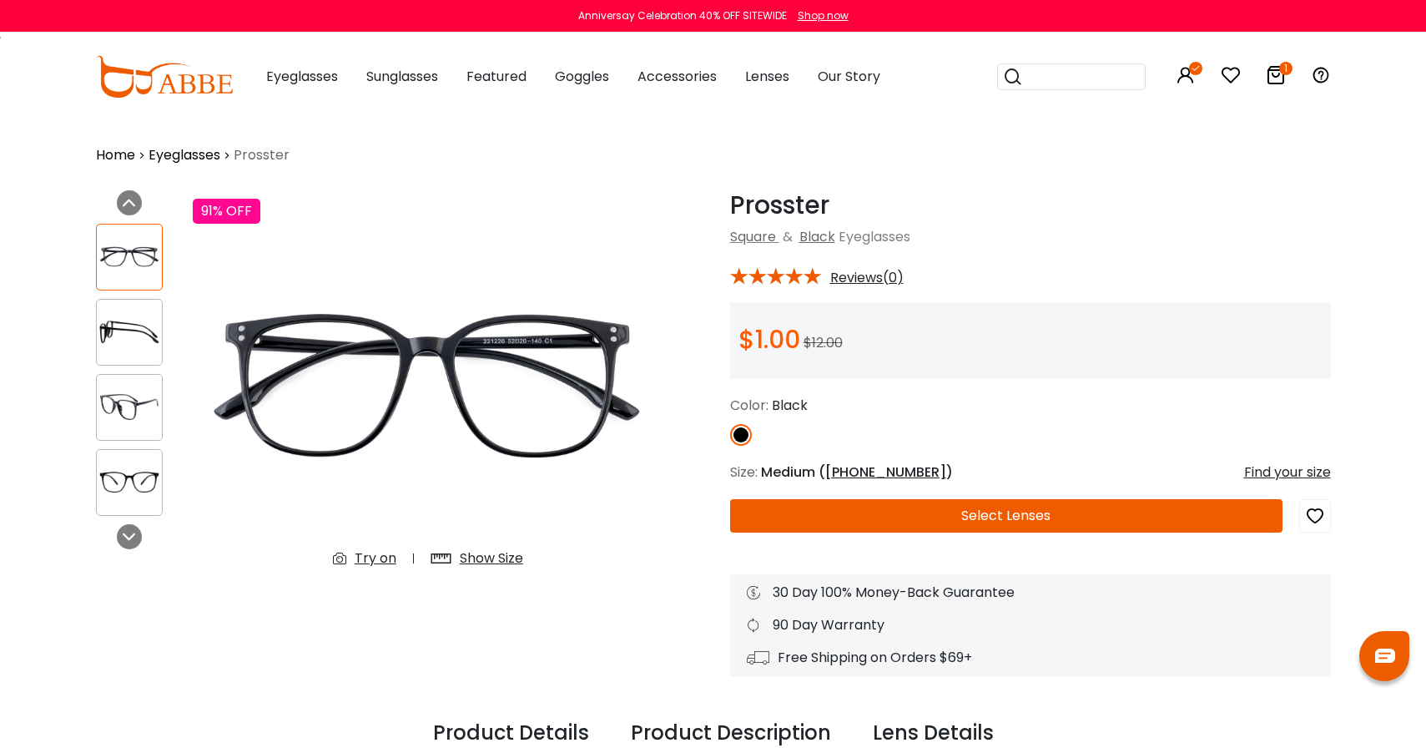
click at [847, 470] on span "52-20-140" at bounding box center [885, 471] width 121 height 19
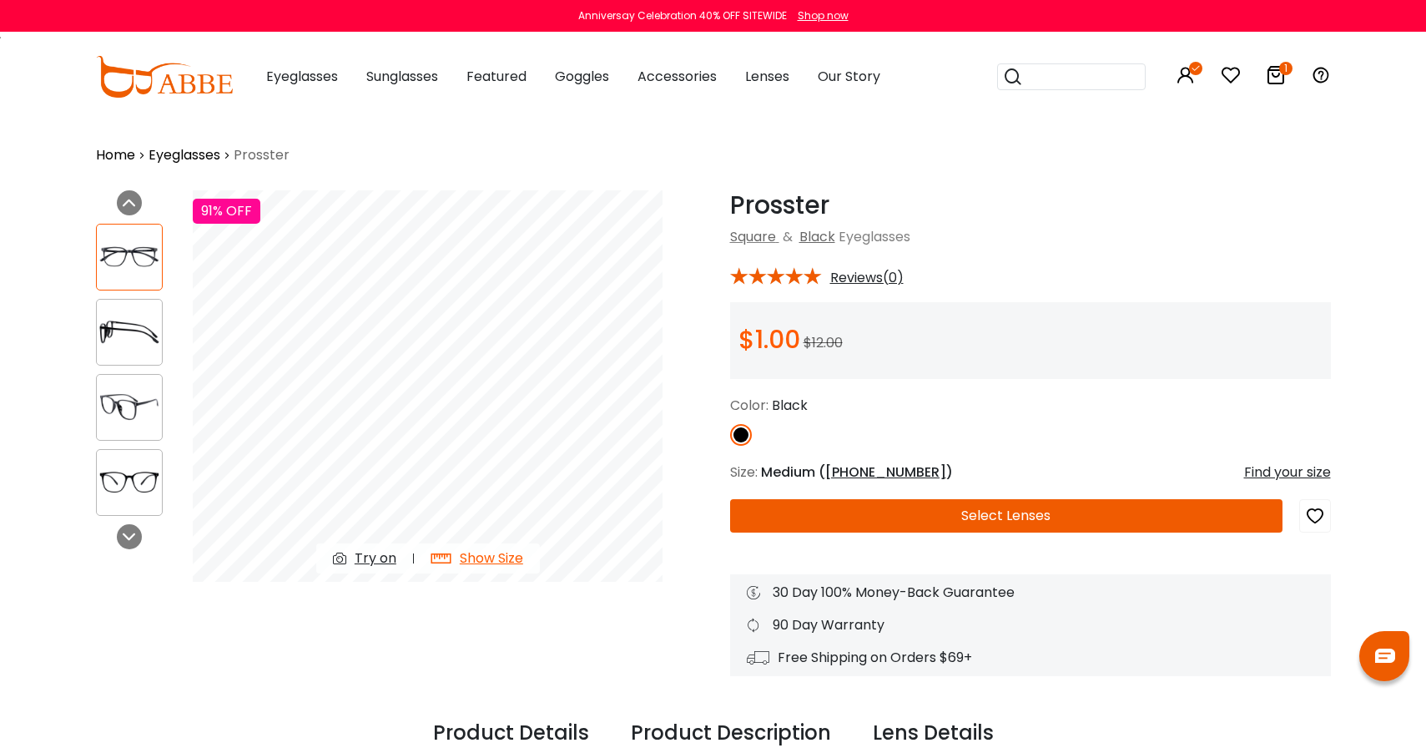
click at [370, 554] on div "Try on" at bounding box center [376, 558] width 42 height 20
